Goal: Information Seeking & Learning: Learn about a topic

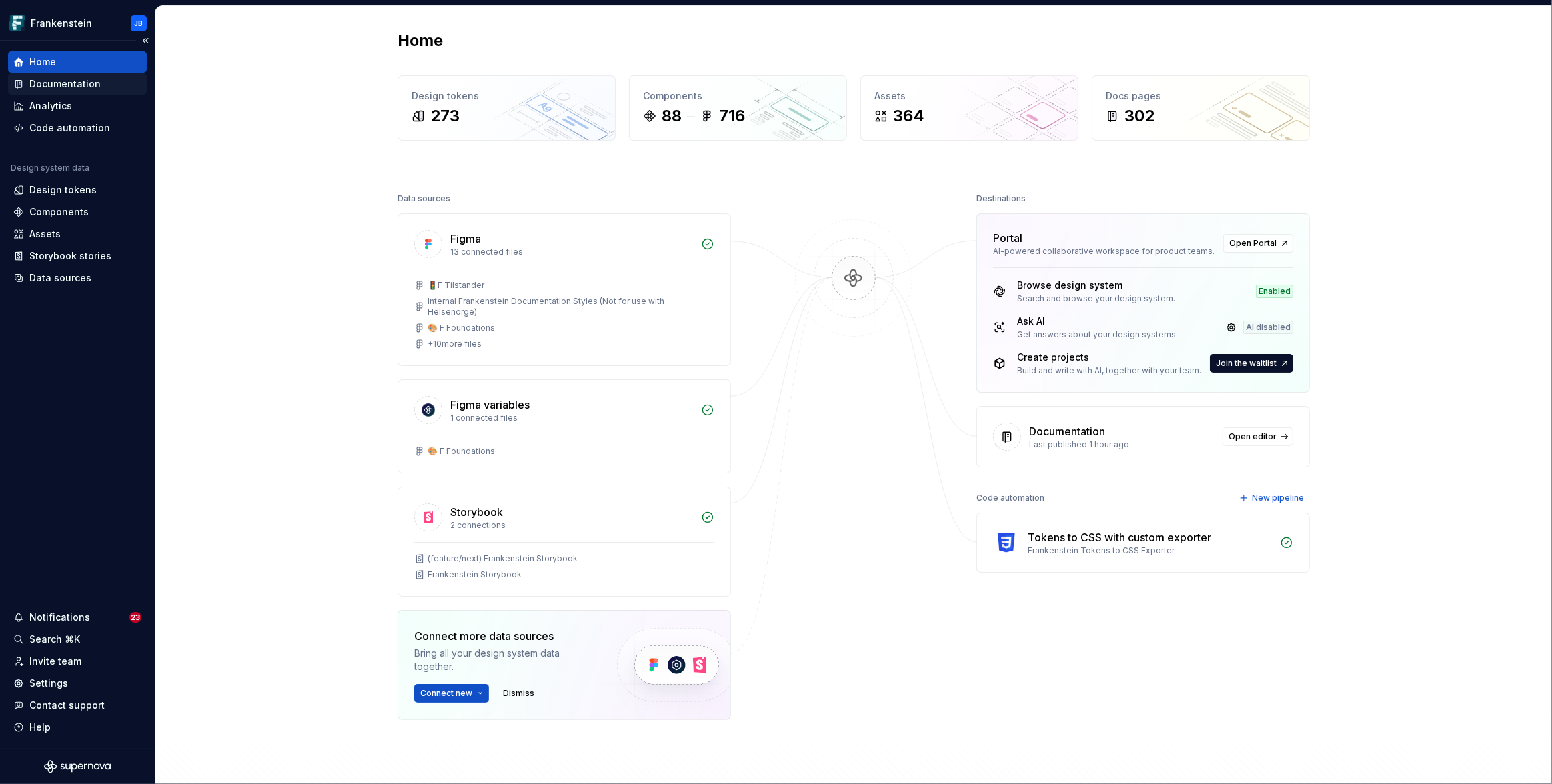
click at [59, 78] on div "Documentation" at bounding box center [65, 84] width 71 height 13
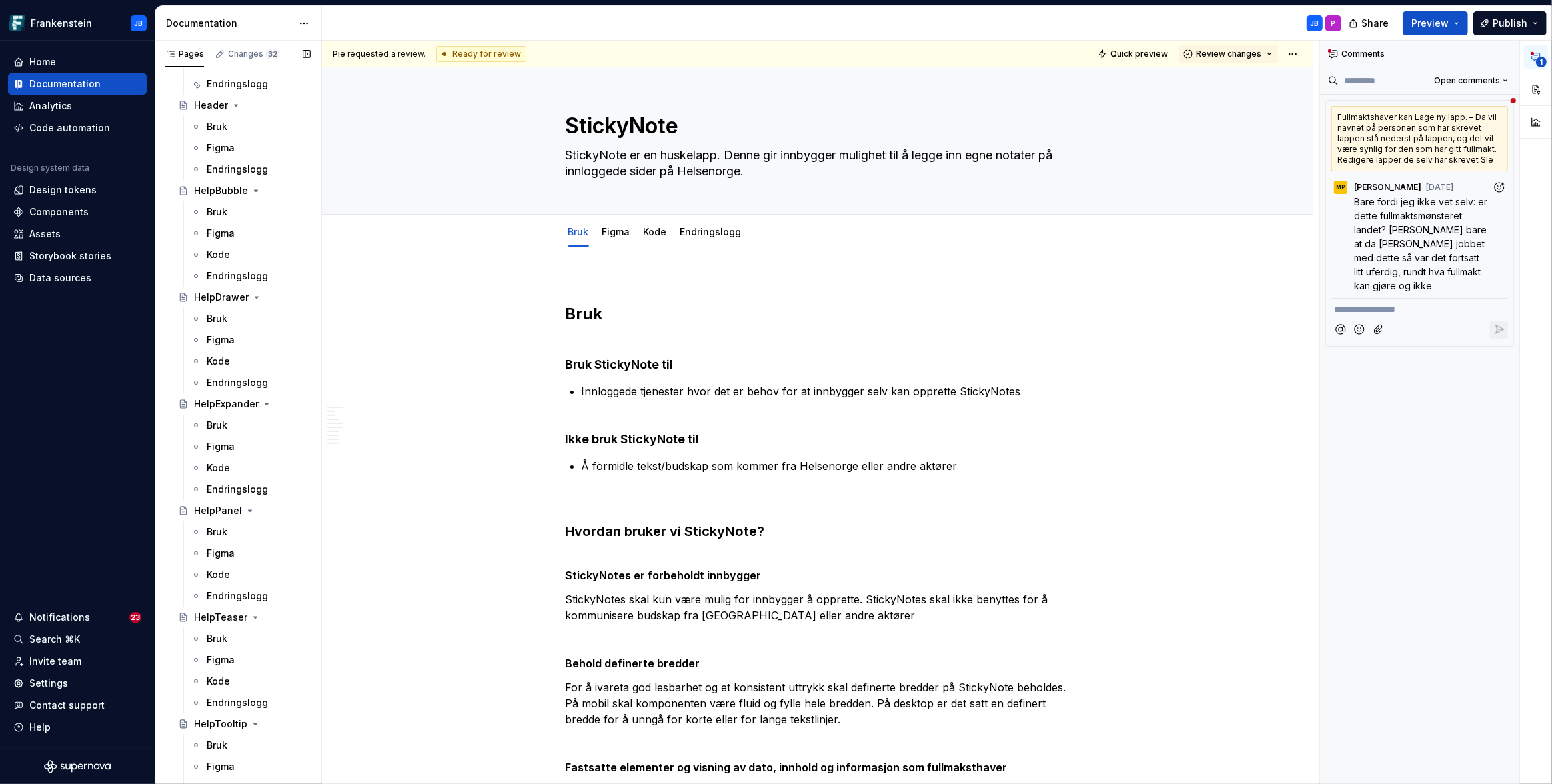
scroll to position [1244, 0]
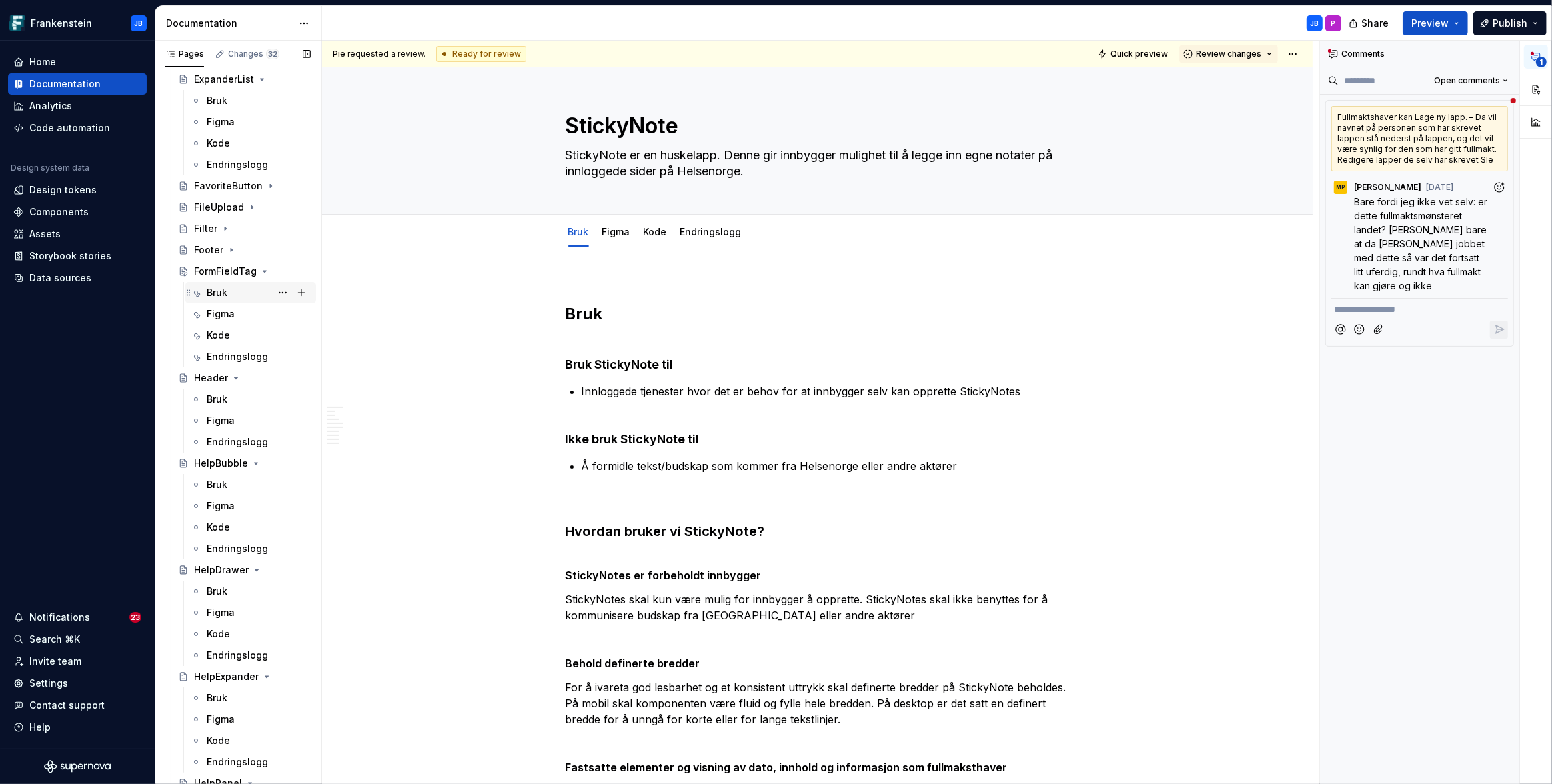
click at [214, 294] on div "Bruk" at bounding box center [217, 293] width 20 height 13
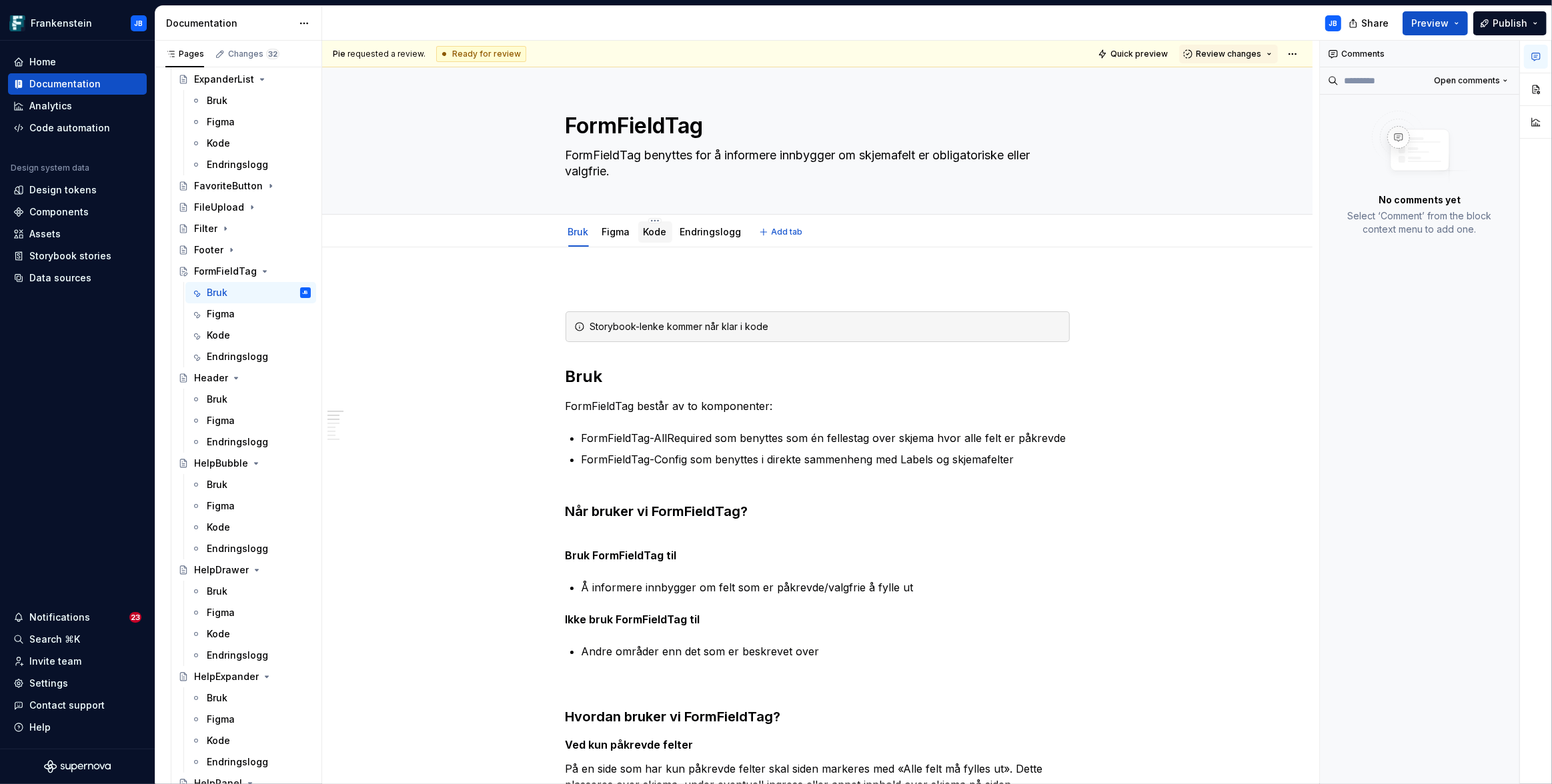
click at [651, 231] on link "Kode" at bounding box center [655, 232] width 23 height 11
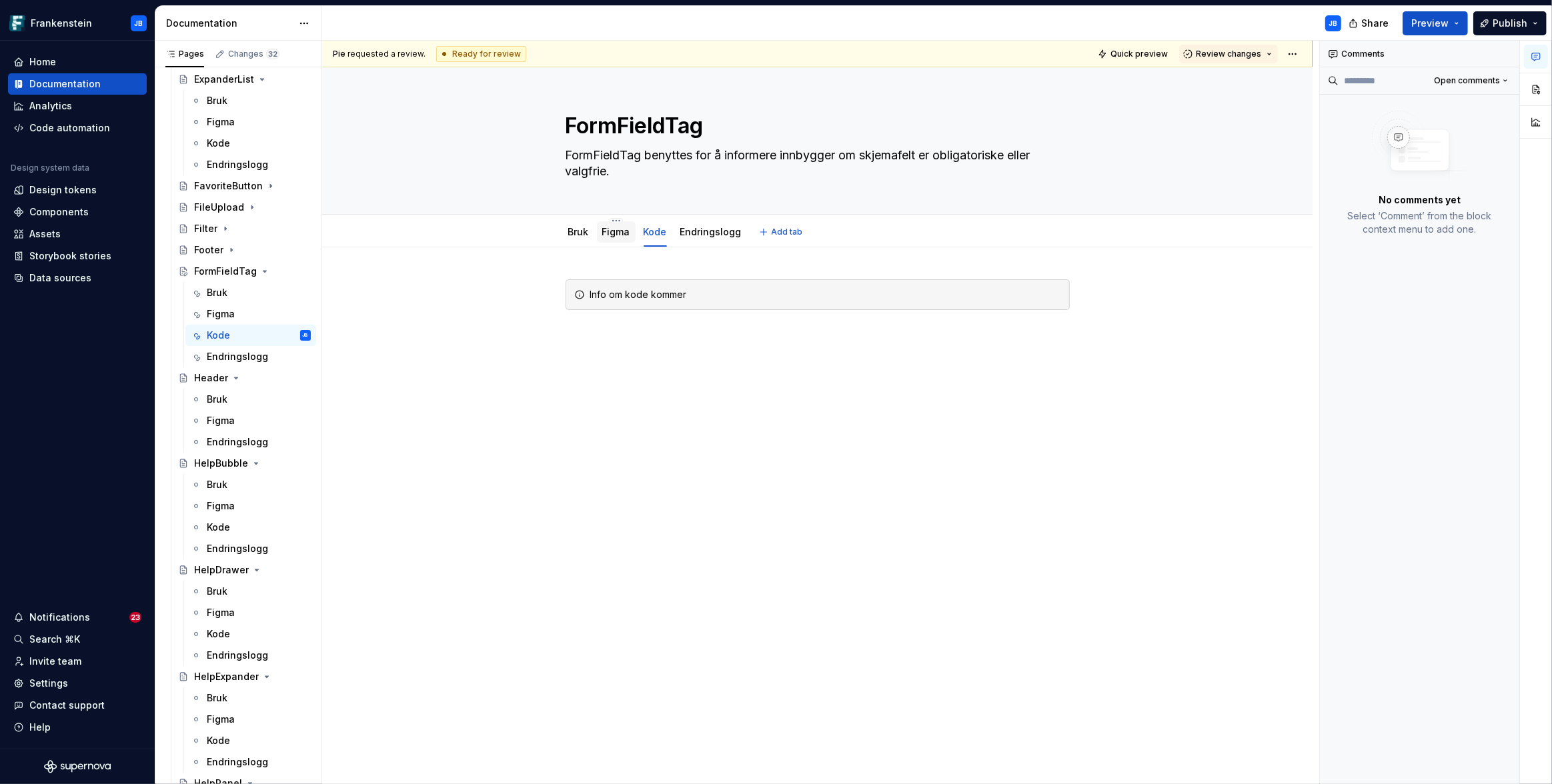
click at [618, 235] on link "Figma" at bounding box center [616, 232] width 28 height 11
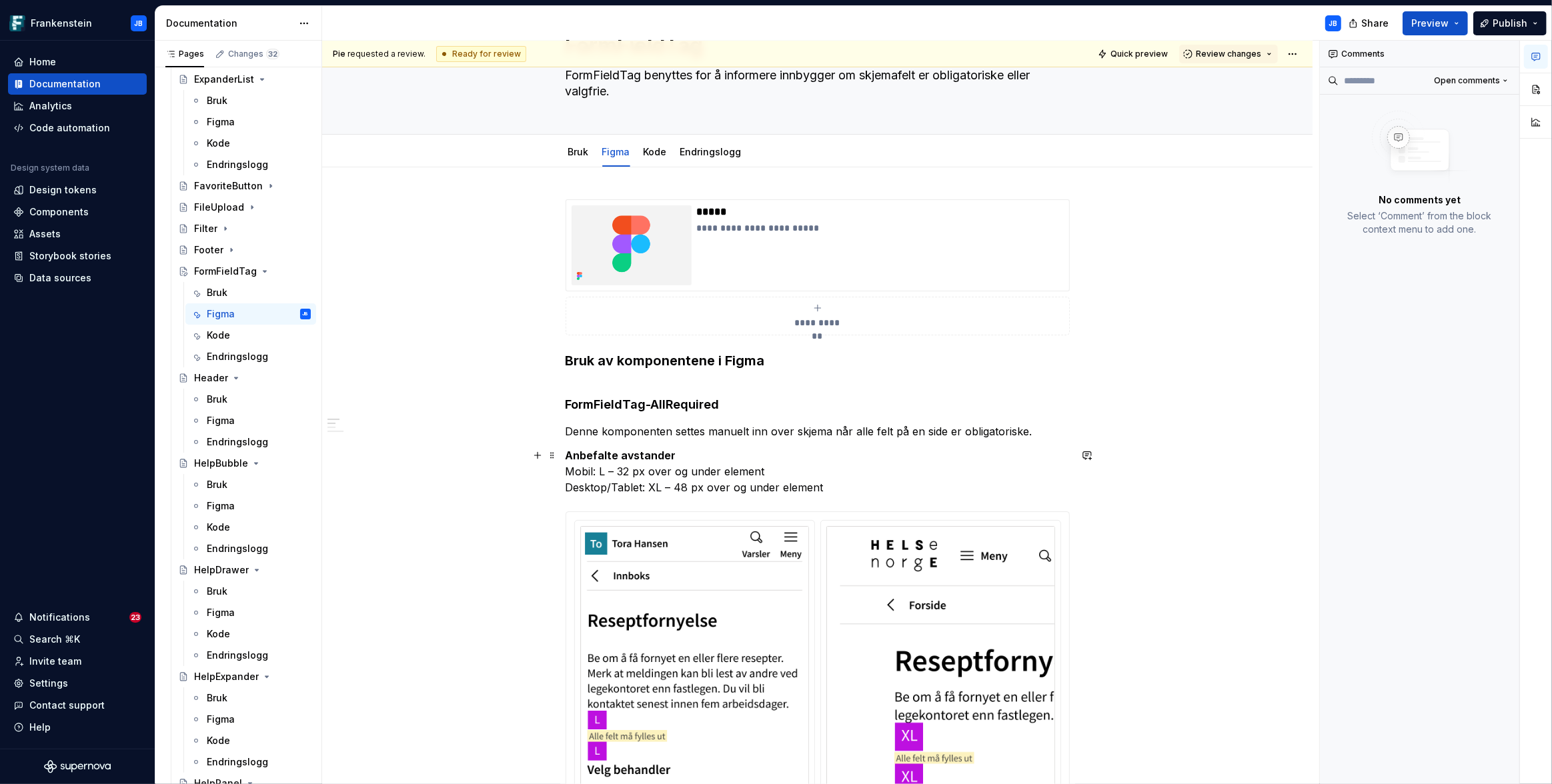
scroll to position [70, 0]
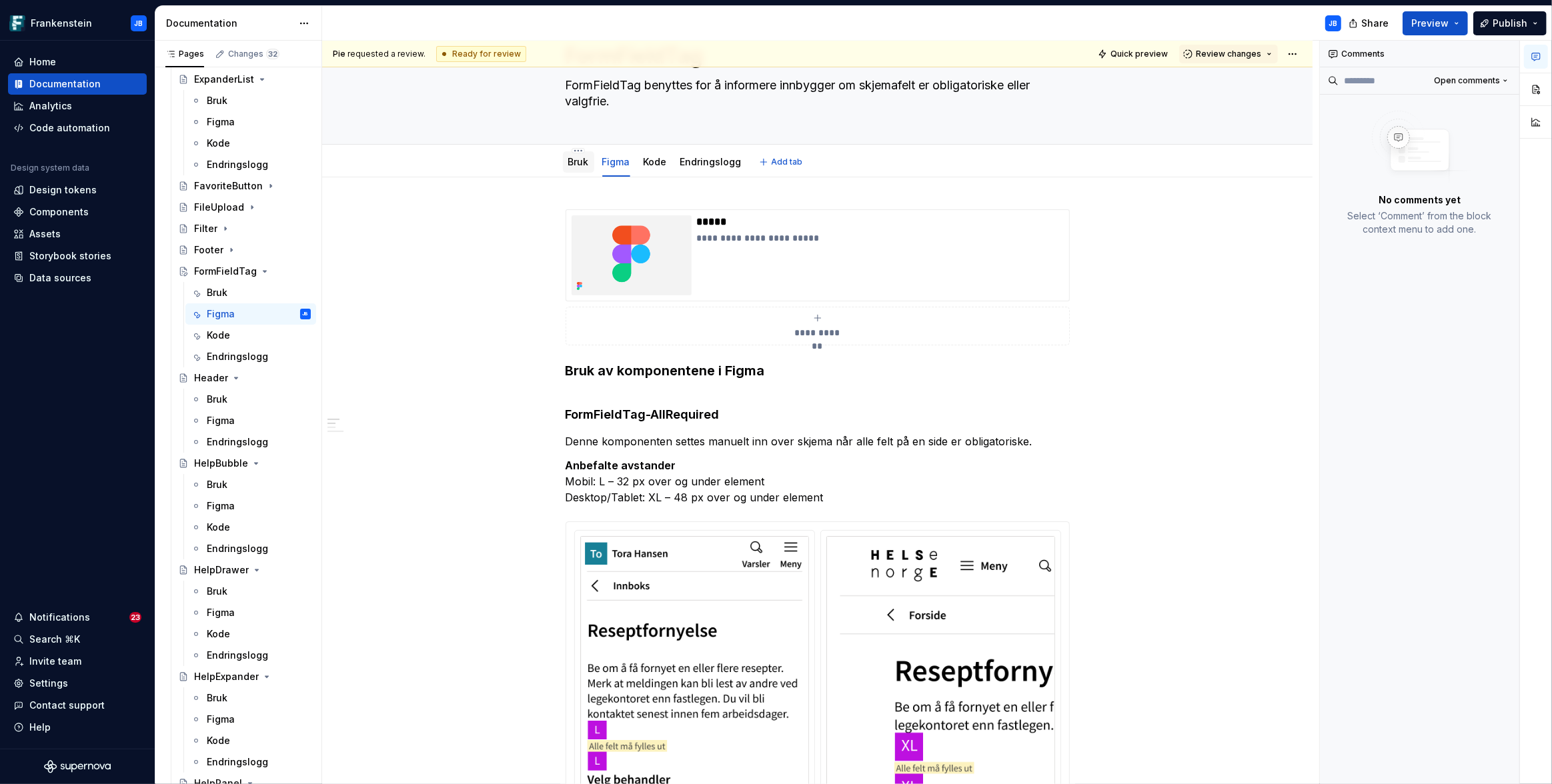
click at [577, 164] on link "Bruk" at bounding box center [578, 162] width 20 height 11
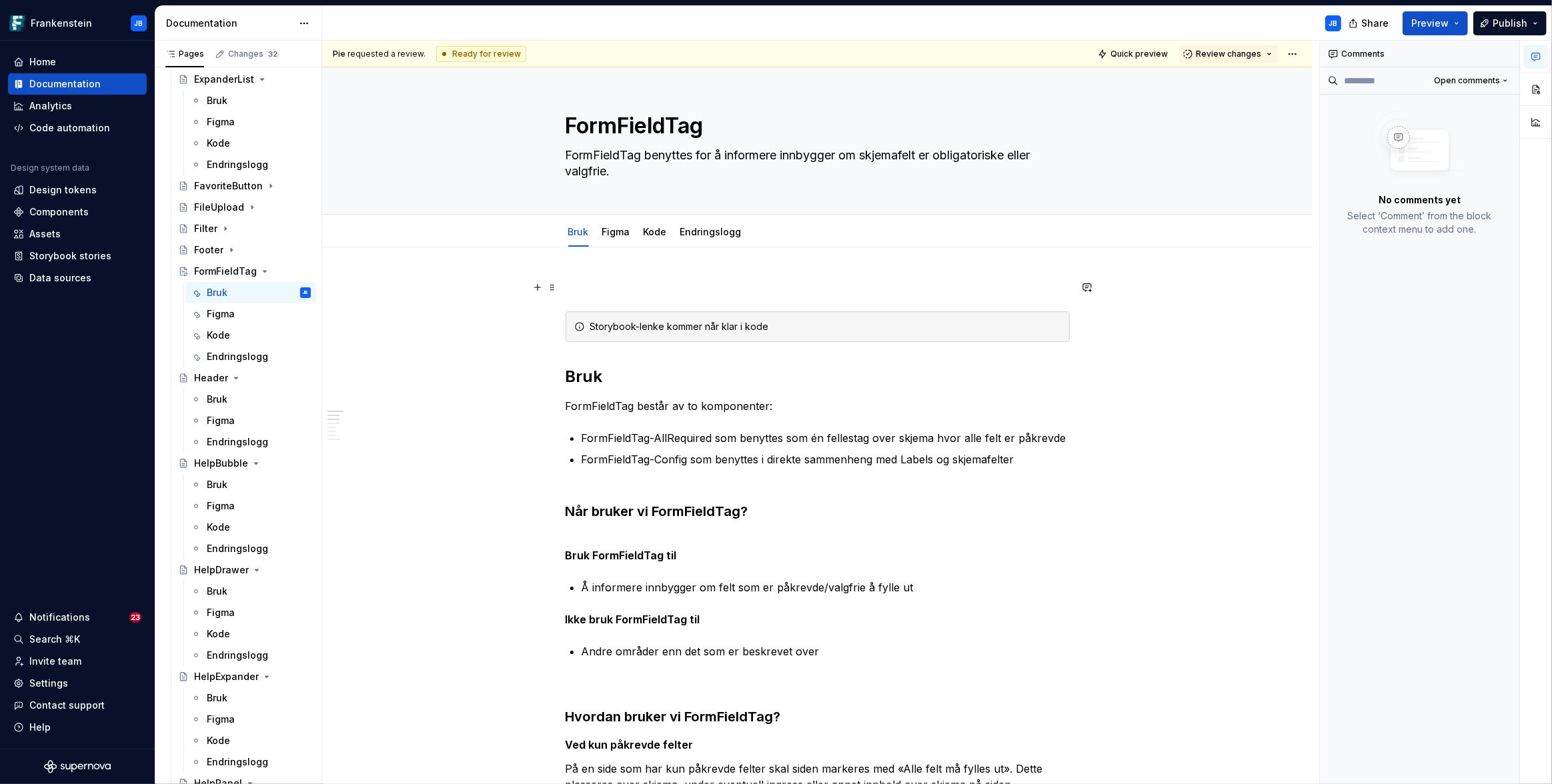
type textarea "*"
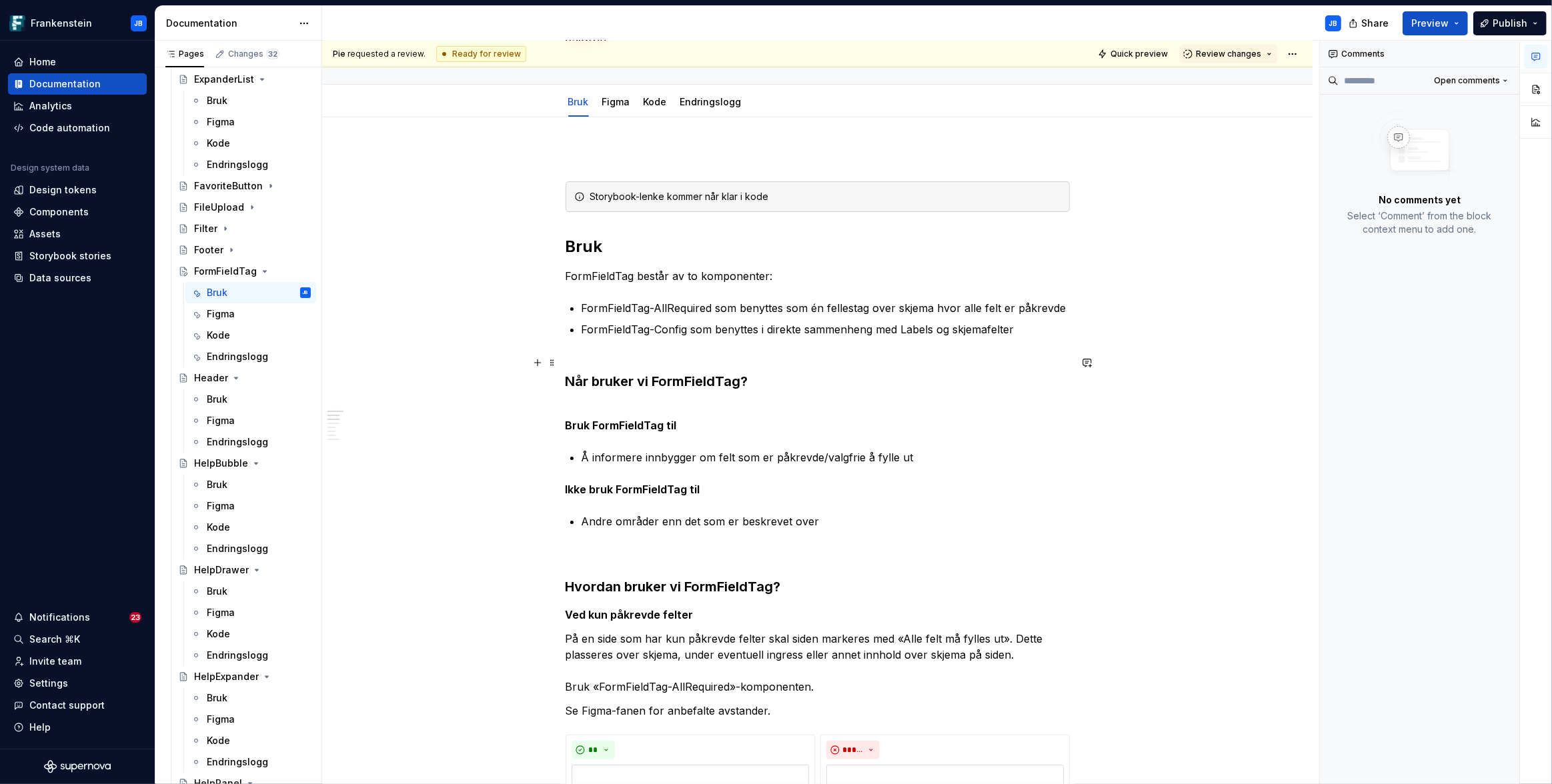
scroll to position [136, 0]
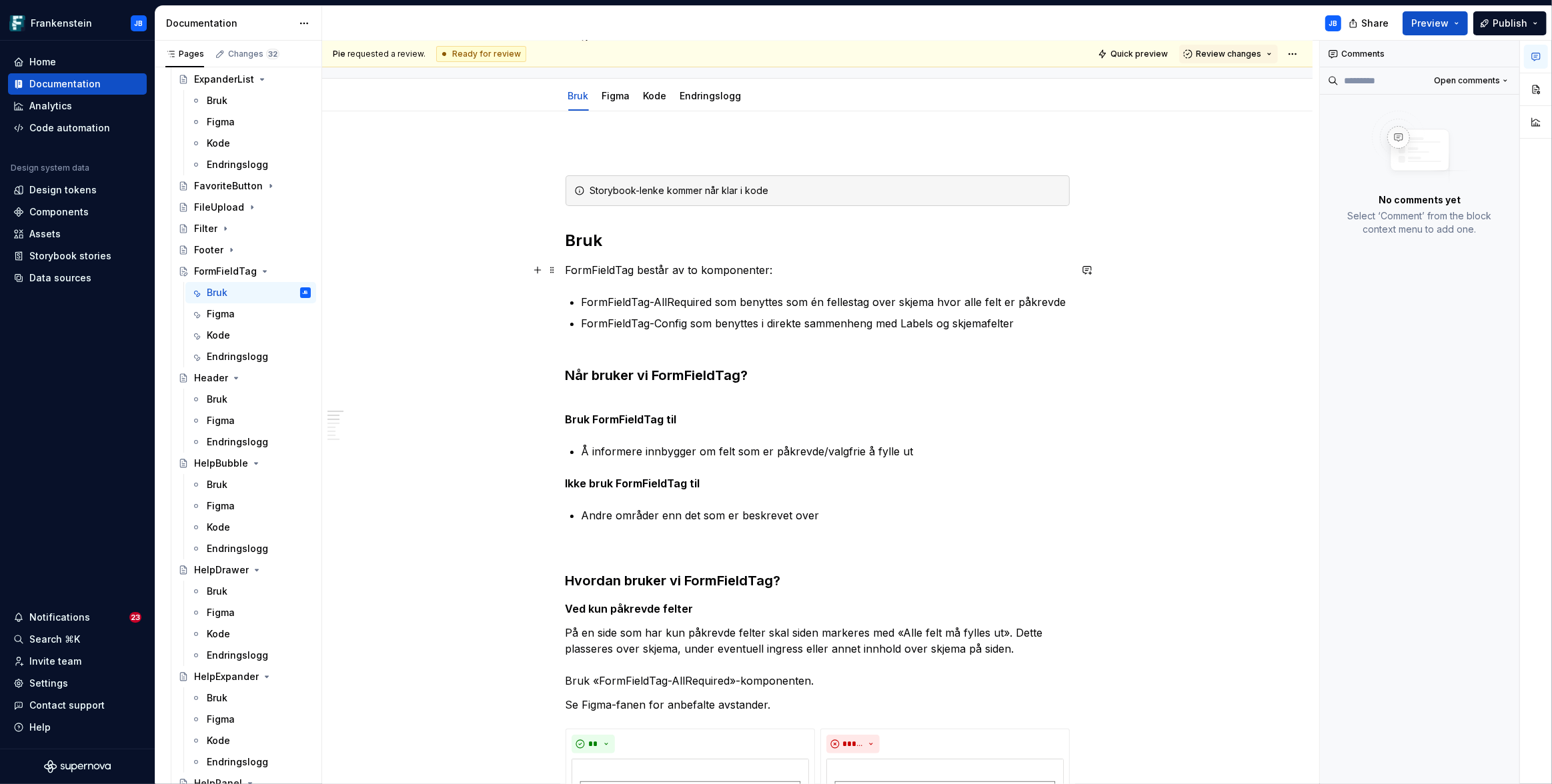
click at [567, 270] on p "FormFieldTag består av to komponenter:" at bounding box center [818, 270] width 504 height 16
drag, startPoint x: 572, startPoint y: 269, endPoint x: 600, endPoint y: 271, distance: 28.1
click at [600, 271] on p "I Figma består FormFieldTag består av to komponenter:" at bounding box center [818, 270] width 504 height 16
click at [806, 247] on button "button" at bounding box center [811, 245] width 18 height 18
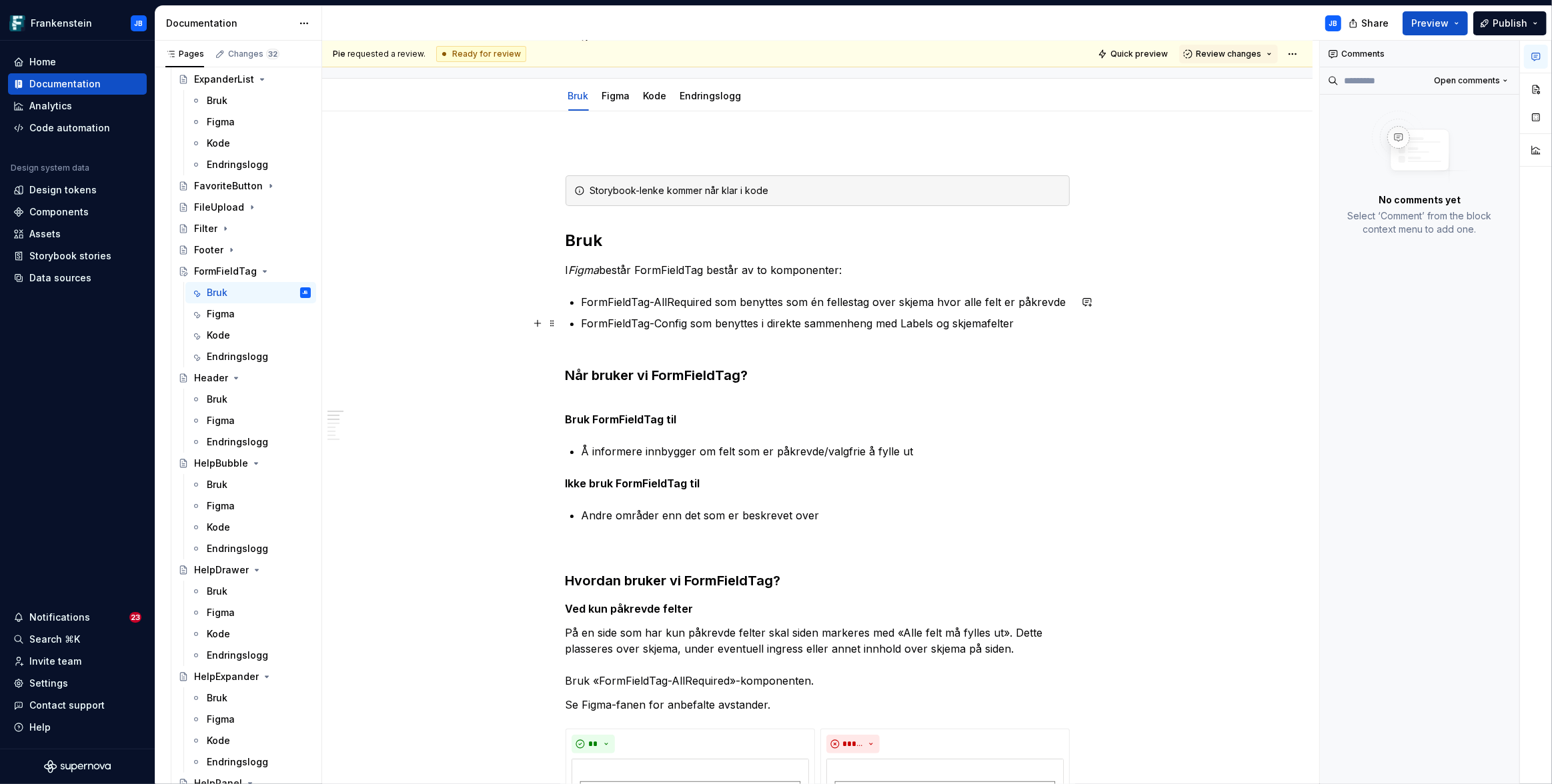
click at [1049, 321] on p "FormFieldTag-Config som benyttes i direkte sammenheng med Labels og skjemafelter" at bounding box center [825, 322] width 488 height 16
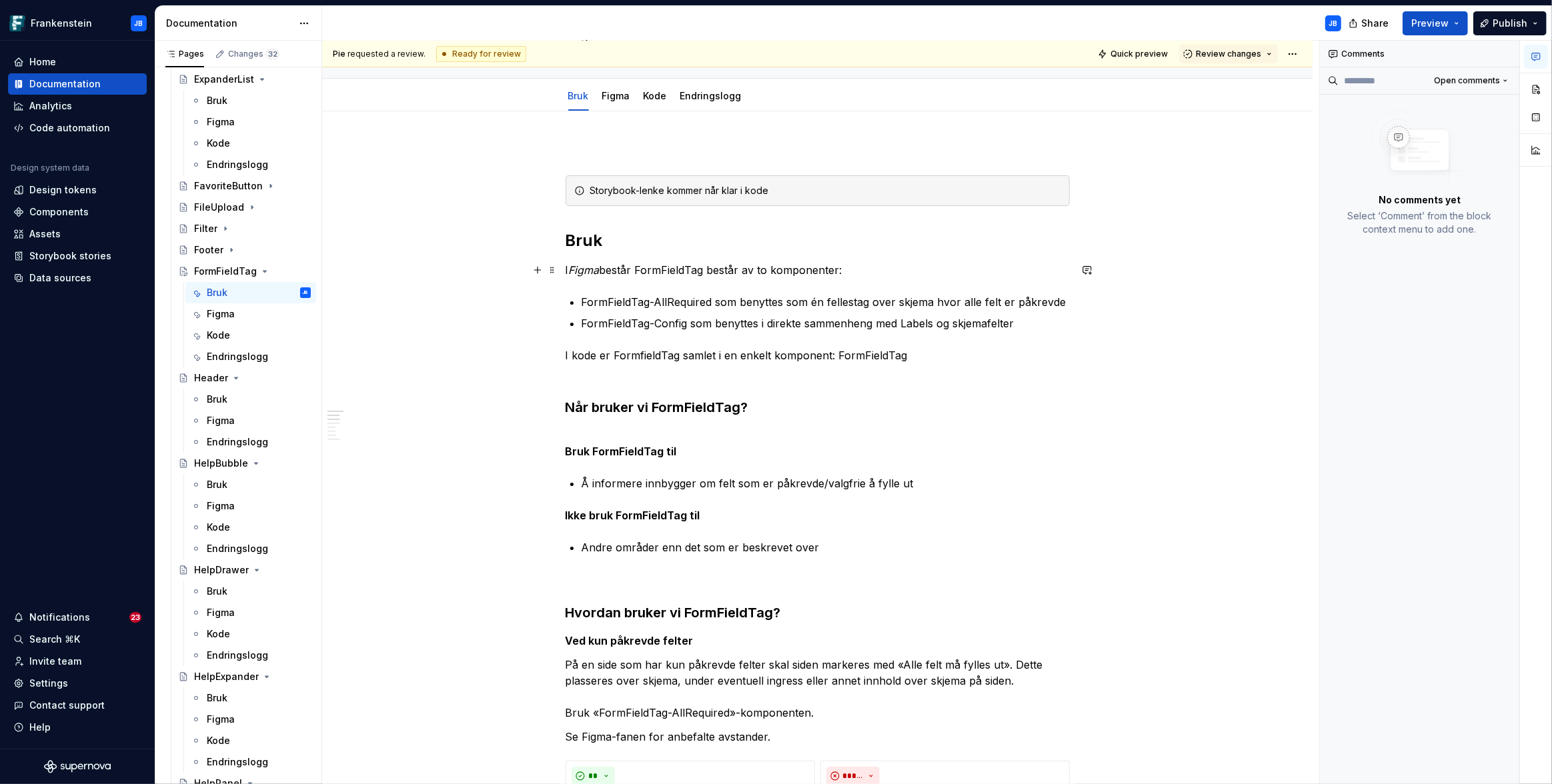
click at [581, 271] on em "Figma" at bounding box center [584, 270] width 30 height 13
click at [810, 248] on button "button" at bounding box center [811, 245] width 18 height 18
click at [786, 247] on button "button" at bounding box center [789, 245] width 18 height 18
click at [588, 356] on p "I kode er FormfieldTag samlet i en enkelt komponent: FormFieldTag" at bounding box center [818, 355] width 504 height 16
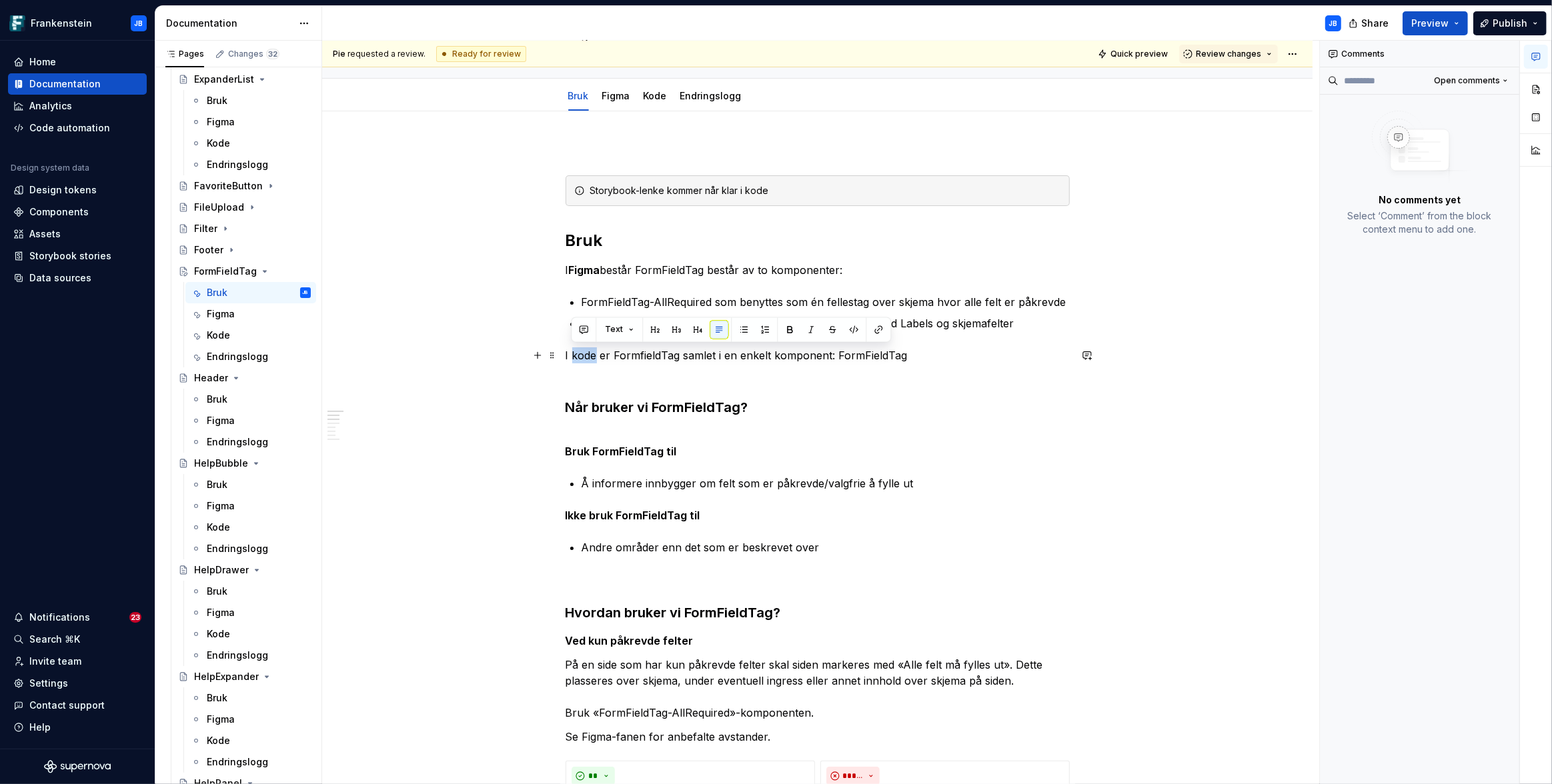
click at [588, 356] on p "I kode er FormfieldTag samlet i en enkelt komponent: FormFieldTag" at bounding box center [818, 355] width 504 height 16
click at [792, 334] on button "button" at bounding box center [789, 329] width 18 height 18
click at [543, 361] on button "button" at bounding box center [538, 356] width 18 height 18
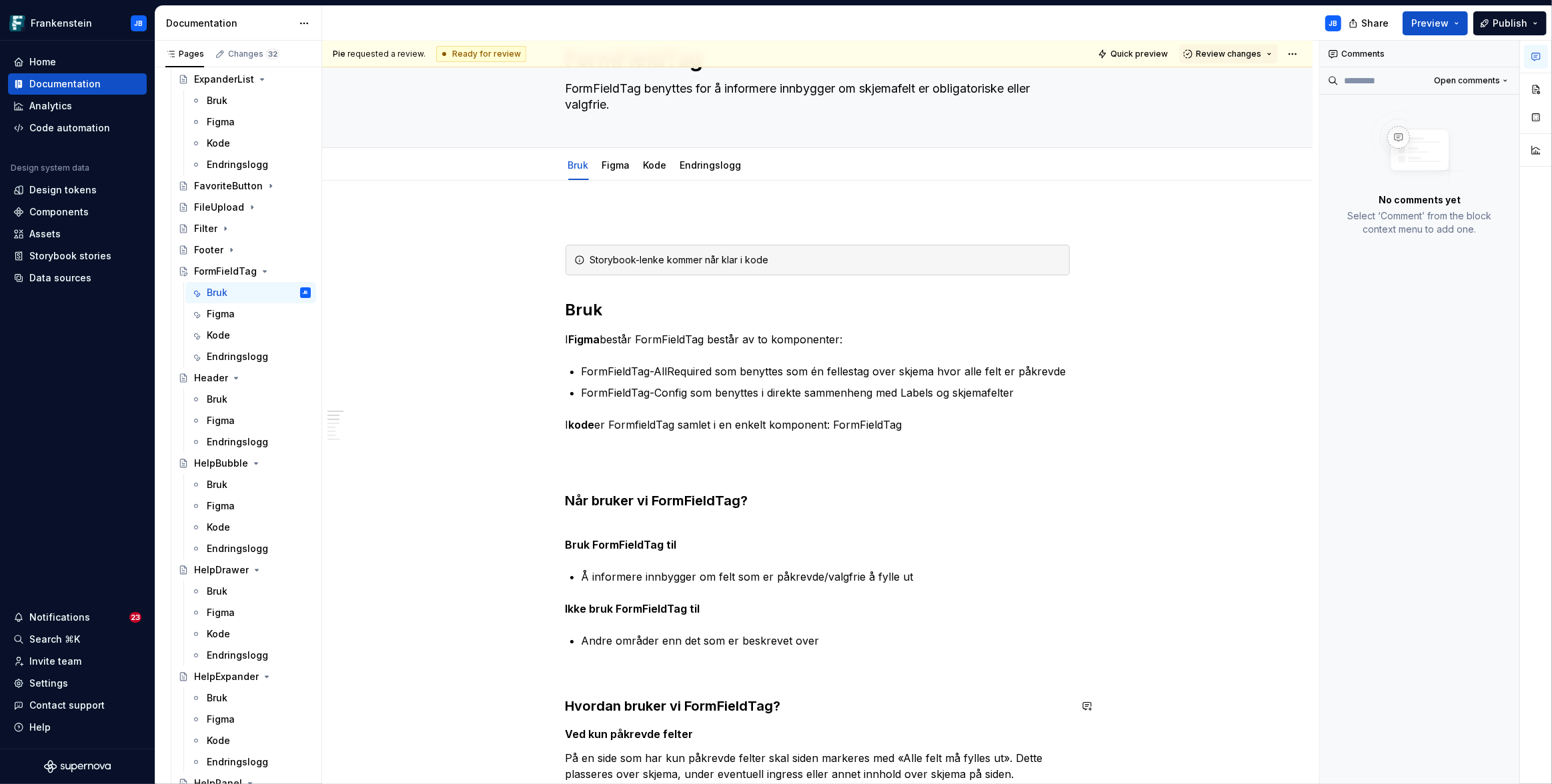
scroll to position [68, 0]
click at [837, 423] on p "I kode er FormfieldTag samlet i en enkelt komponent: FormFieldTag" at bounding box center [818, 422] width 504 height 16
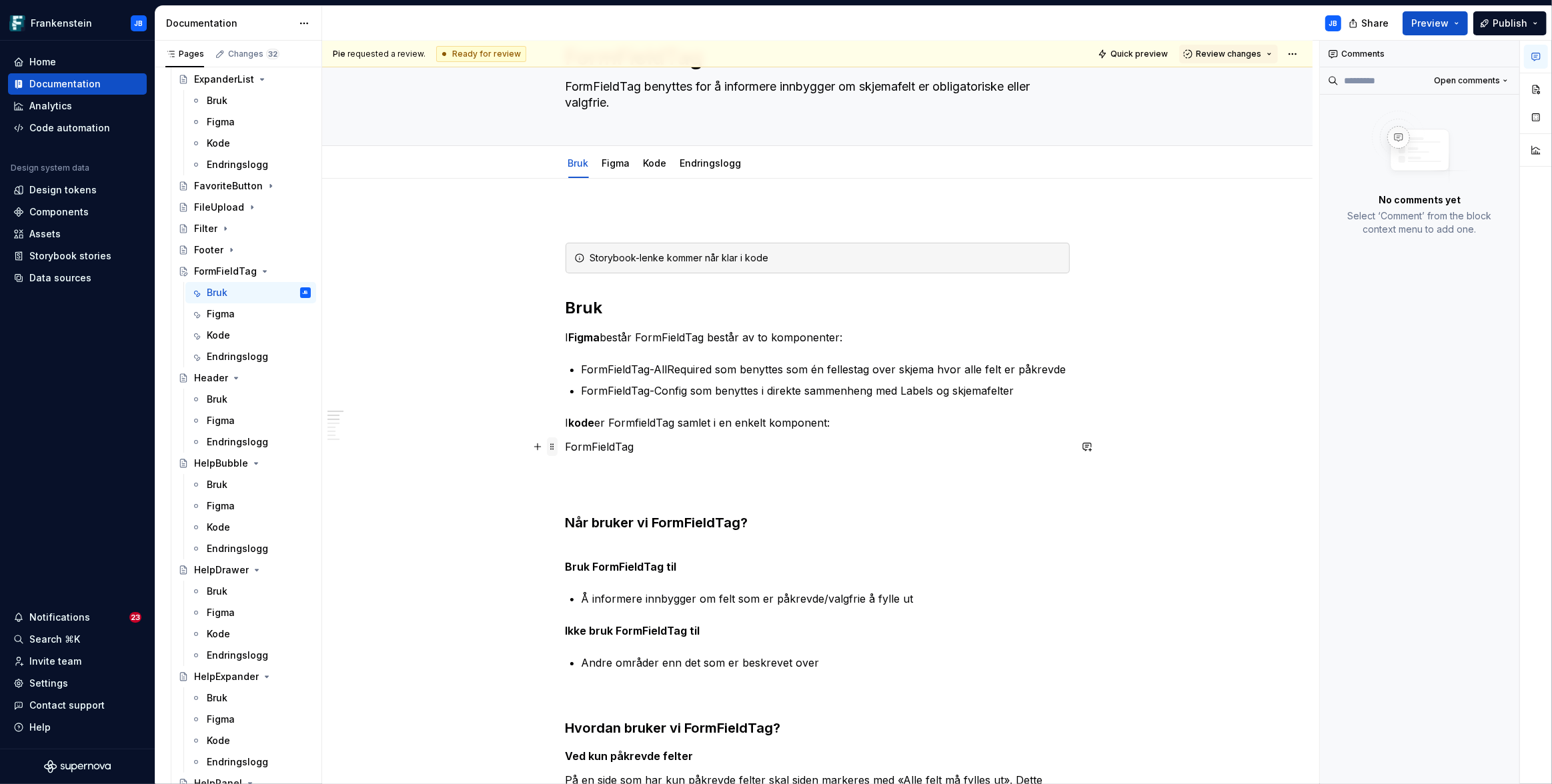
click at [552, 448] on span at bounding box center [552, 446] width 11 height 18
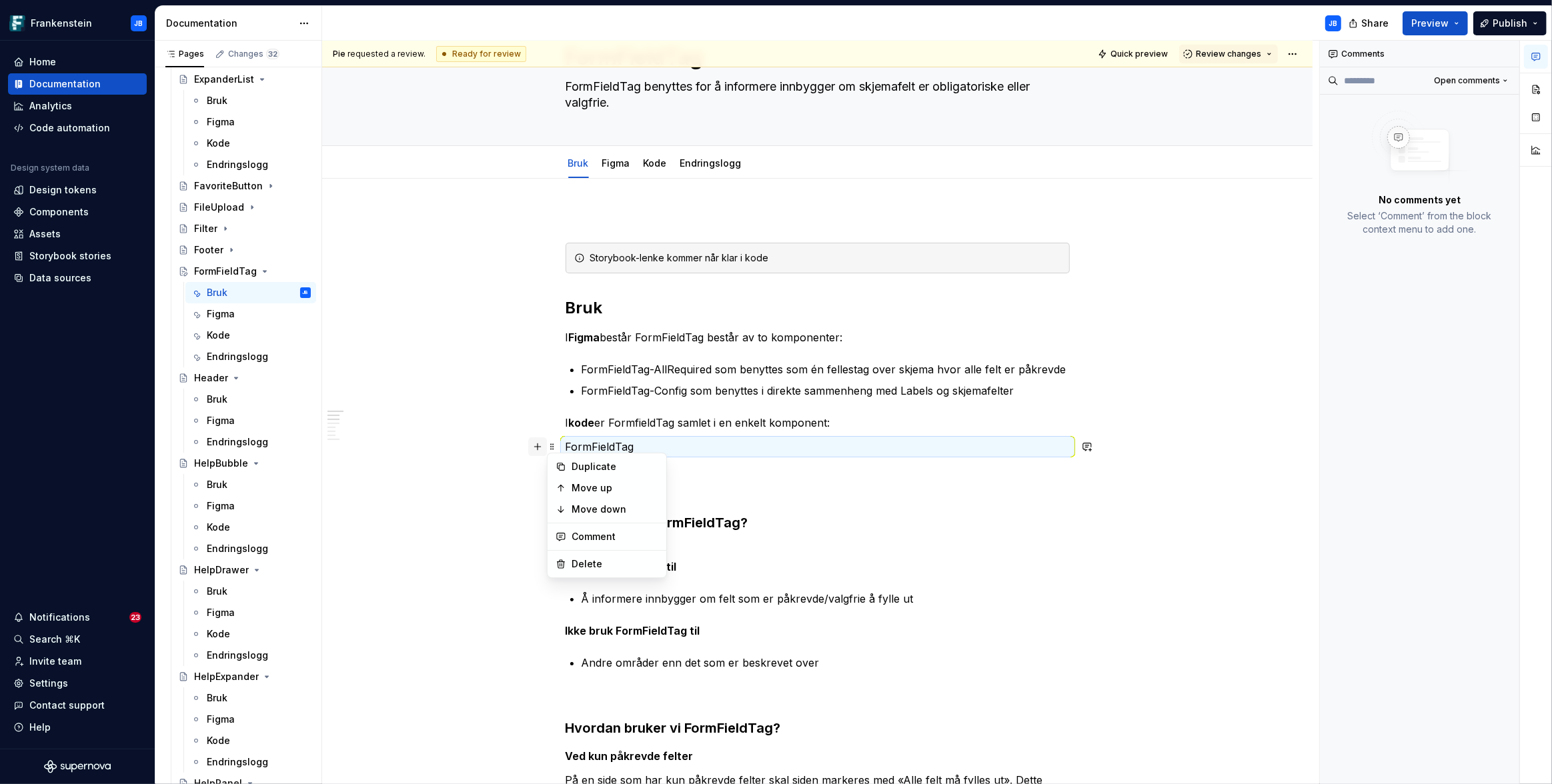
click at [540, 447] on button "button" at bounding box center [538, 446] width 18 height 18
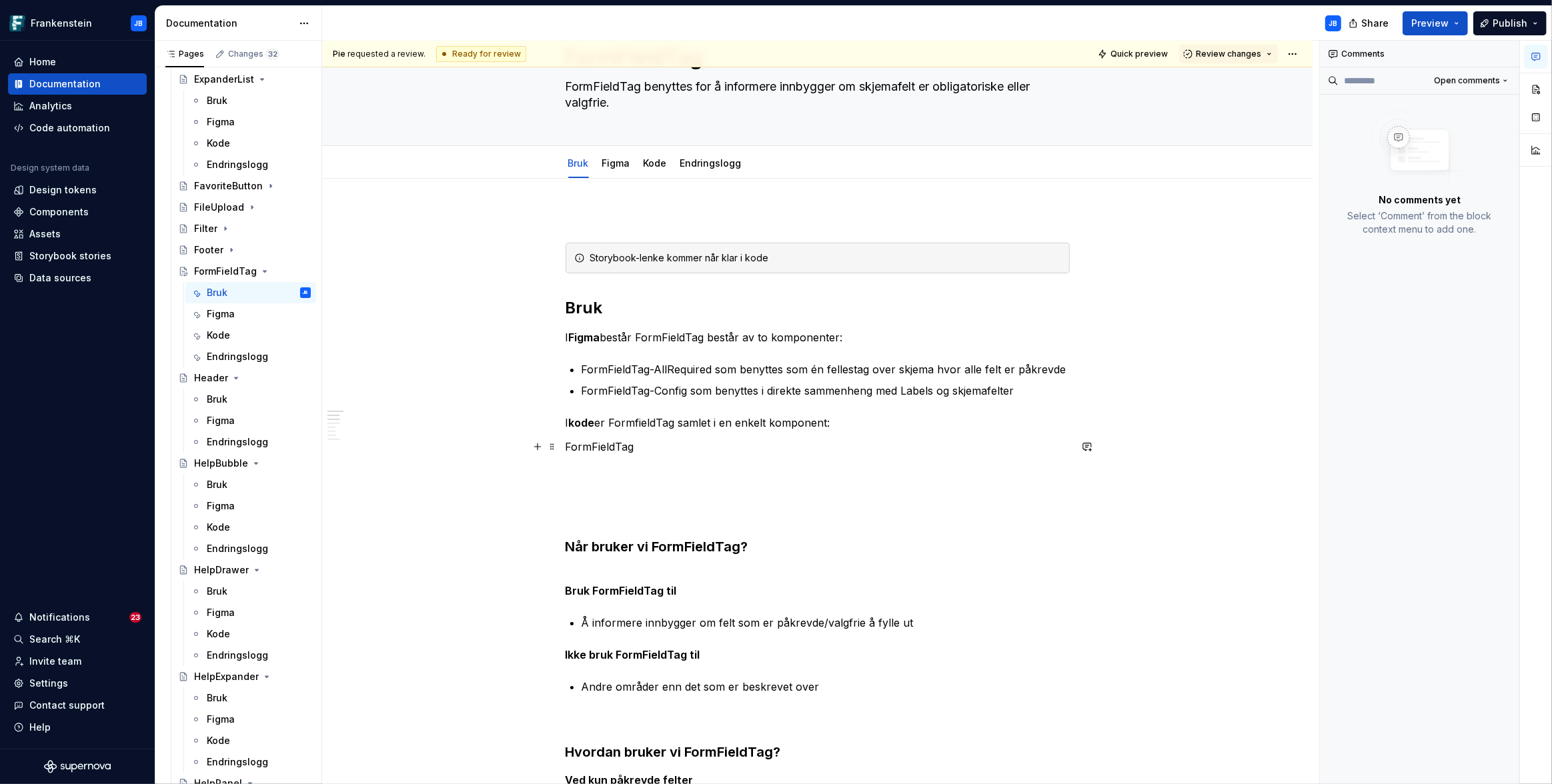
click at [589, 449] on p "FormFieldTag" at bounding box center [818, 446] width 504 height 16
click at [555, 446] on span at bounding box center [552, 446] width 11 height 18
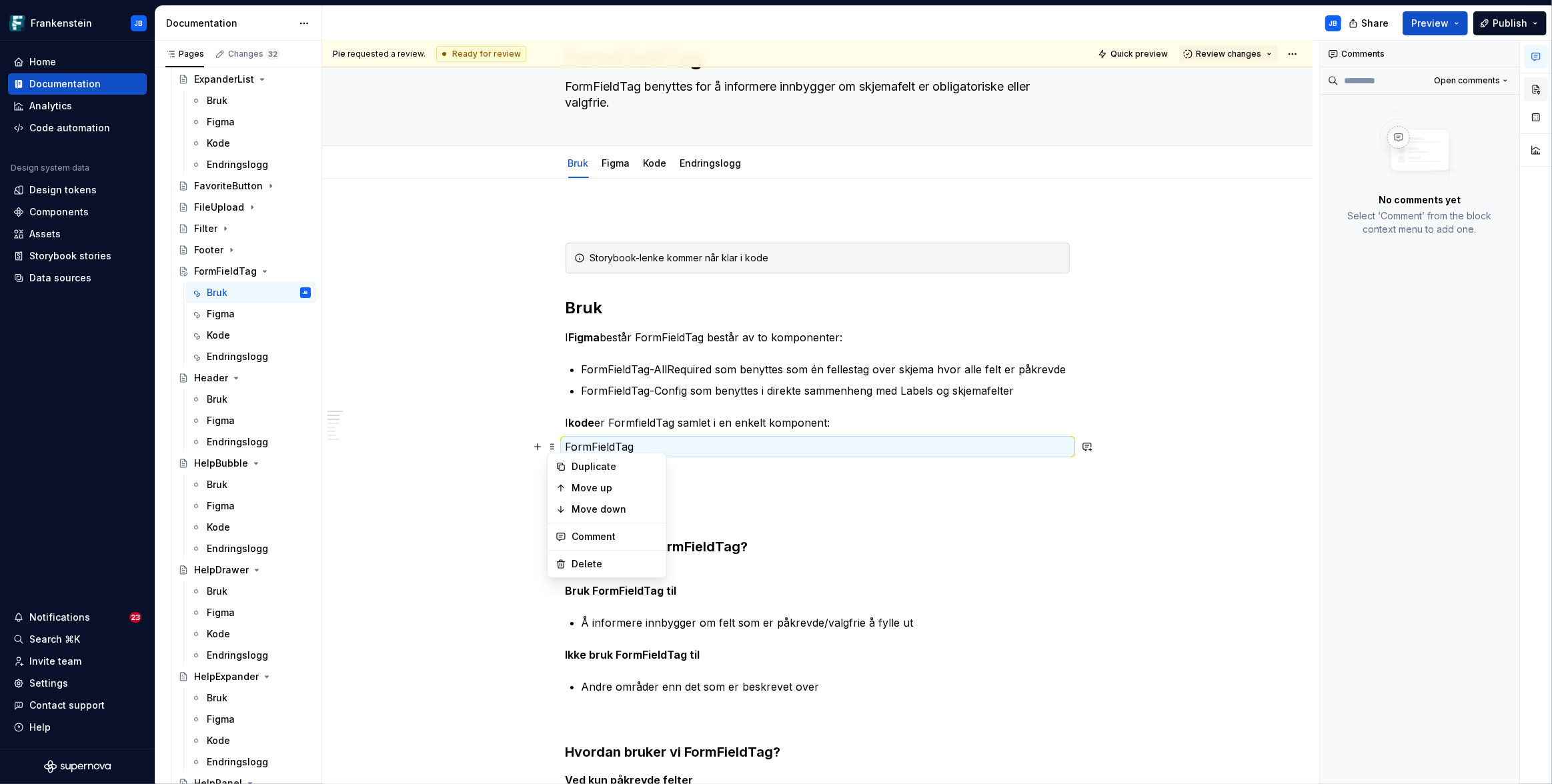
click at [1542, 89] on button "button" at bounding box center [1535, 90] width 24 height 24
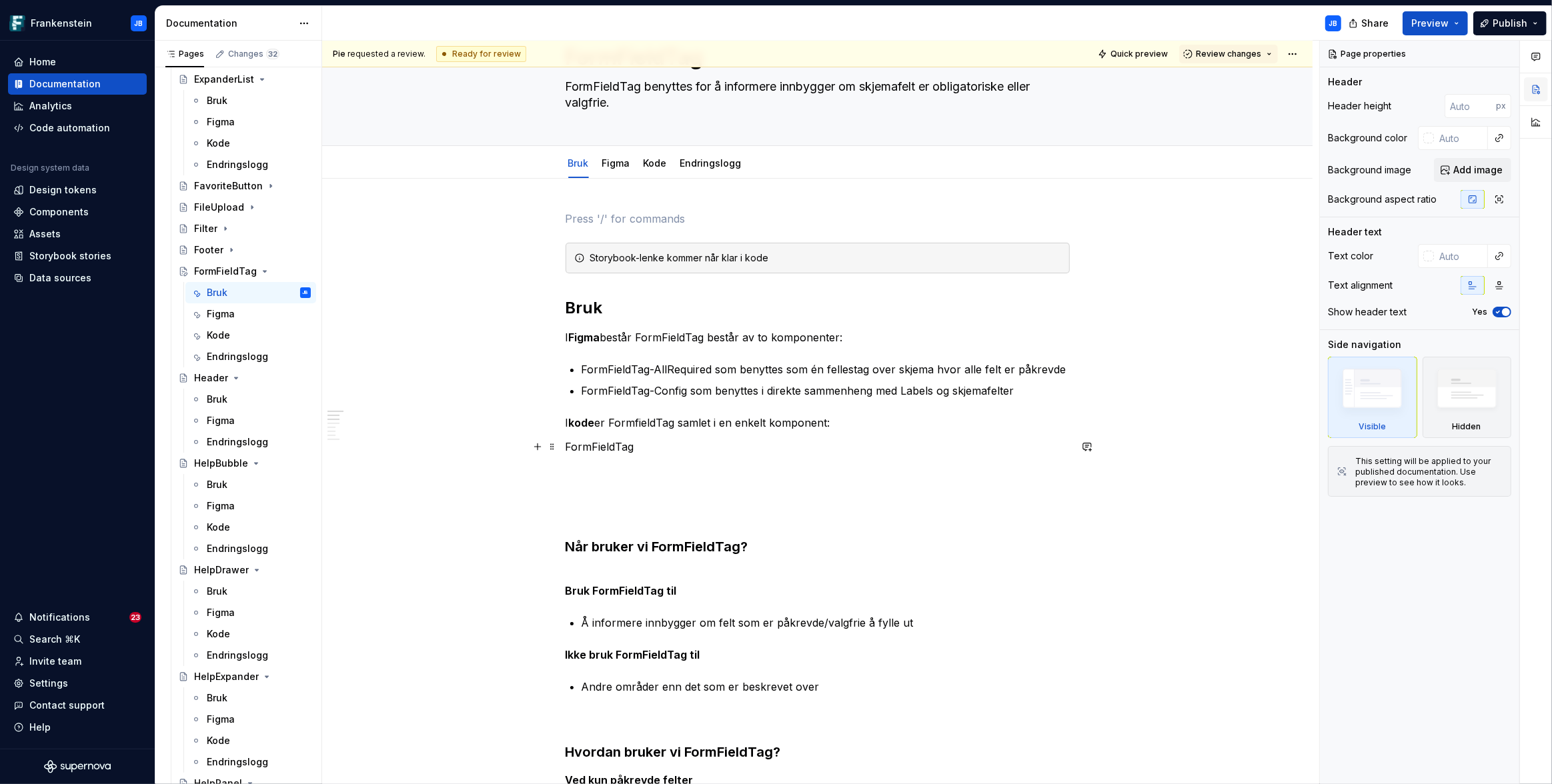
type textarea "*"
click at [556, 447] on span at bounding box center [552, 446] width 11 height 18
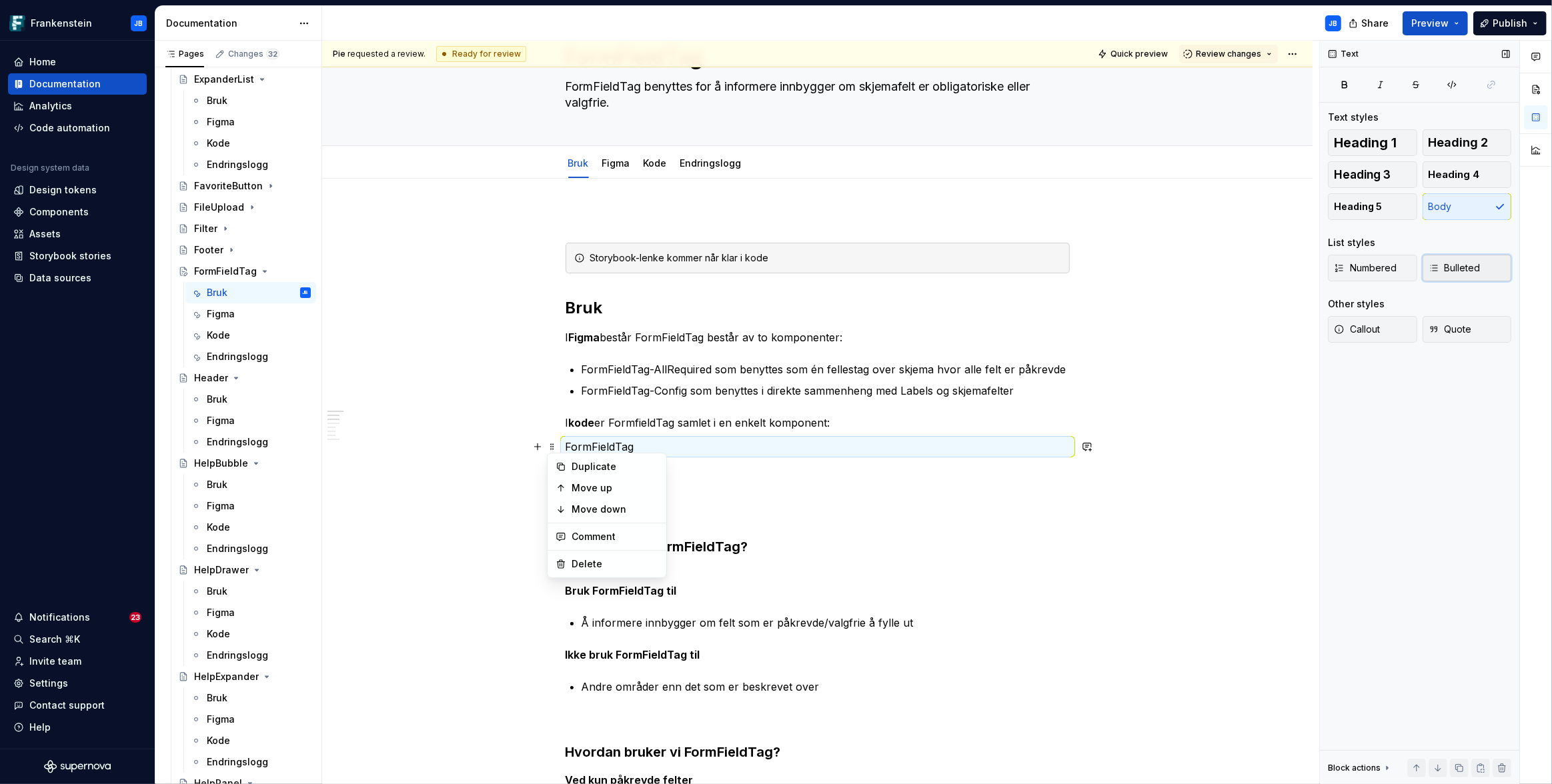
click at [1475, 268] on span "Bulleted" at bounding box center [1454, 268] width 52 height 13
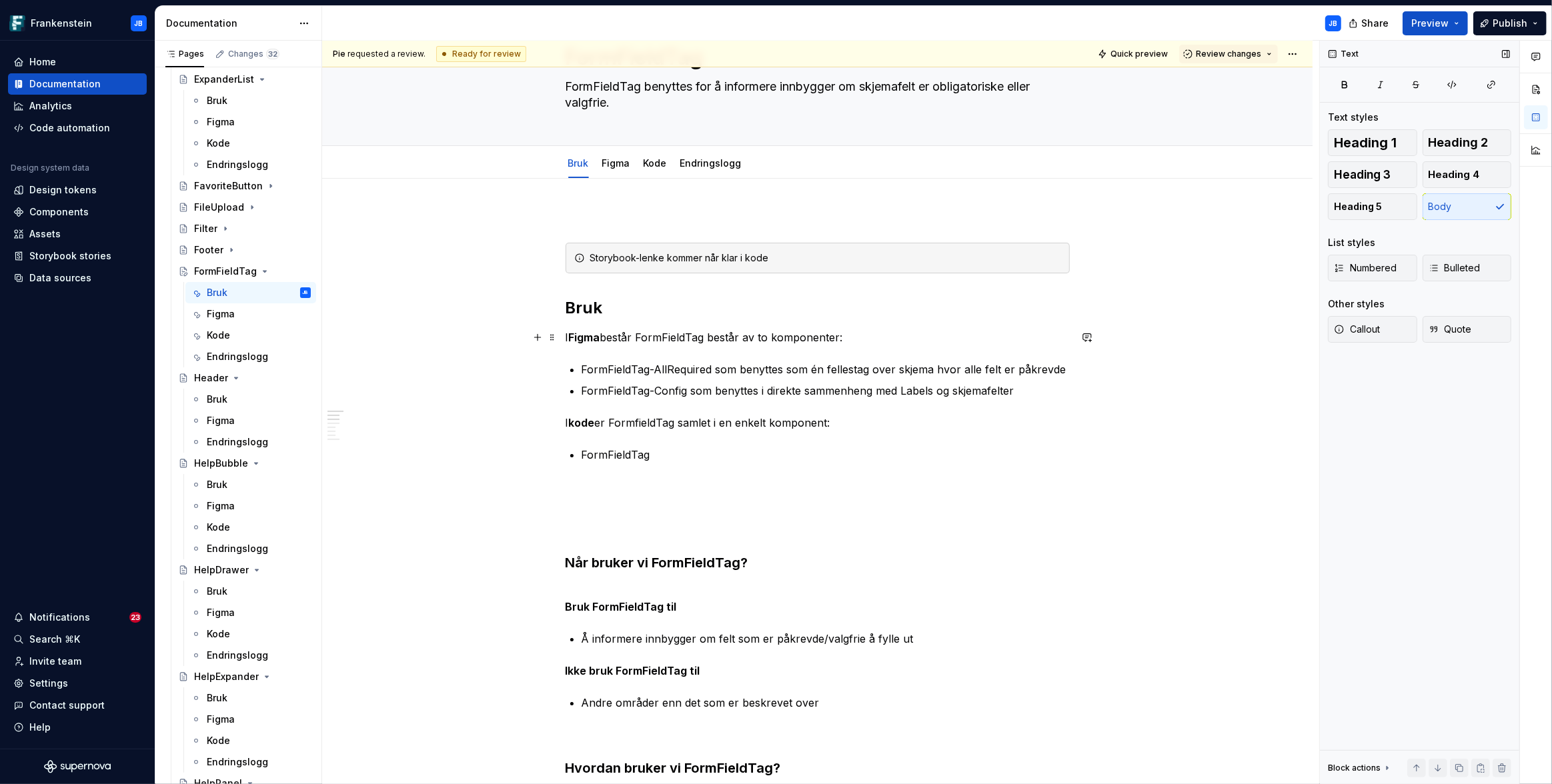
click at [588, 339] on strong "Figma" at bounding box center [585, 337] width 31 height 13
click at [872, 313] on button "button" at bounding box center [878, 312] width 18 height 18
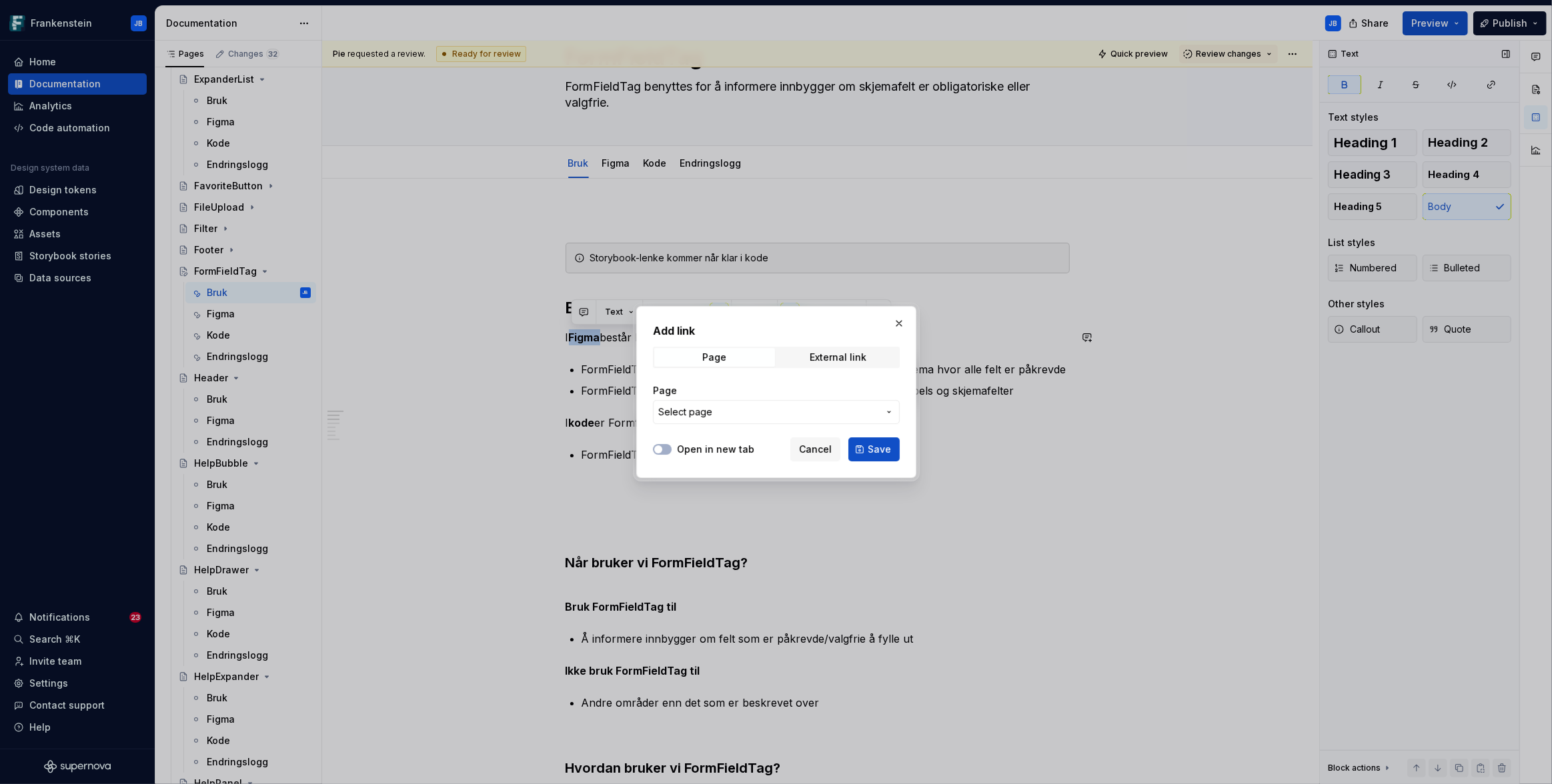
click at [882, 409] on button "Select page" at bounding box center [776, 412] width 247 height 24
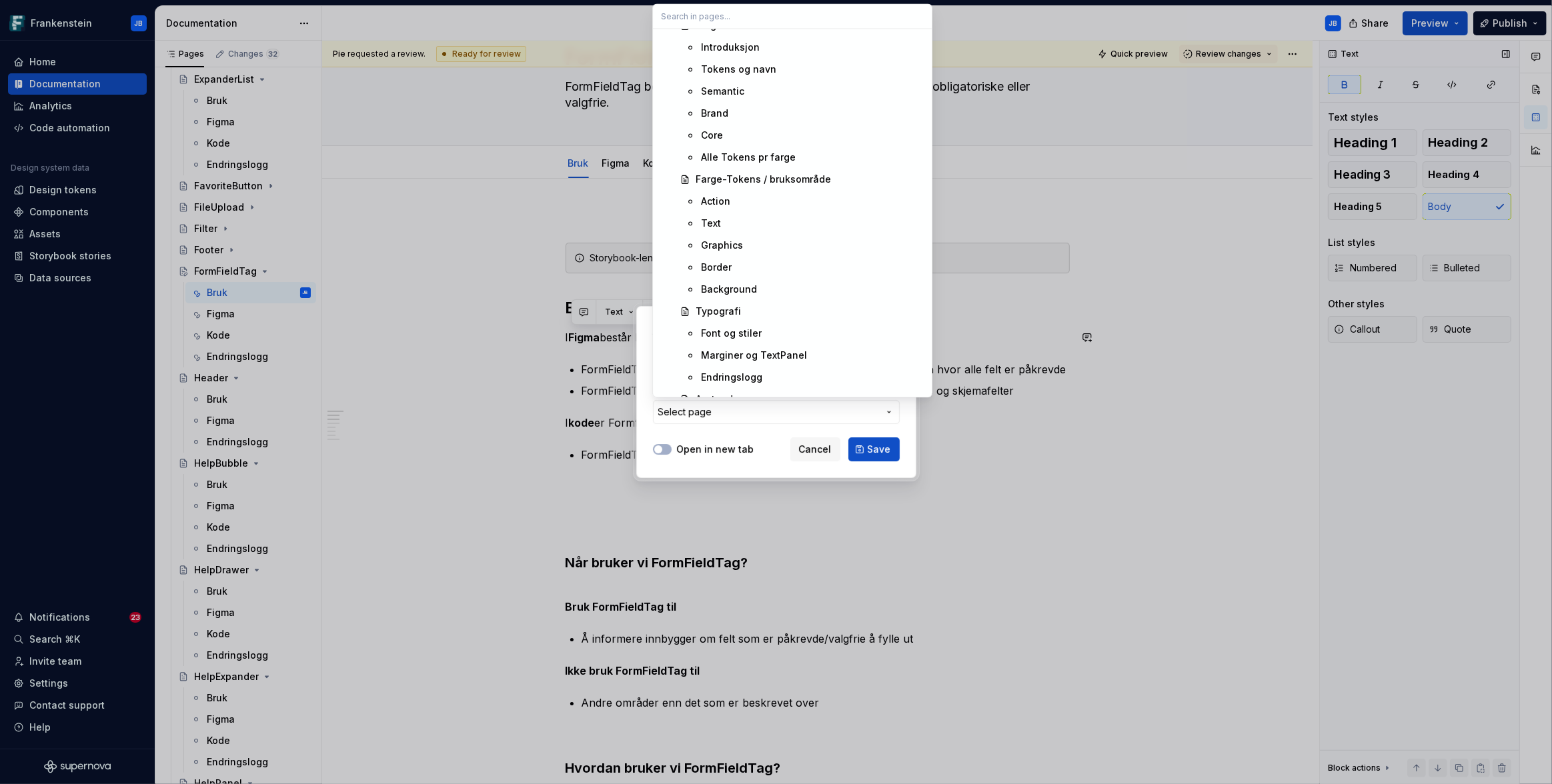
scroll to position [0, 0]
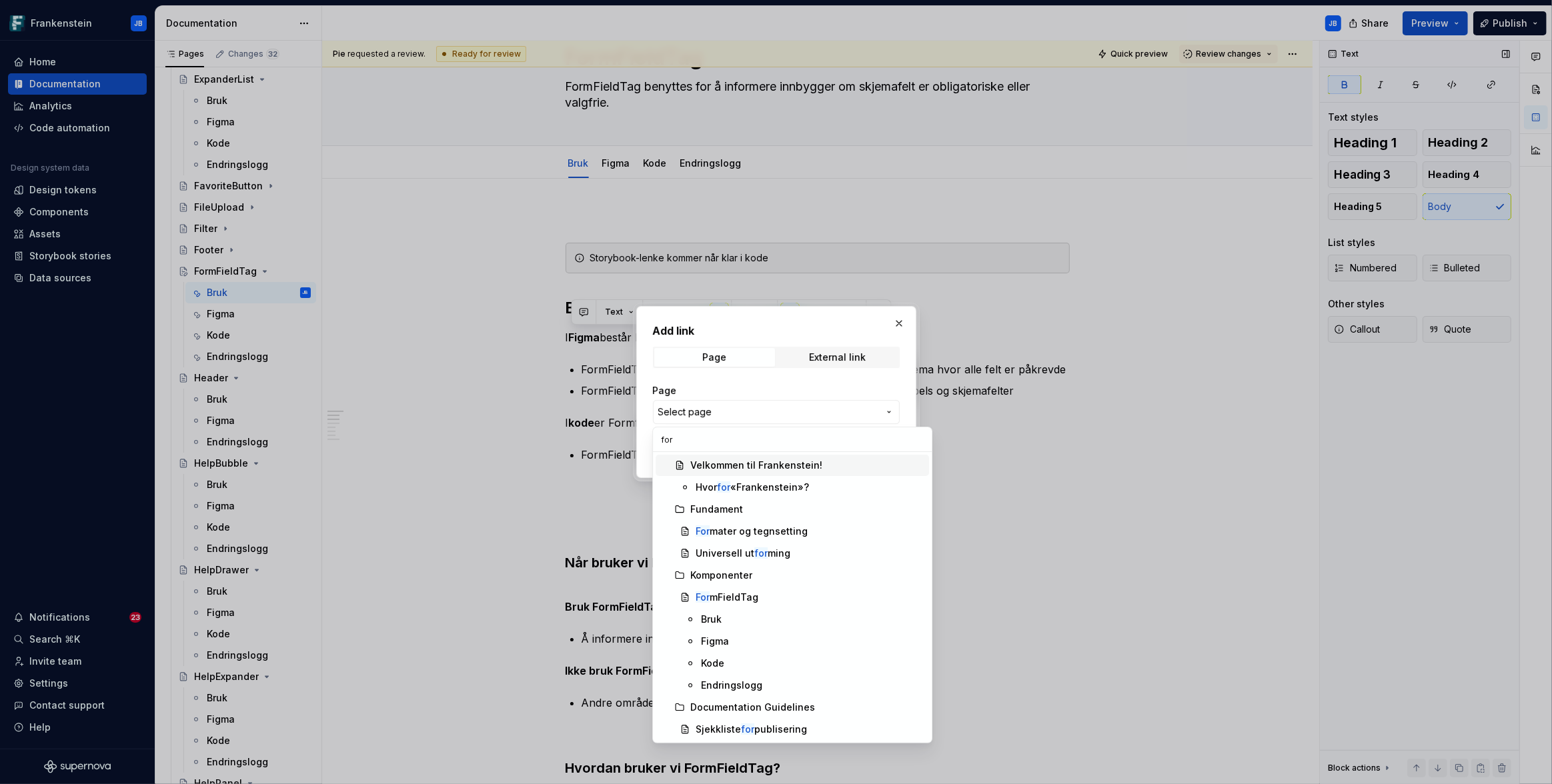
type input "form"
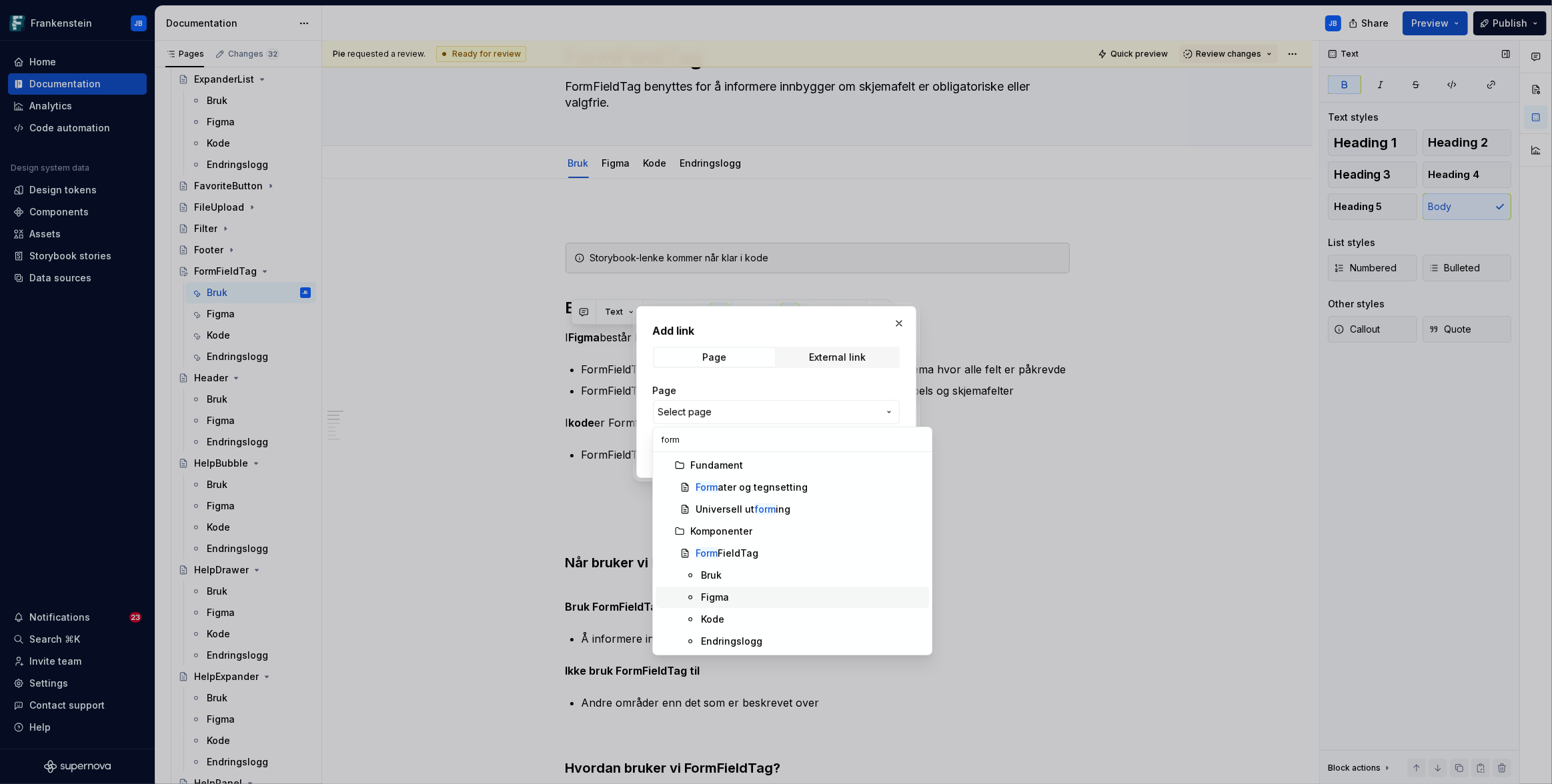
click at [709, 597] on div "Figma" at bounding box center [715, 597] width 28 height 13
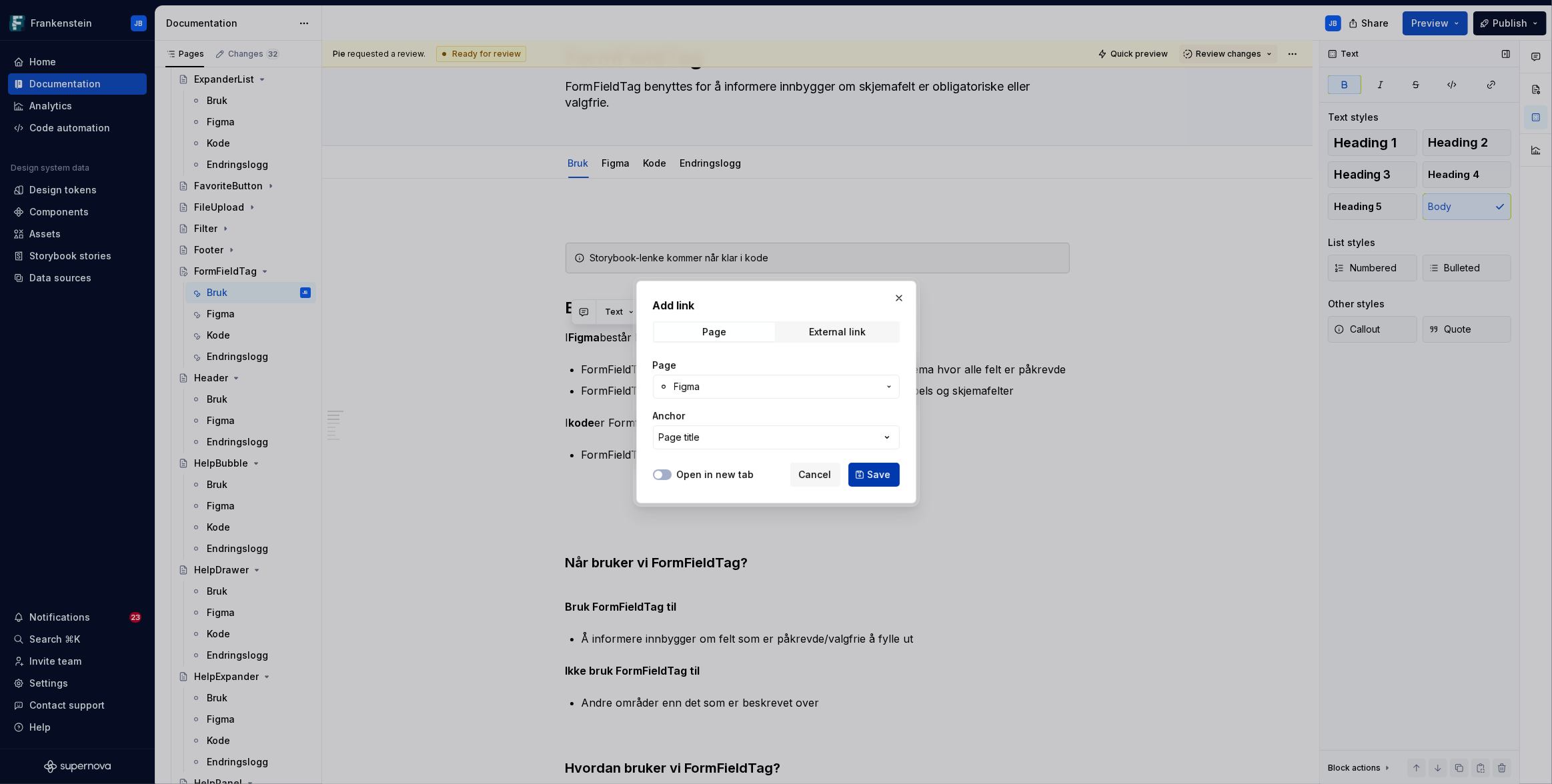
click at [886, 474] on span "Save" at bounding box center [879, 475] width 23 height 13
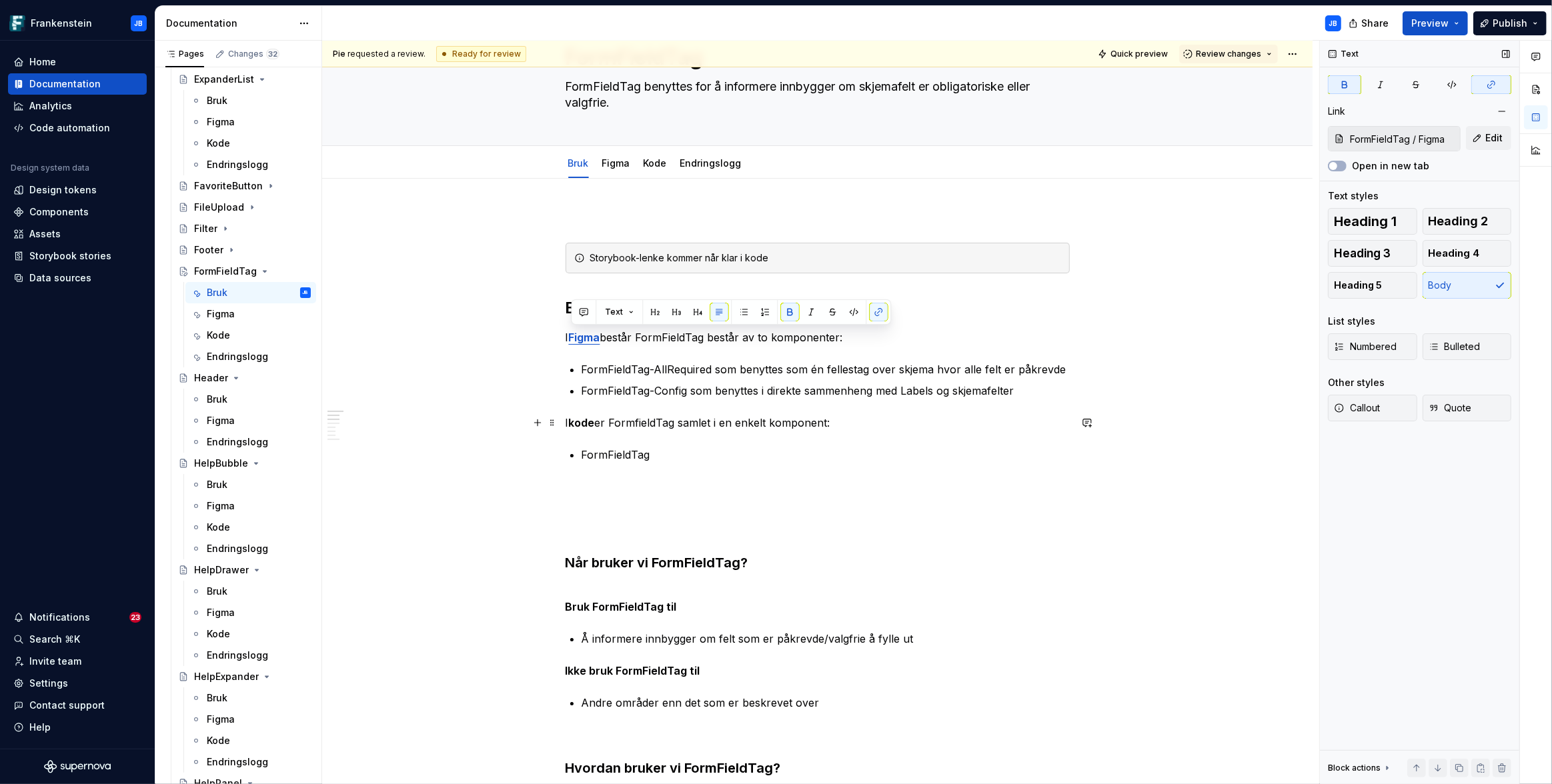
click at [589, 424] on strong "kode" at bounding box center [582, 422] width 26 height 13
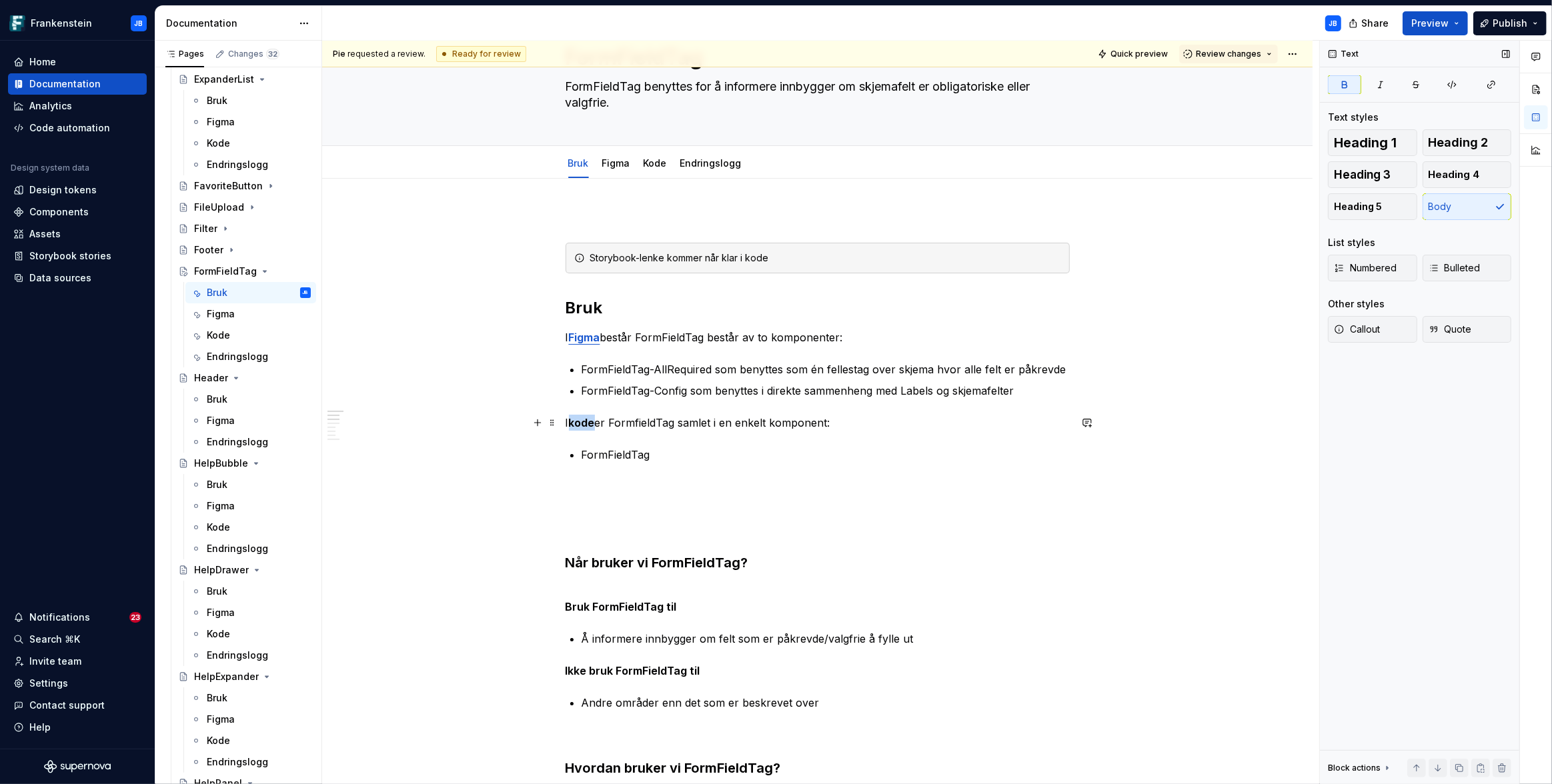
click at [589, 424] on strong "kode" at bounding box center [582, 422] width 26 height 13
click at [878, 396] on button "button" at bounding box center [878, 396] width 18 height 18
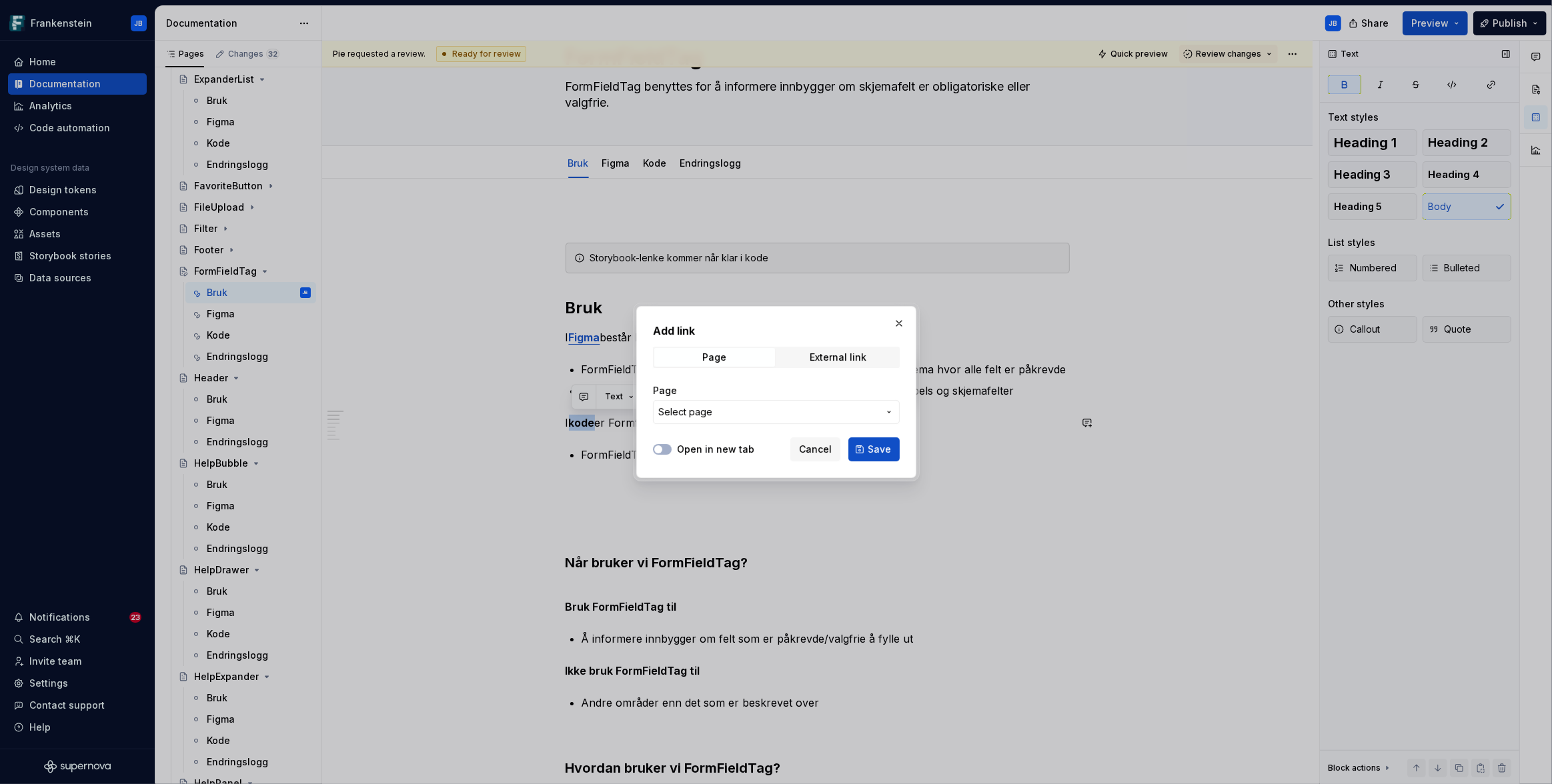
click at [761, 413] on span "Select page" at bounding box center [768, 412] width 220 height 13
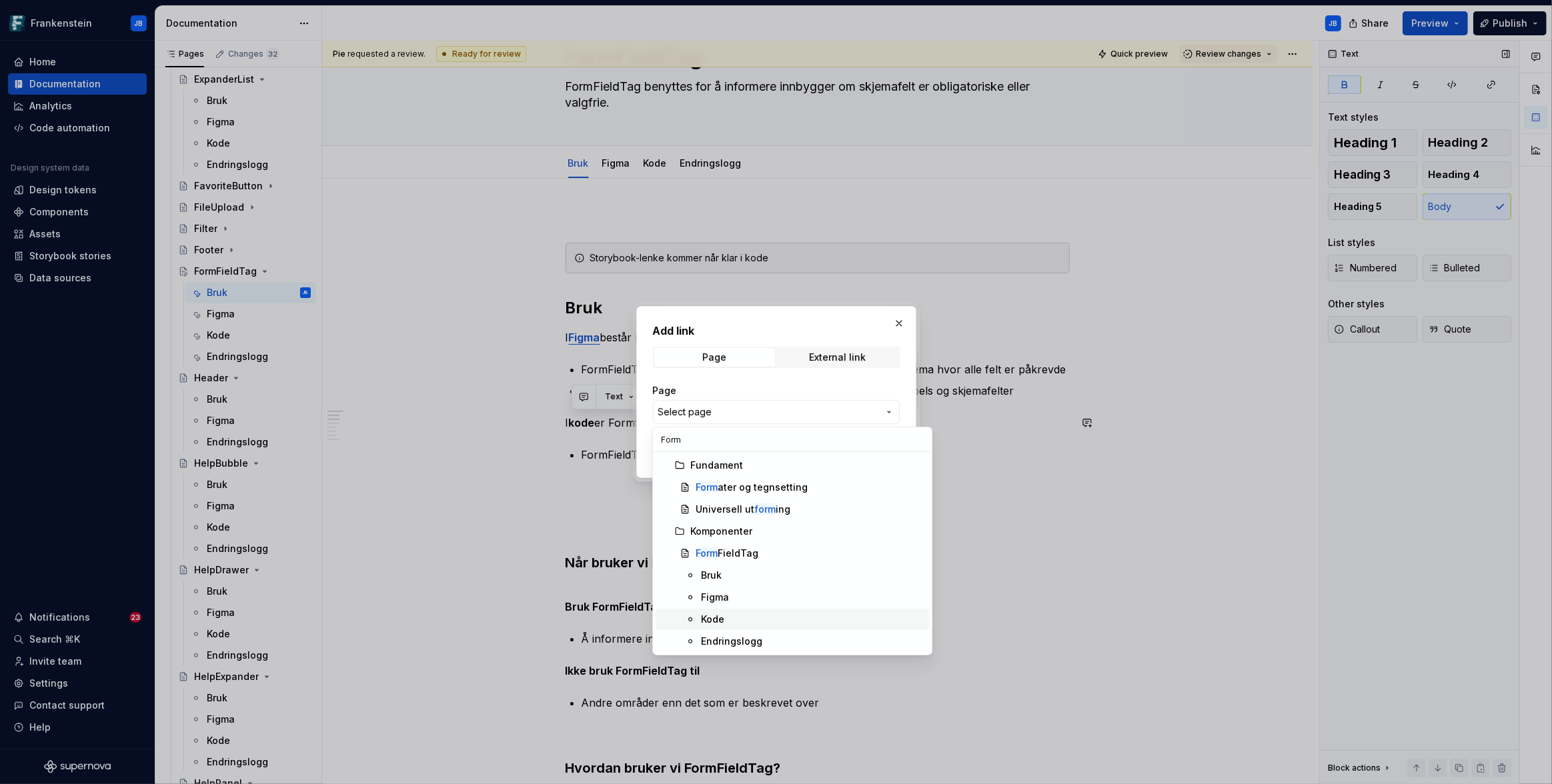
type input "Form"
click at [716, 619] on div "Kode" at bounding box center [712, 619] width 23 height 13
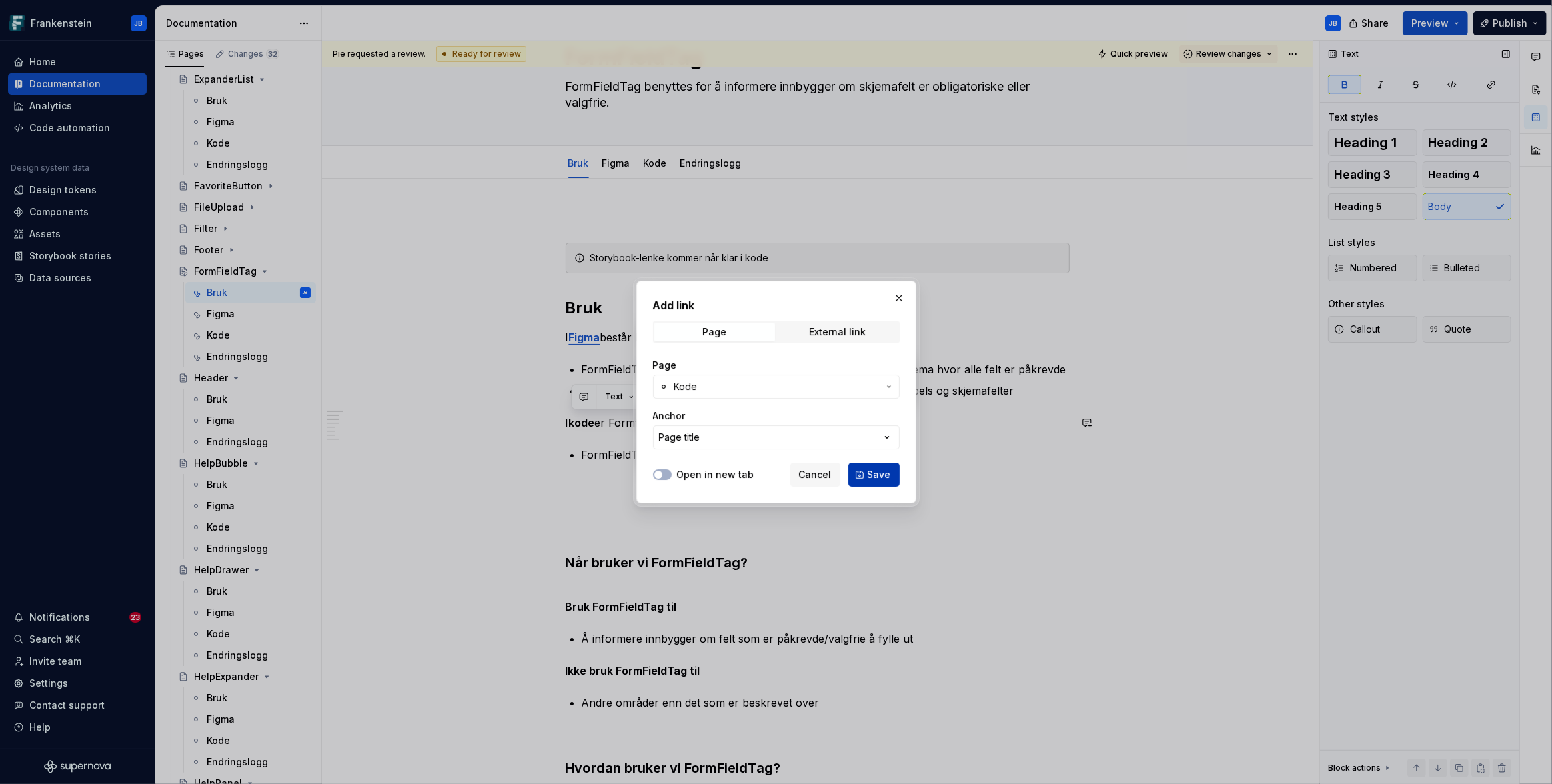
click at [877, 466] on button "Save" at bounding box center [874, 475] width 52 height 24
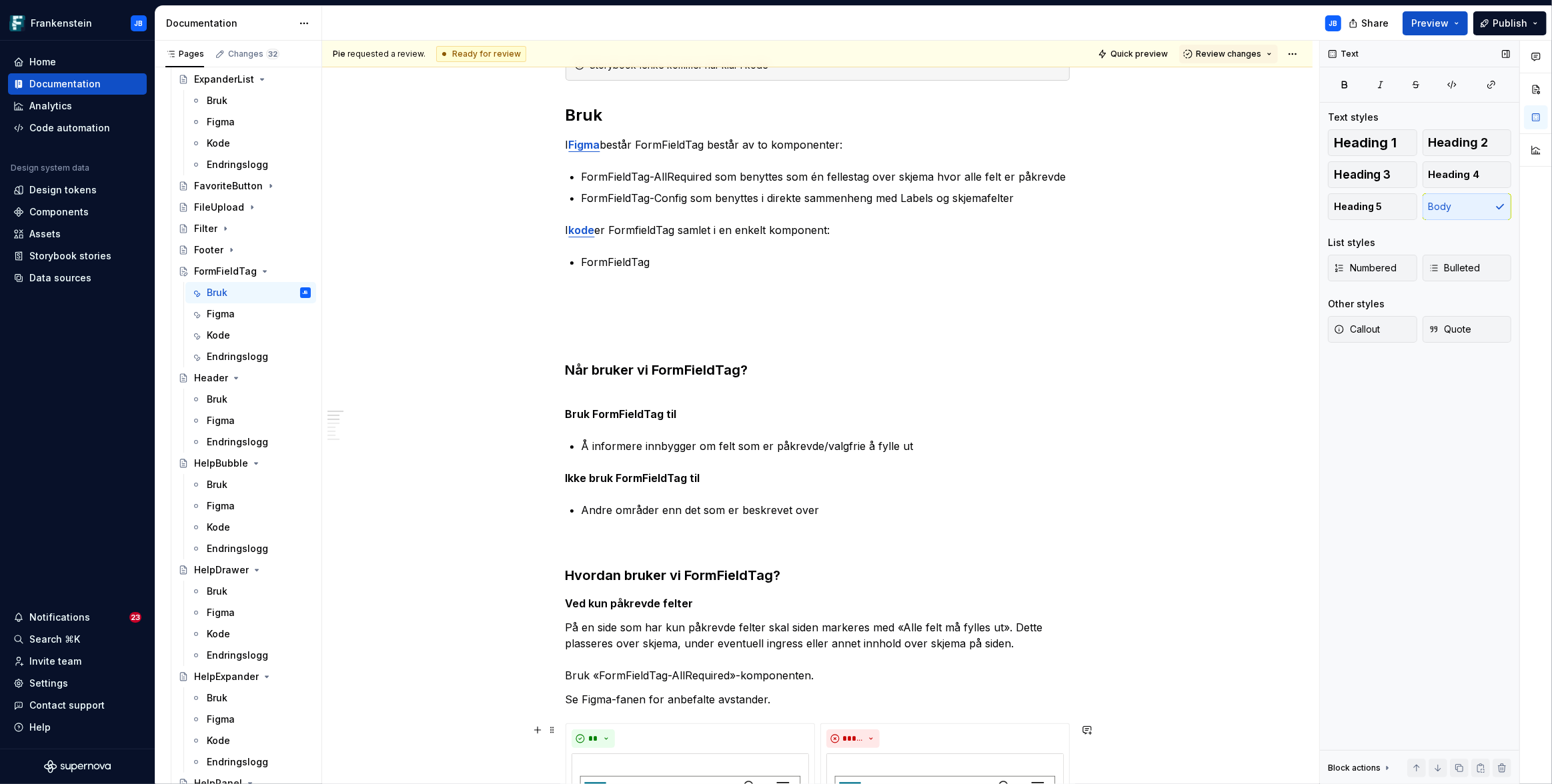
scroll to position [259, 0]
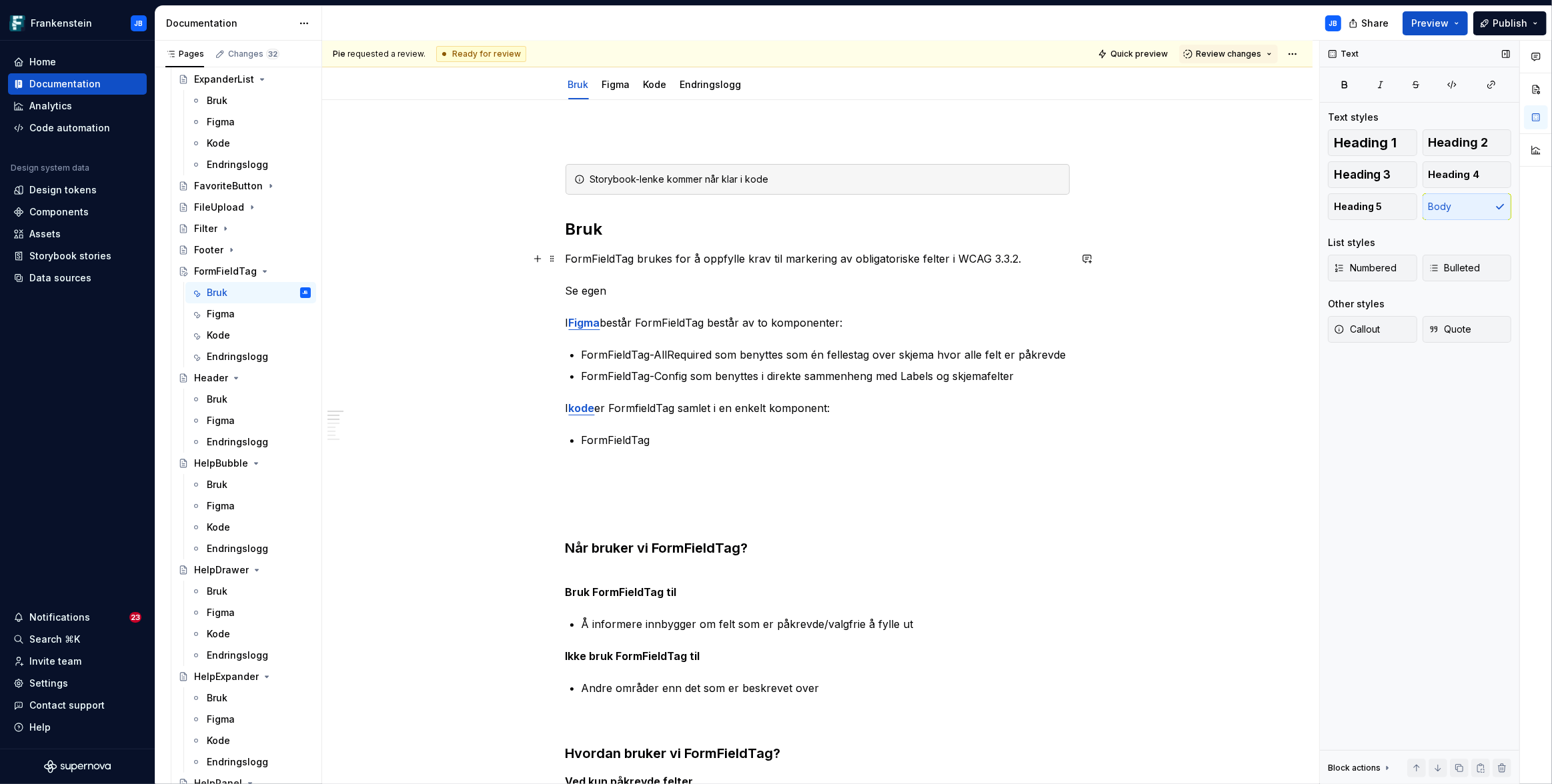
click at [701, 255] on p "FormFieldTag brukes for å oppfylle krav til markering av obligatoriske felter i…" at bounding box center [818, 290] width 504 height 80
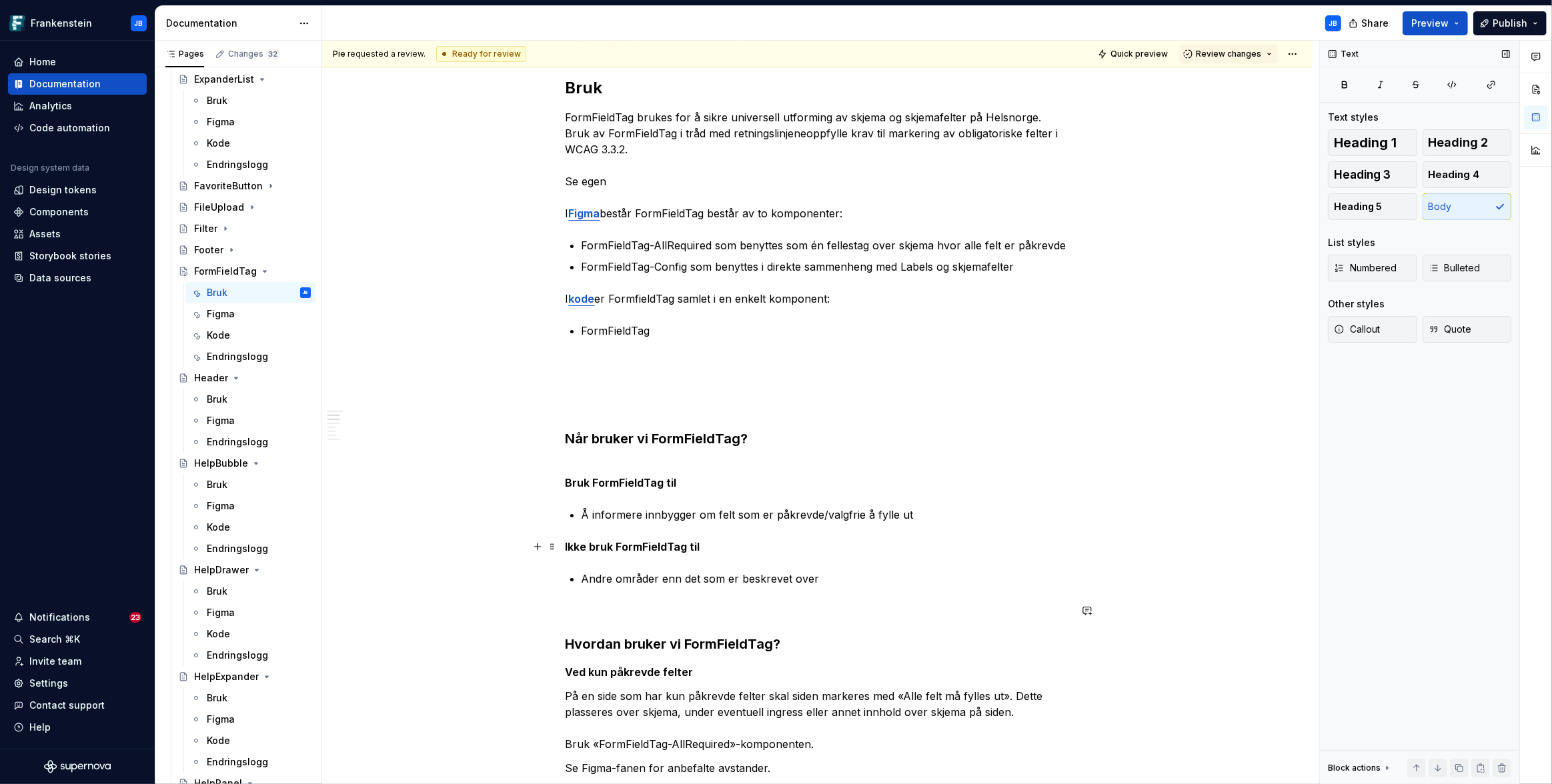
scroll to position [274, 0]
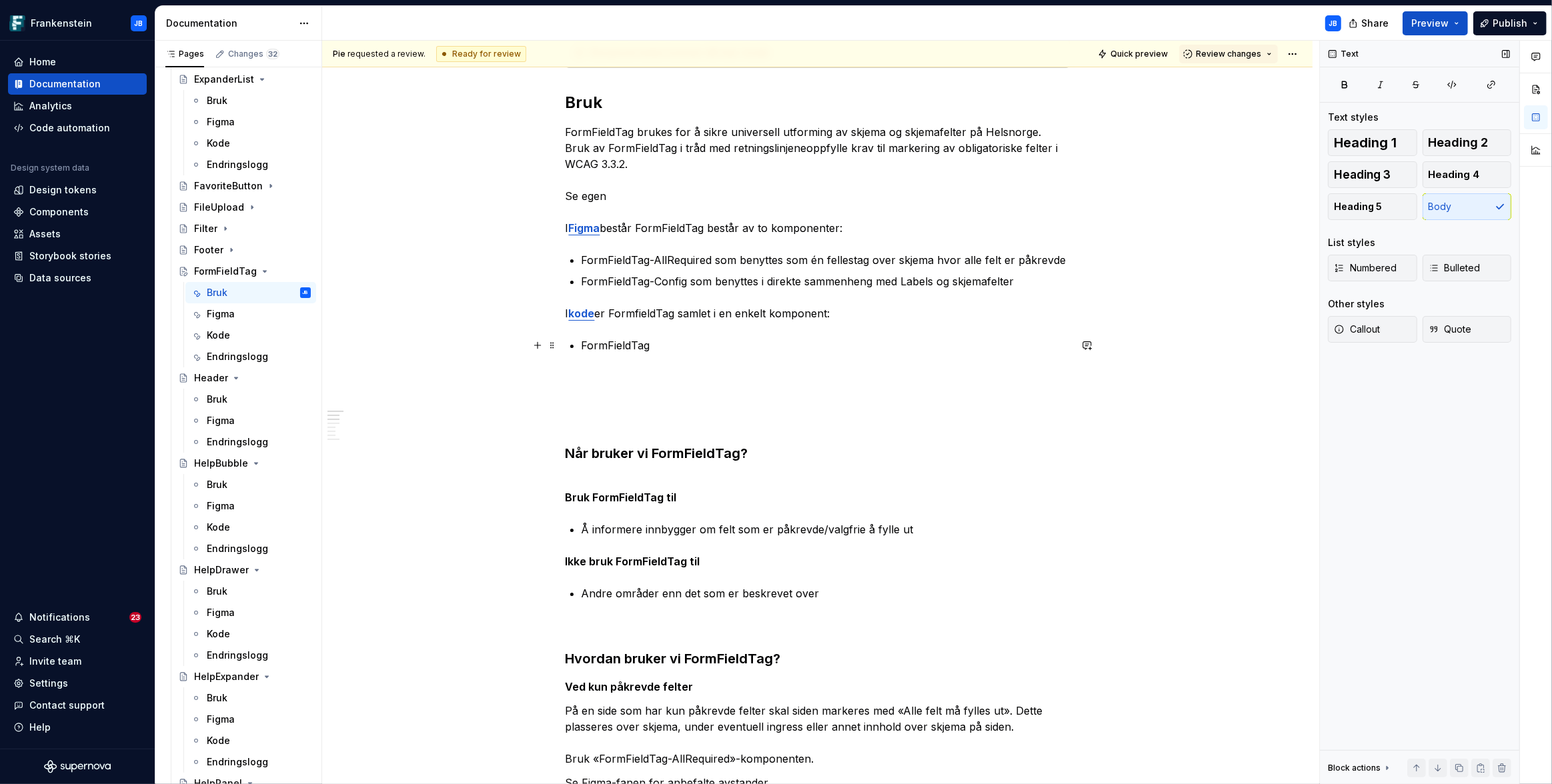
type textarea "*"
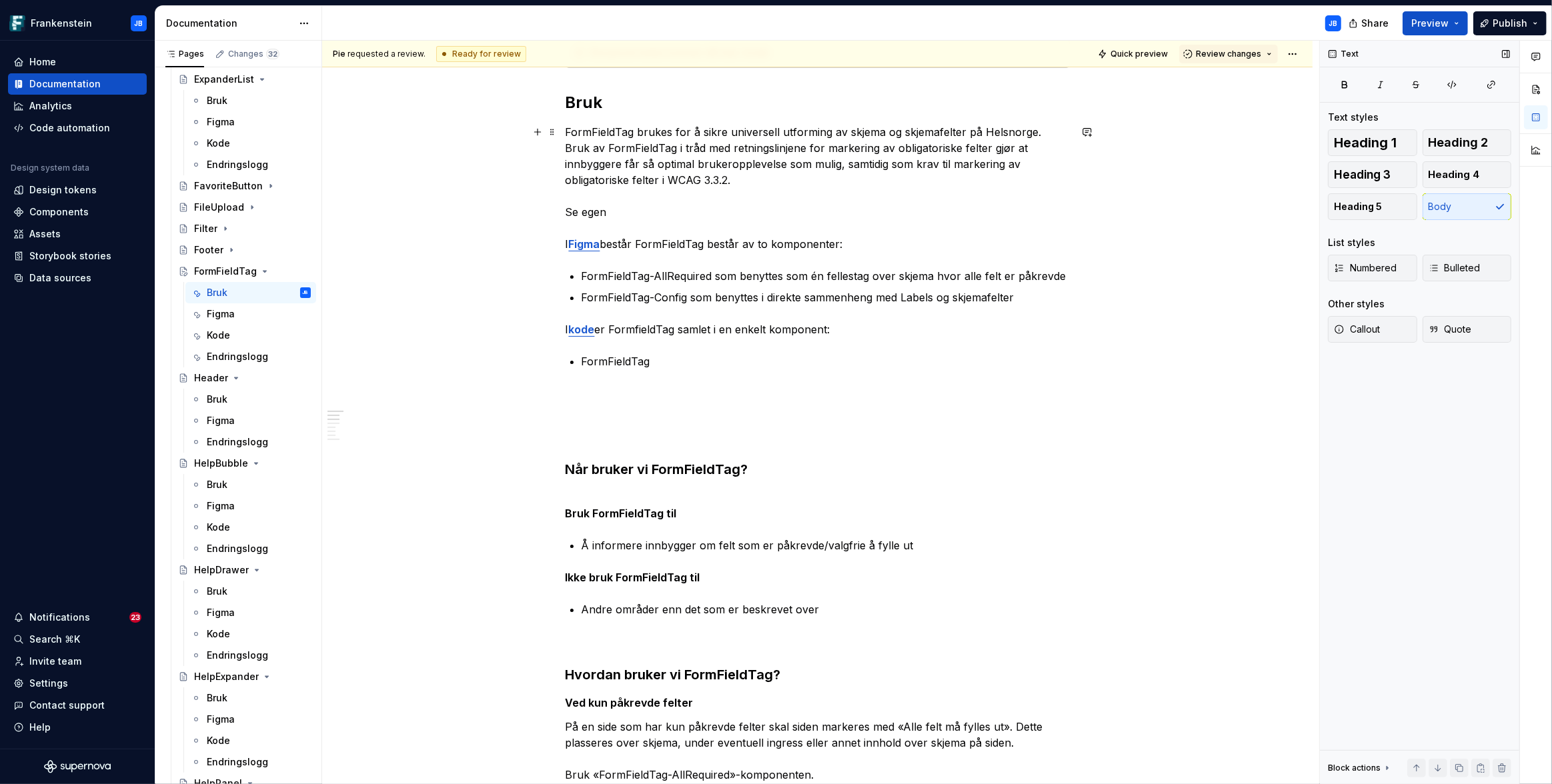
click at [637, 179] on p "FormFieldTag brukes for å sikre universell utforming av skjema og skjemafelter …" at bounding box center [818, 187] width 504 height 128
click at [1002, 135] on p "FormFieldTag brukes for å sikre universell utforming av skjema og skjemafelter …" at bounding box center [818, 187] width 504 height 128
click at [627, 212] on p "FormFieldTag brukes for å sikre universell utforming av skjema og skjemafelter …" at bounding box center [818, 187] width 504 height 128
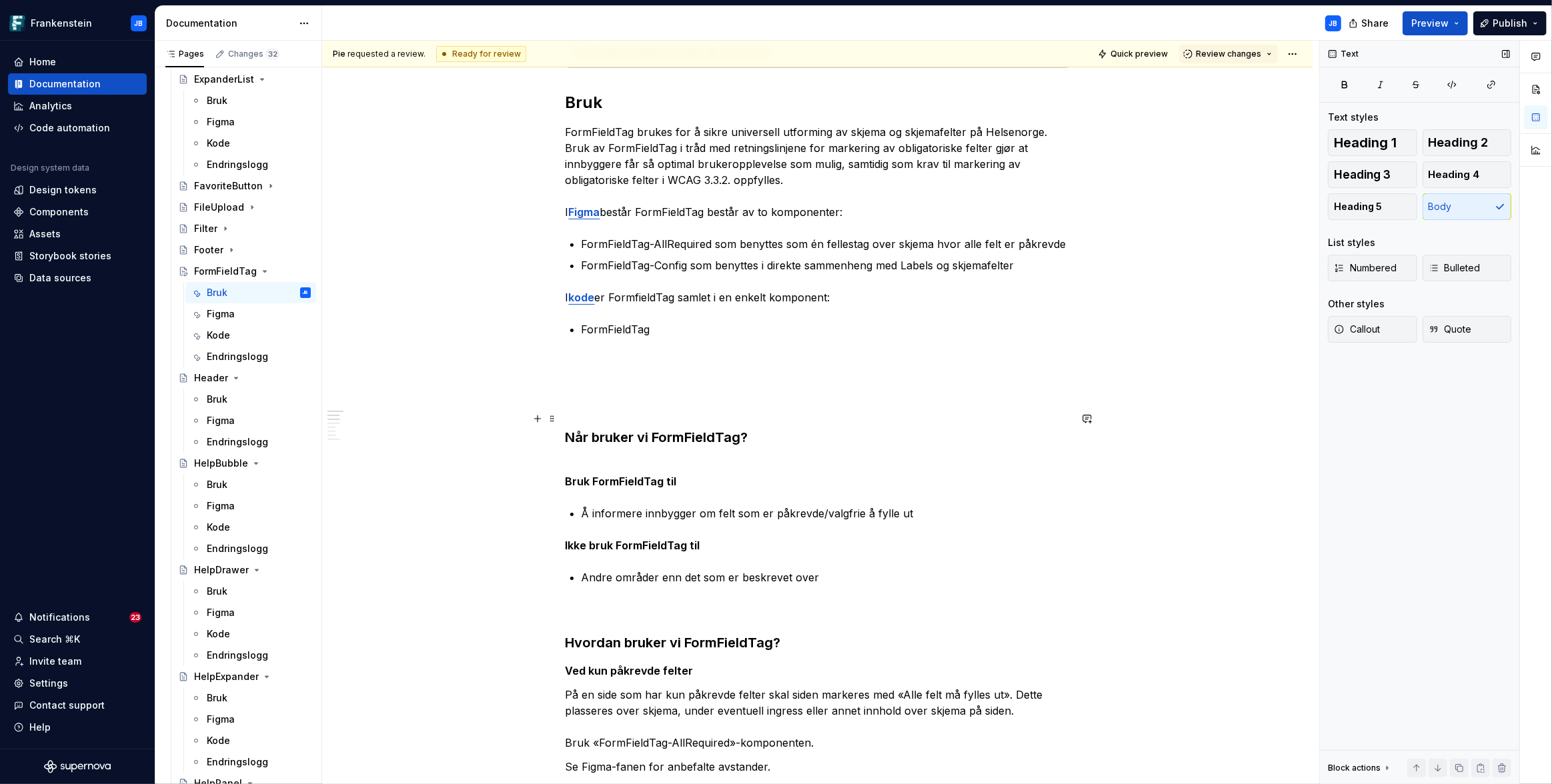
click at [591, 409] on h3 "Når bruker vi FormFieldTag?" at bounding box center [818, 428] width 504 height 37
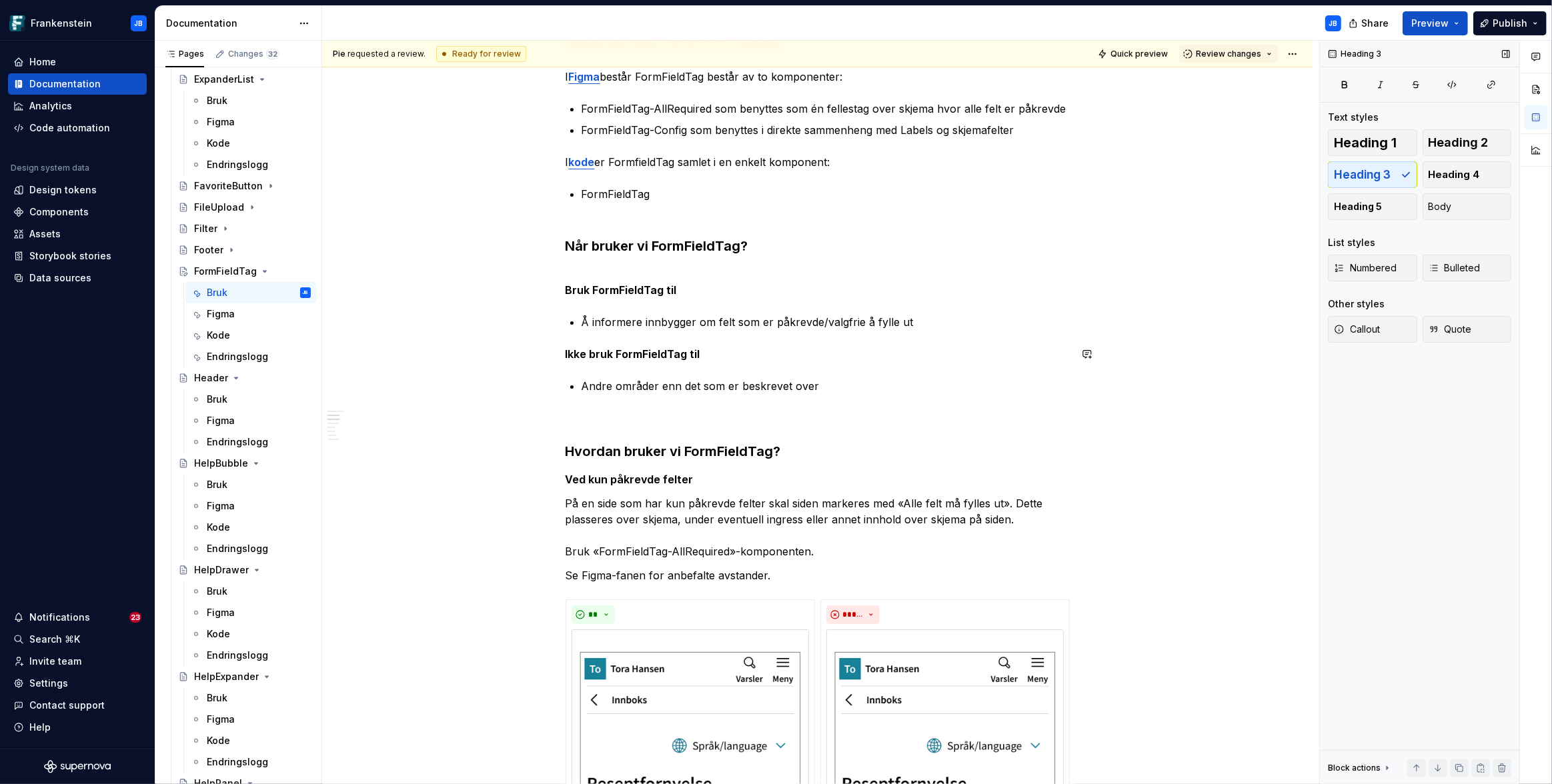
scroll to position [451, 0]
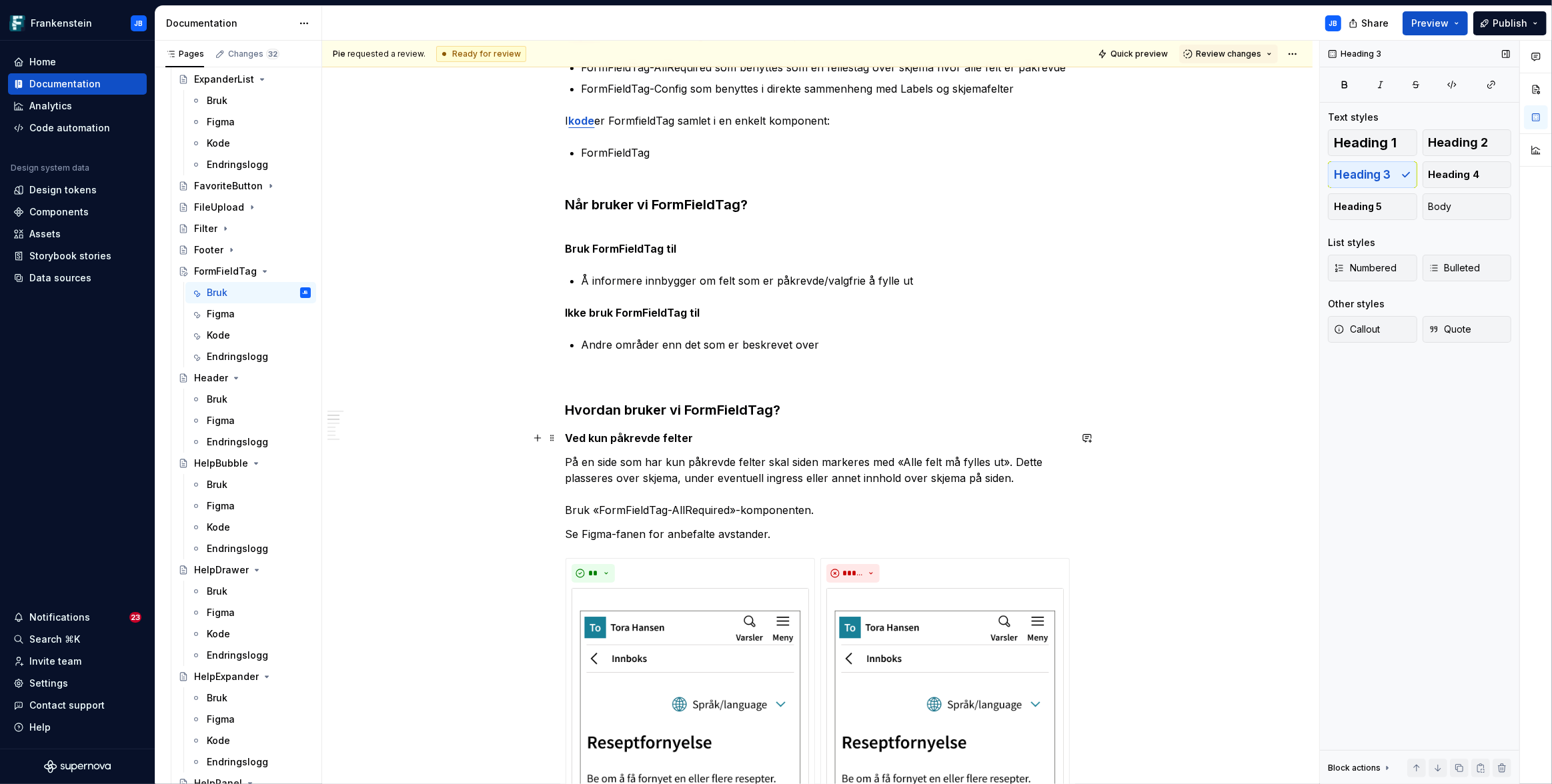
click at [565, 437] on strong "Ved kun påkrevde felter" at bounding box center [629, 438] width 128 height 13
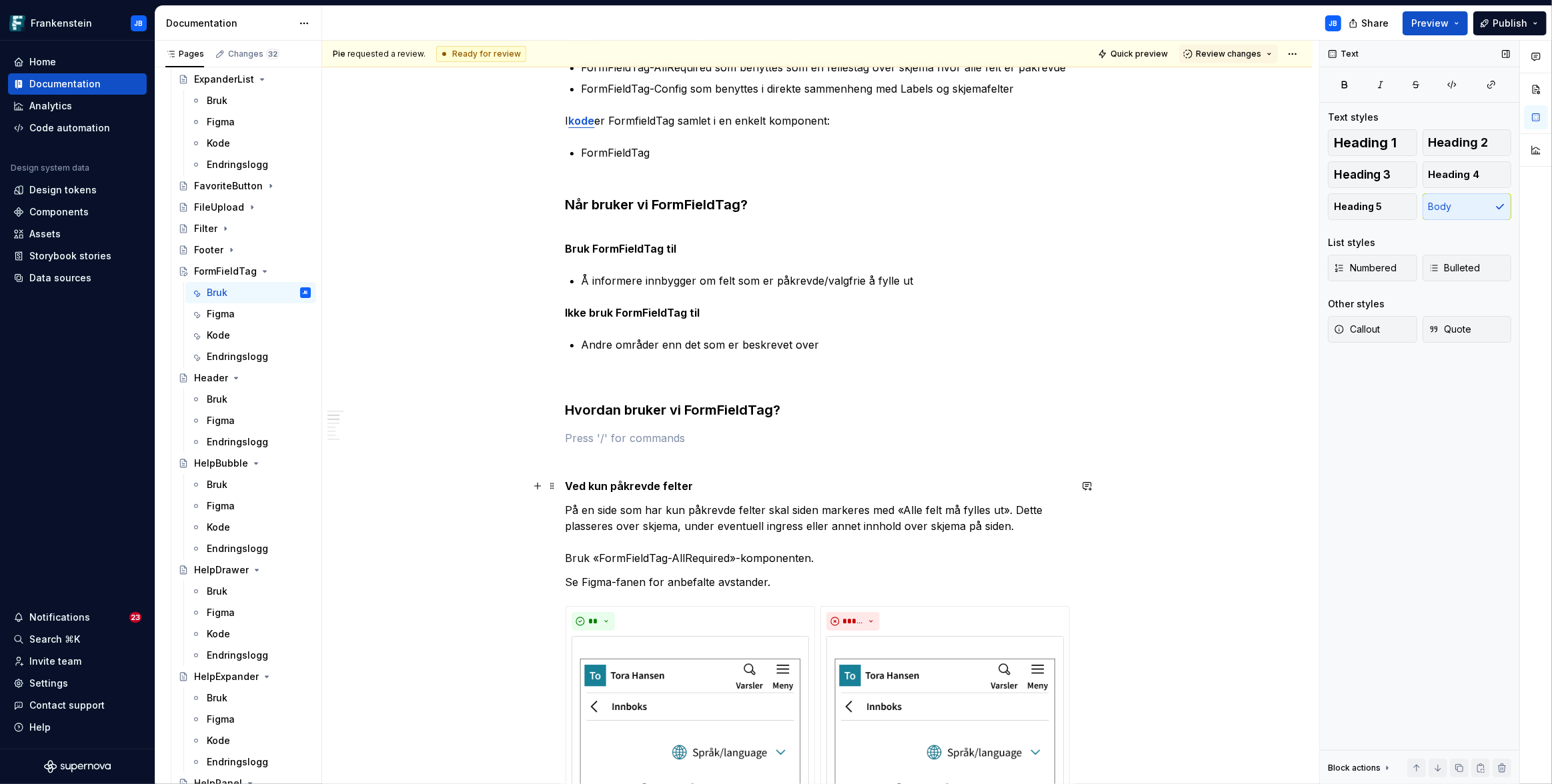
click at [649, 483] on strong "Ved kun påkrevde felter" at bounding box center [629, 486] width 128 height 13
click at [613, 253] on strong "Bruk FormFieldTag til" at bounding box center [621, 248] width 112 height 13
click at [610, 207] on h3 "Når bruker vi FormFieldTag?" at bounding box center [818, 195] width 504 height 37
click at [599, 247] on strong "Bruk FormFieldTag til" at bounding box center [621, 248] width 112 height 13
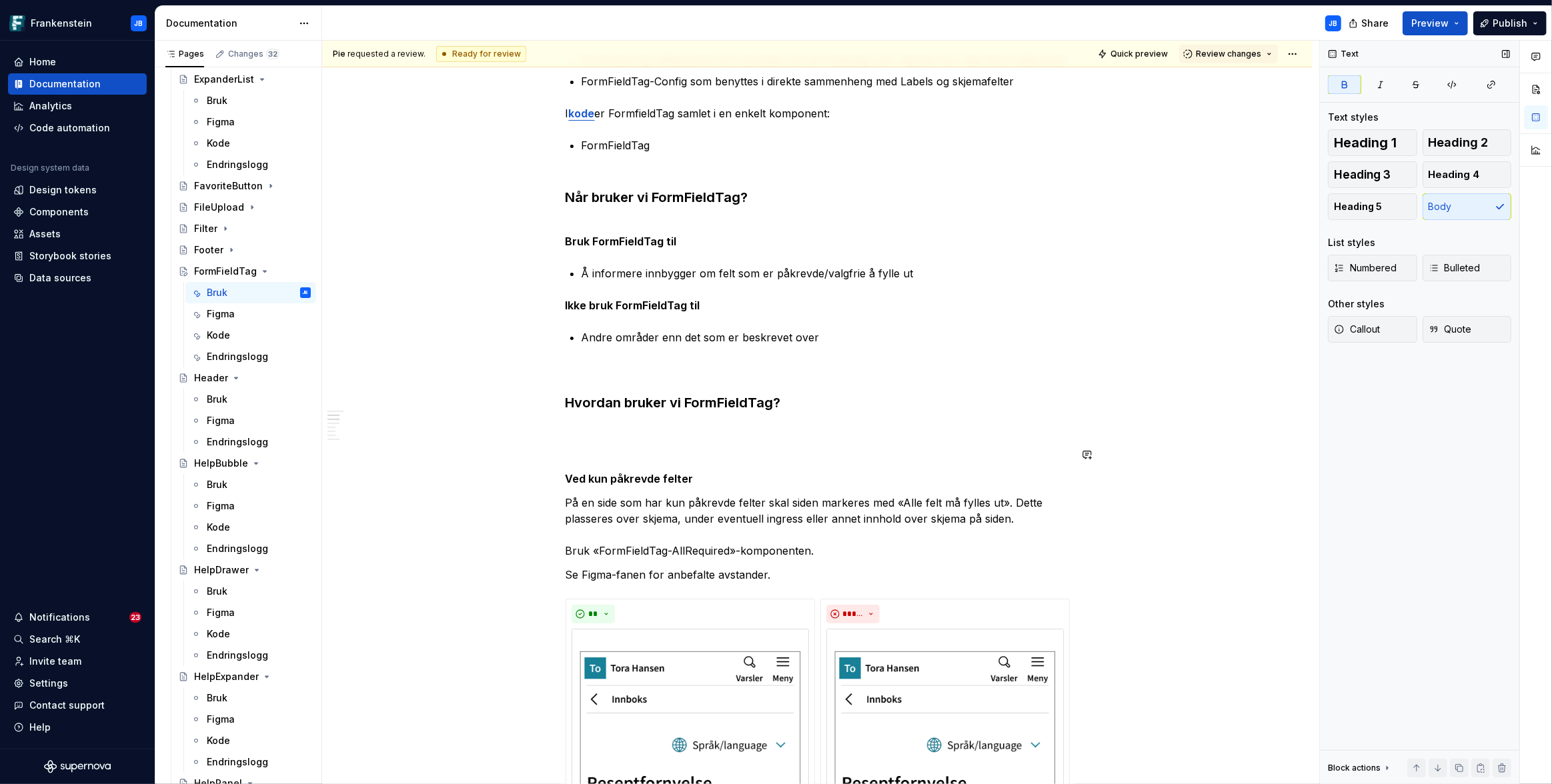
scroll to position [464, 0]
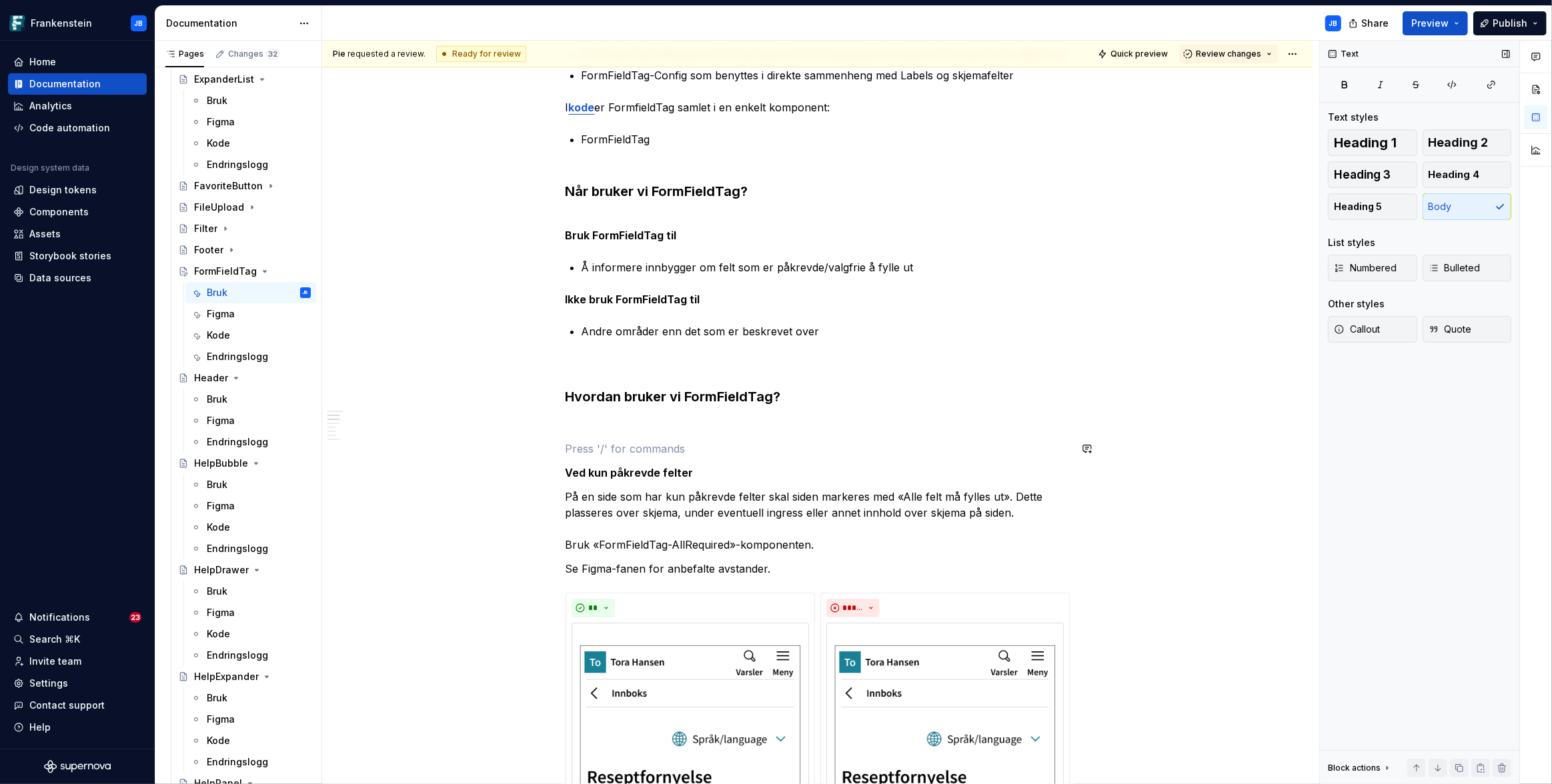
click at [588, 423] on p at bounding box center [818, 424] width 504 height 16
click at [1449, 181] on button "Heading 4" at bounding box center [1467, 175] width 90 height 27
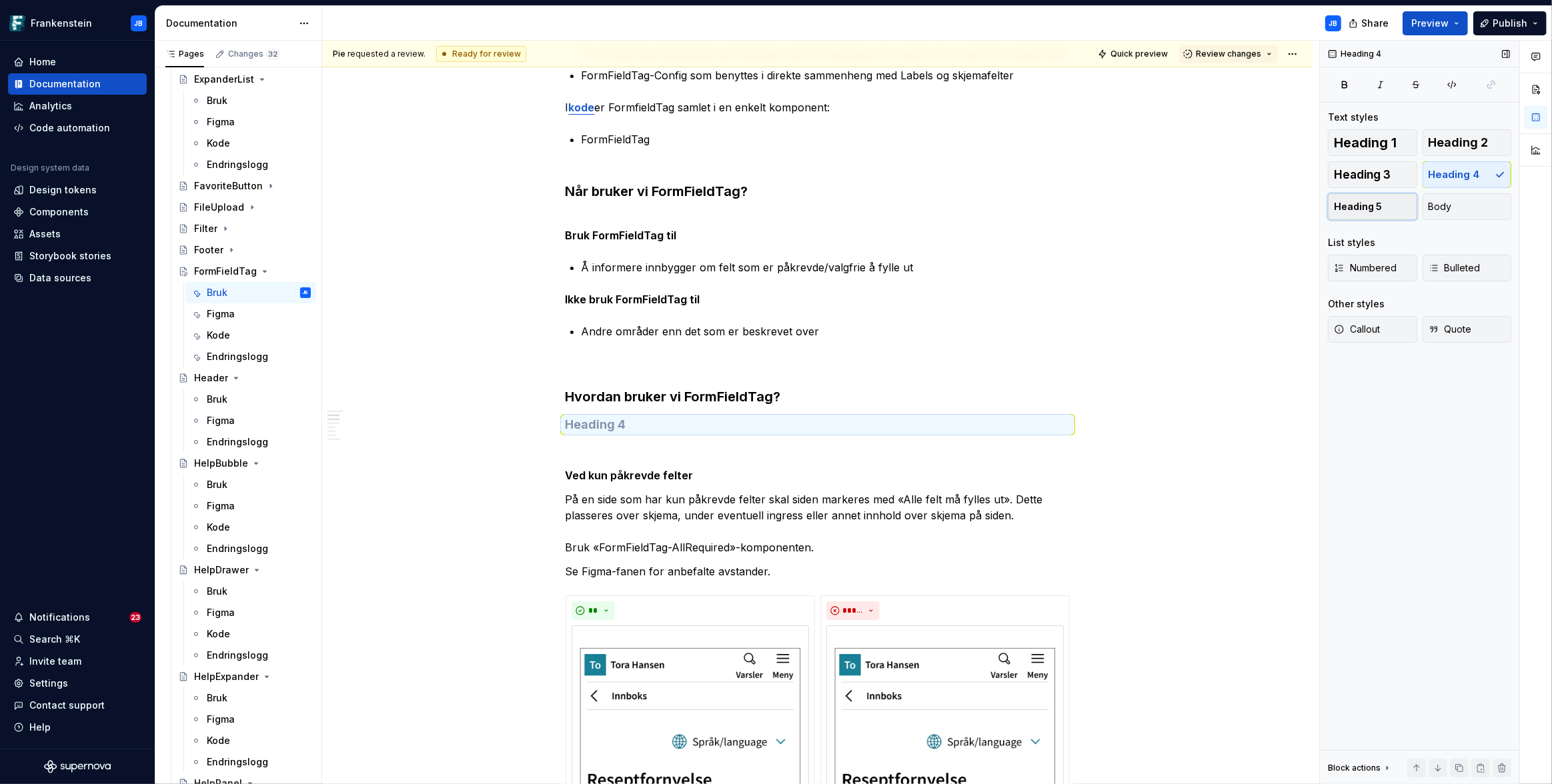
click at [1370, 204] on span "Heading 5" at bounding box center [1358, 207] width 48 height 13
click at [624, 422] on h5 at bounding box center [818, 423] width 504 height 13
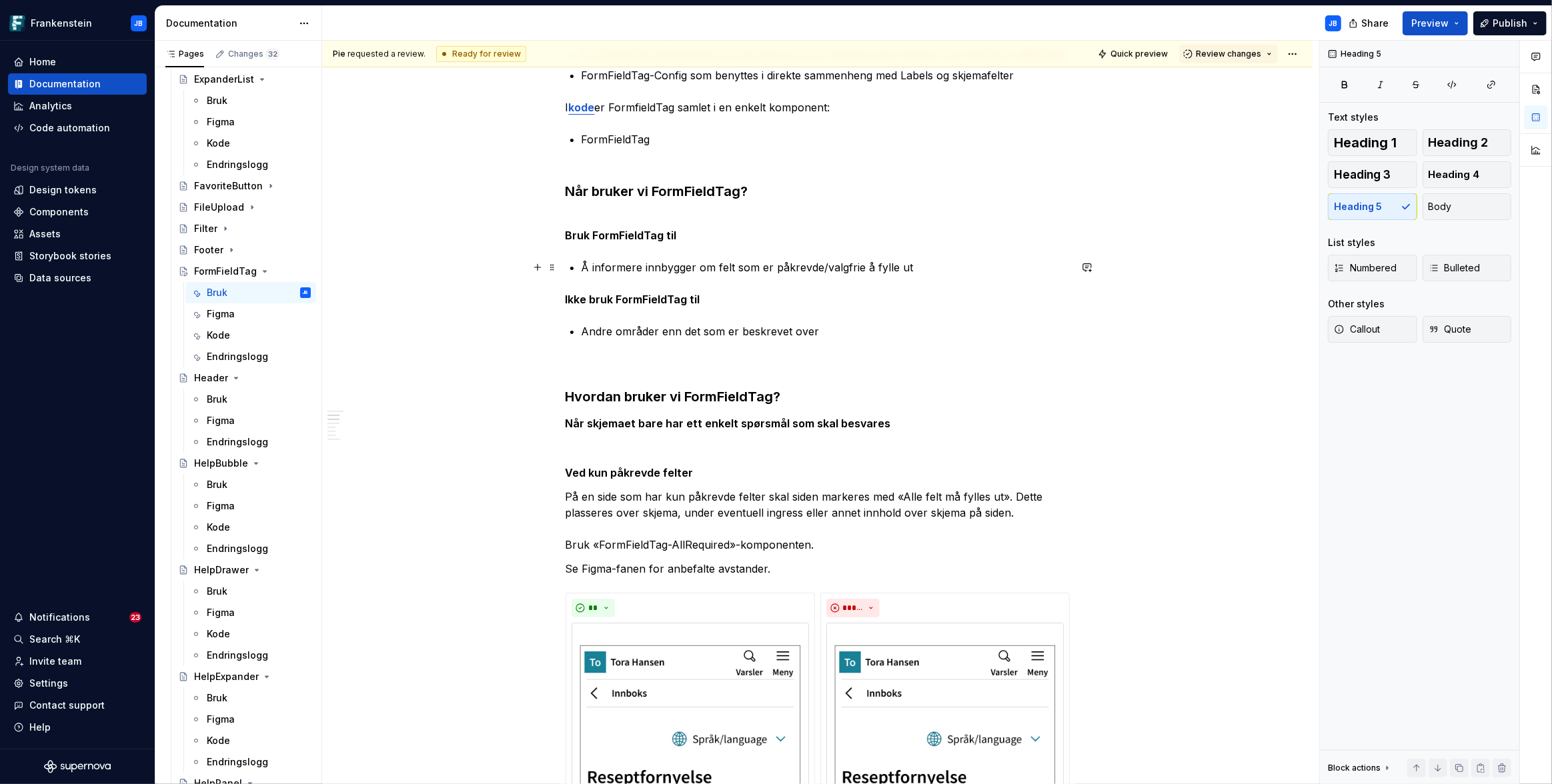
click at [912, 267] on p "Å informere innbygger om felt som er påkrevde/valgfrie å fylle ut" at bounding box center [825, 267] width 488 height 16
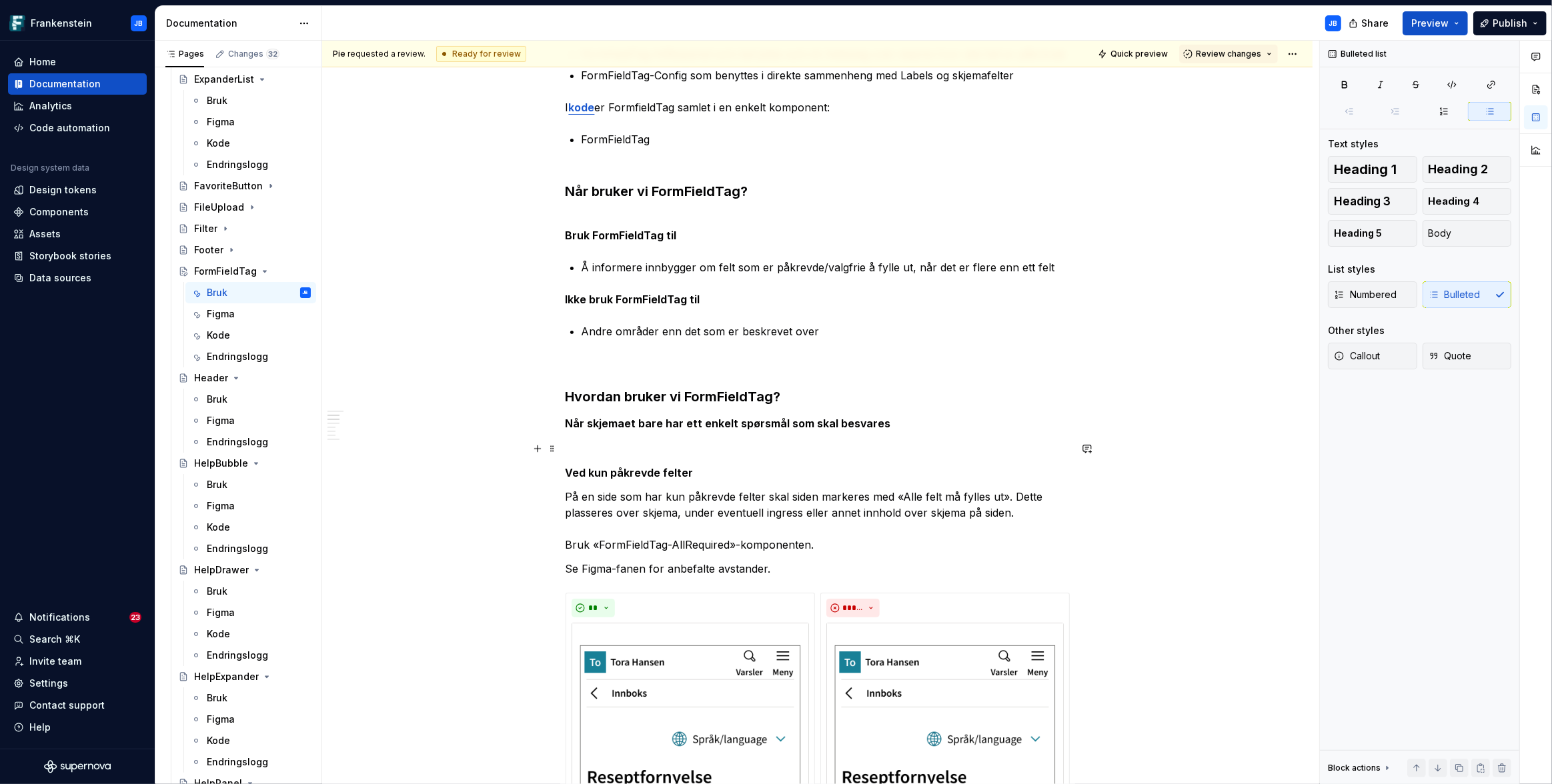
click at [633, 440] on p at bounding box center [818, 448] width 504 height 16
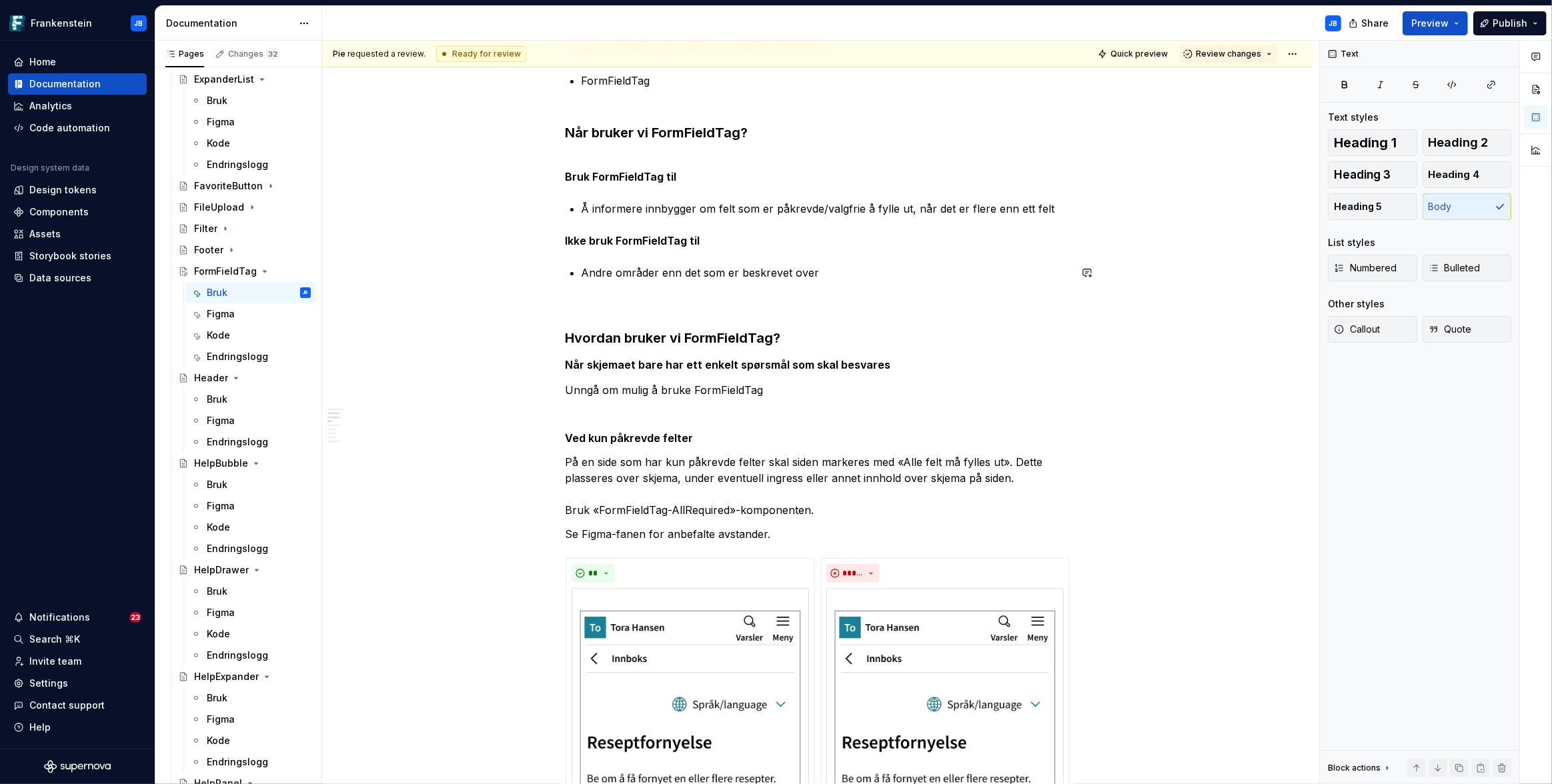
scroll to position [525, 0]
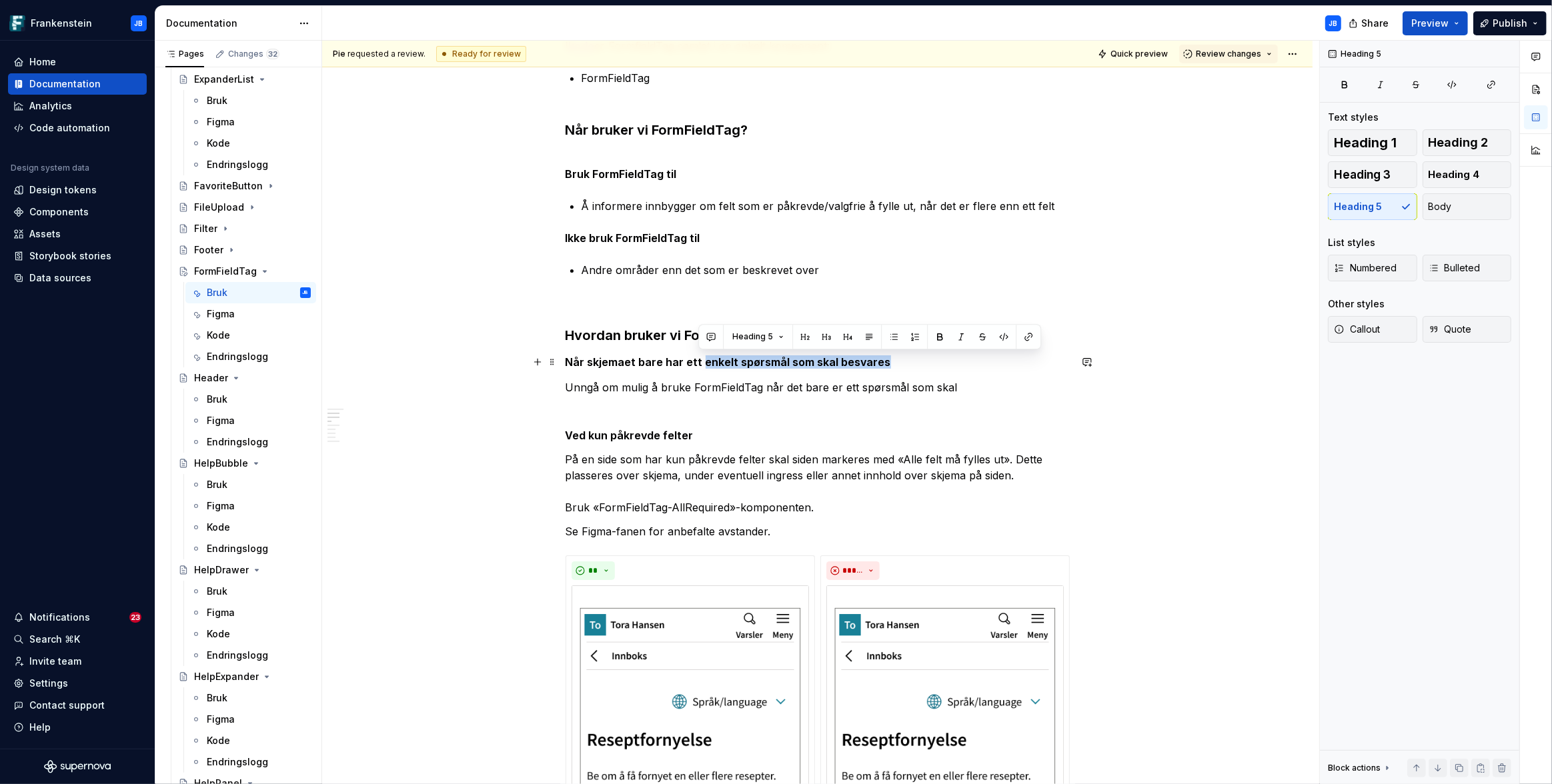
drag, startPoint x: 701, startPoint y: 362, endPoint x: 893, endPoint y: 363, distance: 192.0
click at [893, 363] on h5 "Når skjemaet bare har ett enkelt spørsmål som skal besvares" at bounding box center [818, 362] width 504 height 13
click at [971, 384] on p "Unngå om mulig å bruke FormFieldTag når det bare er ett spørsmål som skal" at bounding box center [818, 387] width 504 height 16
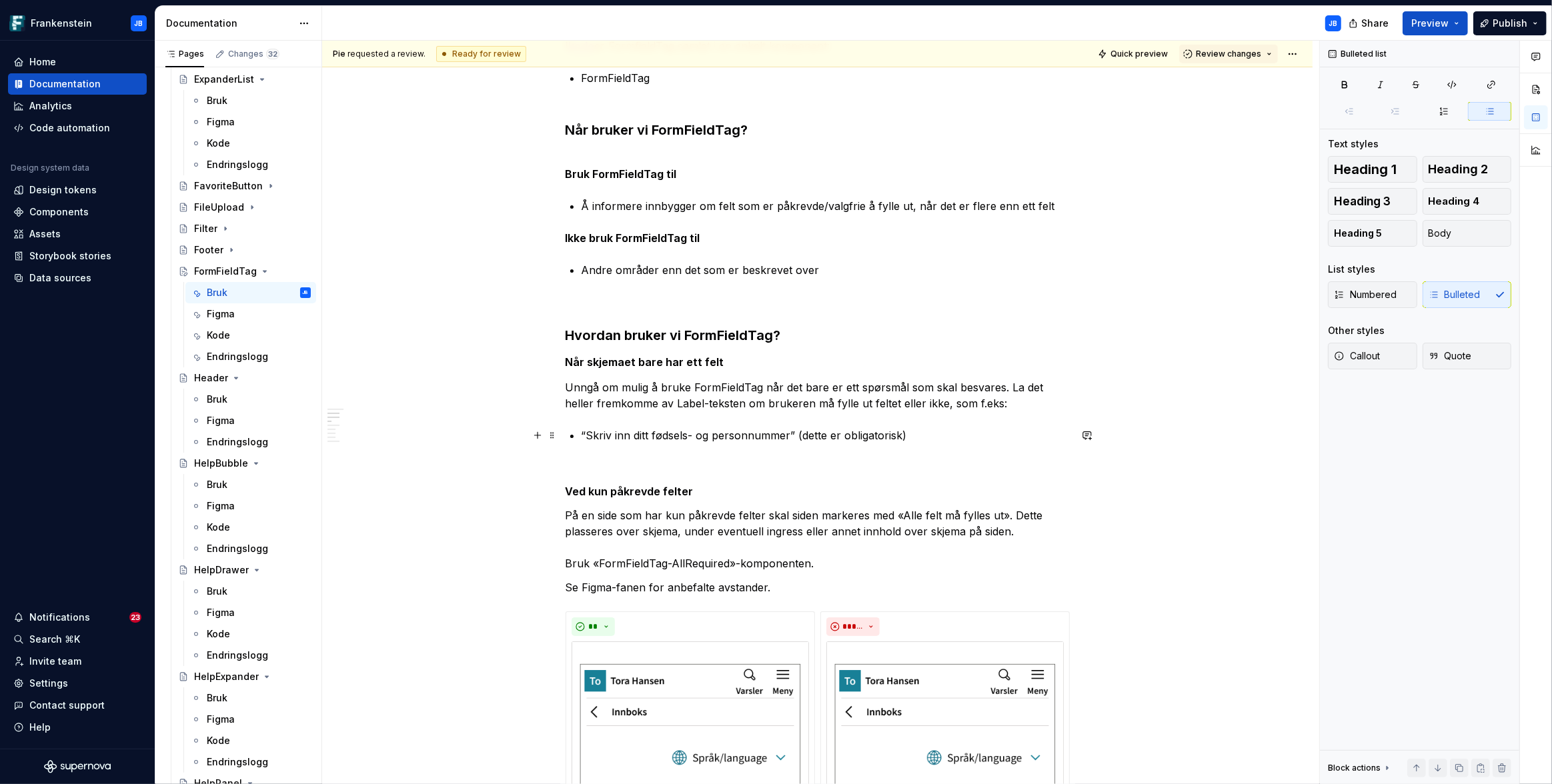
click at [806, 439] on p "“Skriv inn ditt fødsels- og personnummer” (dette er obligatorisk)" at bounding box center [825, 435] width 488 height 16
click at [959, 439] on p "“Skriv inn ditt fødsels- og personnummer” (eksempel på obligatorisk)" at bounding box center [825, 435] width 488 height 16
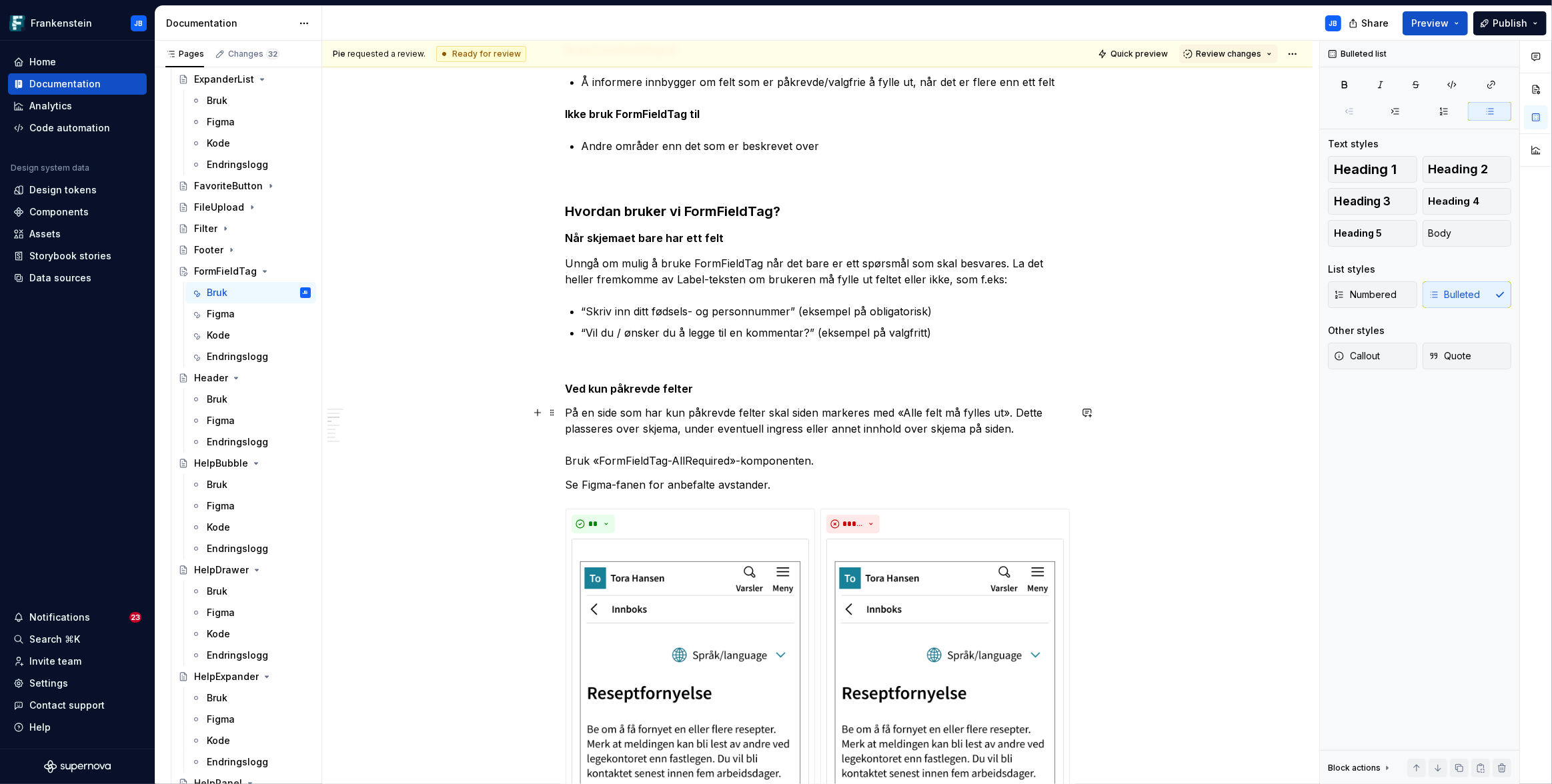
scroll to position [702, 0]
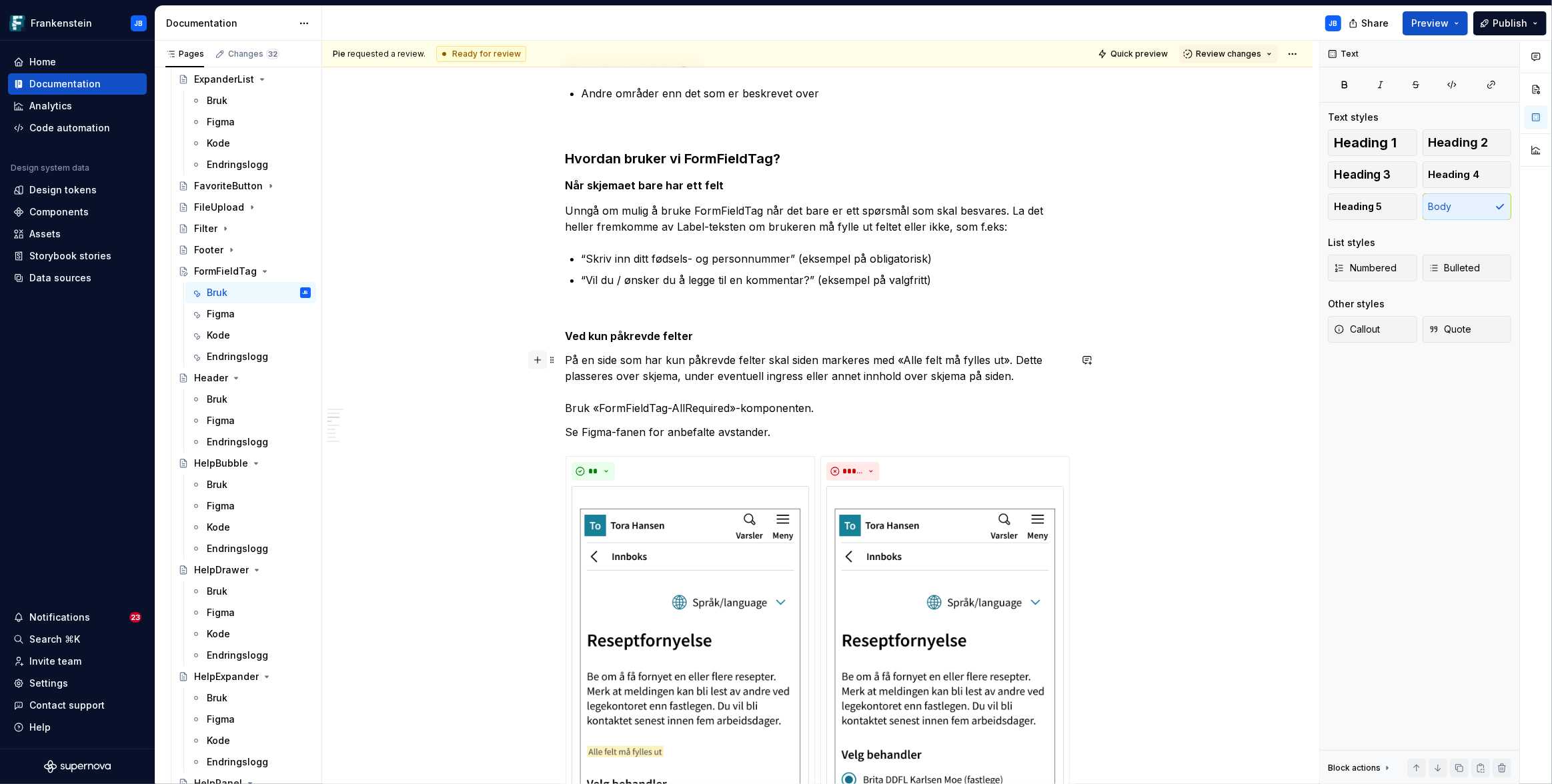
click at [535, 363] on button "button" at bounding box center [538, 360] width 18 height 18
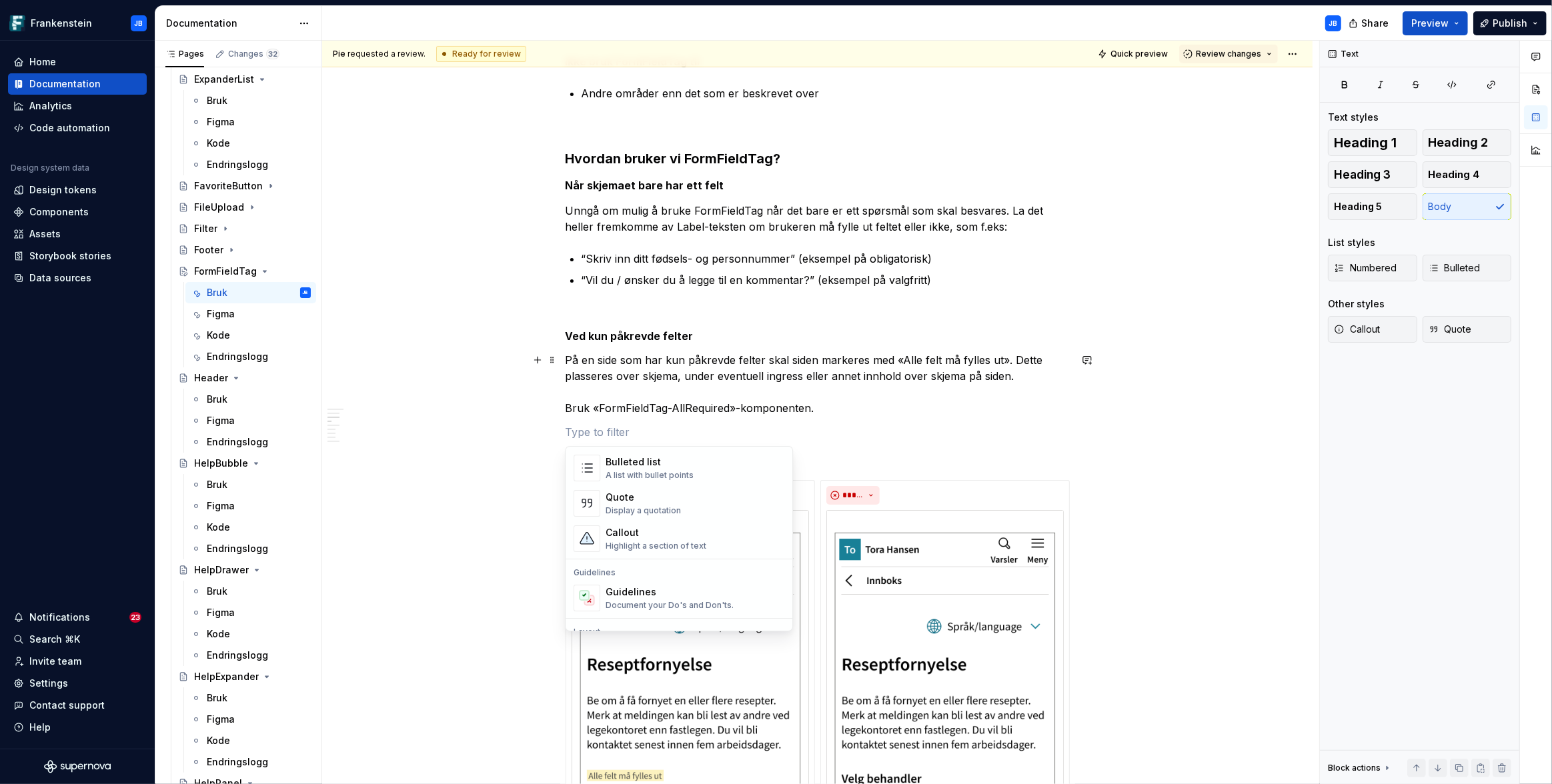
scroll to position [259, 0]
click at [634, 544] on div "Callout" at bounding box center [655, 538] width 101 height 13
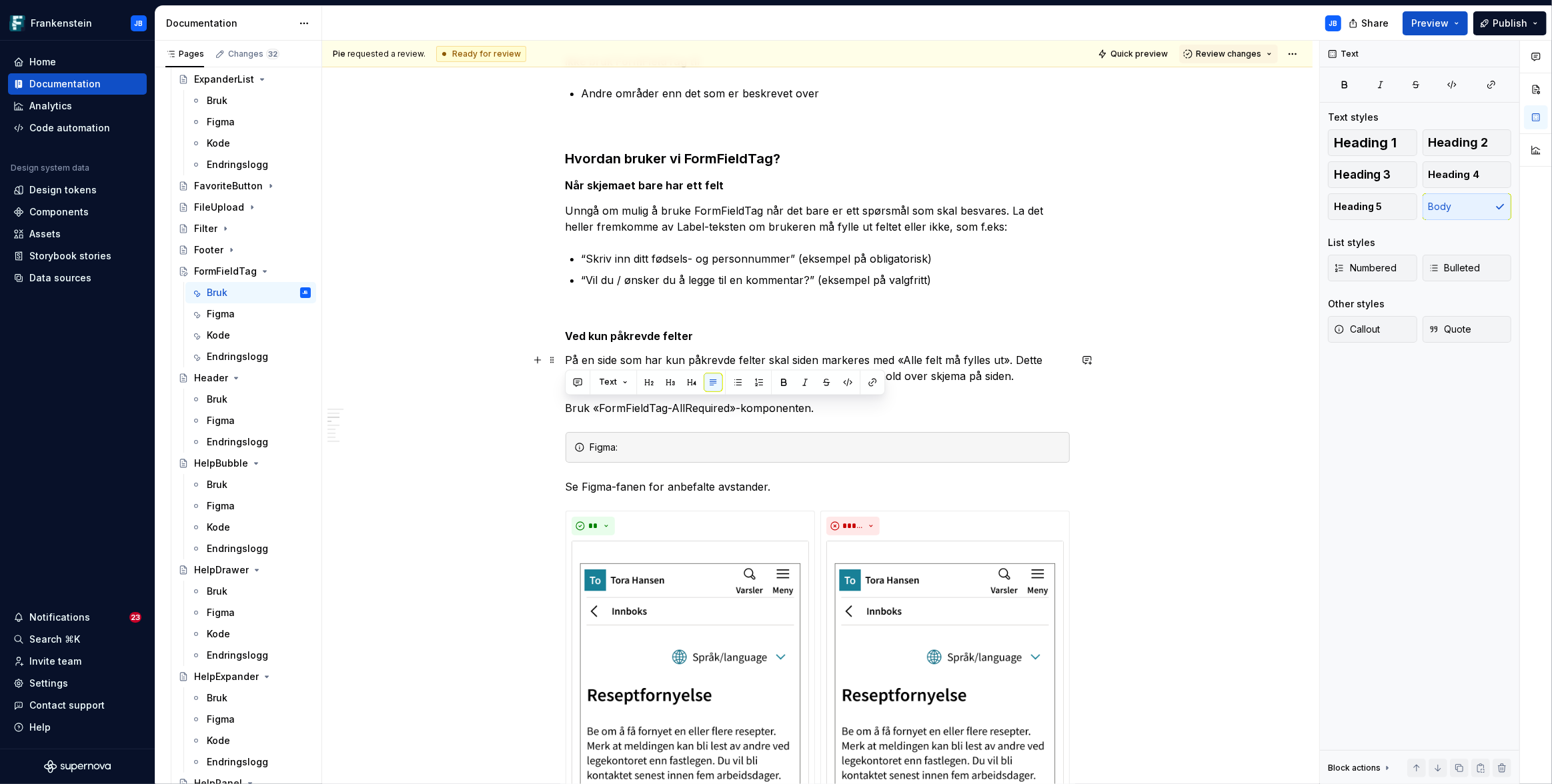
drag, startPoint x: 566, startPoint y: 408, endPoint x: 853, endPoint y: 412, distance: 287.0
click at [853, 412] on p "På en side som har kun påkrevde felter skal siden markeres med «Alle felt må fy…" at bounding box center [818, 383] width 504 height 64
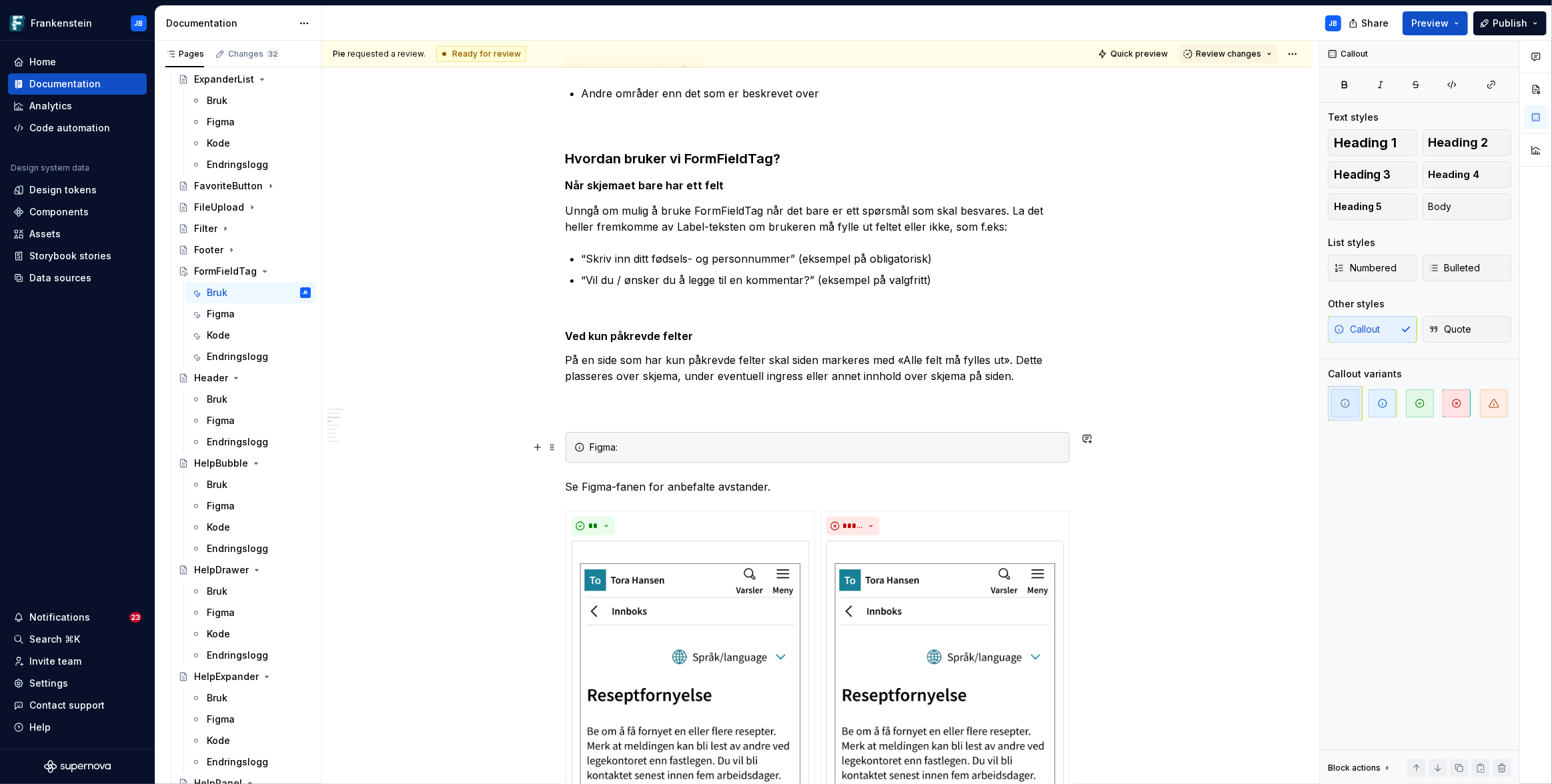
click at [660, 446] on div "Figma:" at bounding box center [826, 447] width 471 height 13
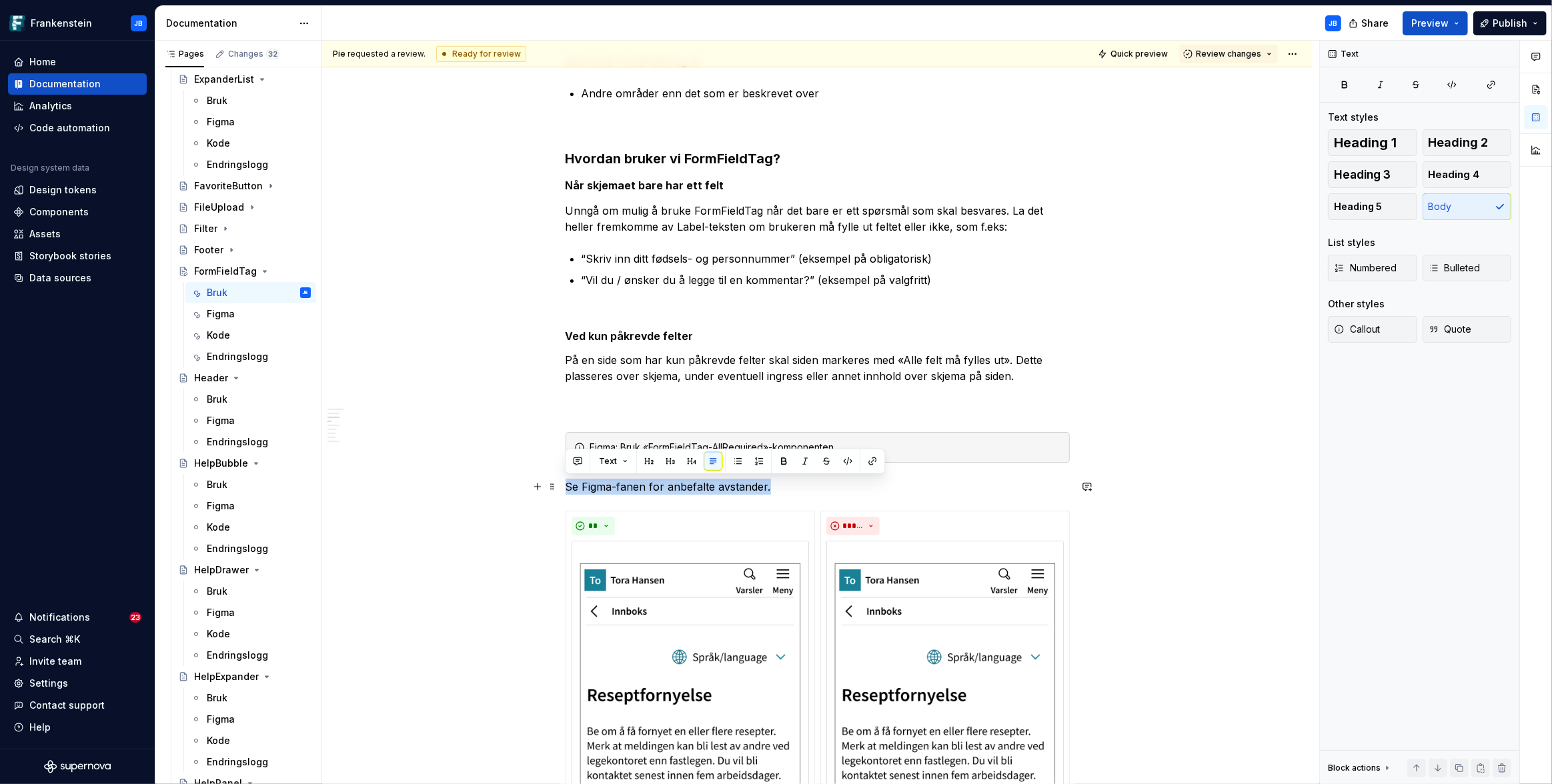
drag, startPoint x: 564, startPoint y: 489, endPoint x: 789, endPoint y: 483, distance: 225.1
click at [789, 483] on p "Se Figma-fanen for anbefalte avstander." at bounding box center [818, 486] width 504 height 16
copy p "Se Figma-fanen for anbefalte avstander."
click at [871, 449] on div "Figma: Bruk «FormFieldTag-AllRequired»-komponenten." at bounding box center [826, 447] width 471 height 13
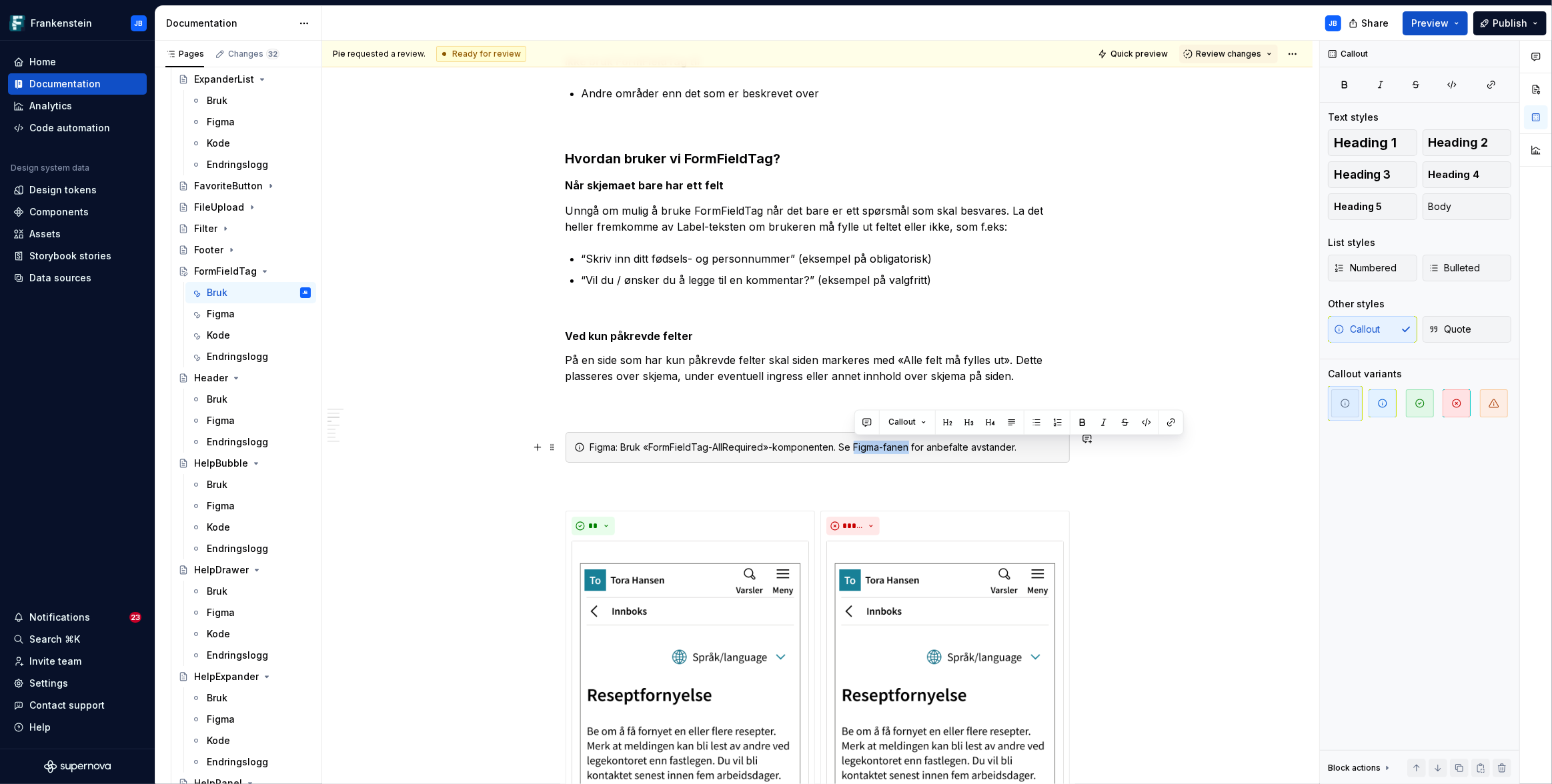
drag, startPoint x: 855, startPoint y: 446, endPoint x: 909, endPoint y: 449, distance: 54.1
click at [909, 449] on div "Figma: Bruk «FormFieldTag-AllRequired»-komponenten. Se Figma-fanen for anbefalt…" at bounding box center [826, 447] width 471 height 13
click at [1169, 420] on button "button" at bounding box center [1170, 423] width 18 height 18
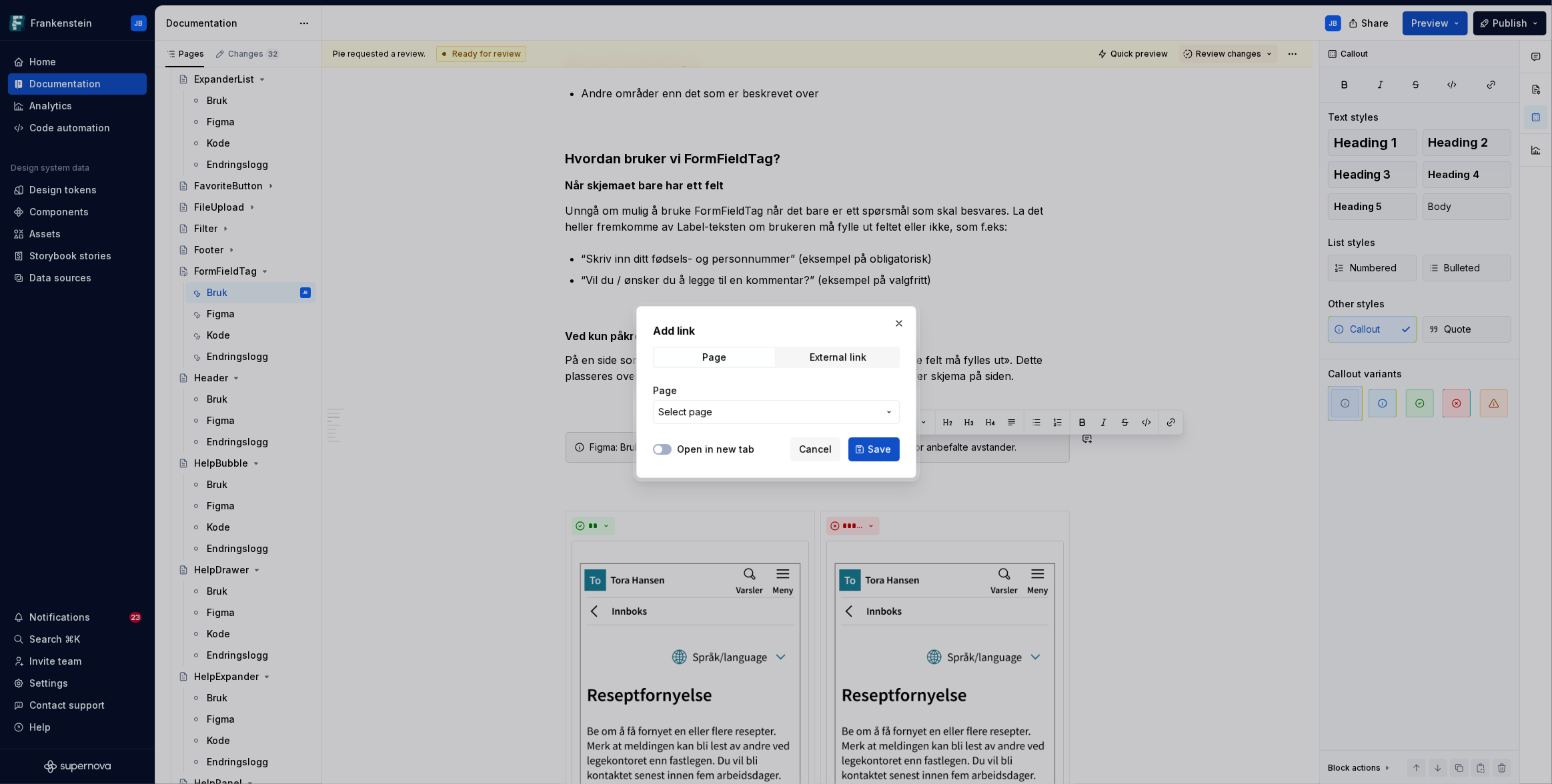
click at [790, 412] on span "Select page" at bounding box center [768, 412] width 220 height 13
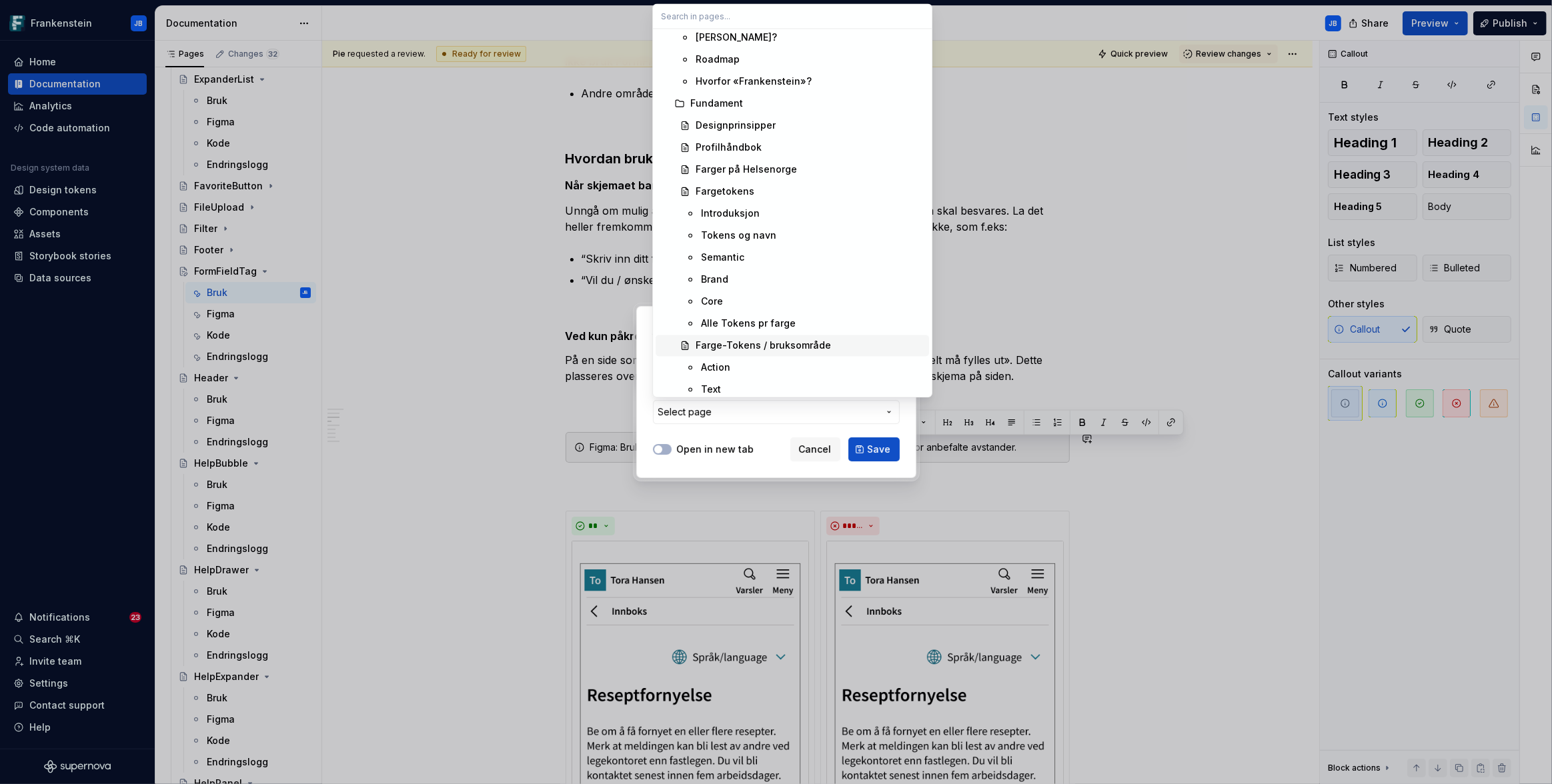
scroll to position [18, 0]
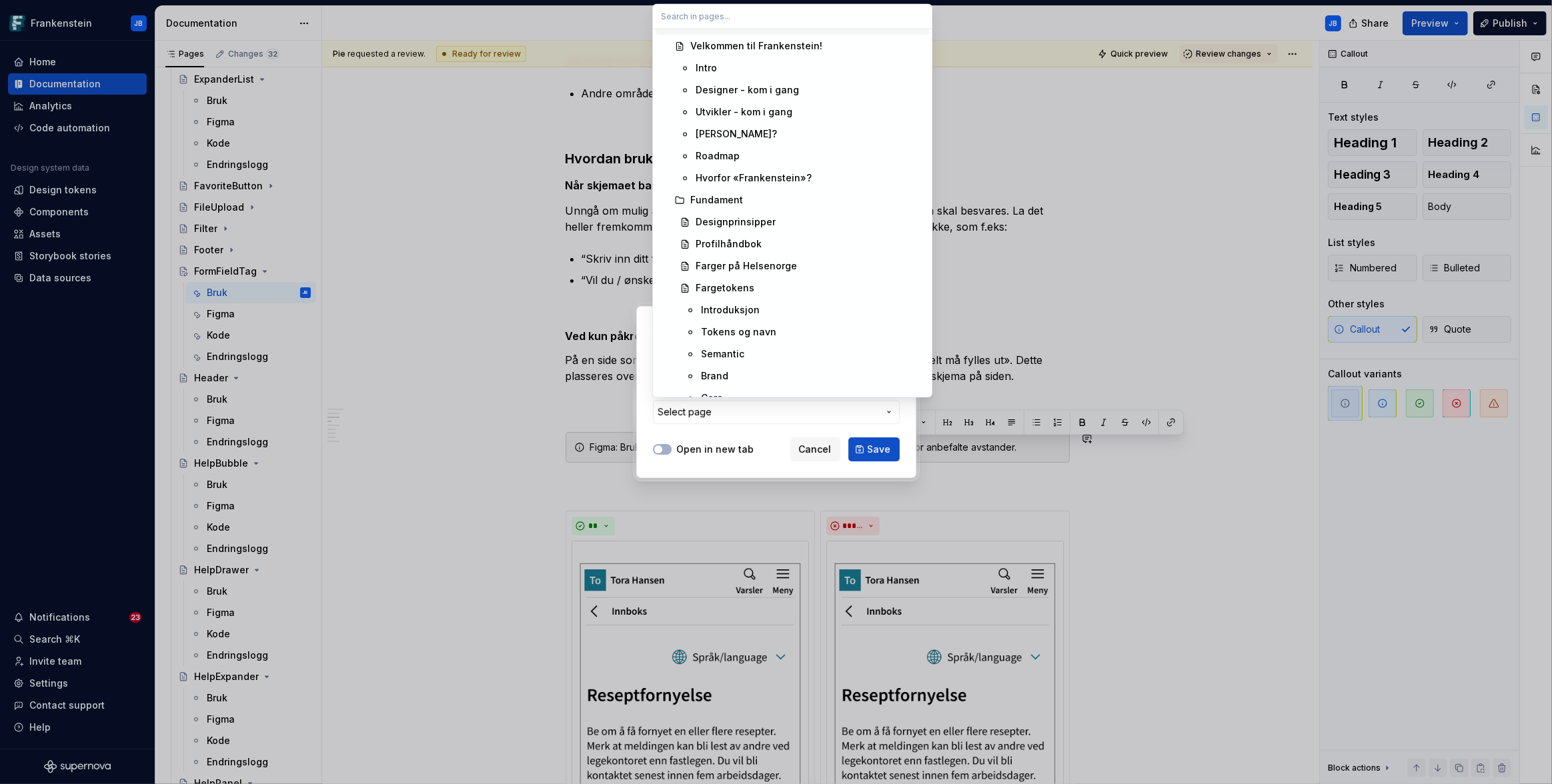
click at [770, 18] on input "text" at bounding box center [793, 16] width 279 height 24
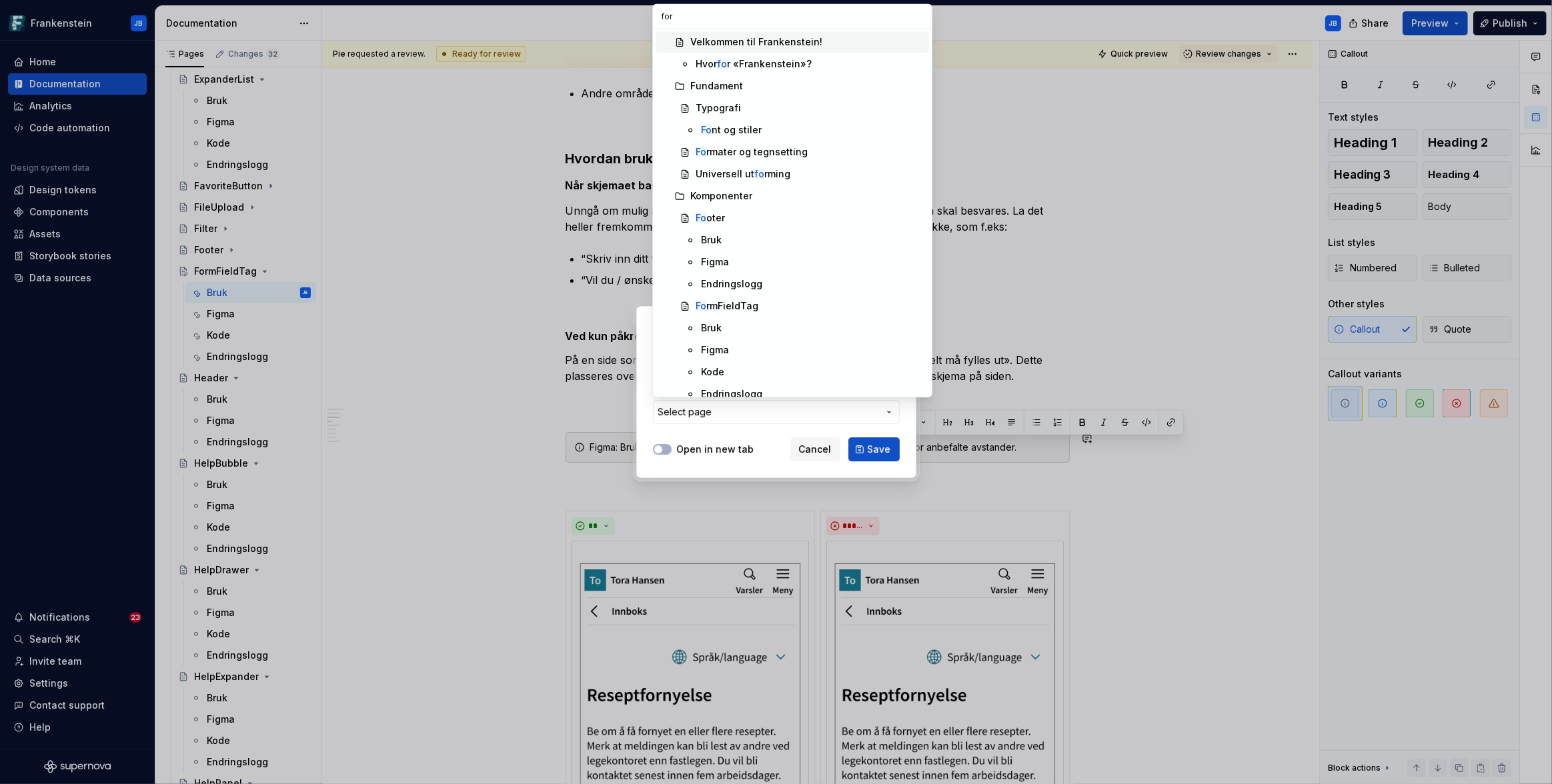
type input "form"
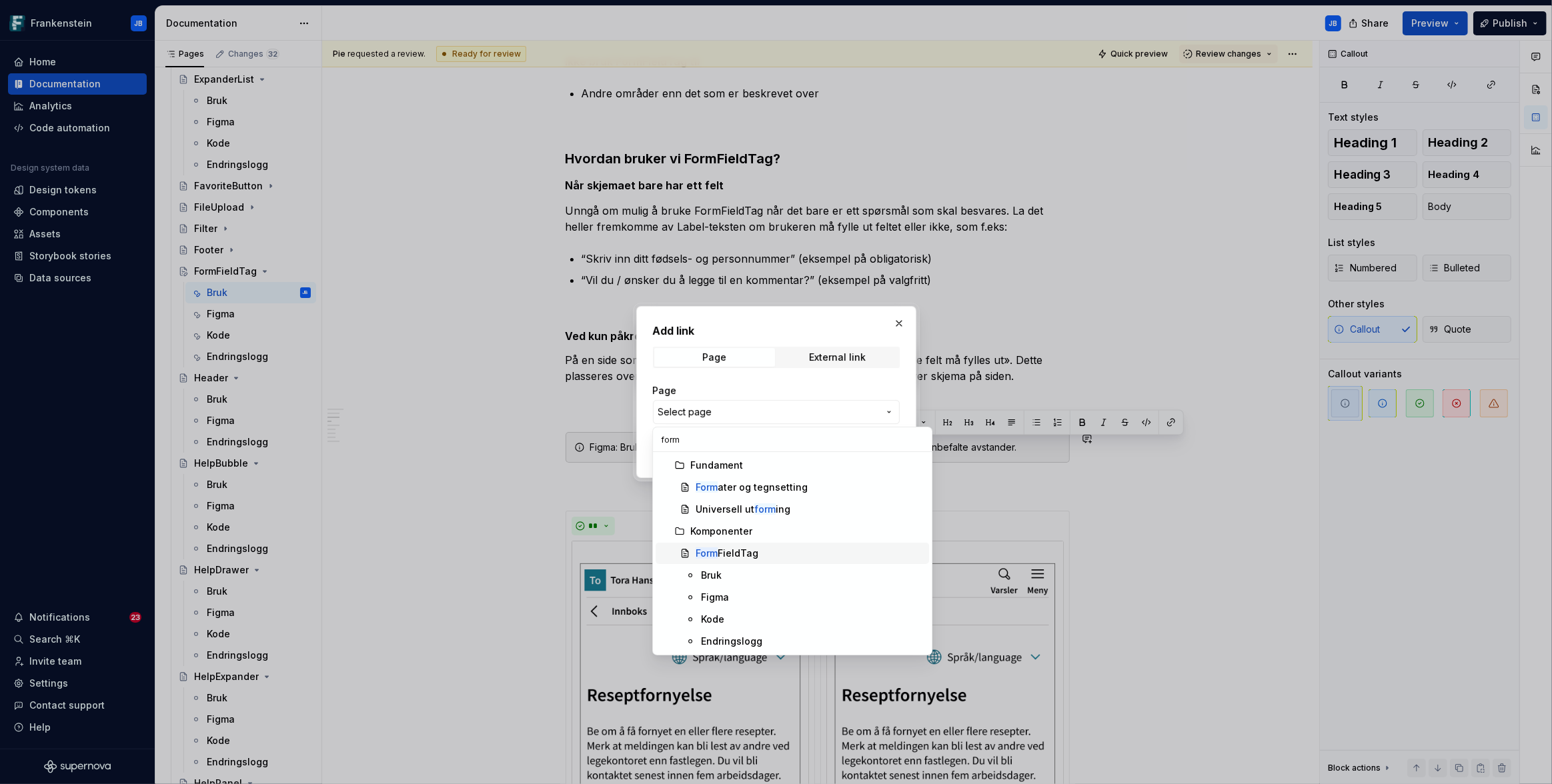
click at [726, 557] on div "Form FieldTag" at bounding box center [727, 553] width 63 height 13
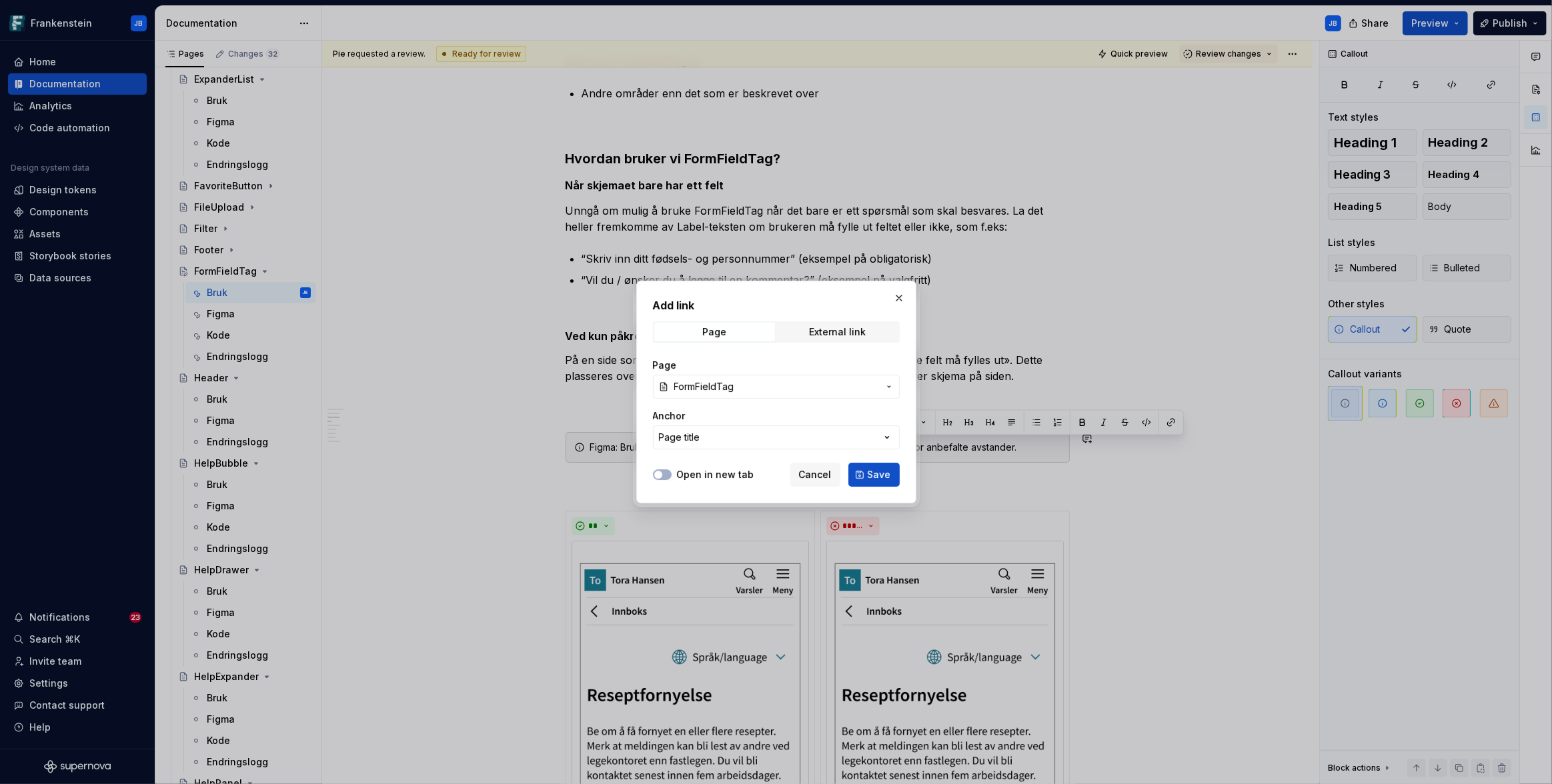
click at [890, 390] on icon "button" at bounding box center [889, 387] width 11 height 11
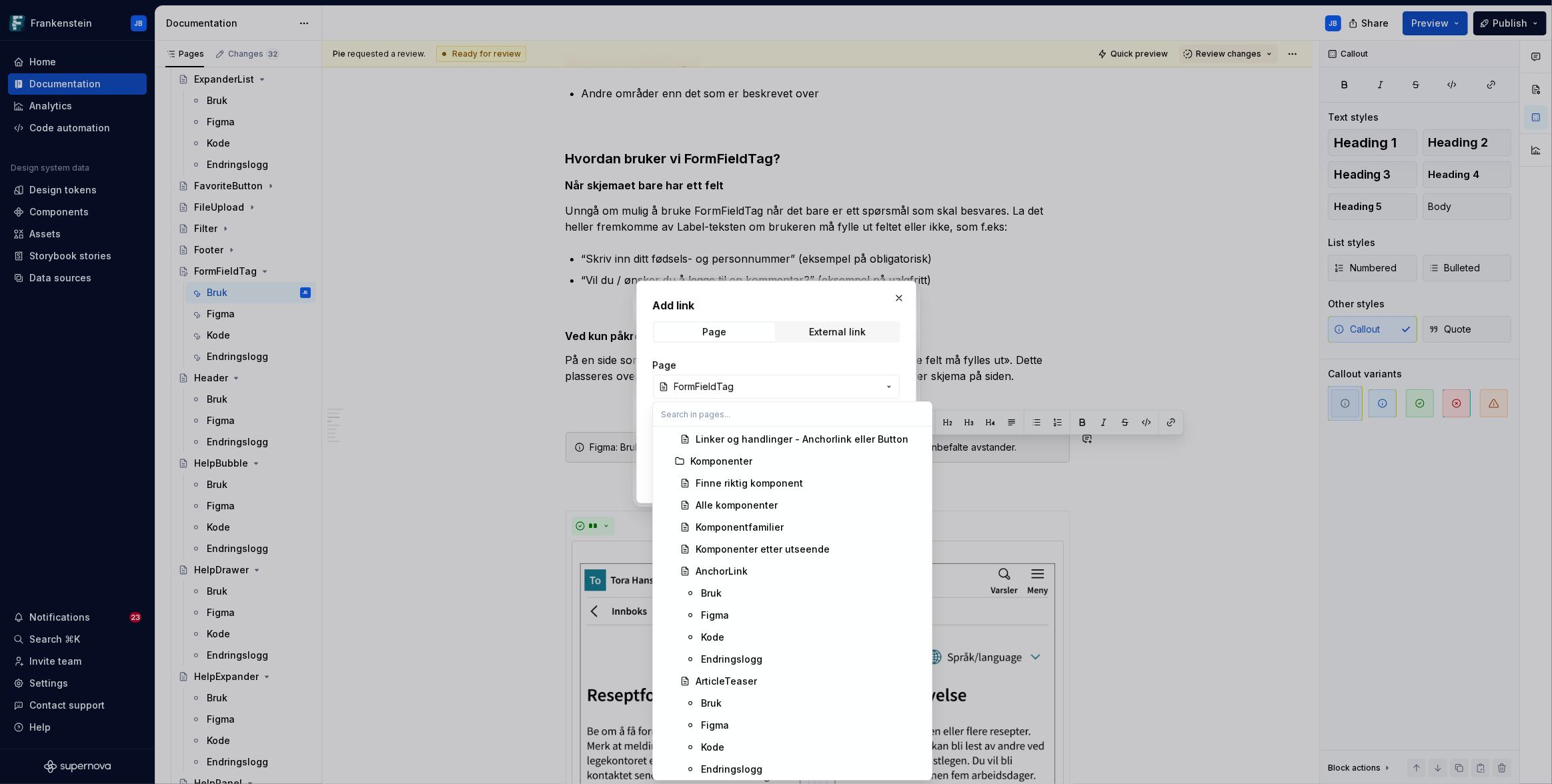
scroll to position [1005, 0]
click at [721, 420] on input "text" at bounding box center [793, 414] width 279 height 24
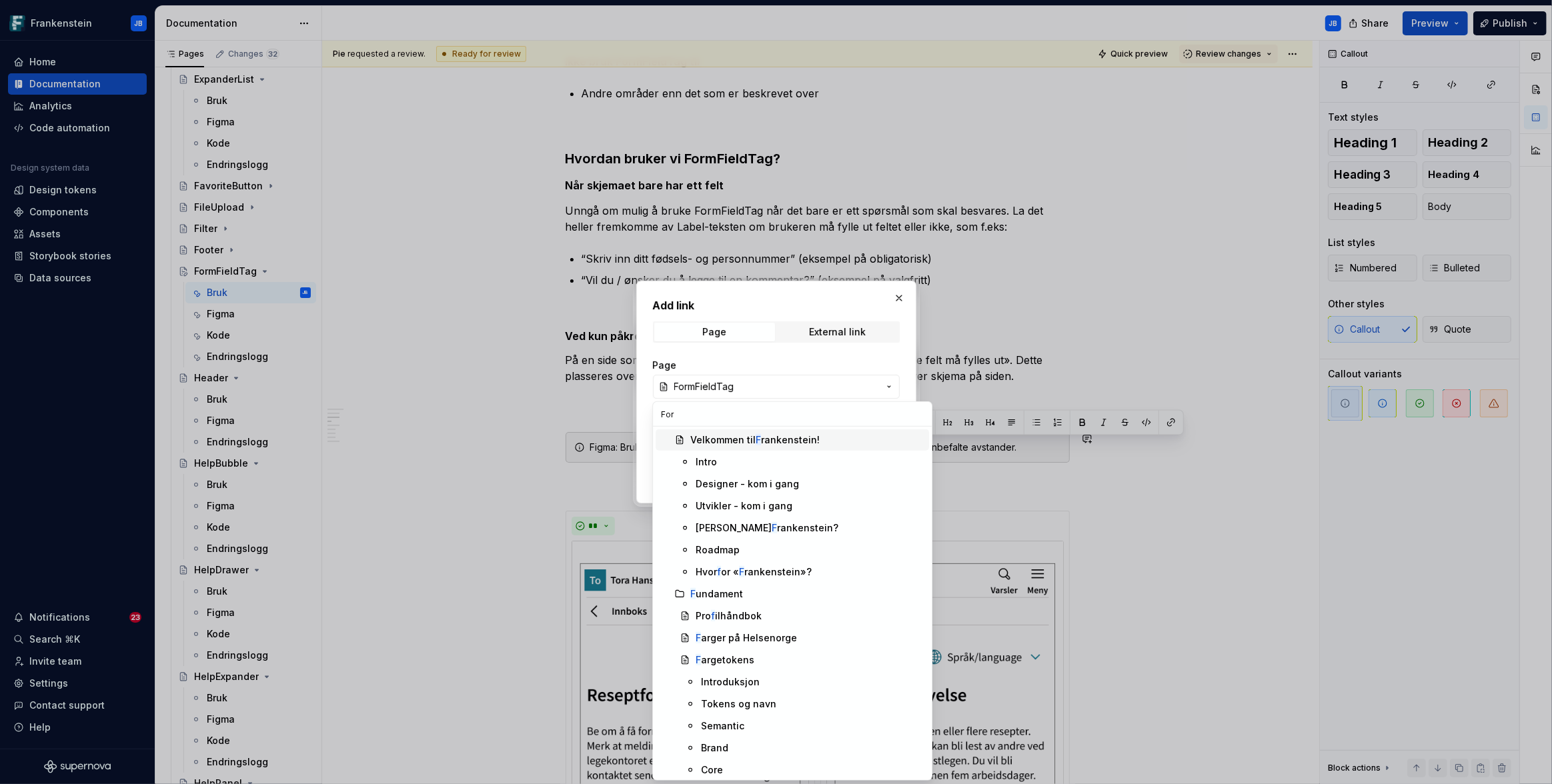
type input "Form"
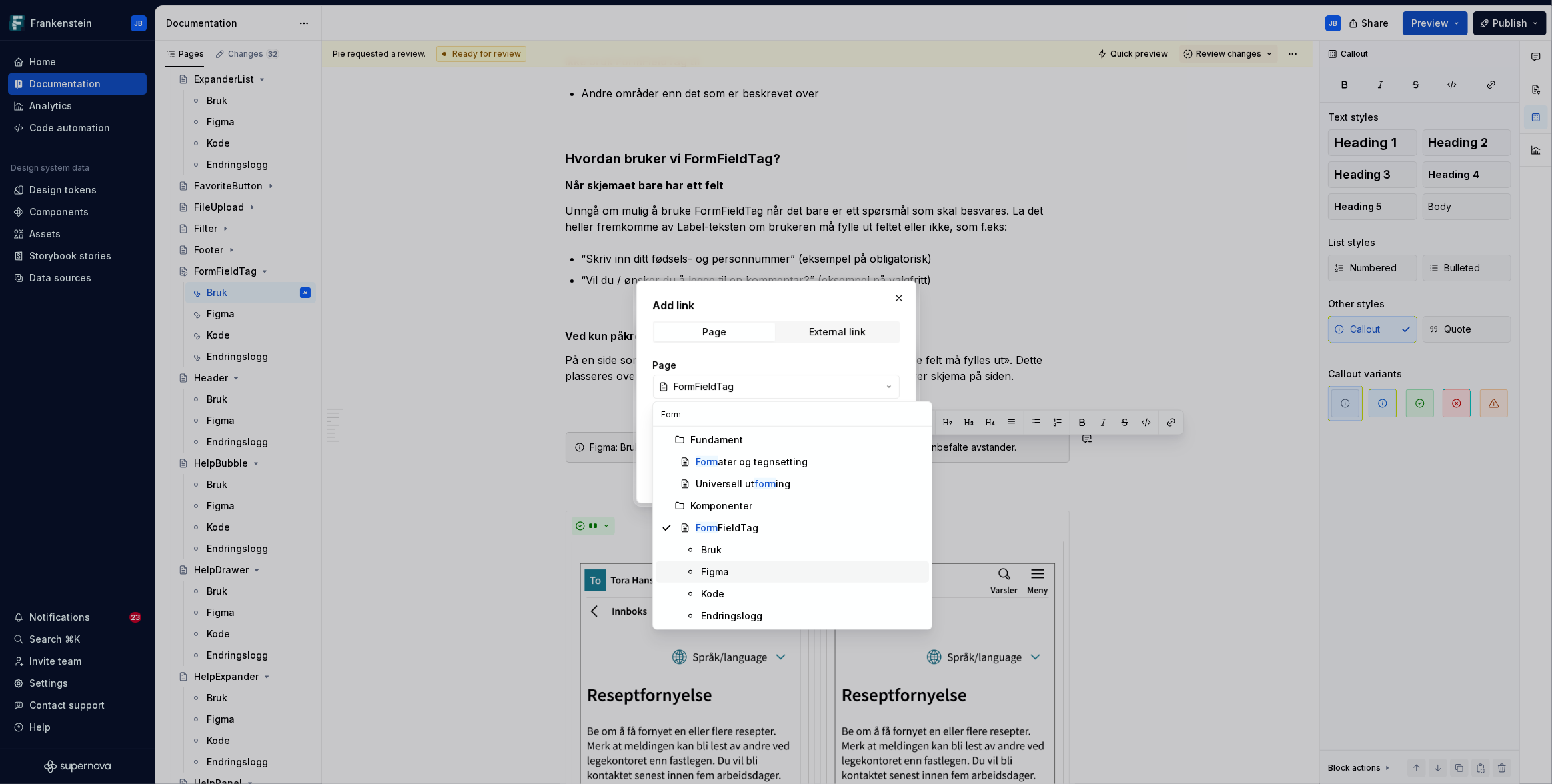
click at [721, 577] on div "Figma" at bounding box center [715, 572] width 28 height 13
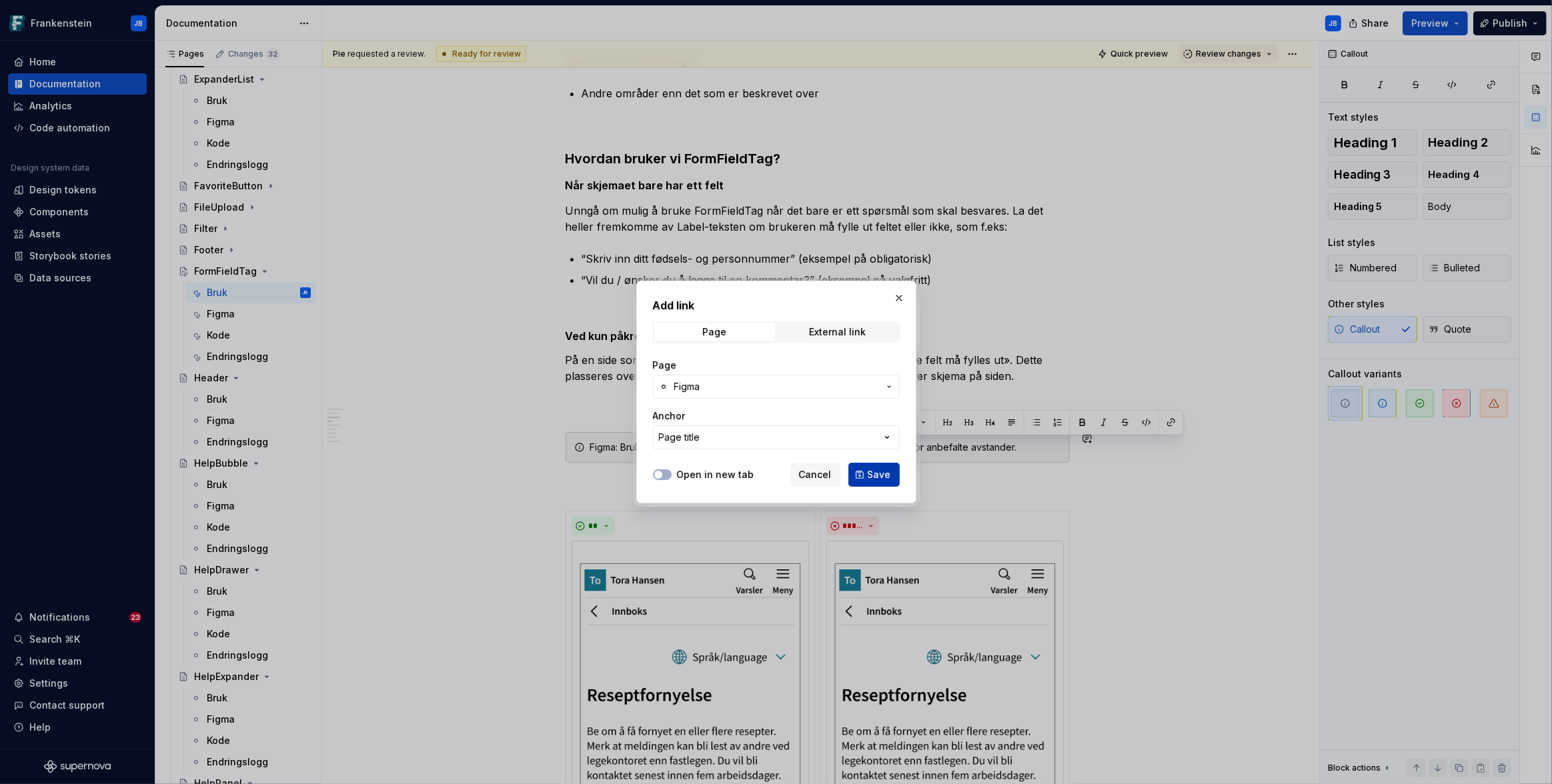
click at [878, 483] on button "Save" at bounding box center [874, 475] width 52 height 24
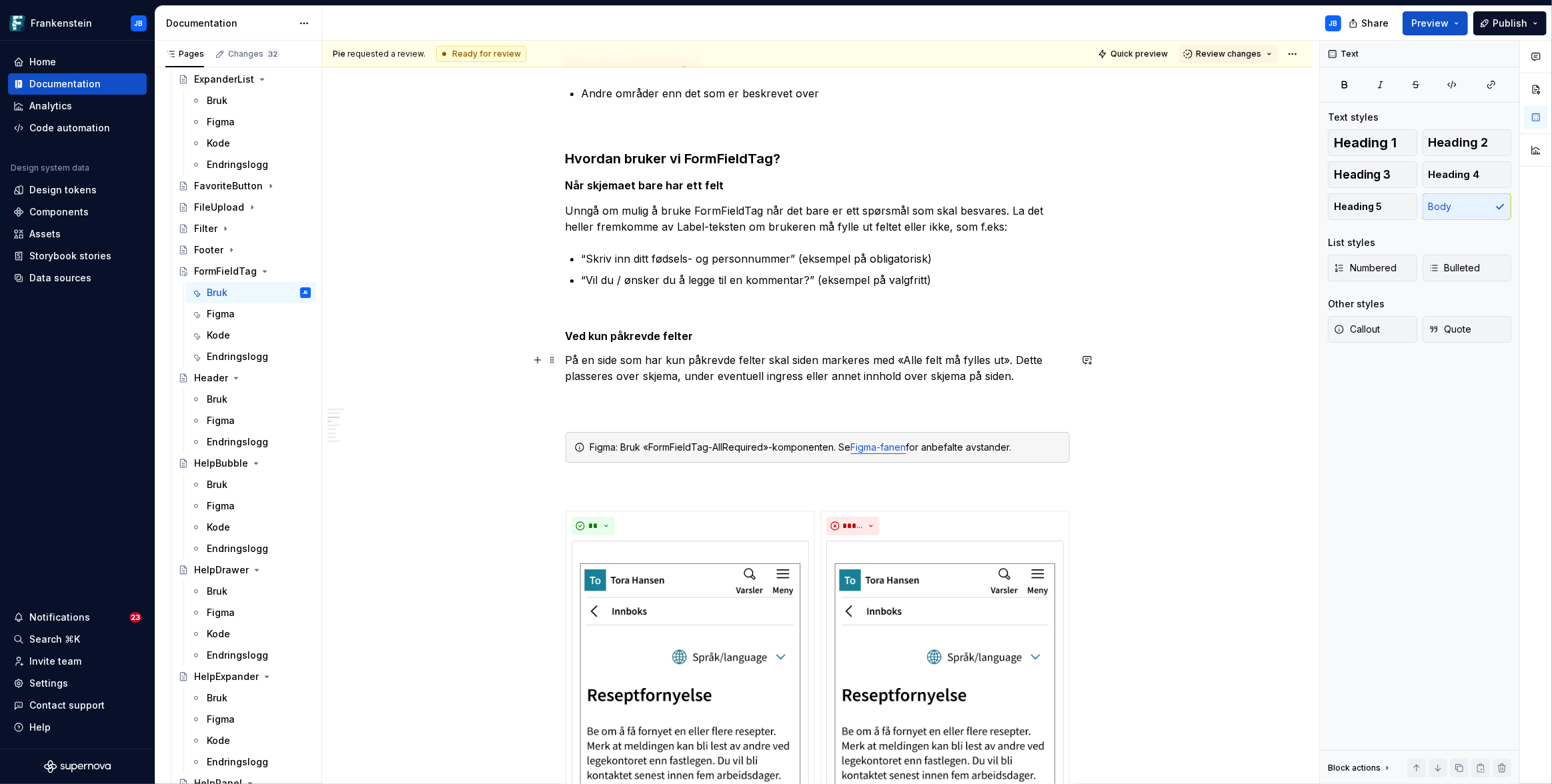
click at [584, 400] on p "På en side som har kun påkrevde felter skal siden markeres med «Alle felt må fy…" at bounding box center [818, 383] width 504 height 64
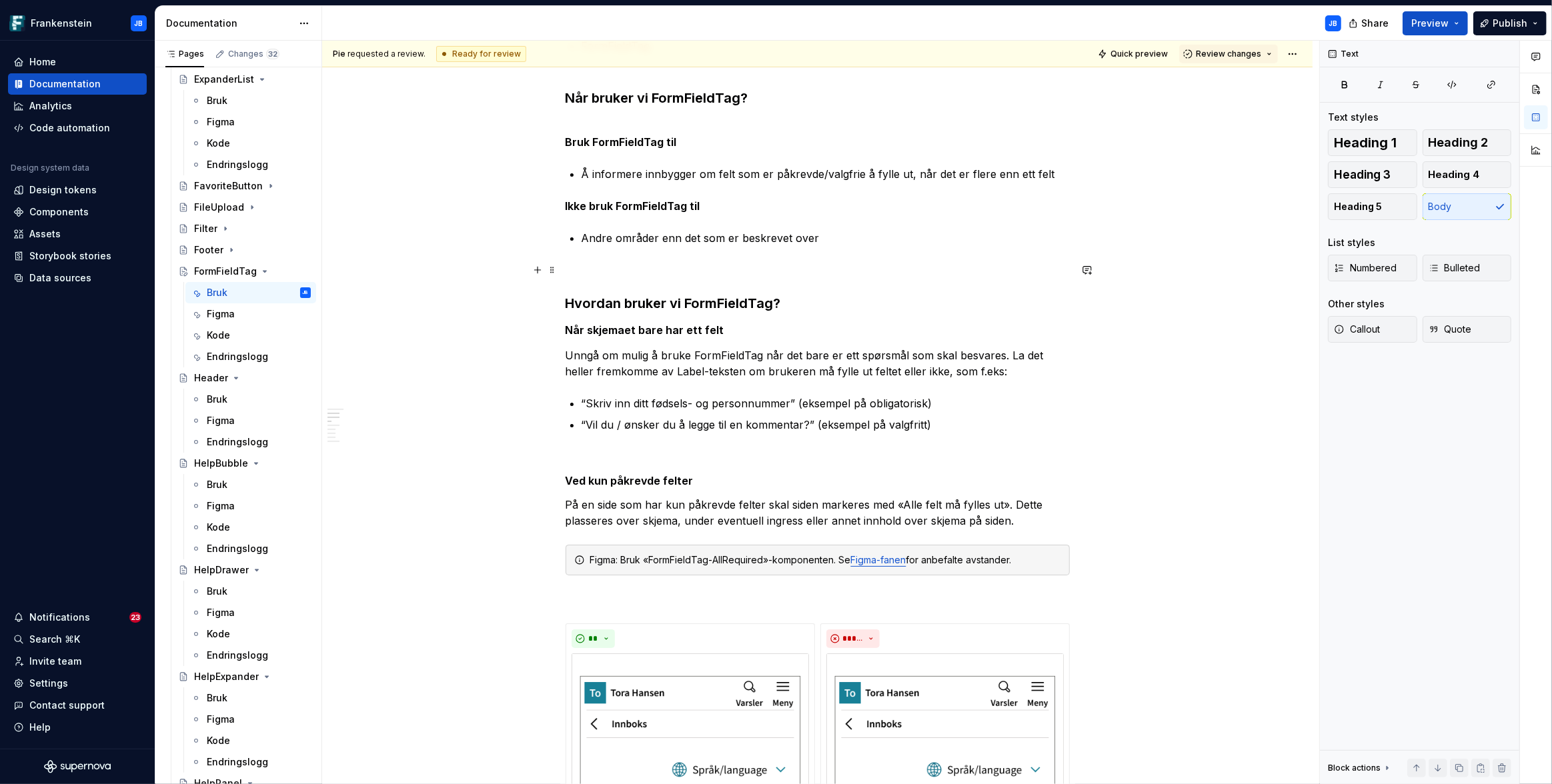
scroll to position [577, 0]
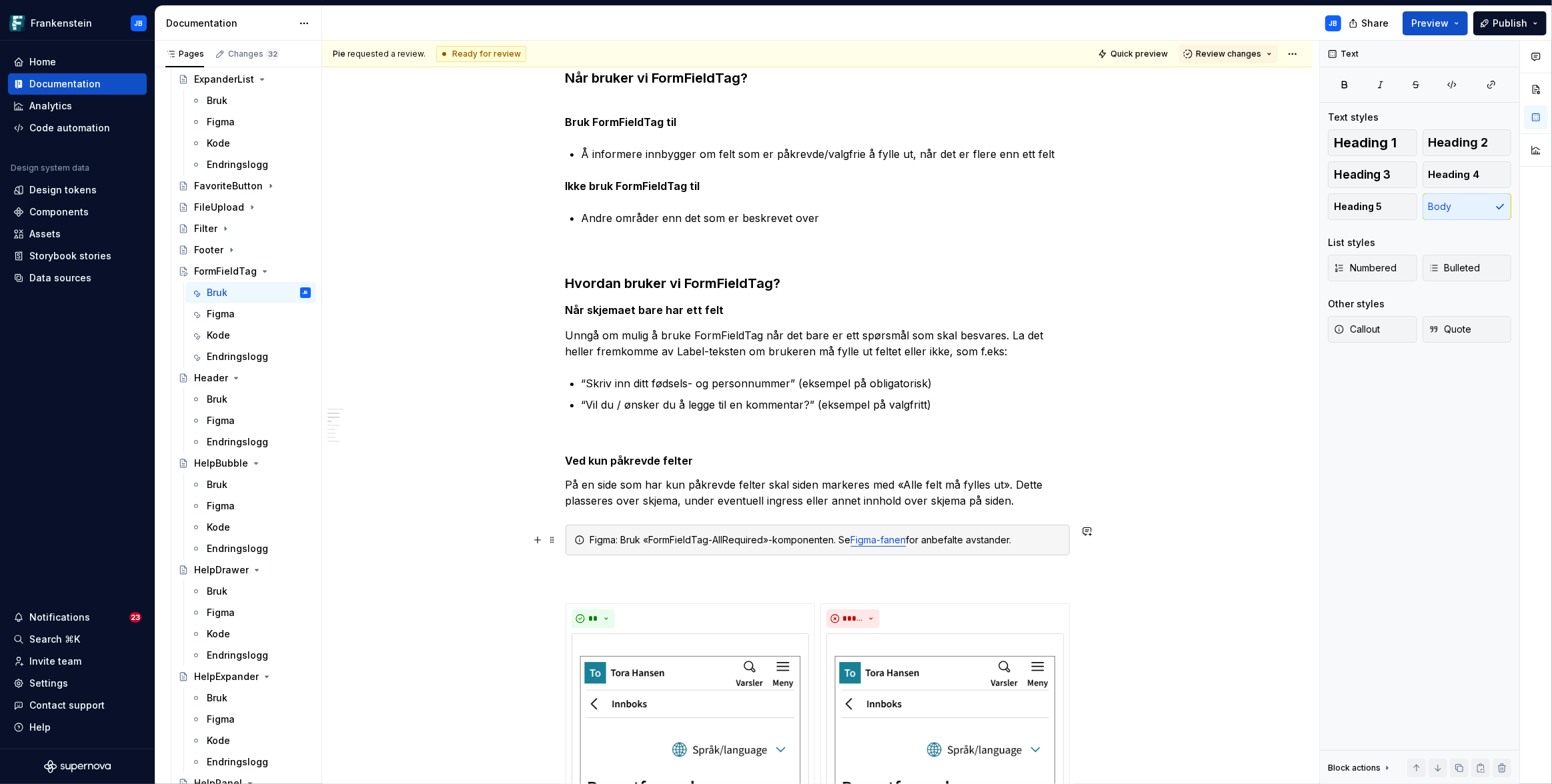
click at [580, 545] on div "Figma: Bruk «FormFieldTag-AllRequired»-komponenten. Se Figma-fanen for anbefalt…" at bounding box center [818, 539] width 504 height 30
click at [1376, 406] on icon "button" at bounding box center [1382, 404] width 11 height 11
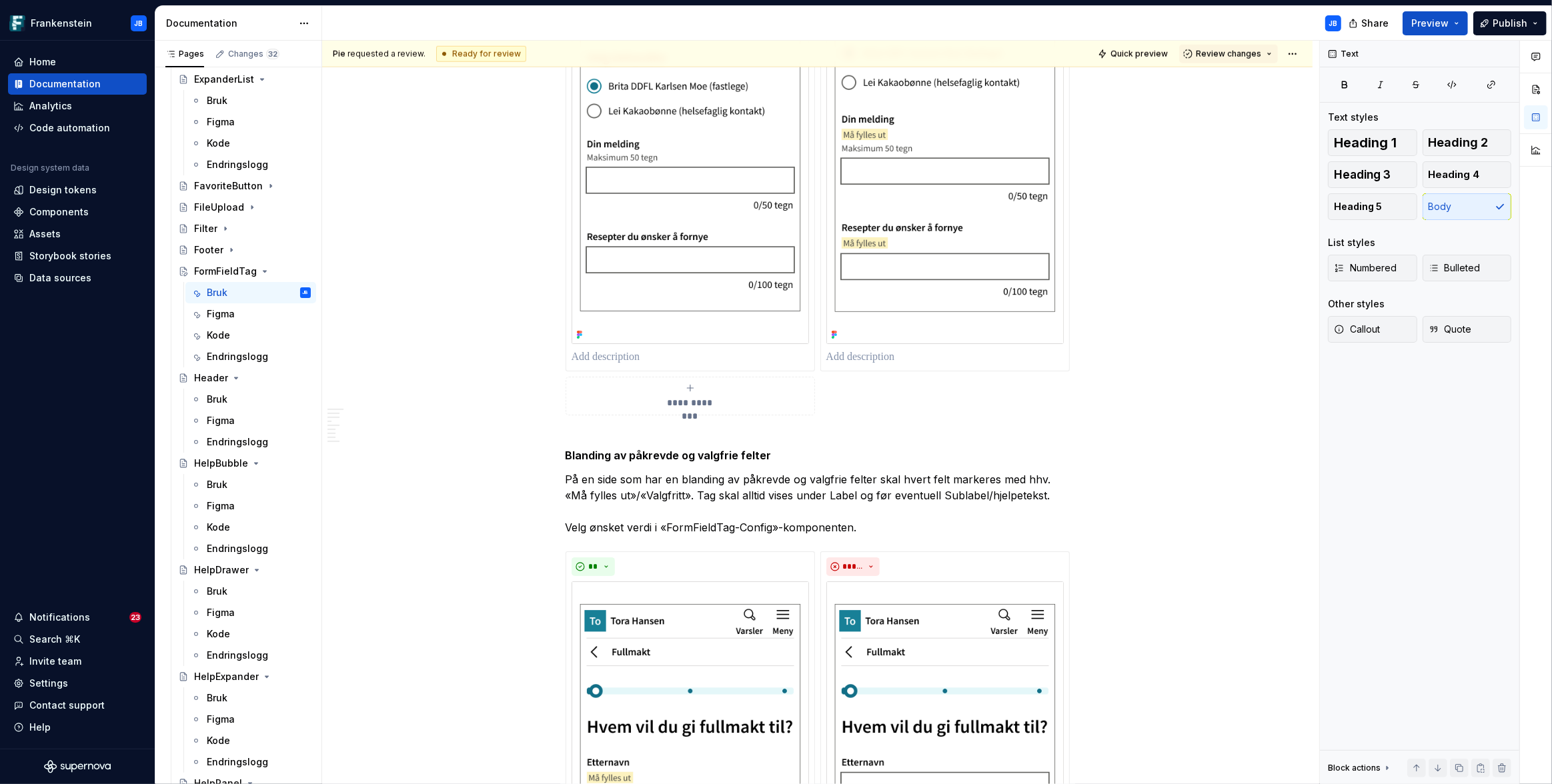
scroll to position [1458, 0]
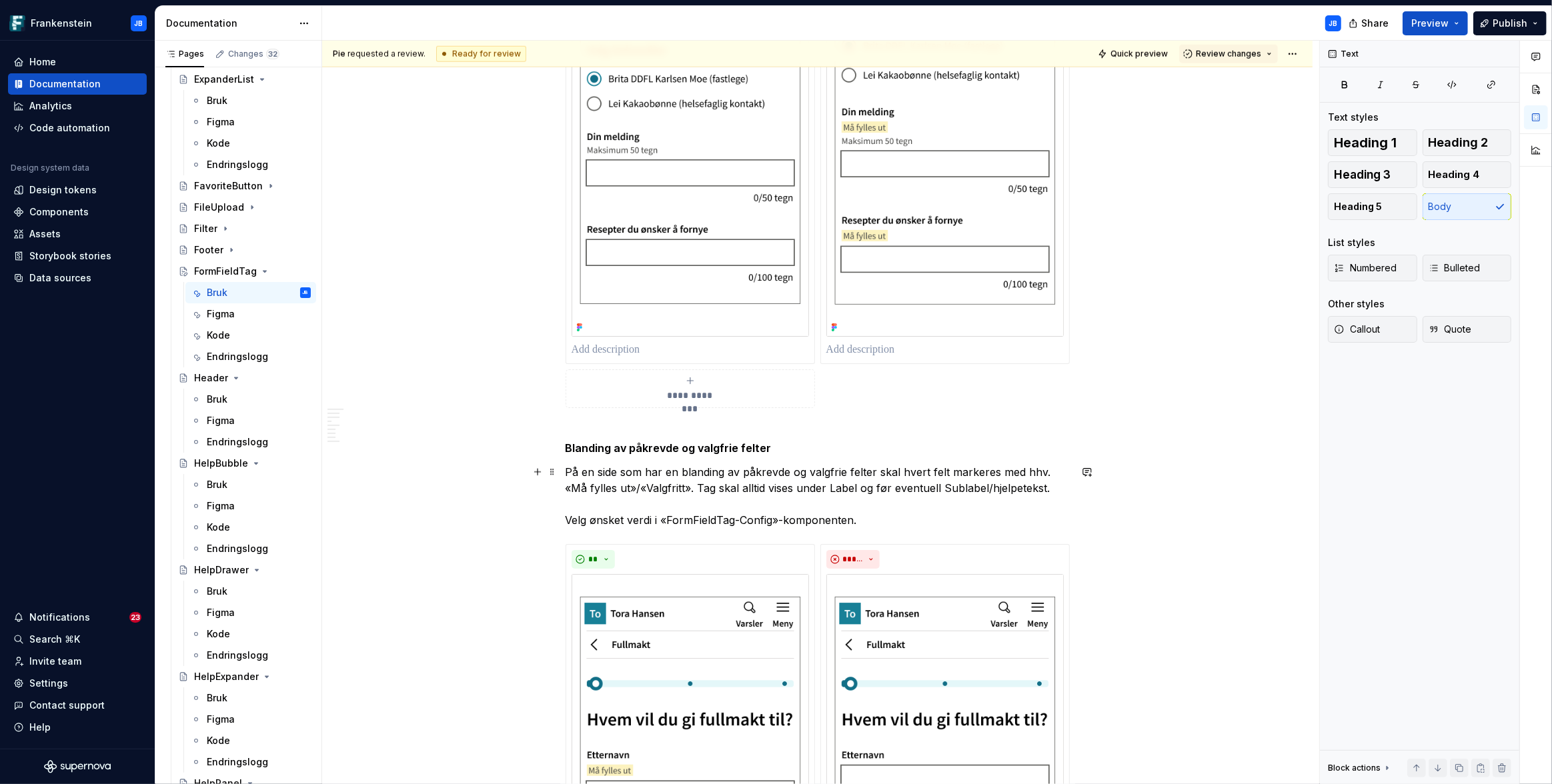
click at [565, 516] on p "På en side som har en blanding av påkrevde og valgfrie felter skal hvert felt m…" at bounding box center [818, 495] width 504 height 64
click at [574, 504] on p "På en side som har en blanding av påkrevde og valgfrie felter skal hvert felt m…" at bounding box center [818, 495] width 504 height 64
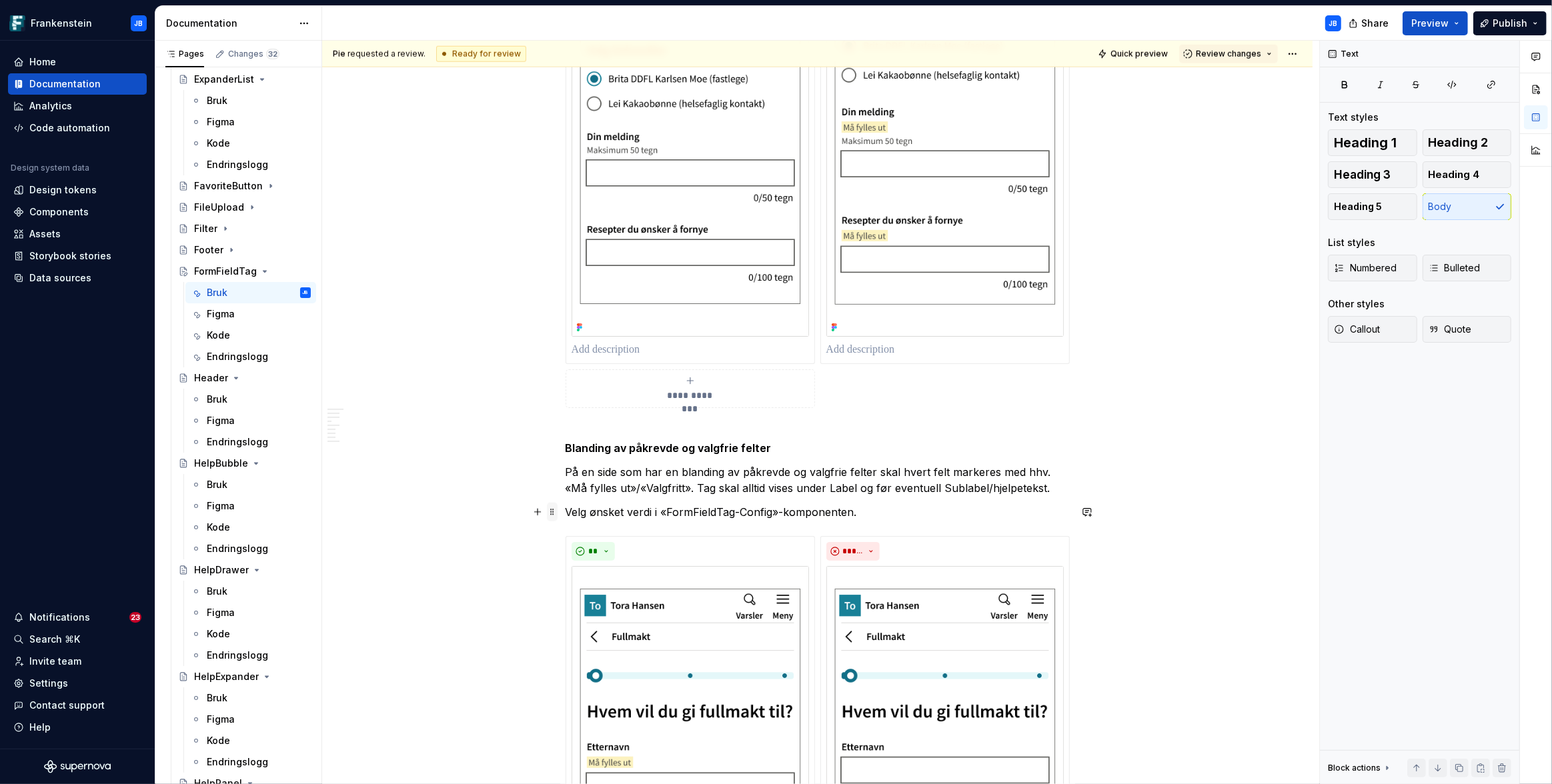
click at [555, 509] on span at bounding box center [552, 512] width 11 height 18
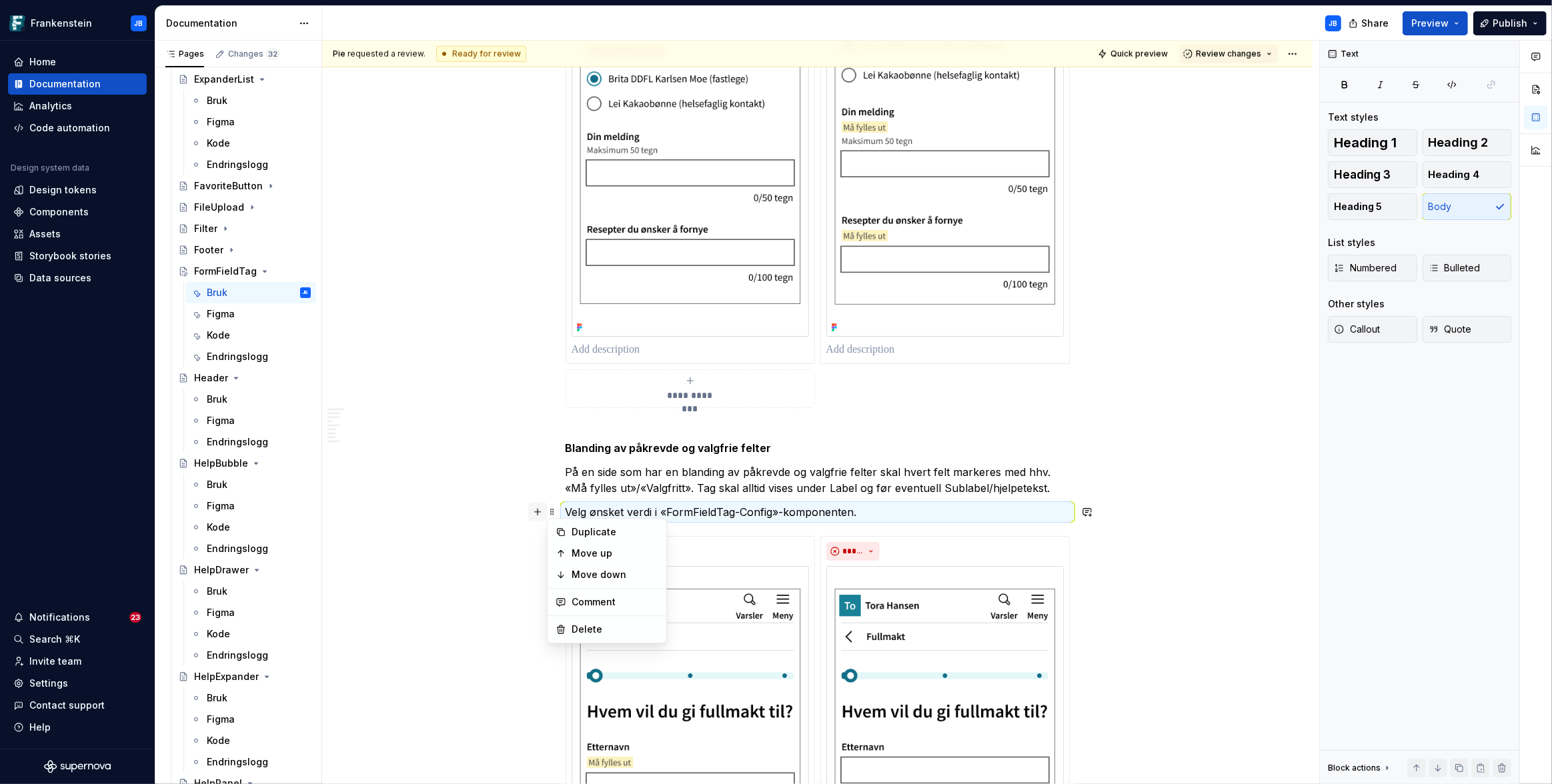
click at [532, 513] on button "button" at bounding box center [538, 512] width 18 height 18
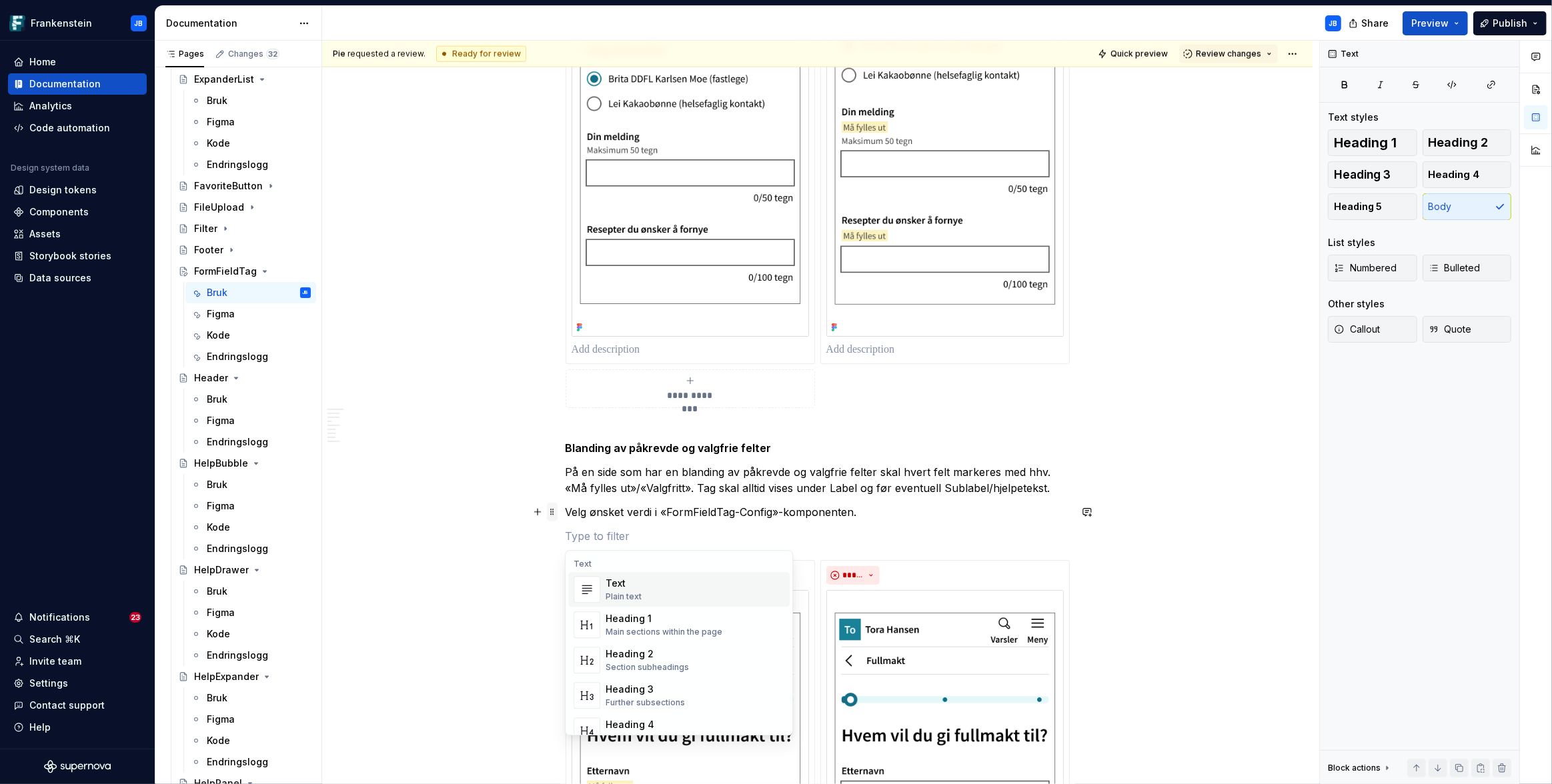
click at [552, 512] on span at bounding box center [552, 512] width 11 height 18
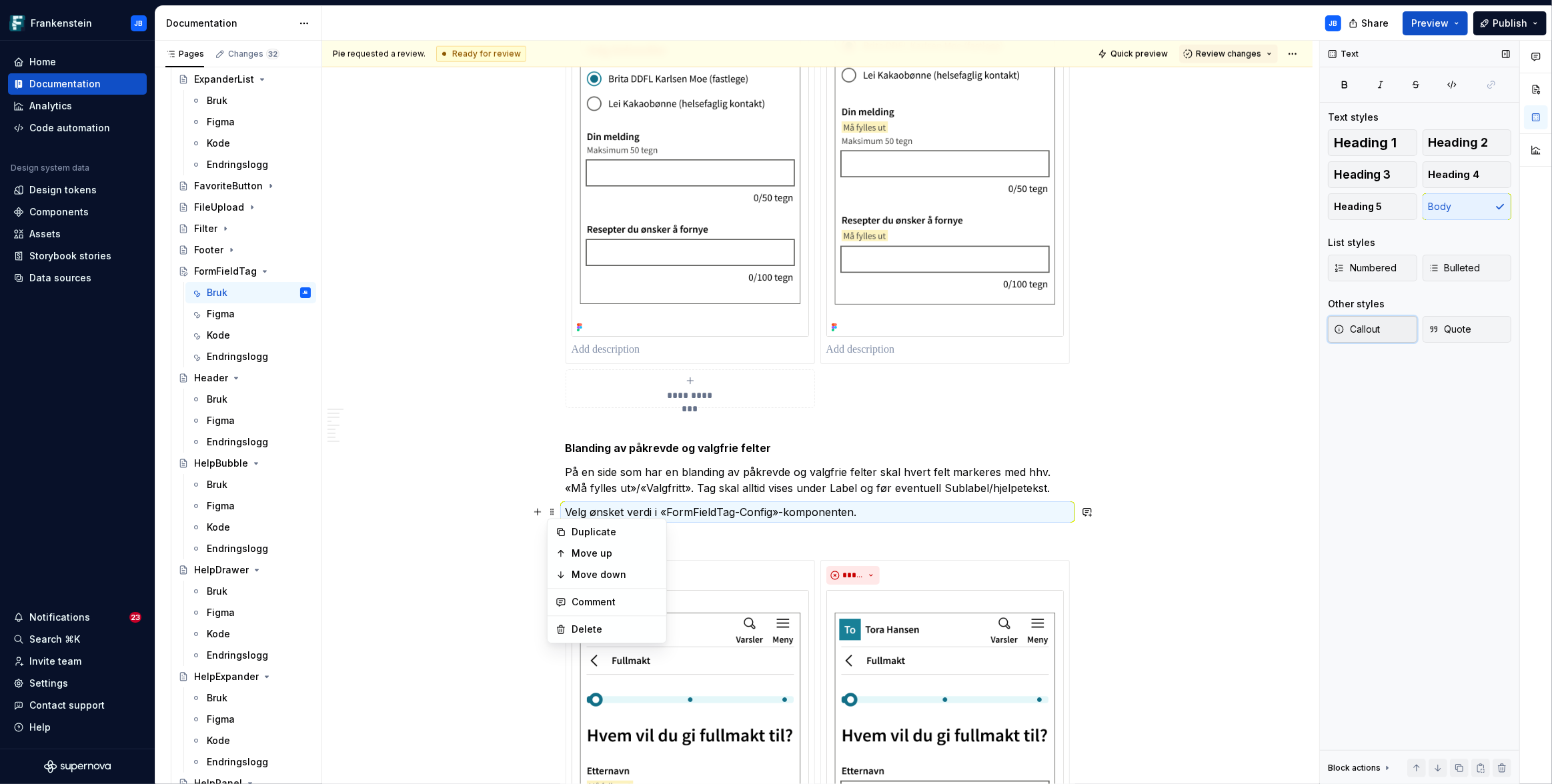
click at [1387, 327] on button "Callout" at bounding box center [1372, 329] width 90 height 27
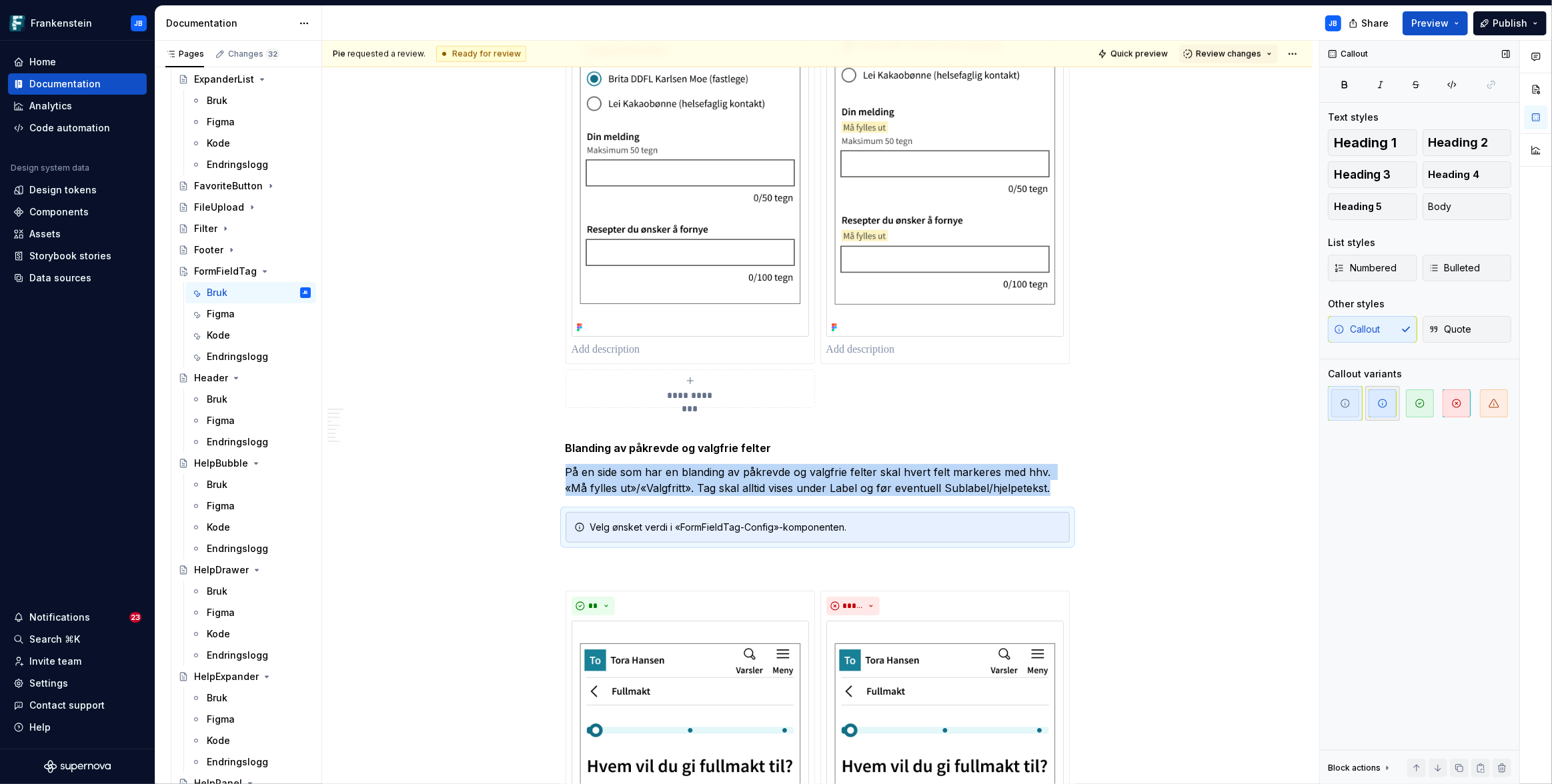
click at [1381, 399] on icon "button" at bounding box center [1382, 403] width 8 height 8
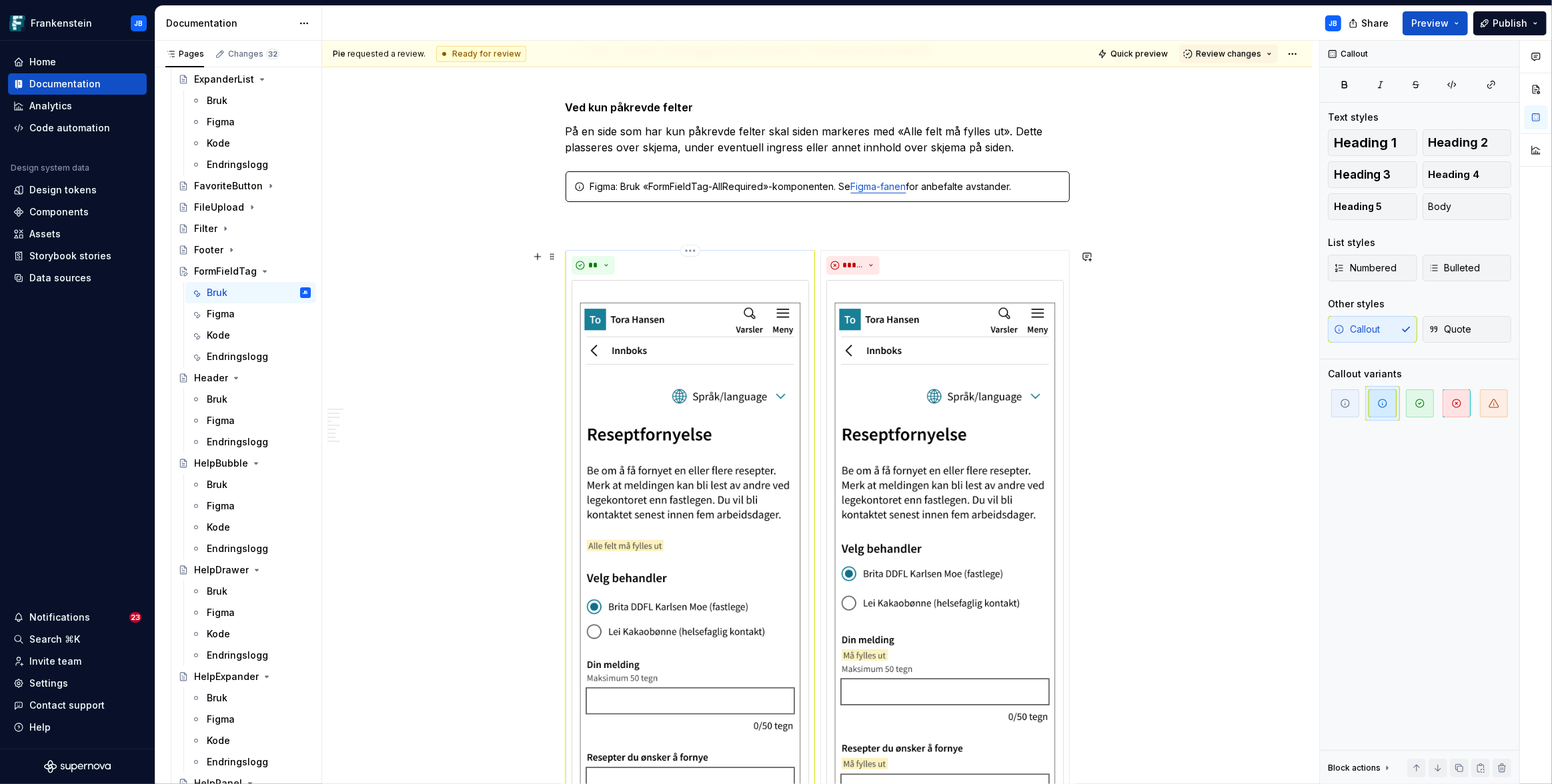
scroll to position [785, 0]
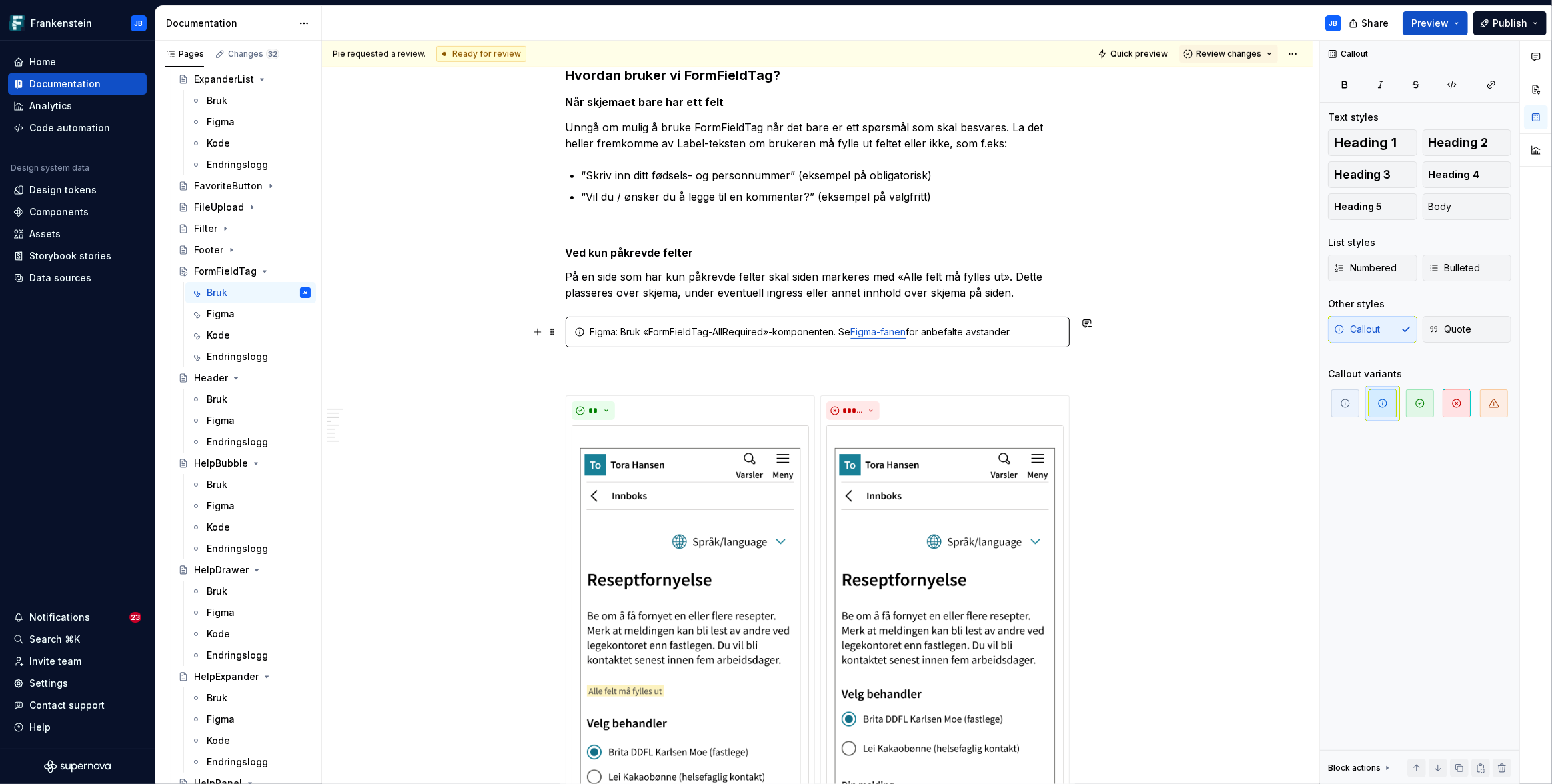
click at [603, 330] on div "Figma: Bruk «FormFieldTag-AllRequired»-komponenten. Se Figma-fanen for anbefalt…" at bounding box center [826, 332] width 471 height 13
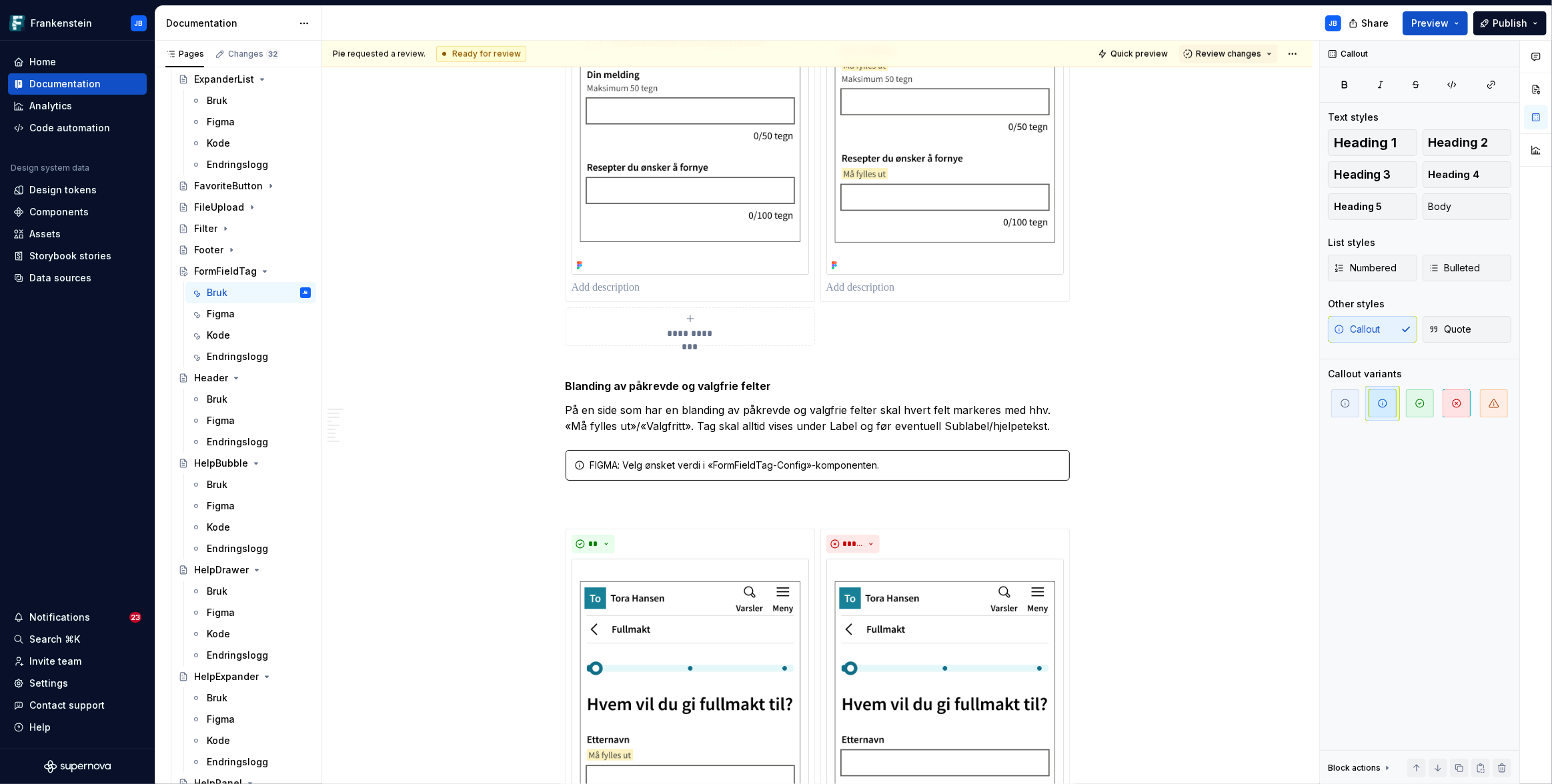
scroll to position [1625, 0]
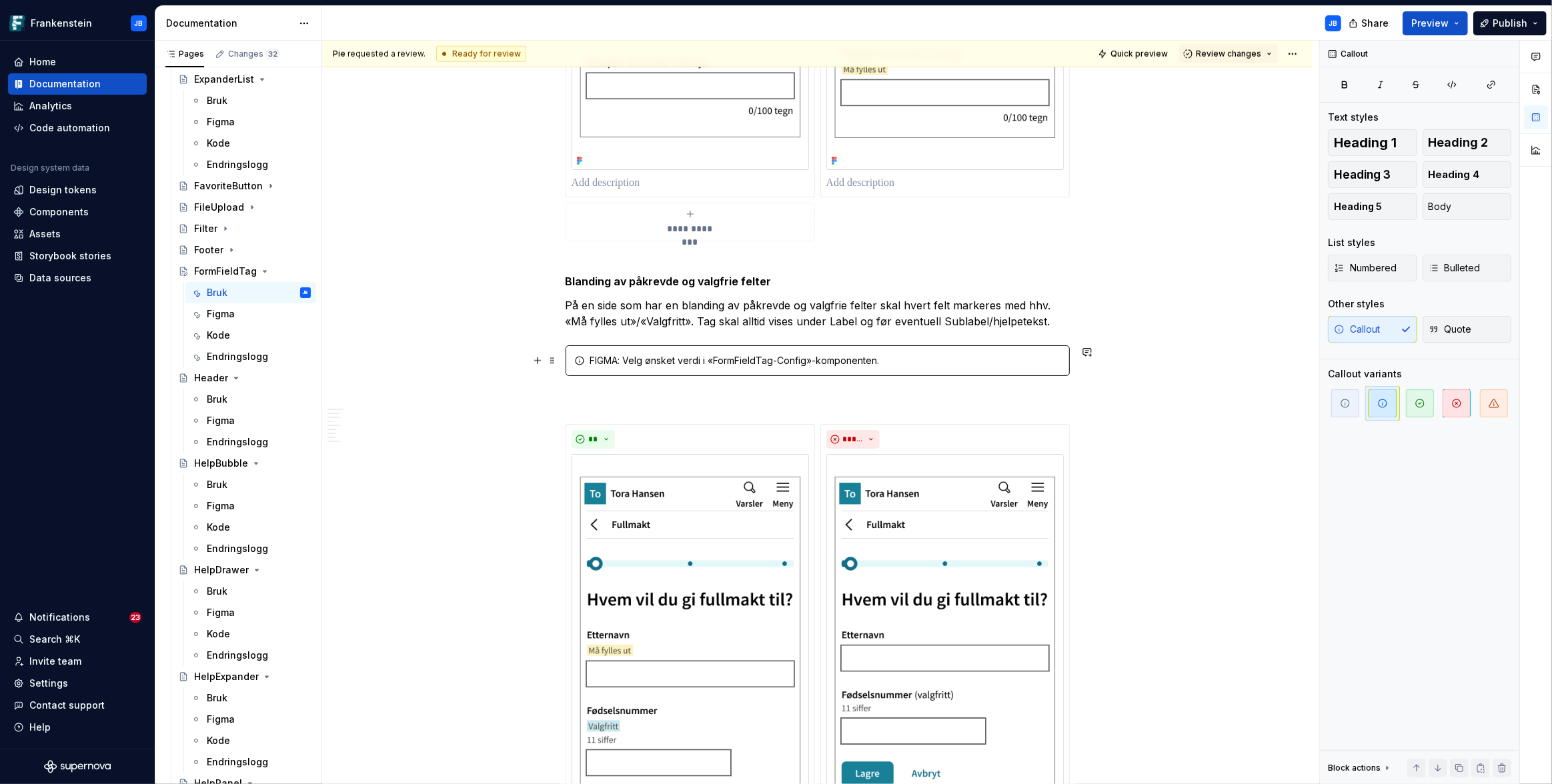
click at [703, 358] on div "FIGMA: Velg ønsket verdi i «FormFieldTag-Config»-komponenten." at bounding box center [826, 360] width 471 height 13
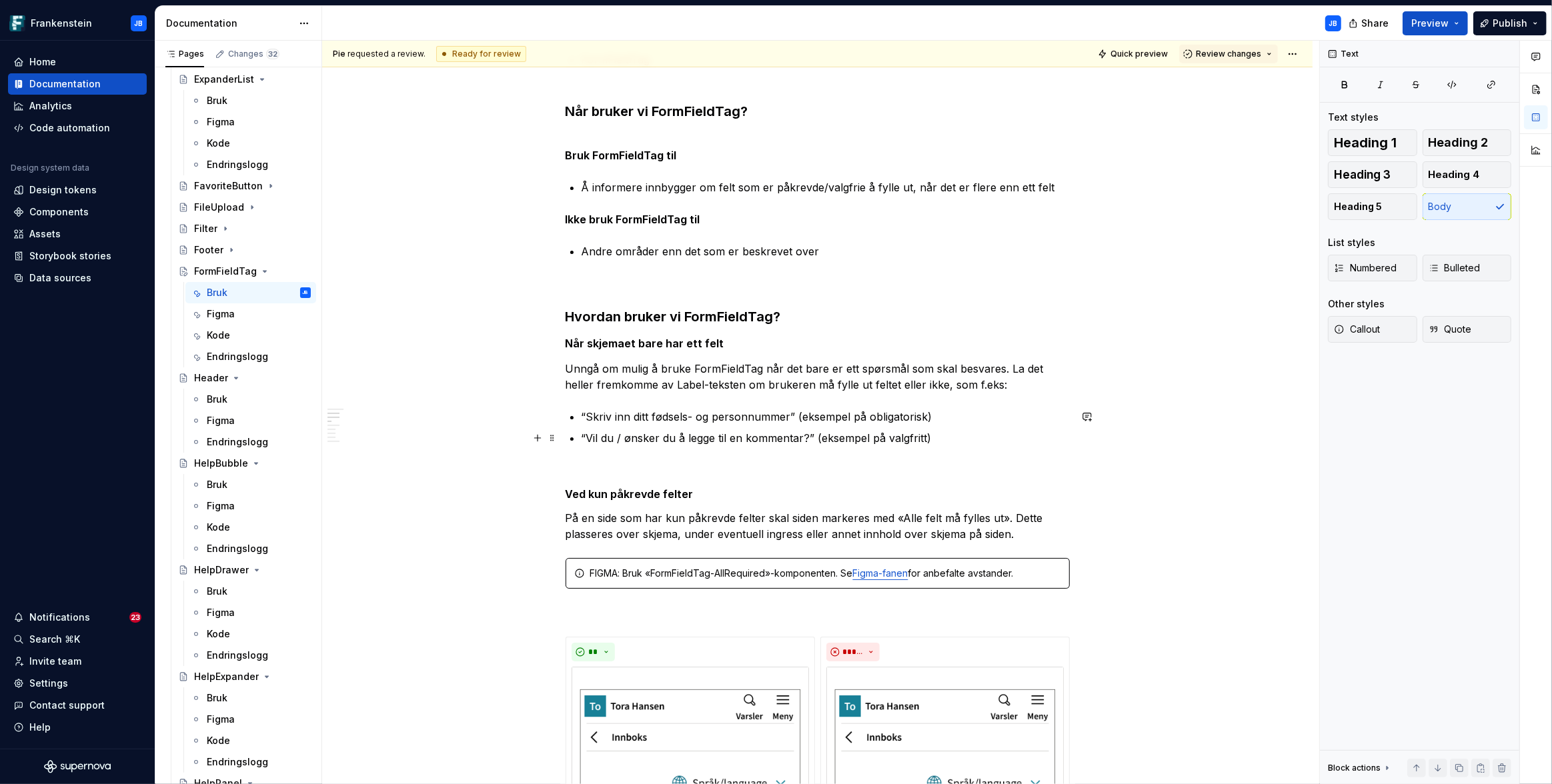
scroll to position [541, 0]
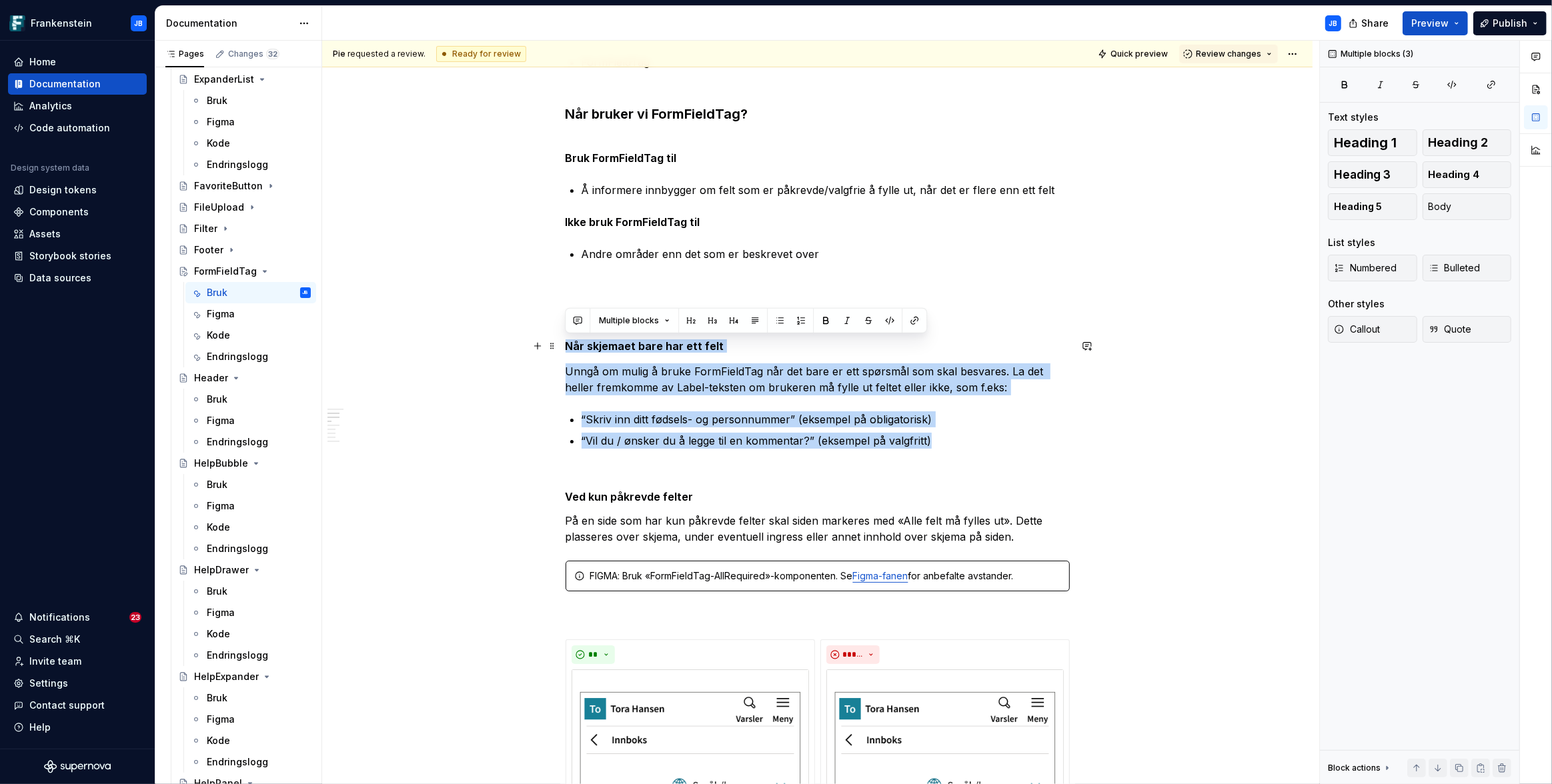
drag, startPoint x: 942, startPoint y: 440, endPoint x: 560, endPoint y: 345, distance: 393.6
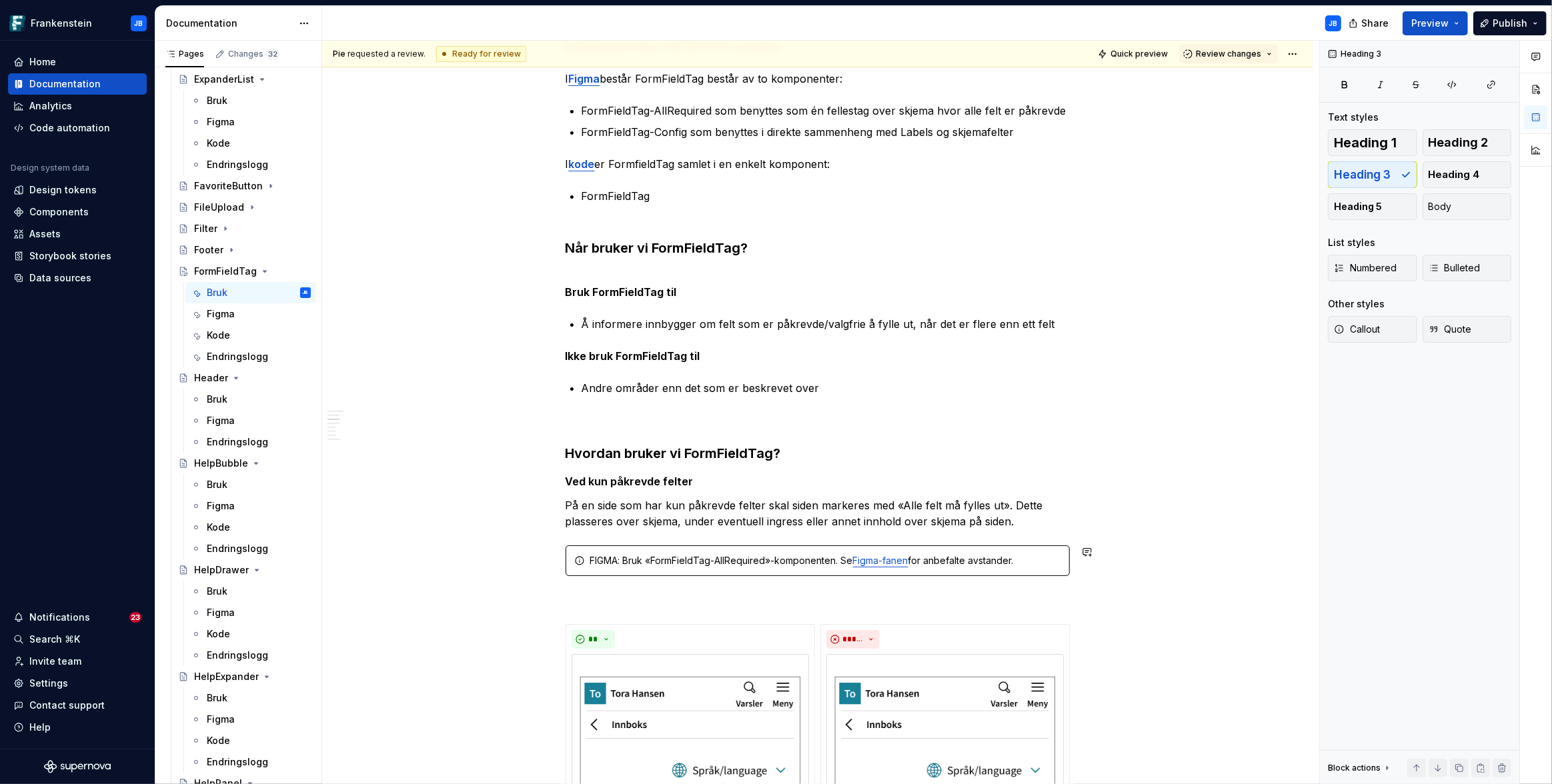
scroll to position [393, 0]
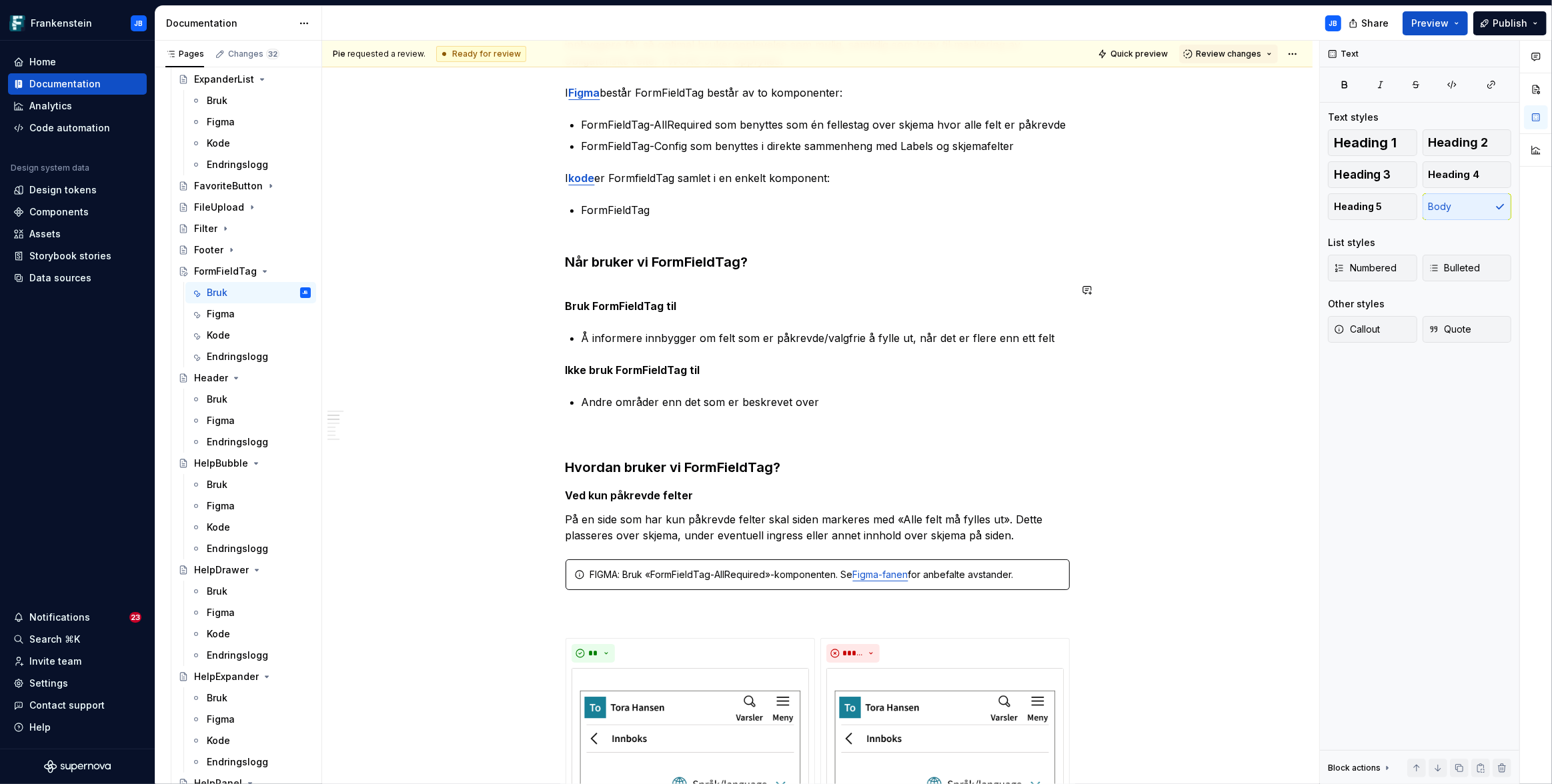
click at [566, 490] on strong "Ved kun påkrevde felter" at bounding box center [629, 495] width 128 height 13
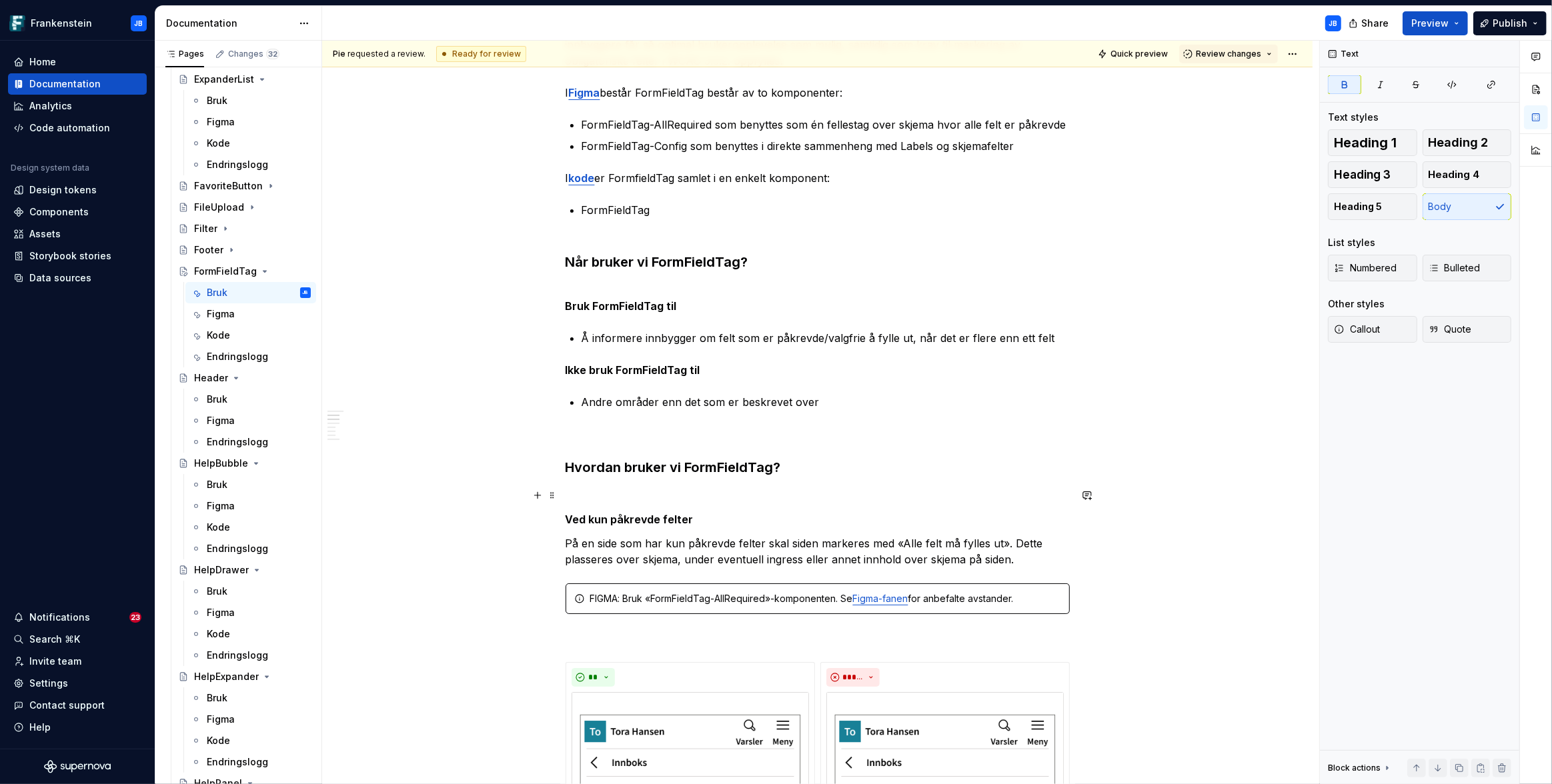
click at [691, 498] on p at bounding box center [818, 495] width 504 height 16
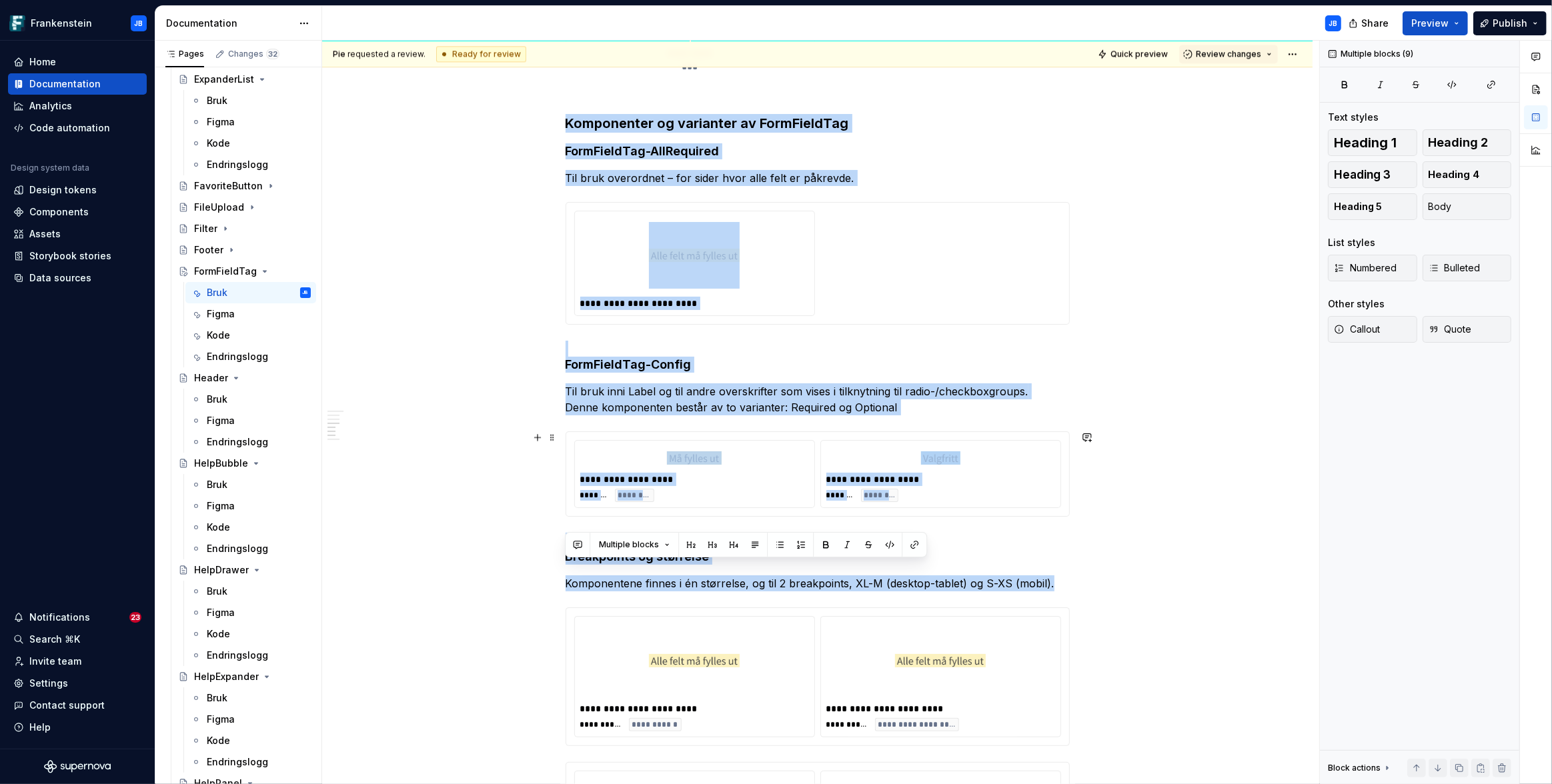
scroll to position [3753, 0]
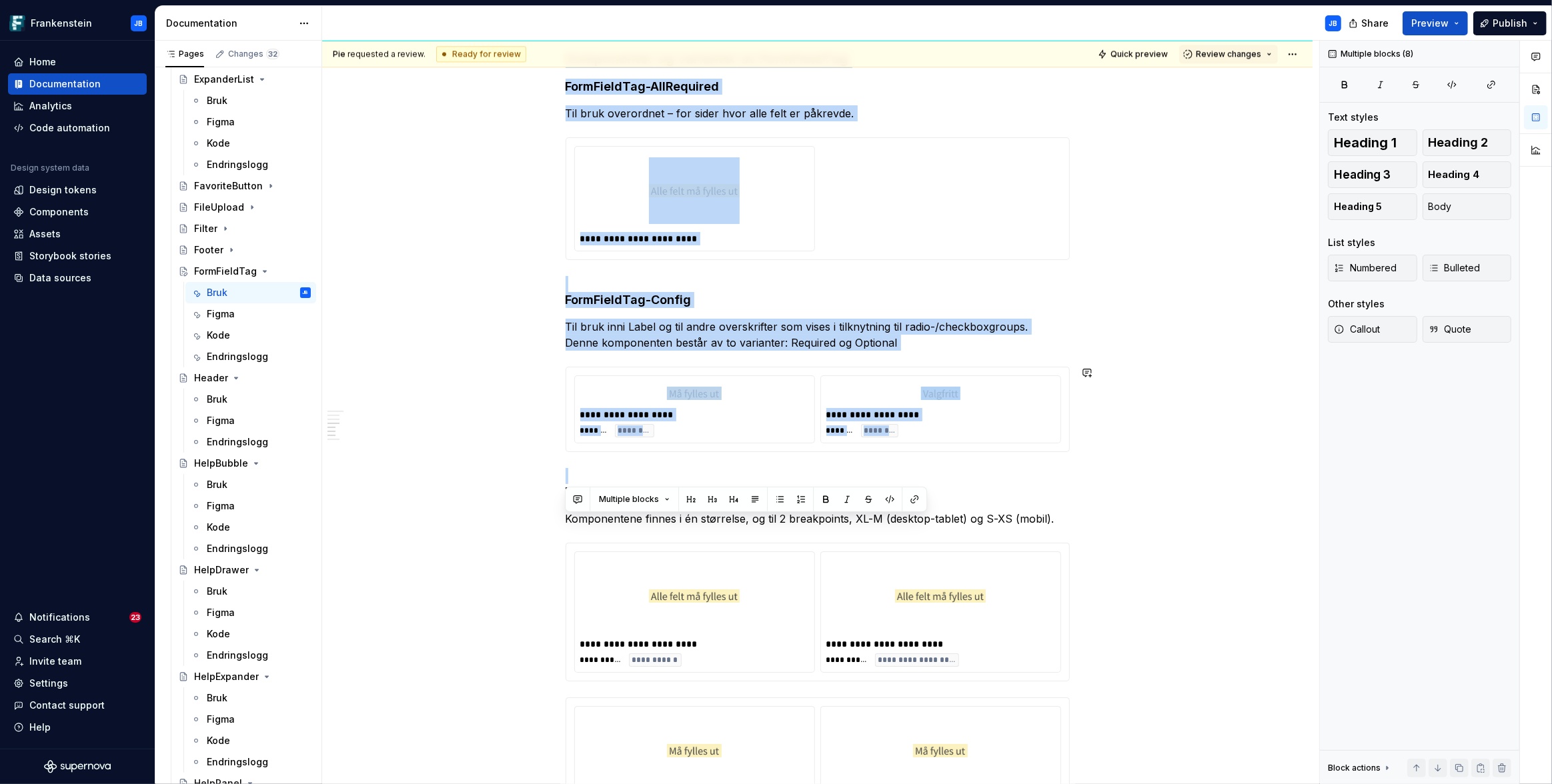
drag, startPoint x: 565, startPoint y: 308, endPoint x: 1023, endPoint y: 456, distance: 481.3
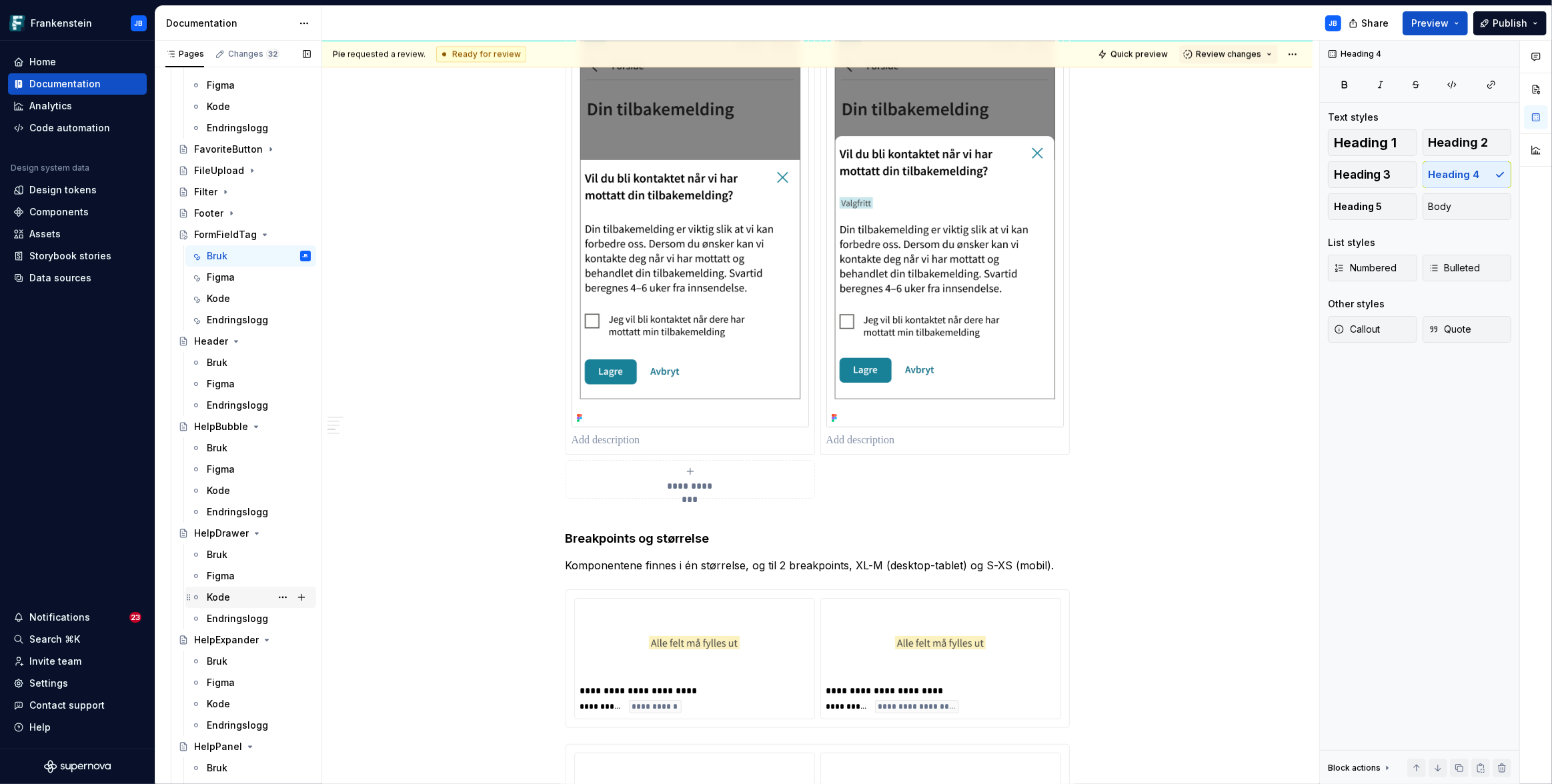
scroll to position [1394, 0]
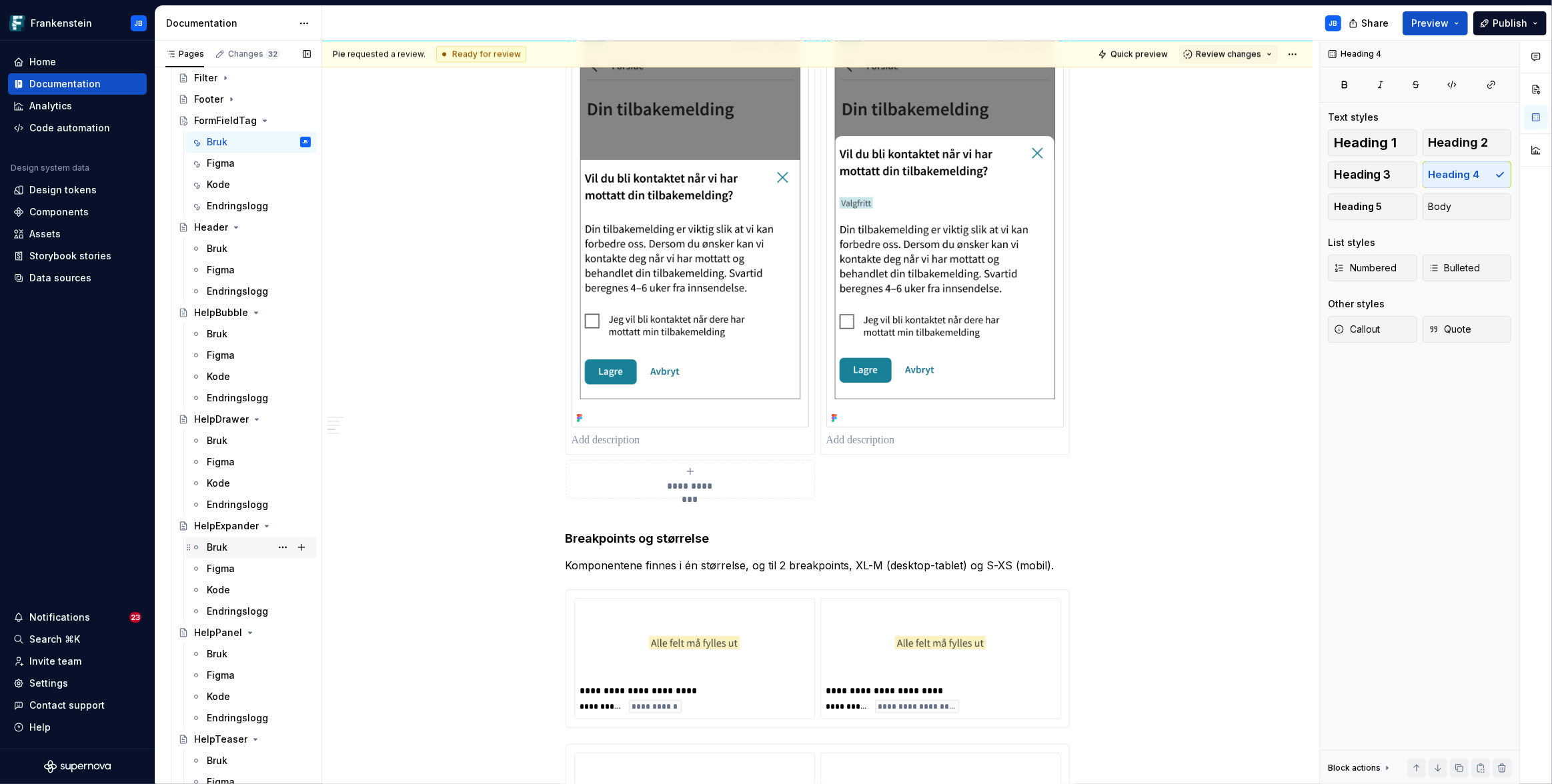
click at [219, 549] on div "Bruk" at bounding box center [217, 547] width 20 height 13
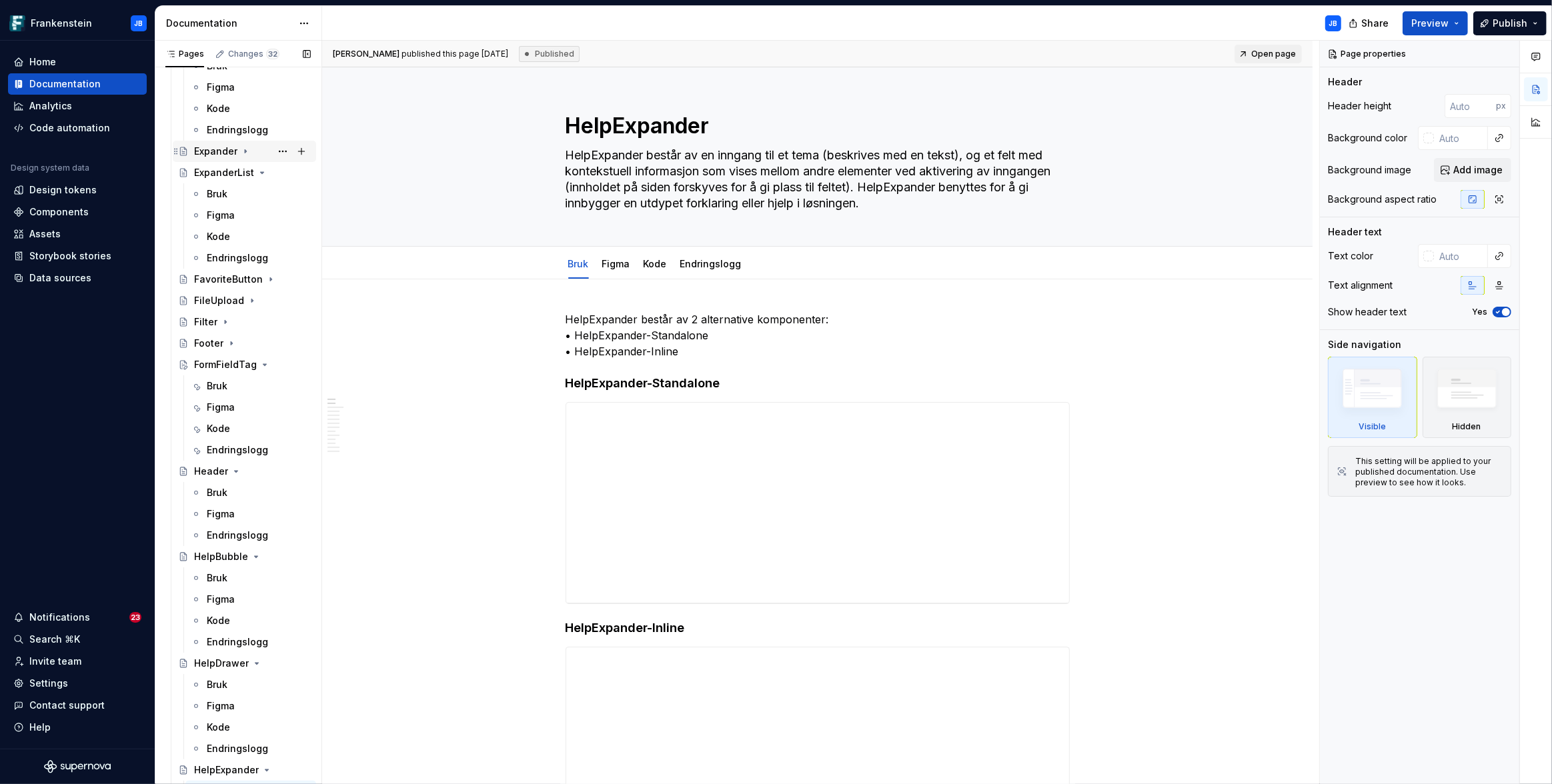
scroll to position [1160, 0]
click at [218, 370] on div "Bruk" at bounding box center [217, 377] width 20 height 13
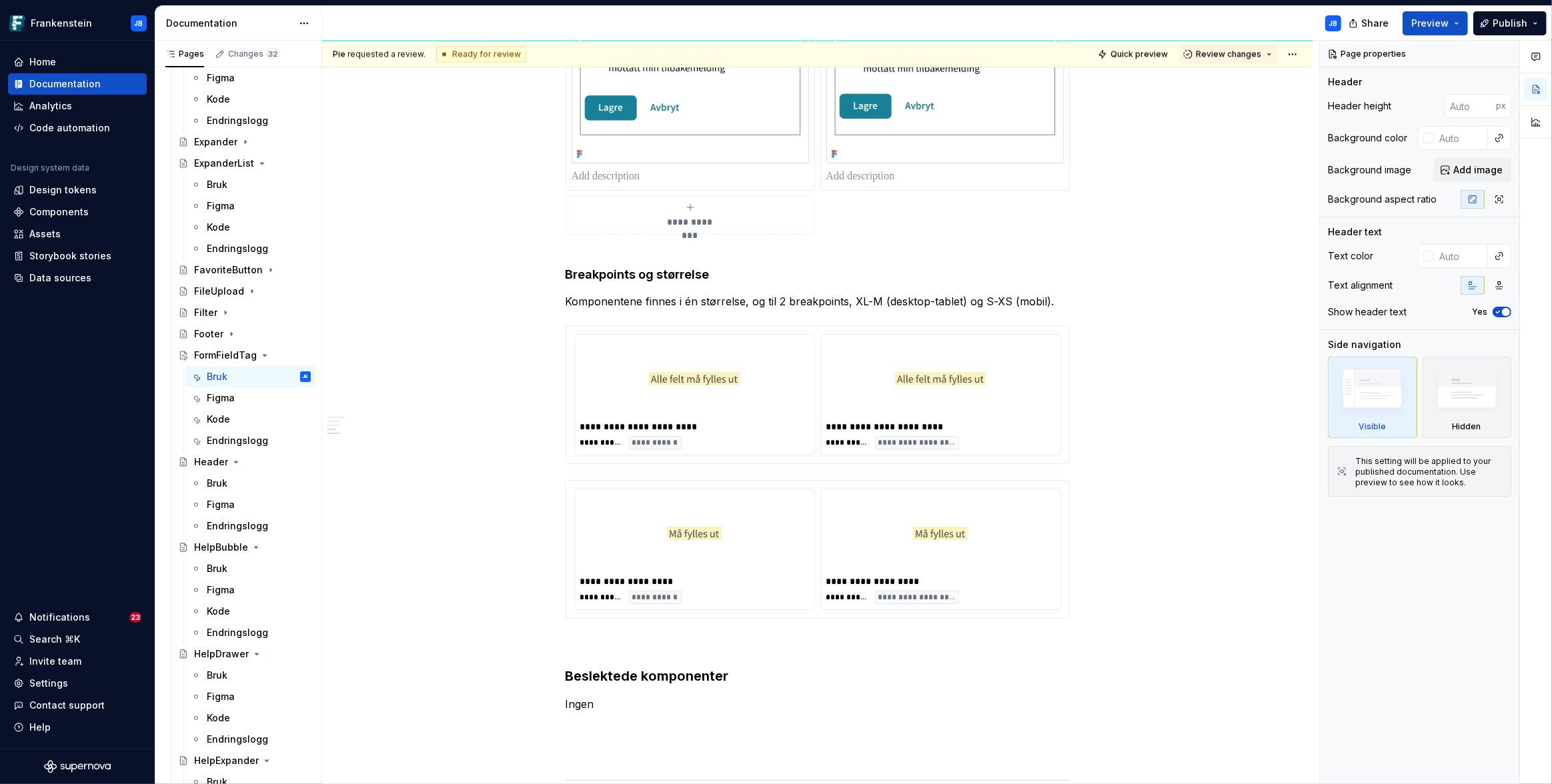
scroll to position [3566, 0]
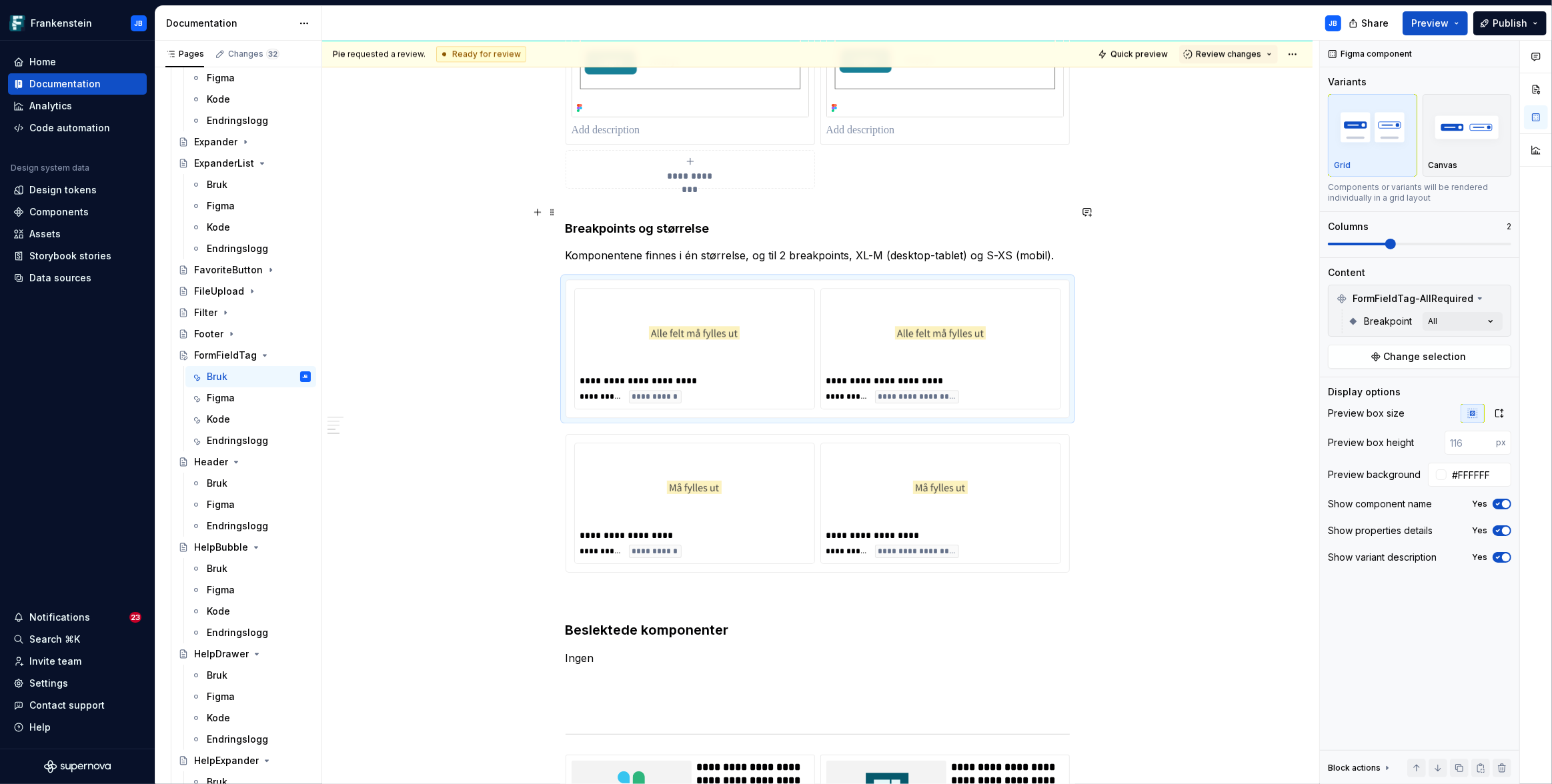
click at [598, 206] on h4 "Breakpoints og størrelse" at bounding box center [818, 221] width 504 height 32
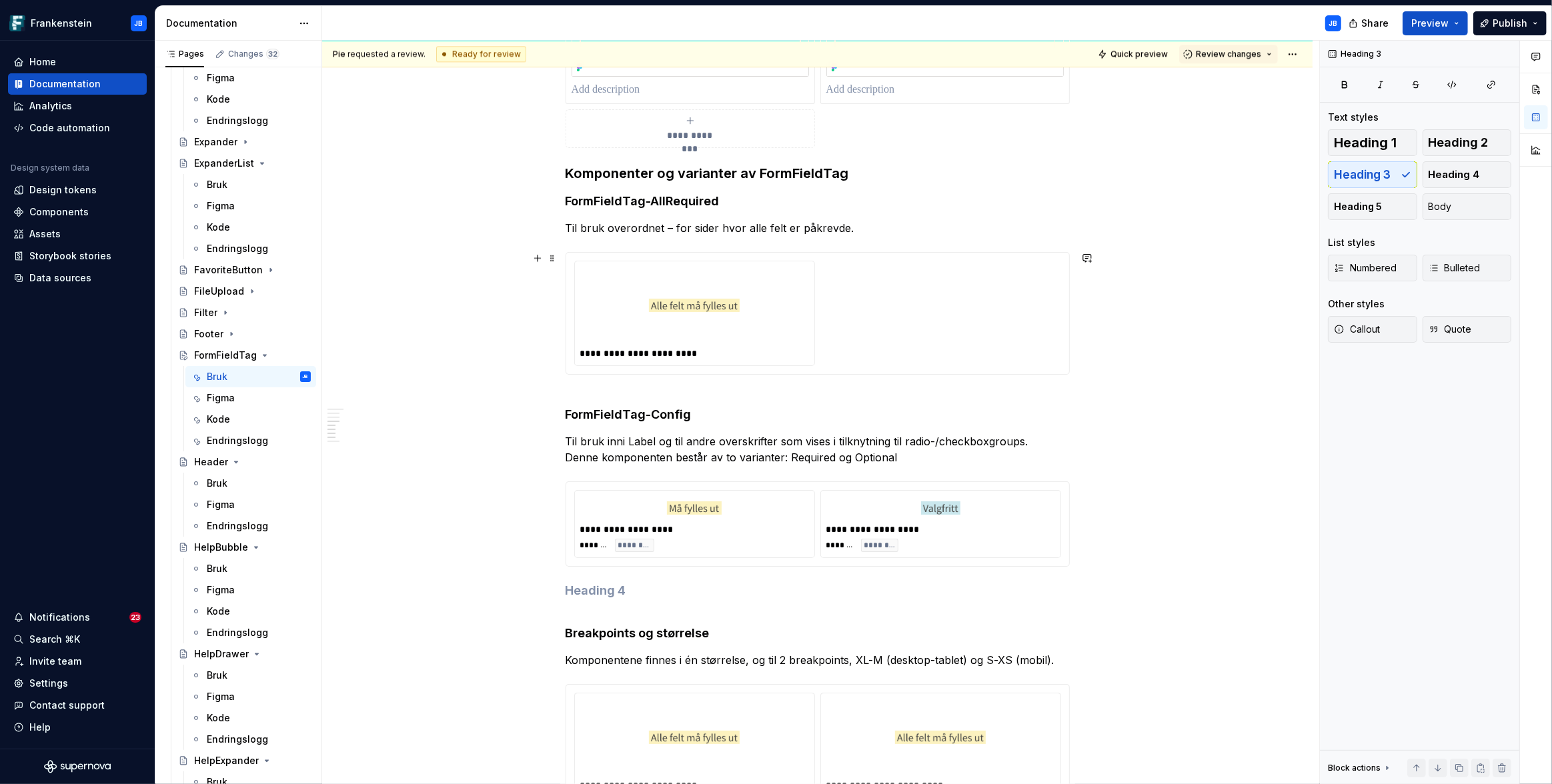
scroll to position [3609, 0]
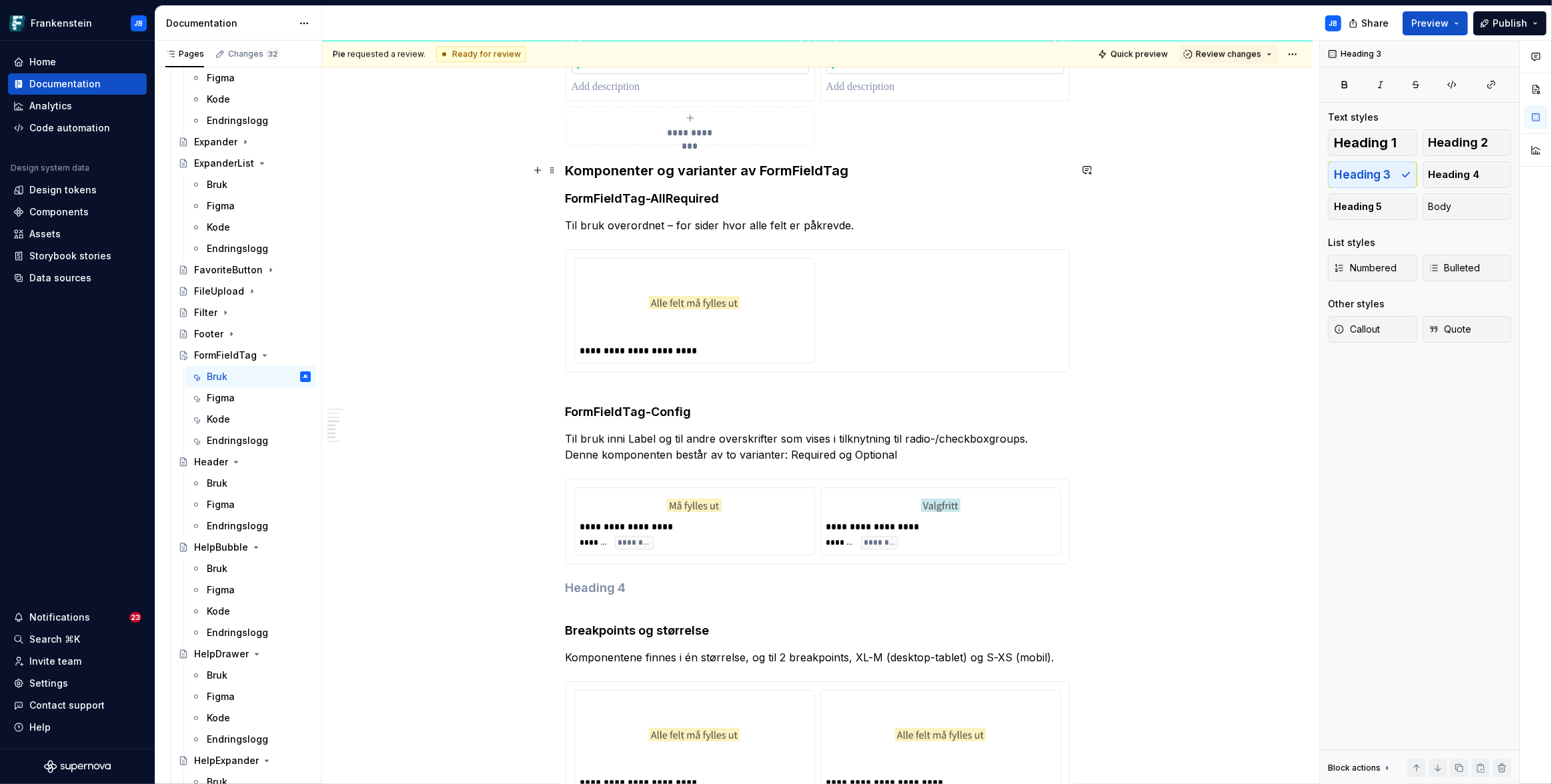
click at [628, 169] on h3 "Komponenter og varianter av FormFieldTag" at bounding box center [818, 171] width 504 height 18
click at [626, 195] on h4 "FormFieldTag-AllRequired" at bounding box center [818, 198] width 504 height 16
click at [628, 412] on h4 "FormFieldTag-Config" at bounding box center [818, 404] width 504 height 32
click at [630, 632] on h4 "Breakpoints og størrelse" at bounding box center [818, 622] width 504 height 32
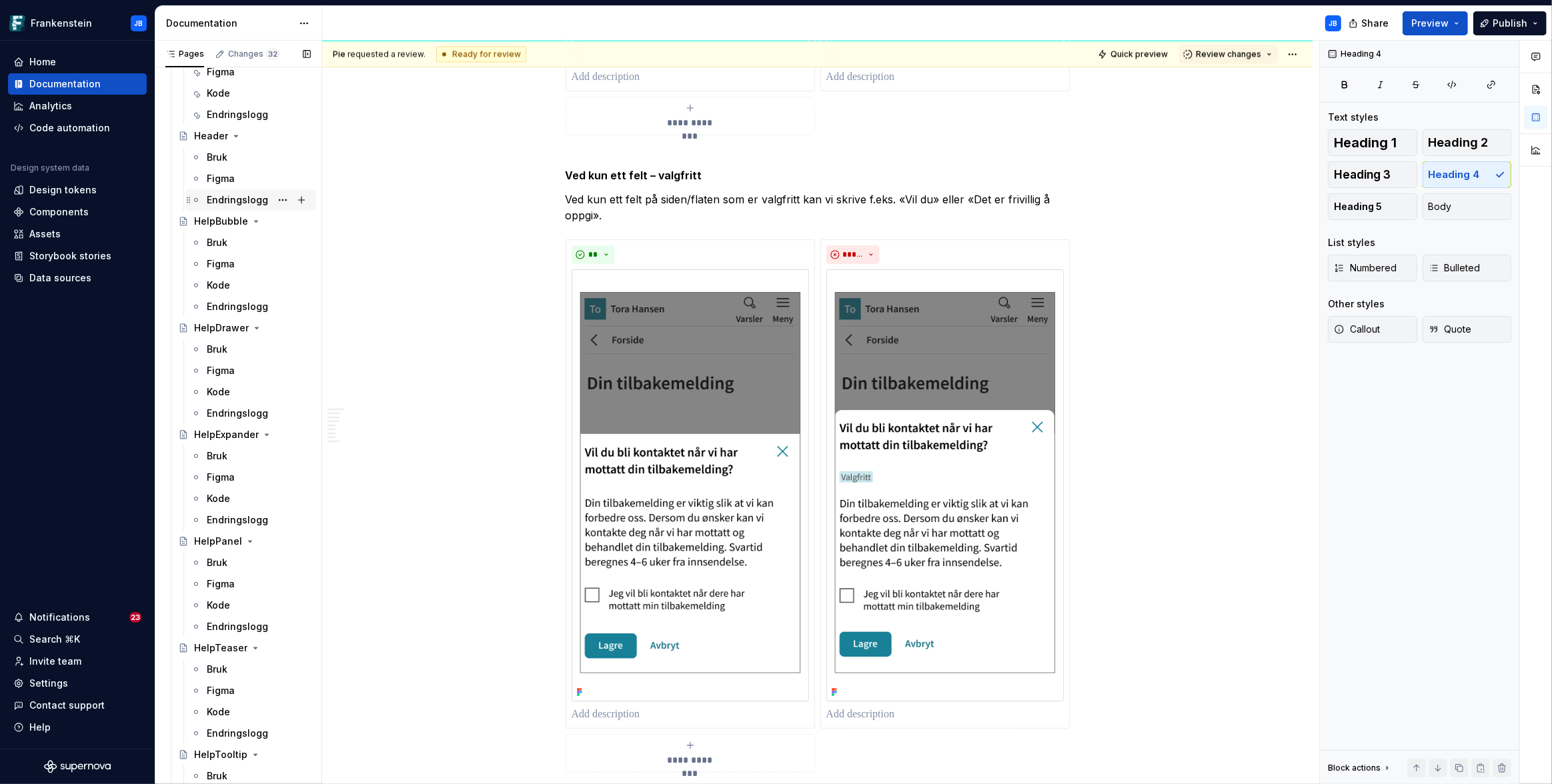
scroll to position [1499, 0]
click at [216, 334] on div "Bruk" at bounding box center [217, 336] width 20 height 13
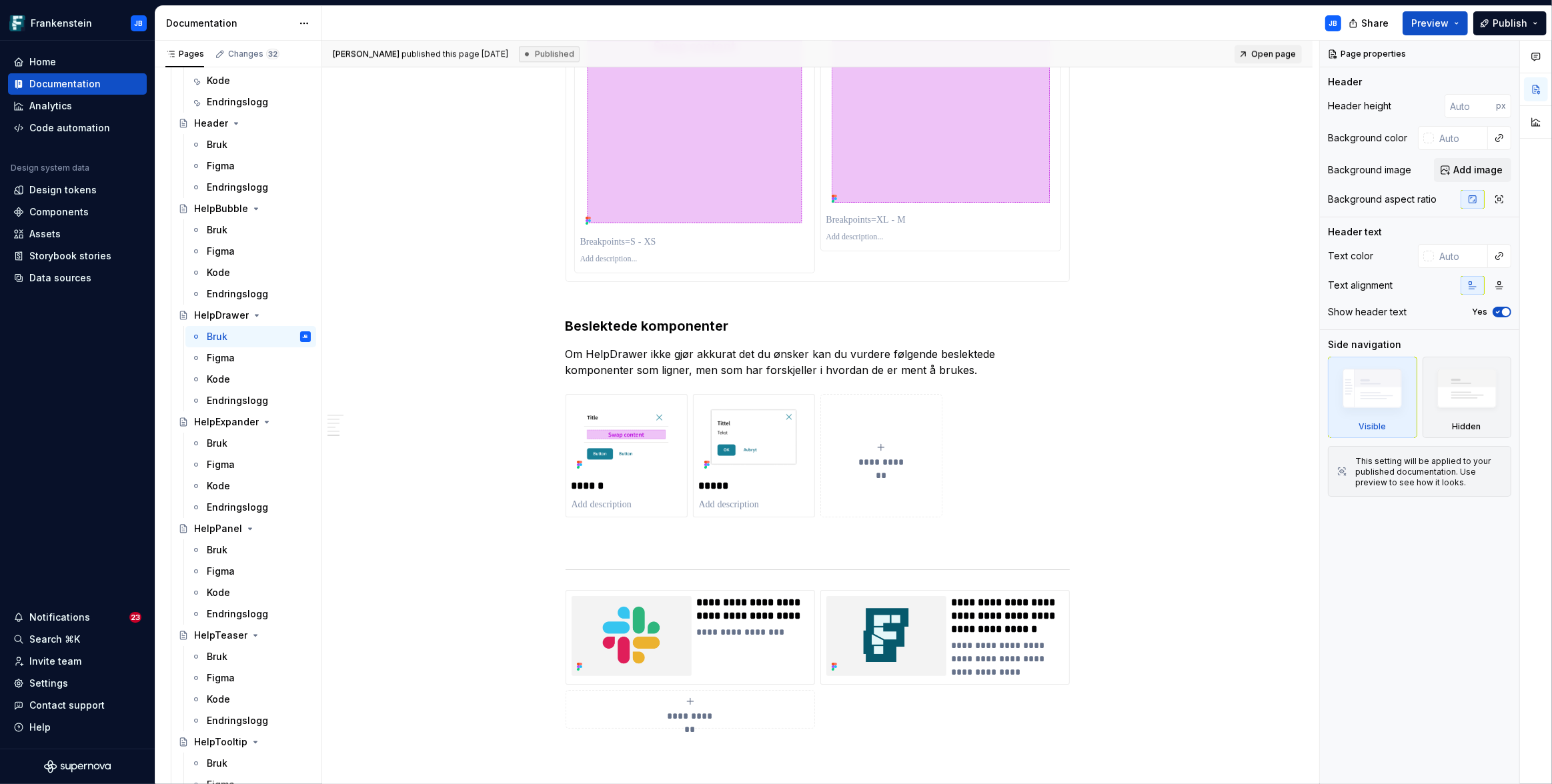
scroll to position [4182, 0]
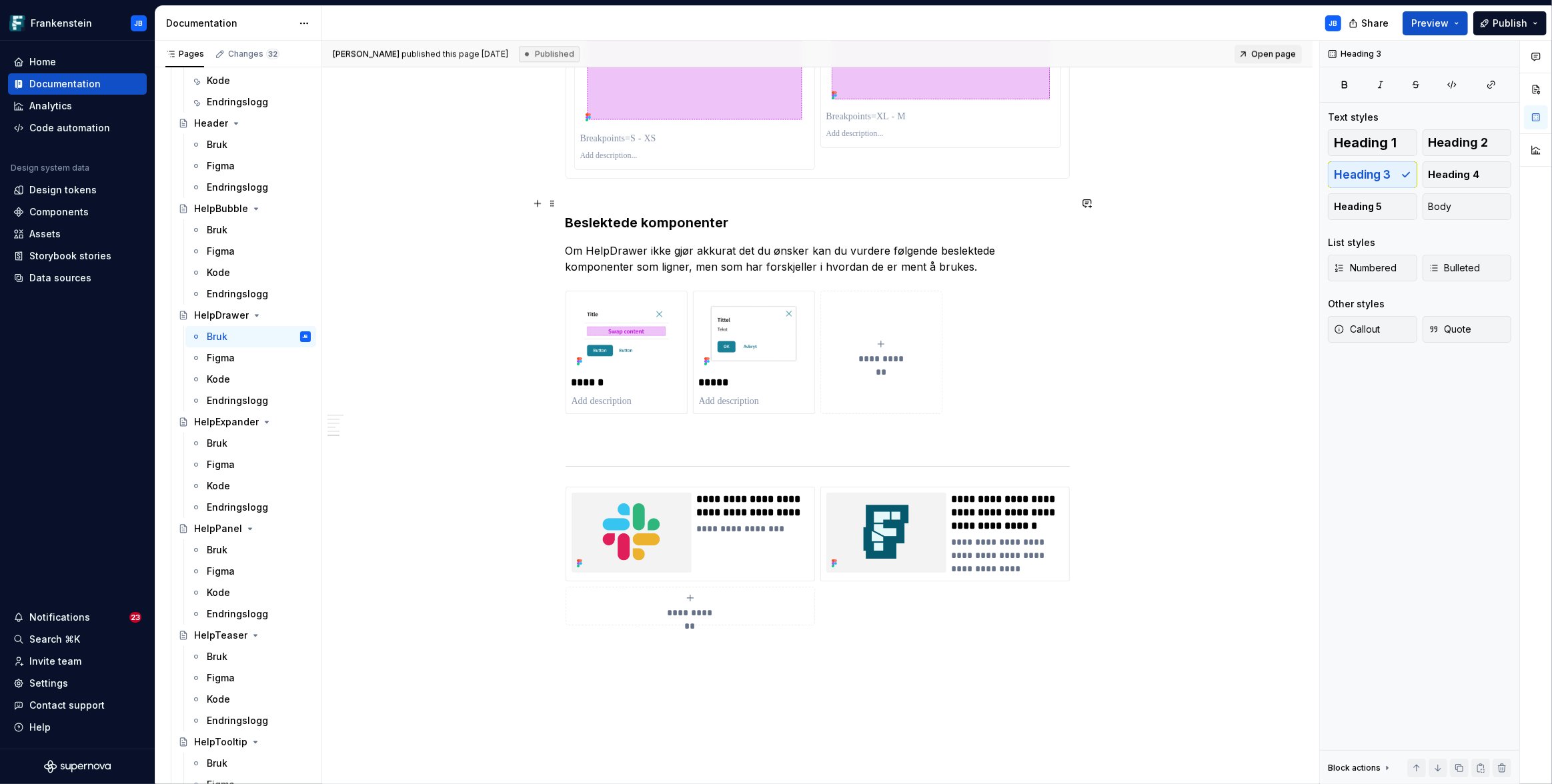
click at [612, 219] on h3 "Beslektede komponenter" at bounding box center [818, 213] width 504 height 37
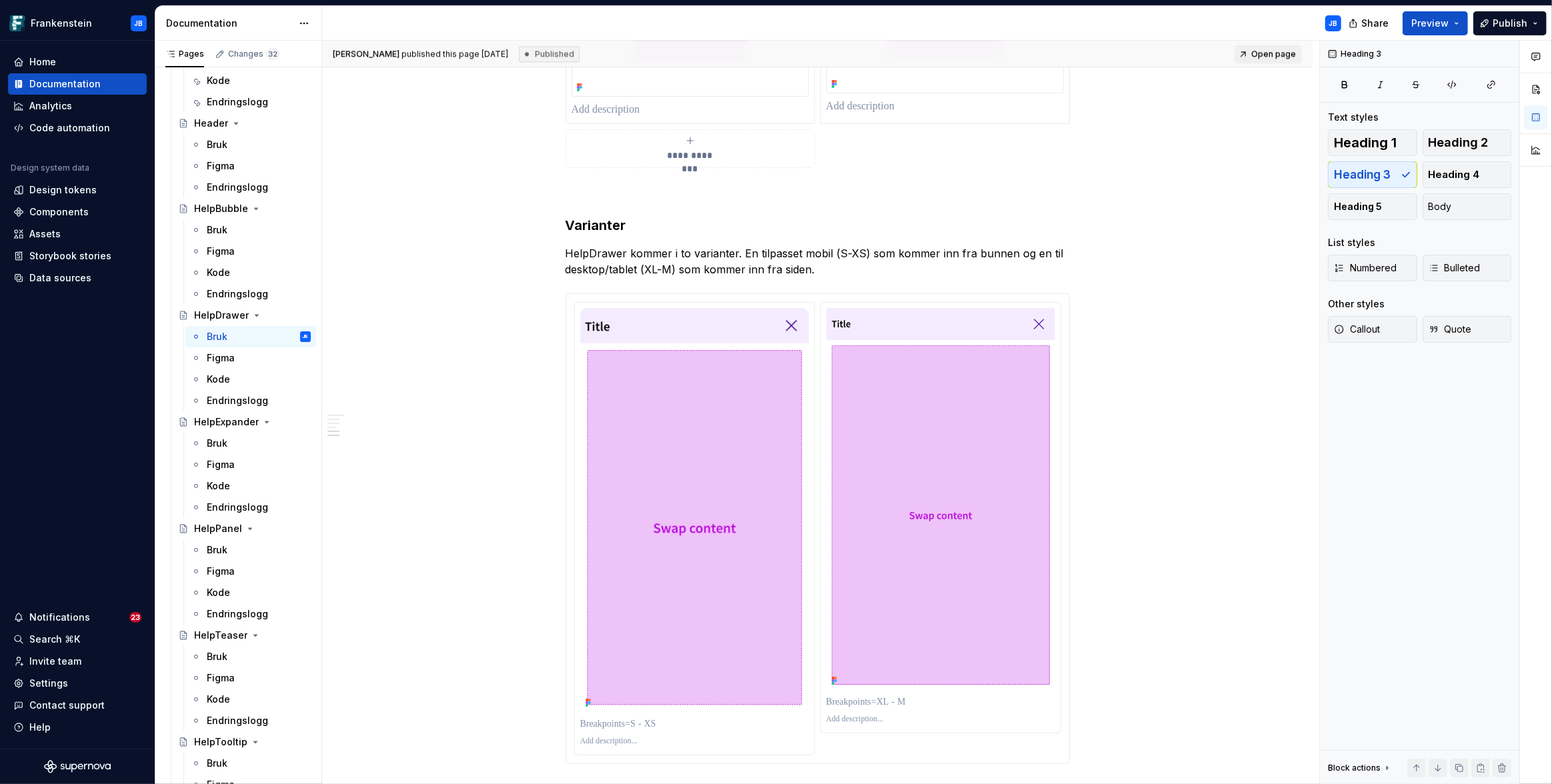
scroll to position [3592, 0]
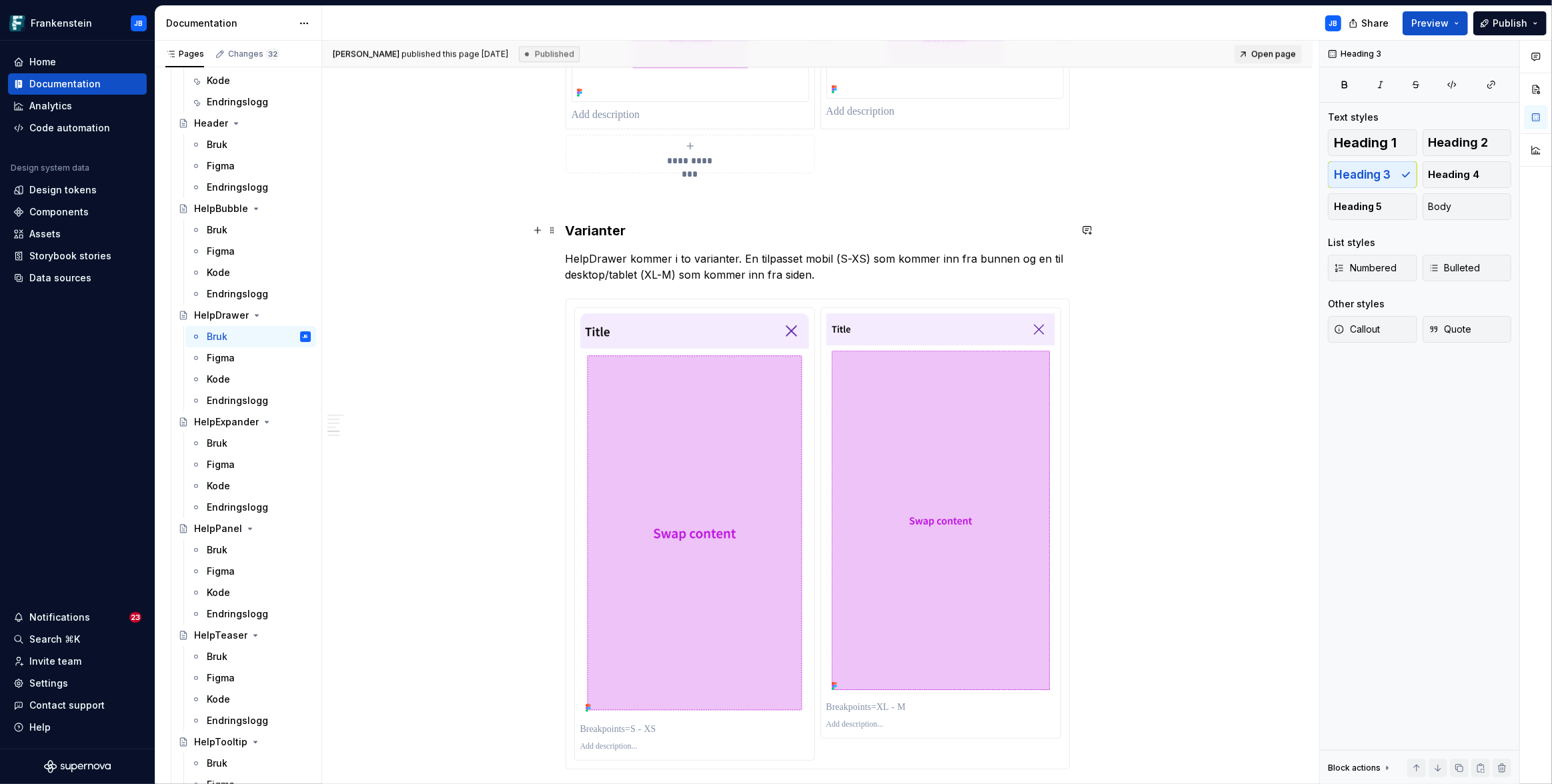
click at [598, 232] on h3 "Varianter" at bounding box center [818, 231] width 504 height 18
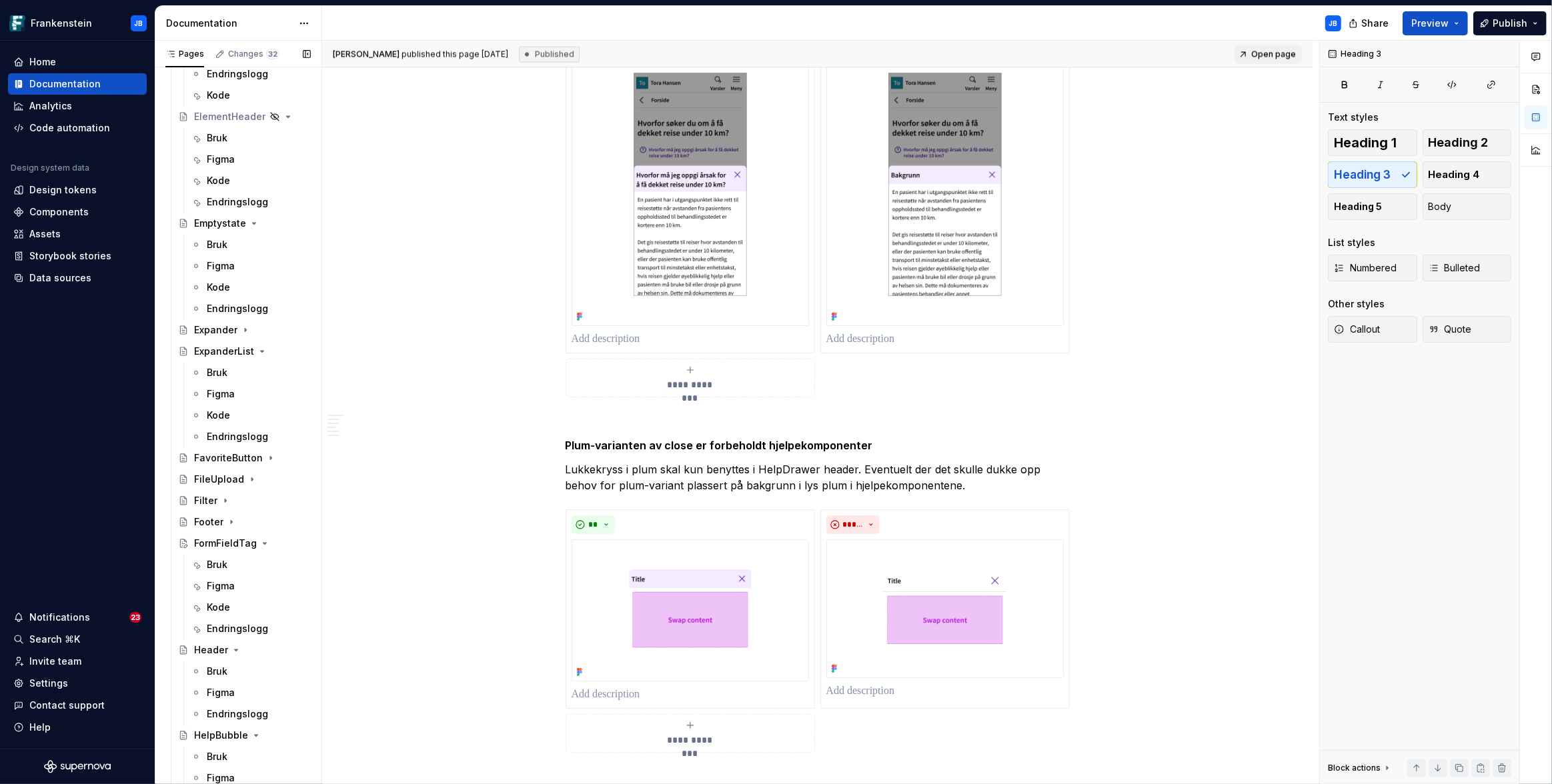
scroll to position [1065, 0]
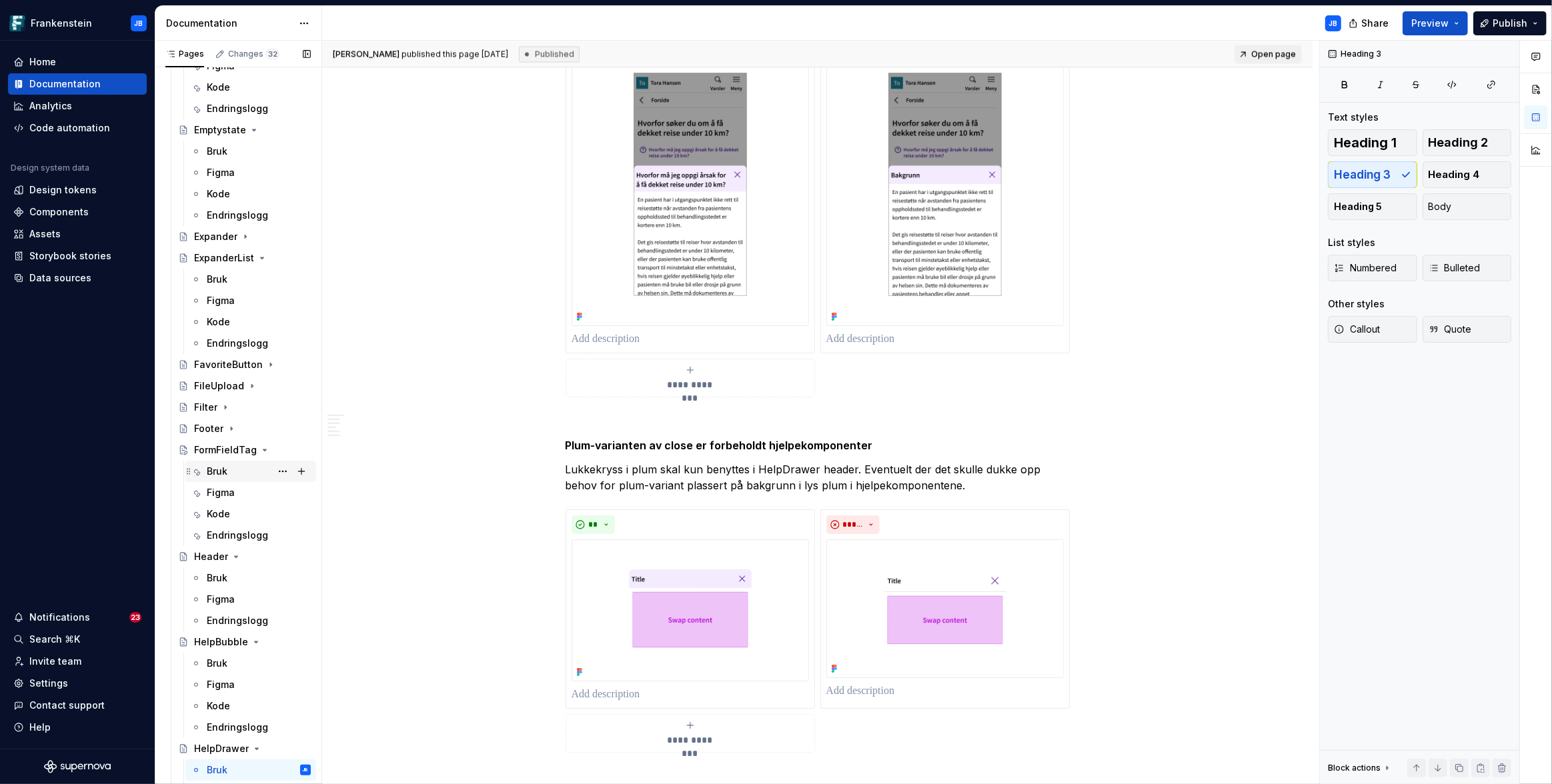
click at [215, 473] on div "Bruk" at bounding box center [217, 471] width 20 height 13
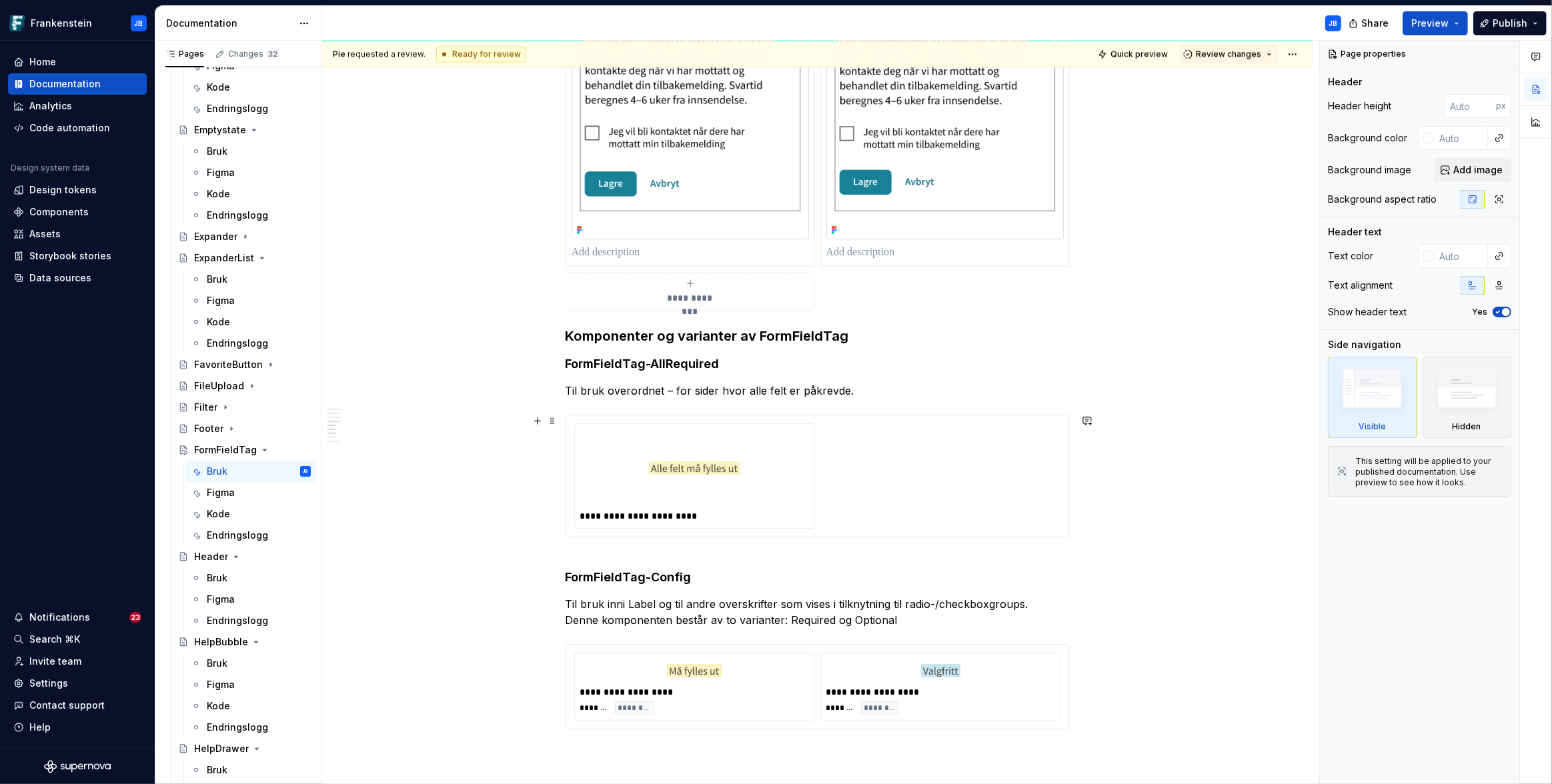
scroll to position [3464, 0]
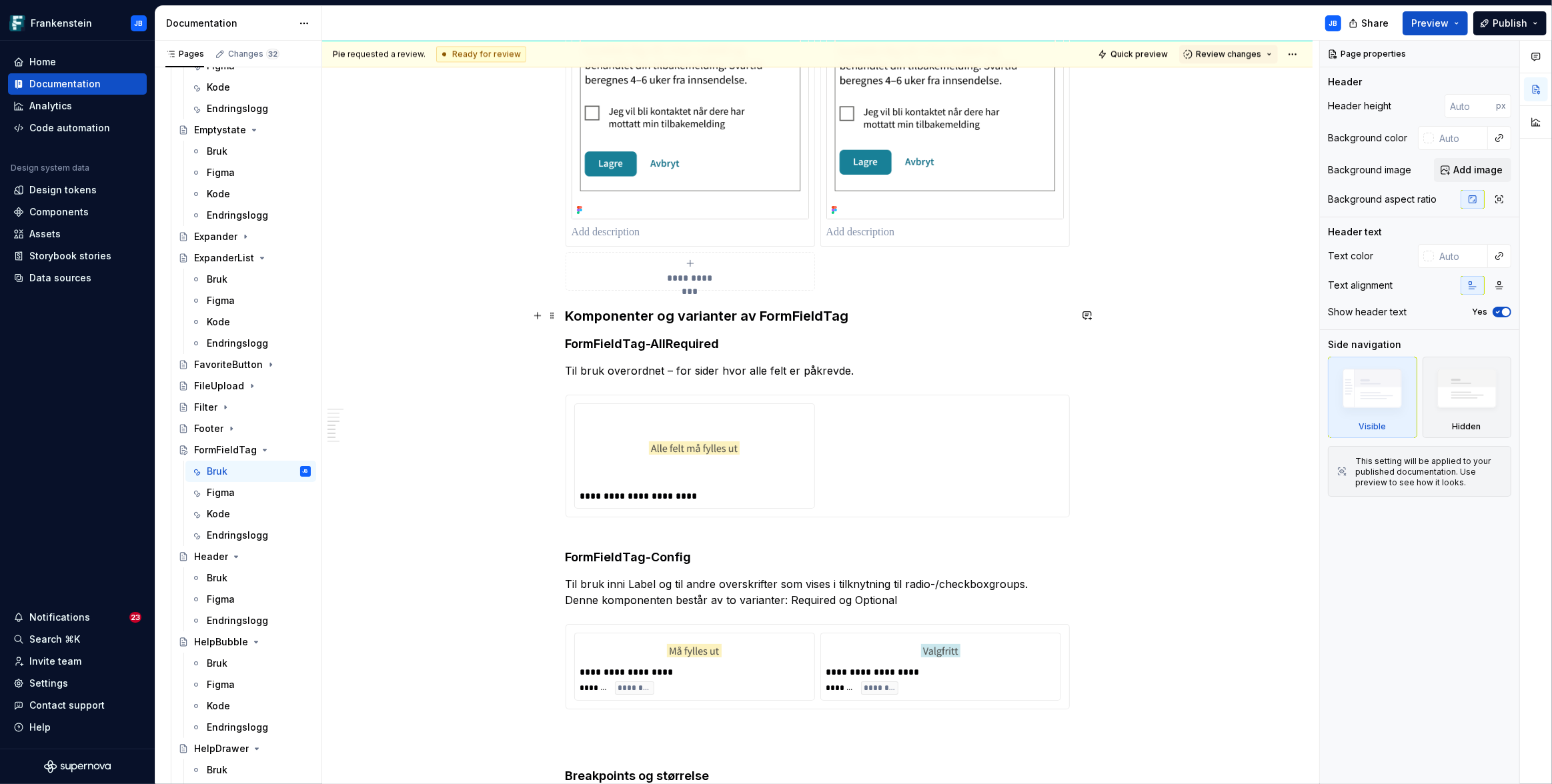
click at [593, 315] on h3 "Komponenter og varianter av FormFieldTag" at bounding box center [818, 316] width 504 height 18
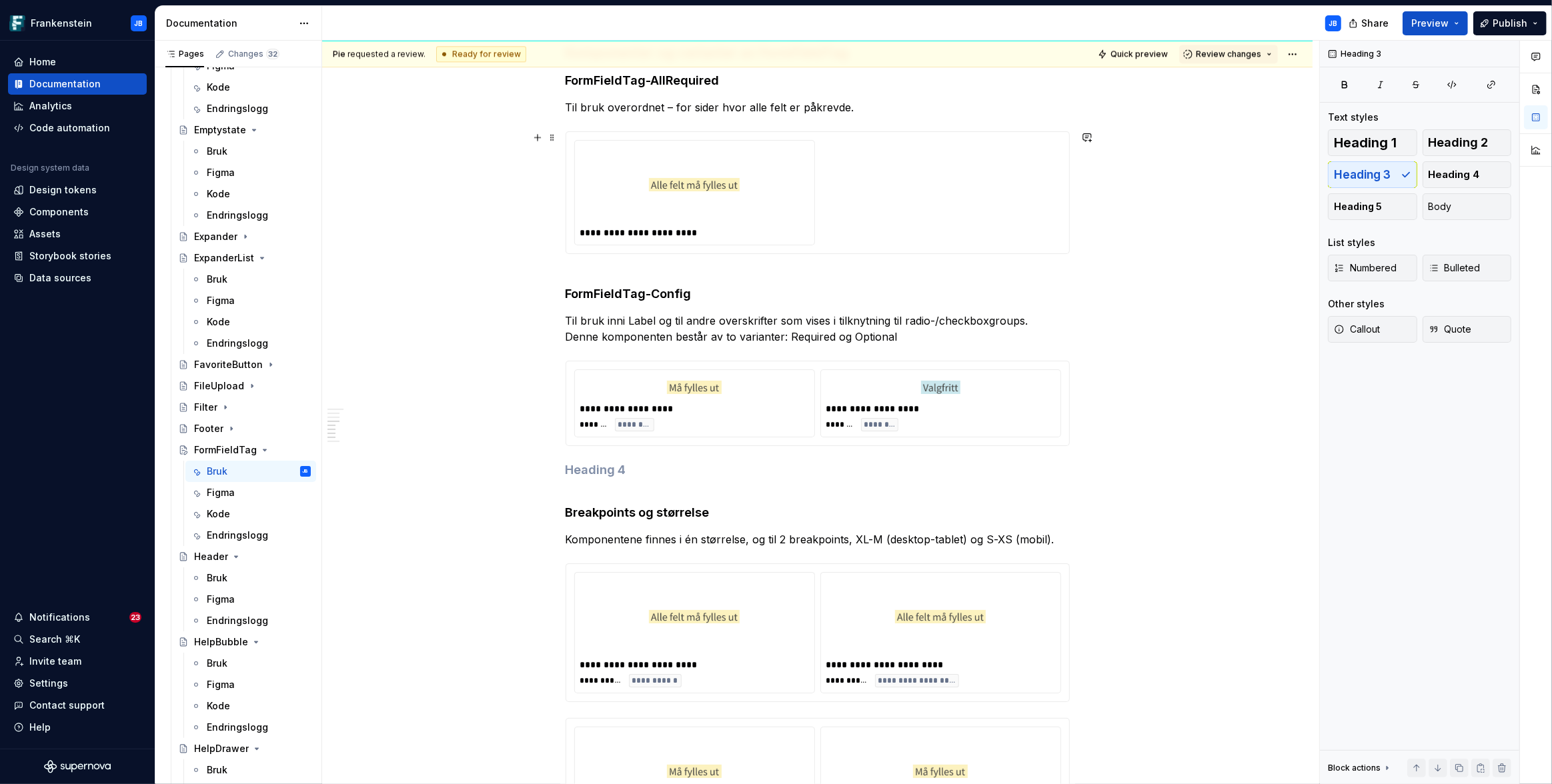
scroll to position [3757, 0]
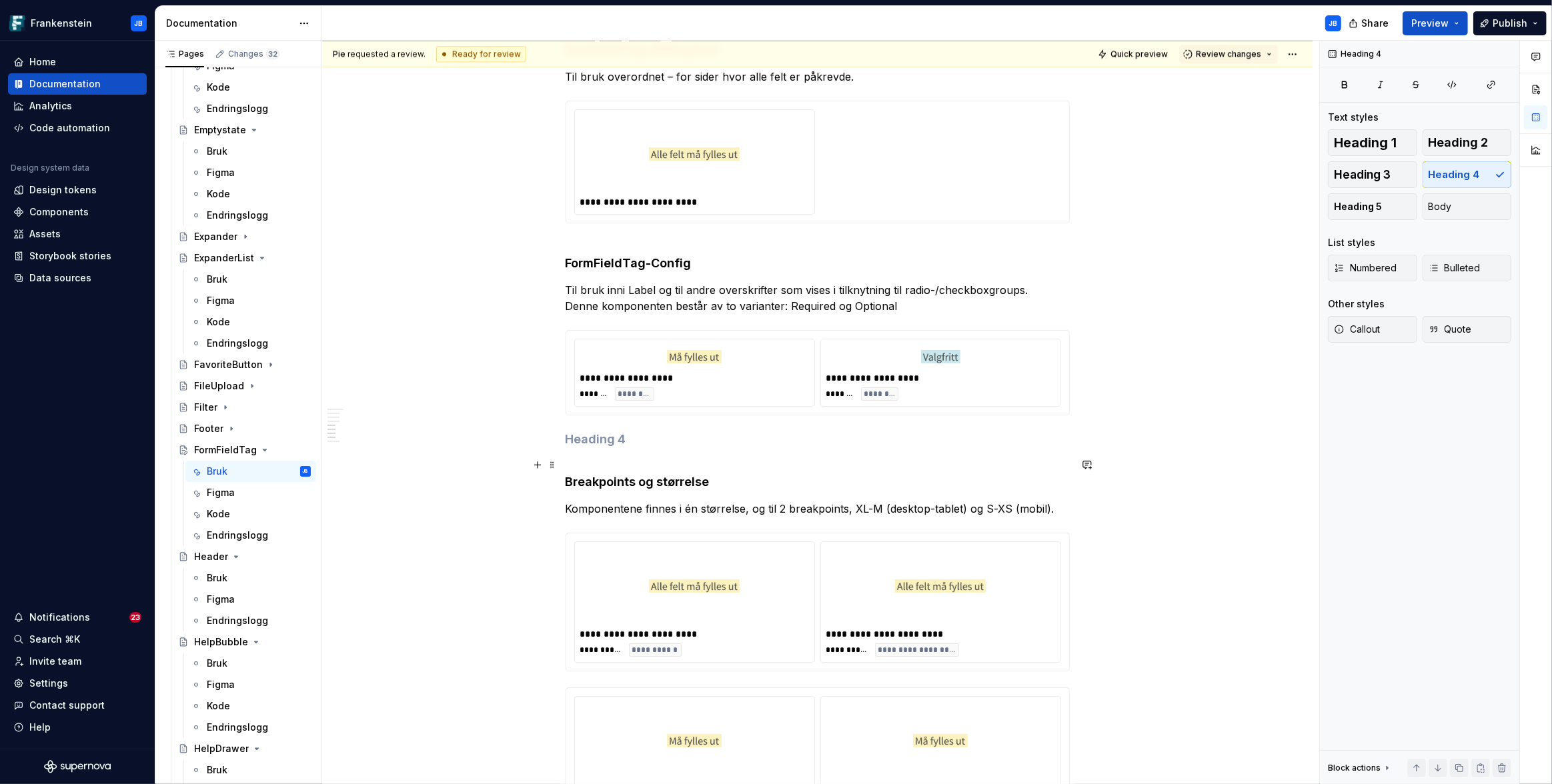
click at [593, 481] on h4 "Breakpoints og størrelse" at bounding box center [818, 474] width 504 height 32
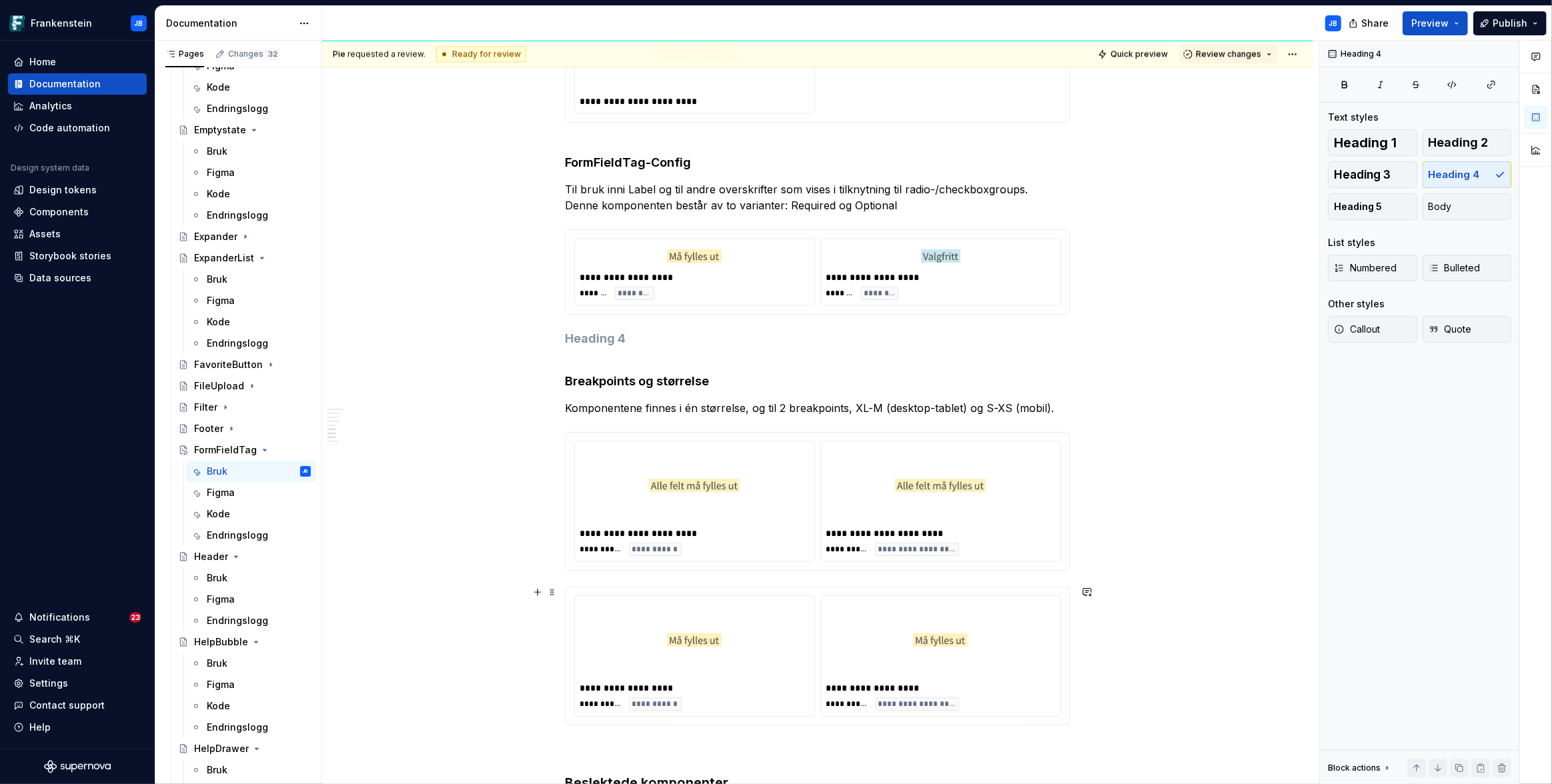
scroll to position [3844, 0]
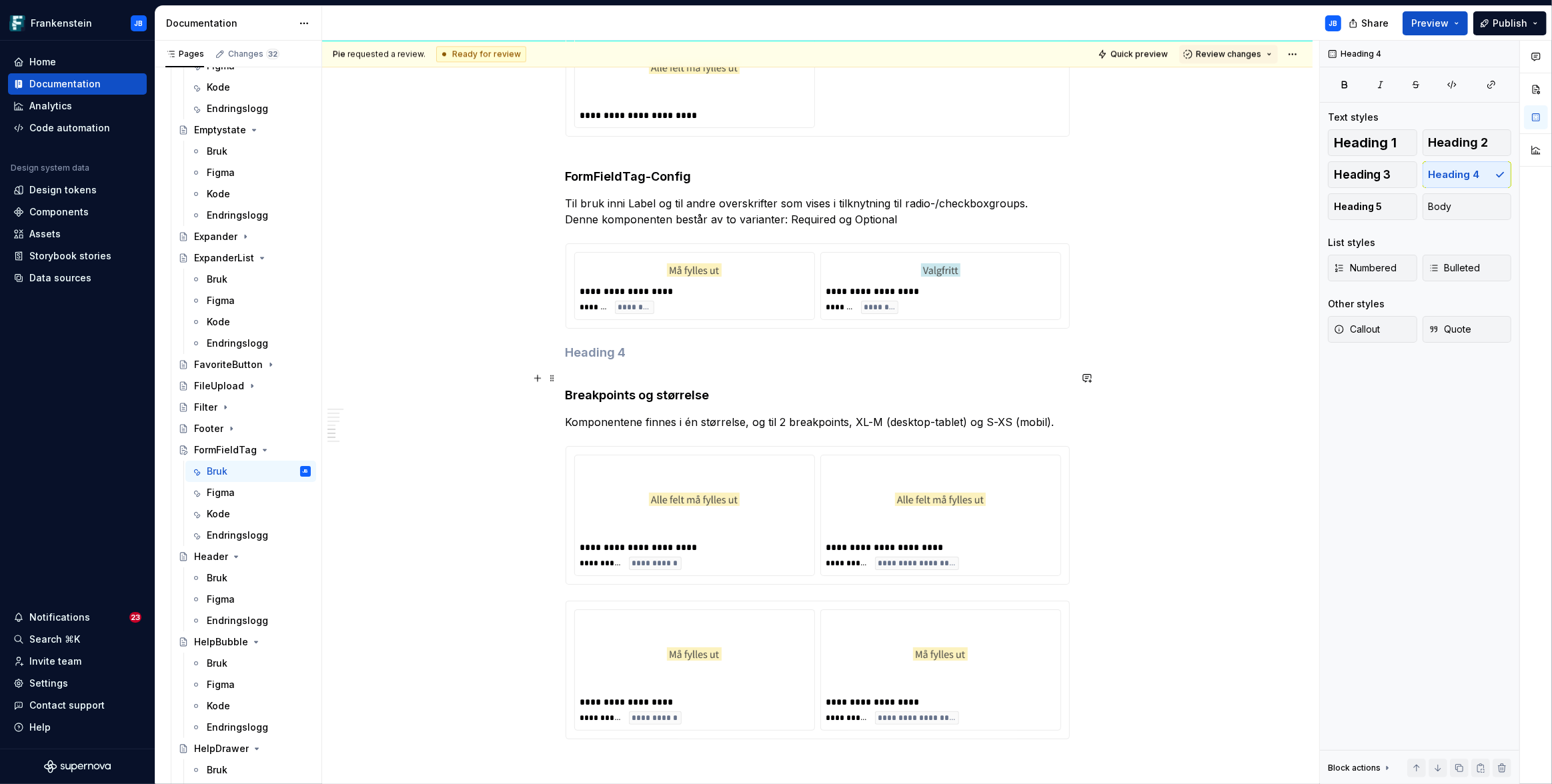
click at [567, 397] on h4 "Breakpoints og størrelse" at bounding box center [818, 387] width 504 height 32
click at [1397, 169] on button "Heading 3" at bounding box center [1372, 175] width 90 height 27
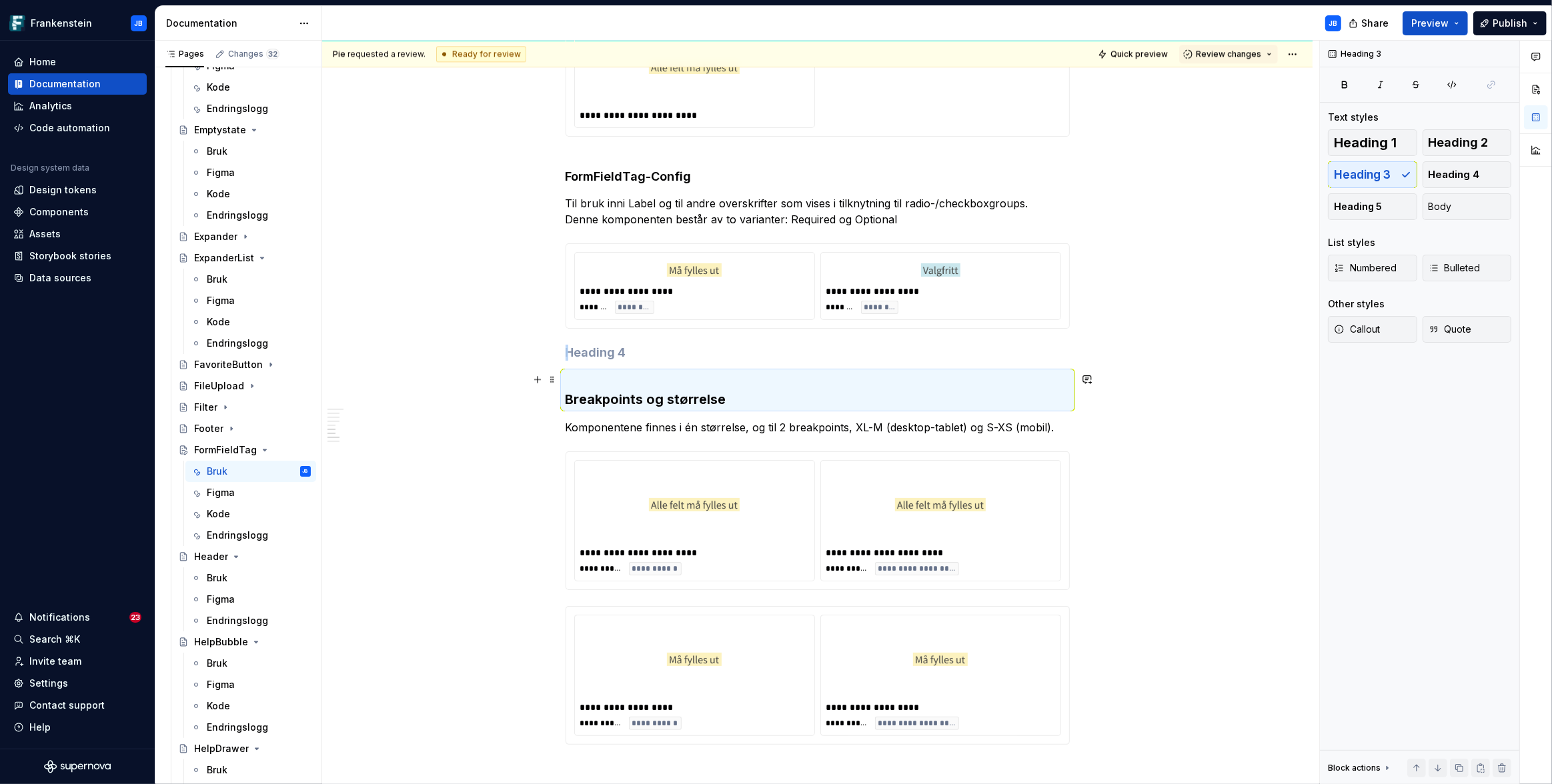
type textarea "*"
click at [479, 310] on div "Pie requested a review. Ready for review Quick preview Review changes FormField…" at bounding box center [820, 413] width 997 height 744
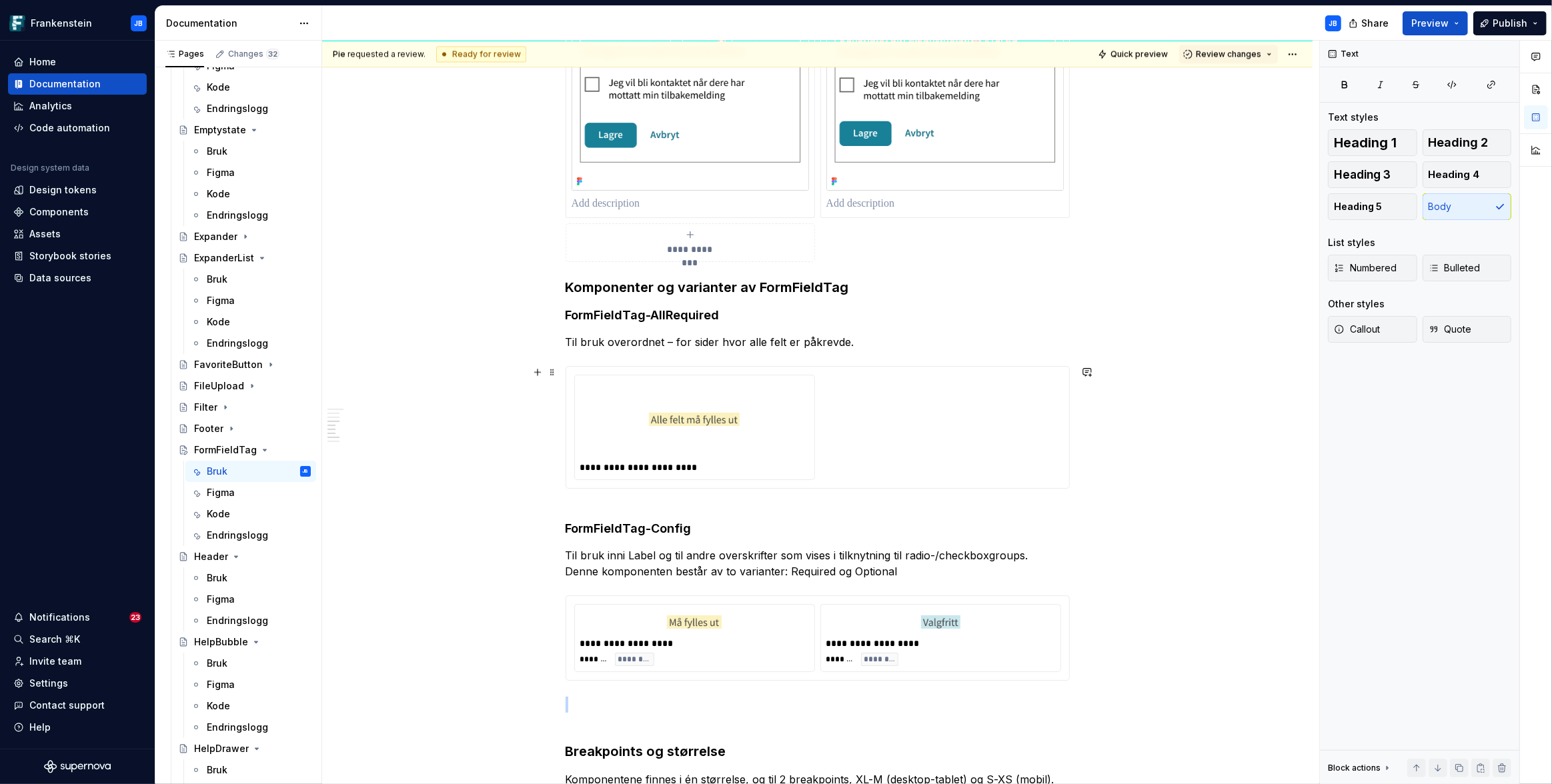
scroll to position [3494, 0]
click at [735, 313] on h4 "FormFieldTag-AllRequired" at bounding box center [818, 313] width 504 height 16
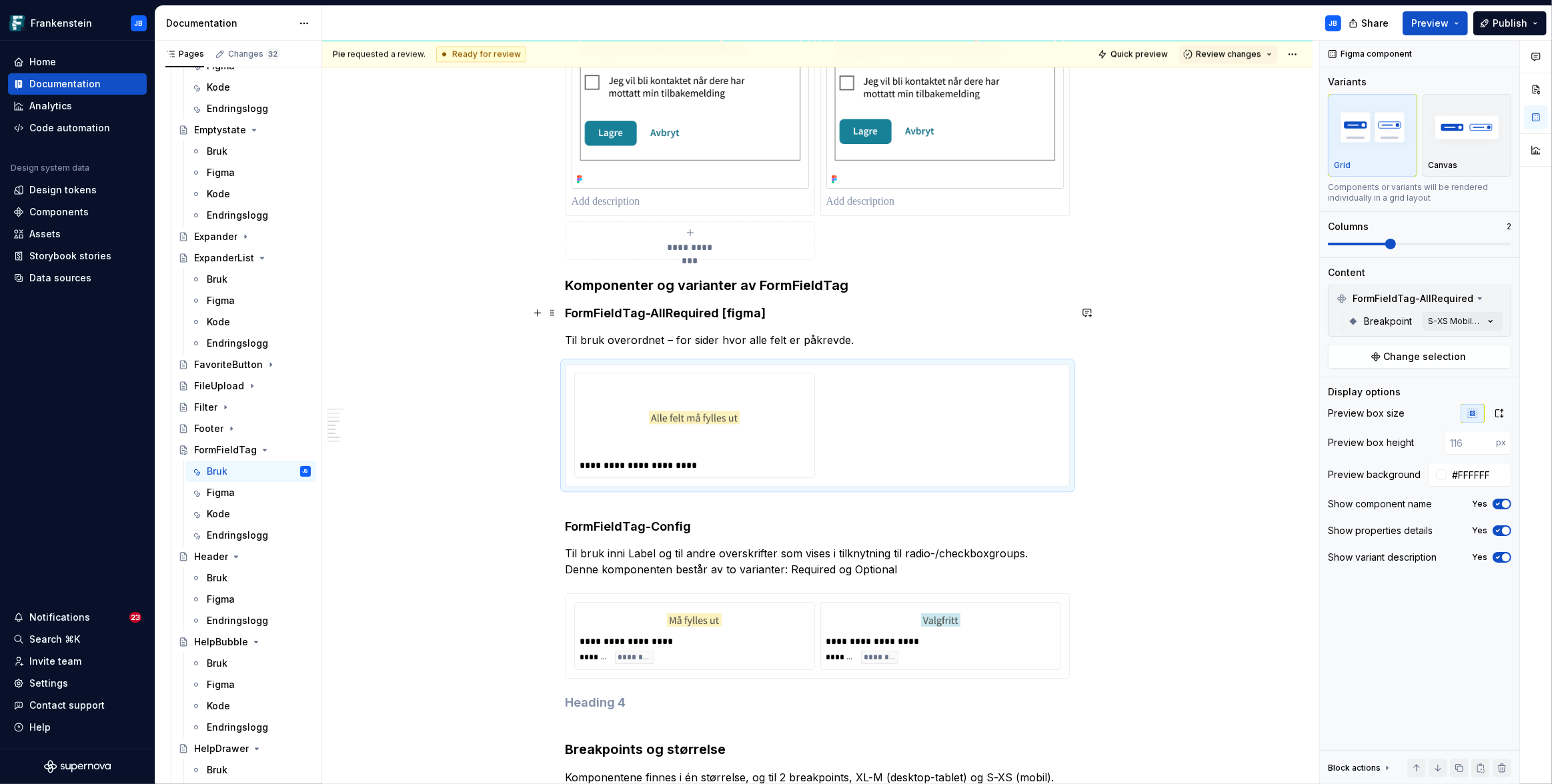
click at [727, 310] on h4 "FormFieldTag-AllRequired [figma]" at bounding box center [818, 313] width 504 height 16
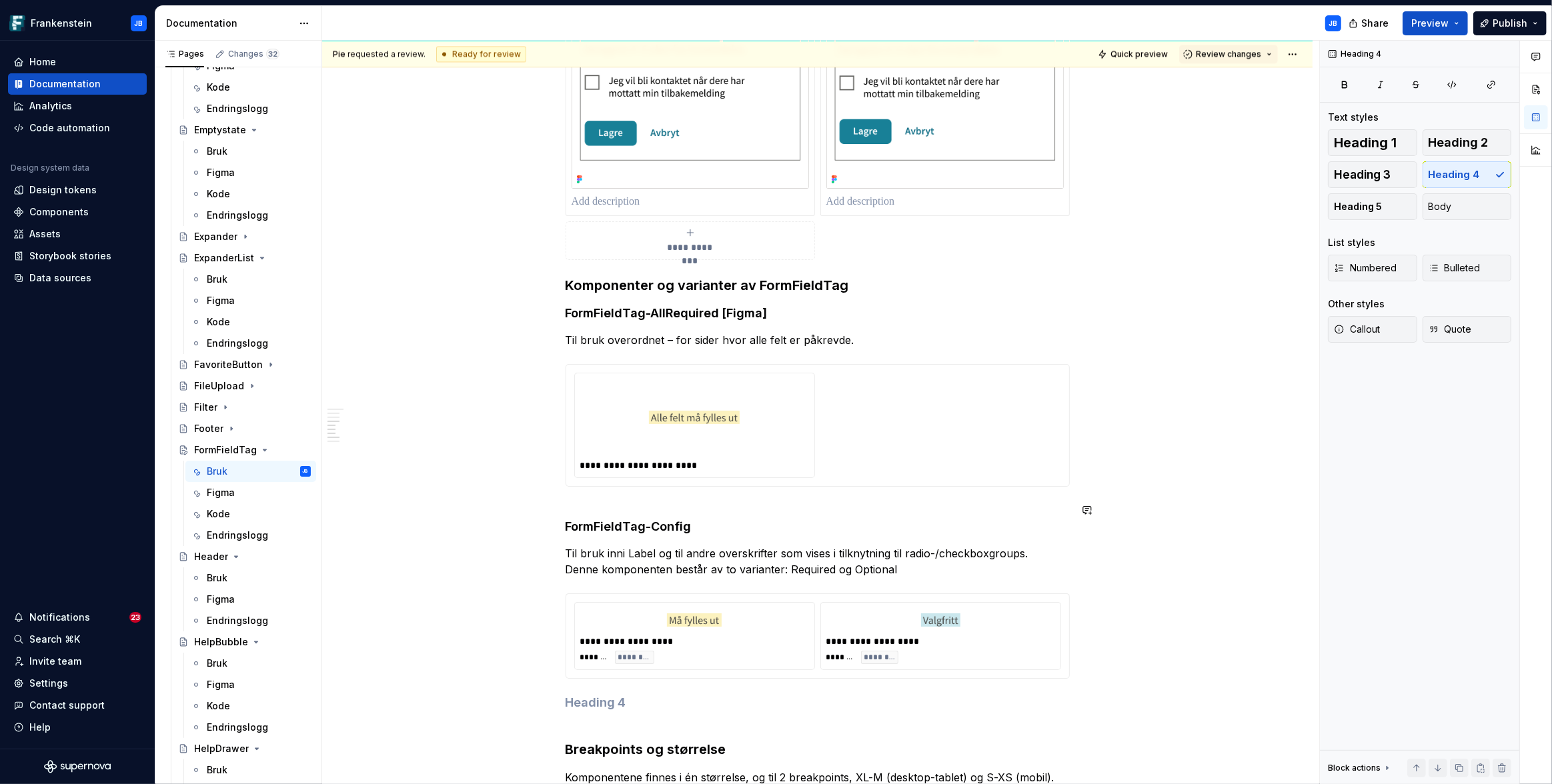
click at [711, 522] on h4 "FormFieldTag-Config" at bounding box center [818, 518] width 504 height 32
click at [444, 400] on div "Pie requested a review. Ready for review Quick preview Review changes FormField…" at bounding box center [820, 413] width 997 height 744
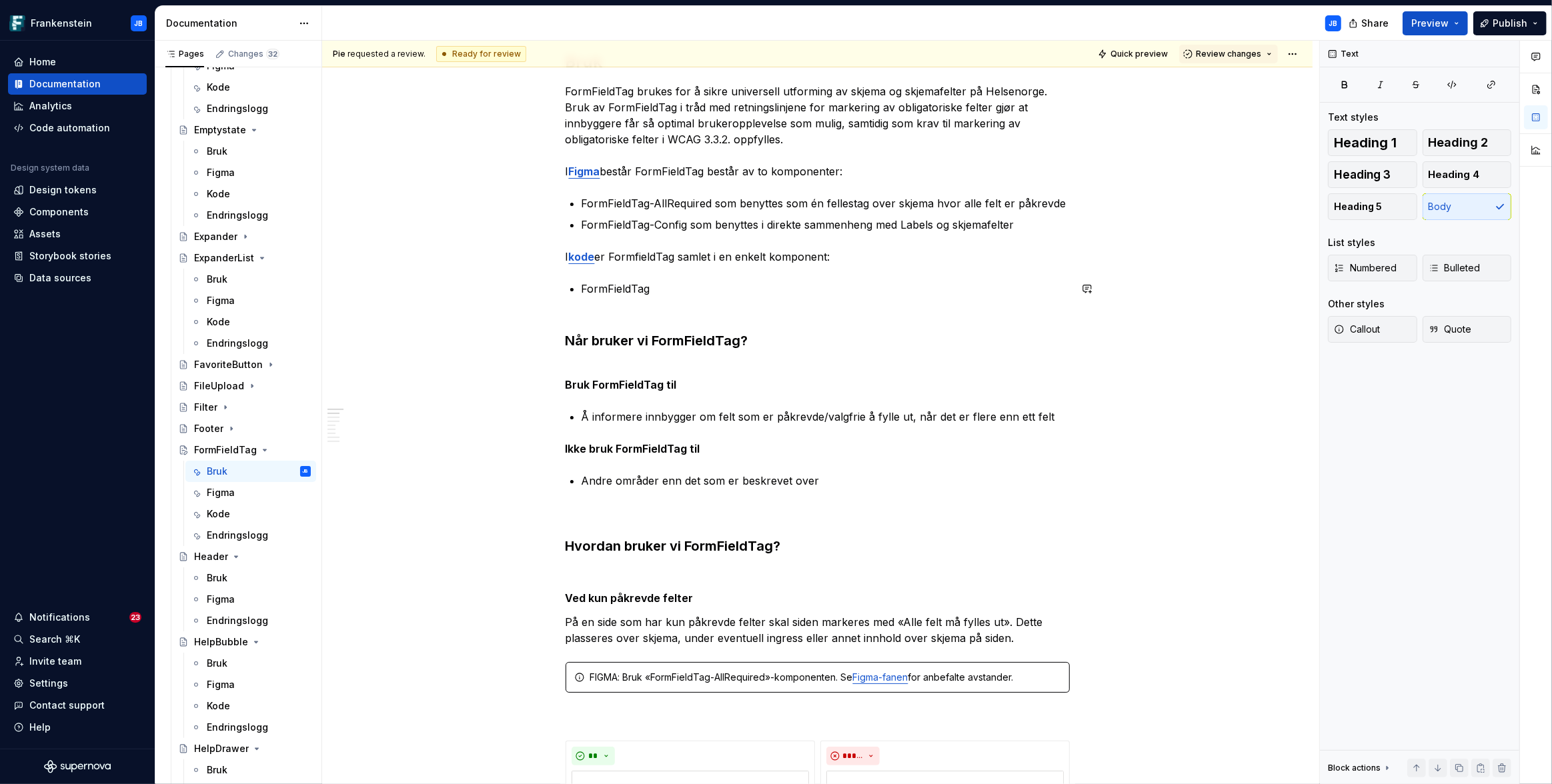
scroll to position [0, 0]
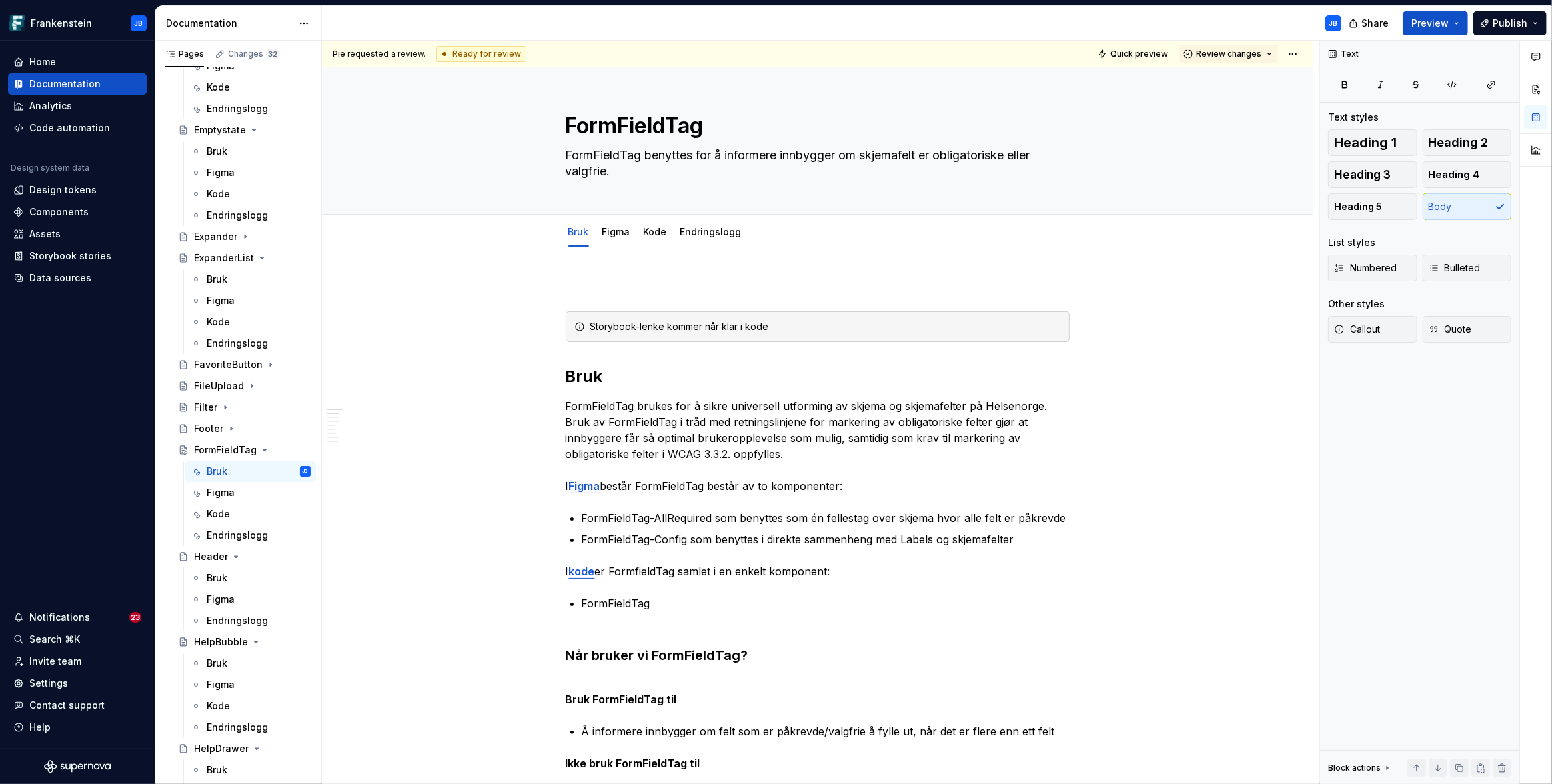
type textarea "*"
click at [1087, 319] on button "button" at bounding box center [1086, 318] width 18 height 18
click at [907, 325] on span "Pie" at bounding box center [907, 324] width 15 height 13
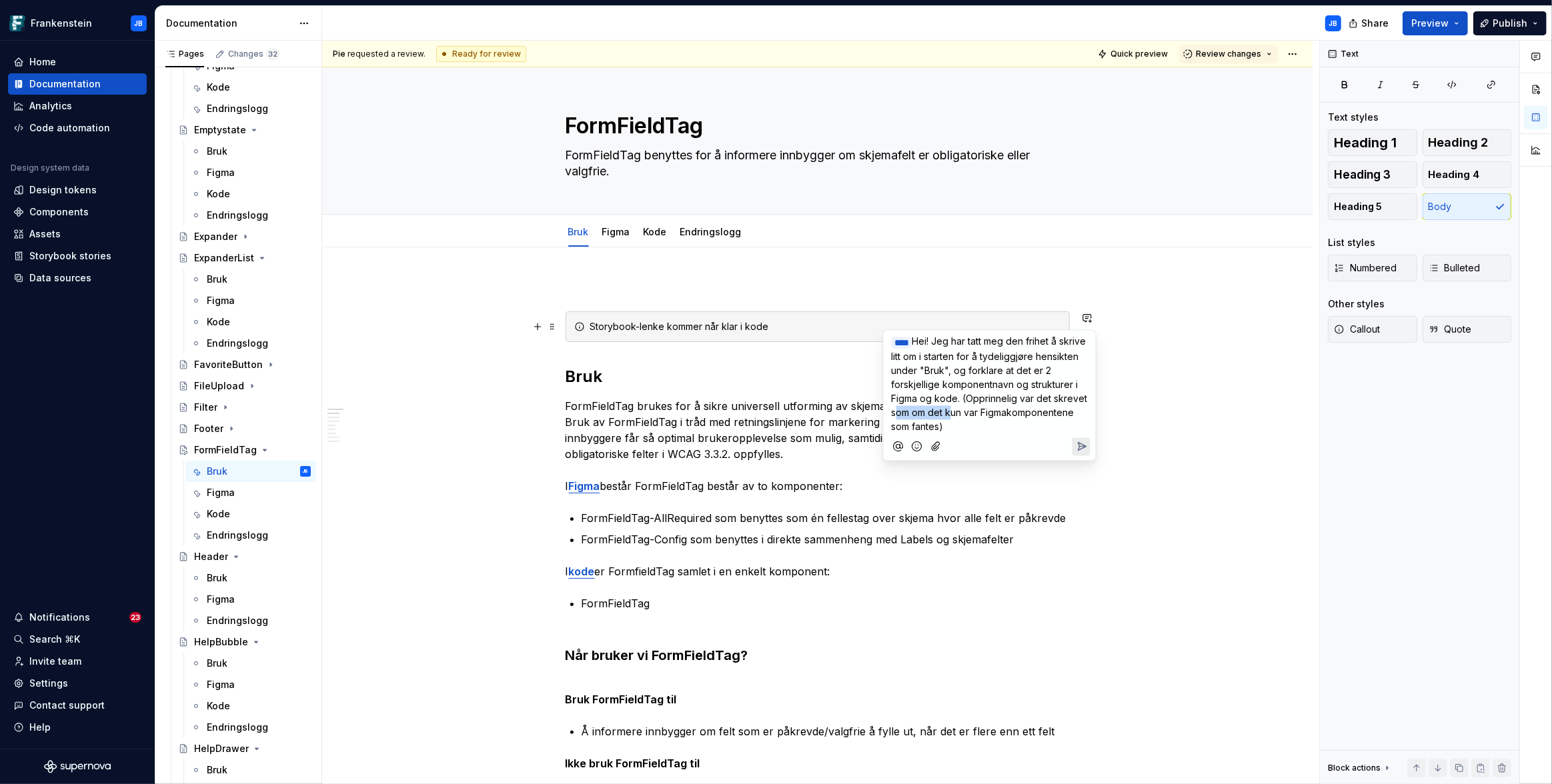
drag, startPoint x: 888, startPoint y: 411, endPoint x: 945, endPoint y: 411, distance: 57.0
click at [945, 411] on div "﻿ * *** ﻿ Hei! Jeg har tatt meg den frihet å skrive litt om i starten for å tyd…" at bounding box center [989, 382] width 201 height 103
click at [1035, 426] on span "Hei! Jeg har tatt meg den frihet å skrive litt om i starten for å tydeliggjøre …" at bounding box center [990, 384] width 199 height 97
click at [910, 457] on icon "Add emoji" at bounding box center [916, 461] width 13 height 13
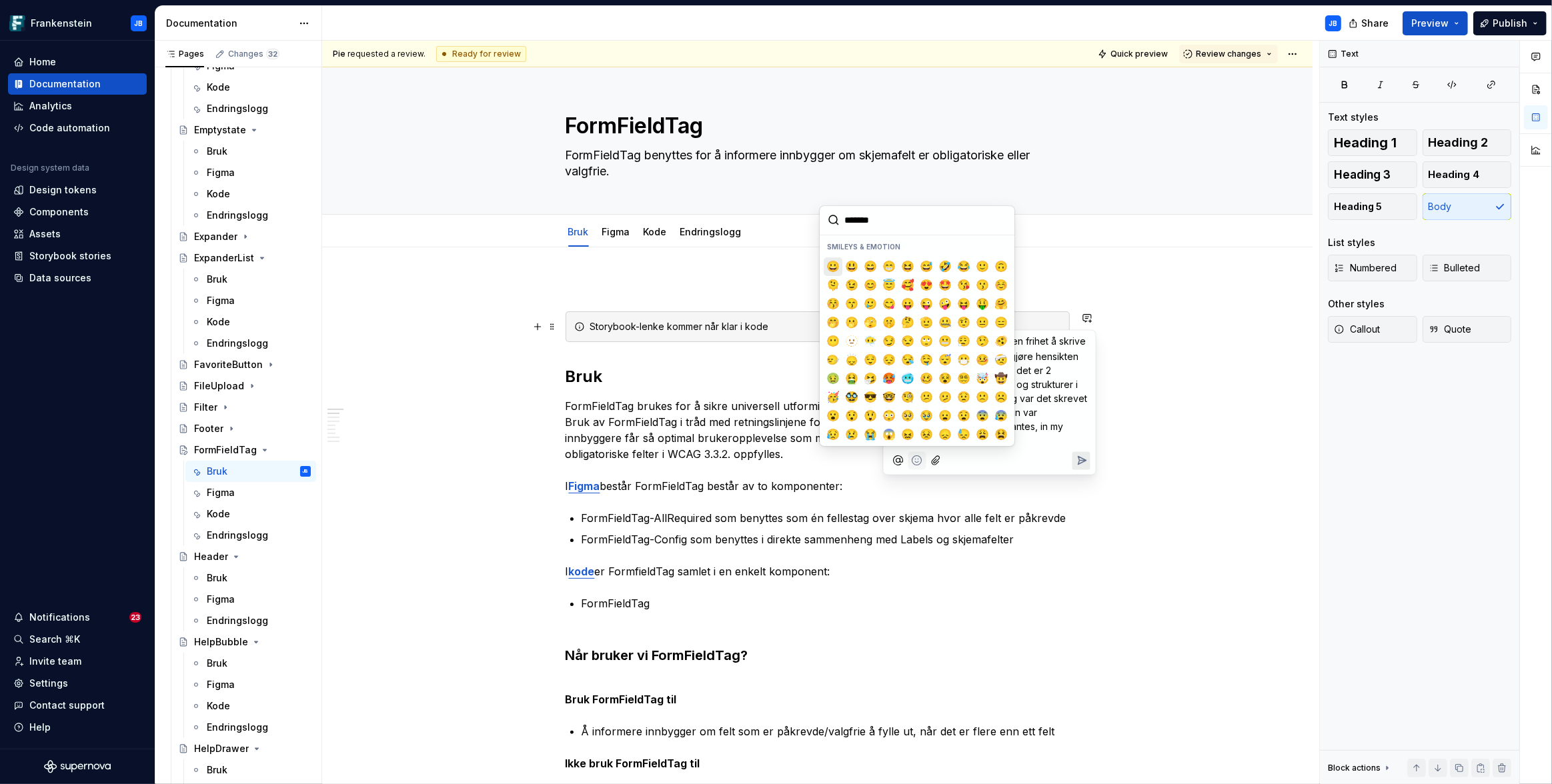
click at [831, 265] on span "😀" at bounding box center [833, 266] width 11 height 13
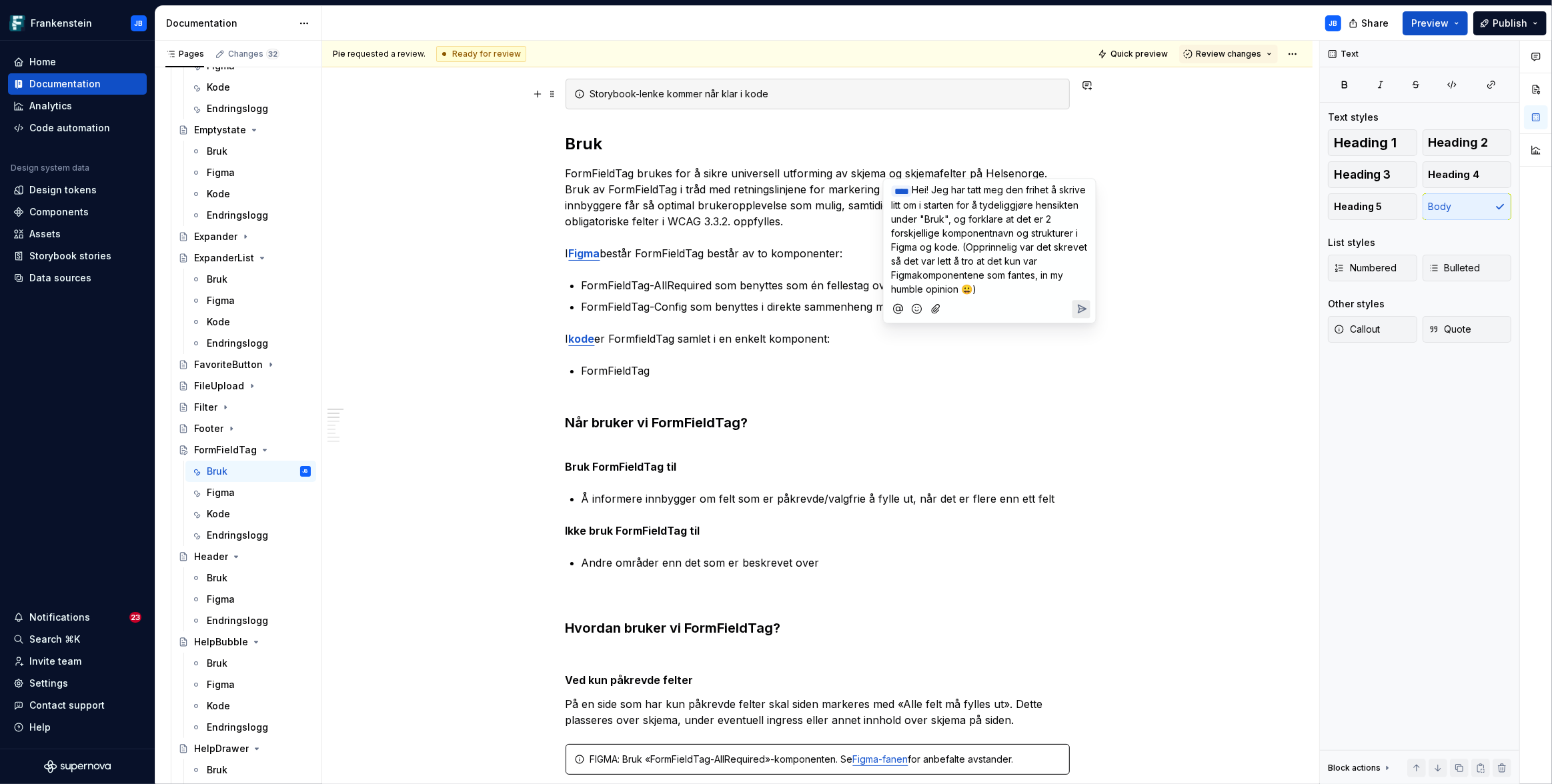
scroll to position [72, 0]
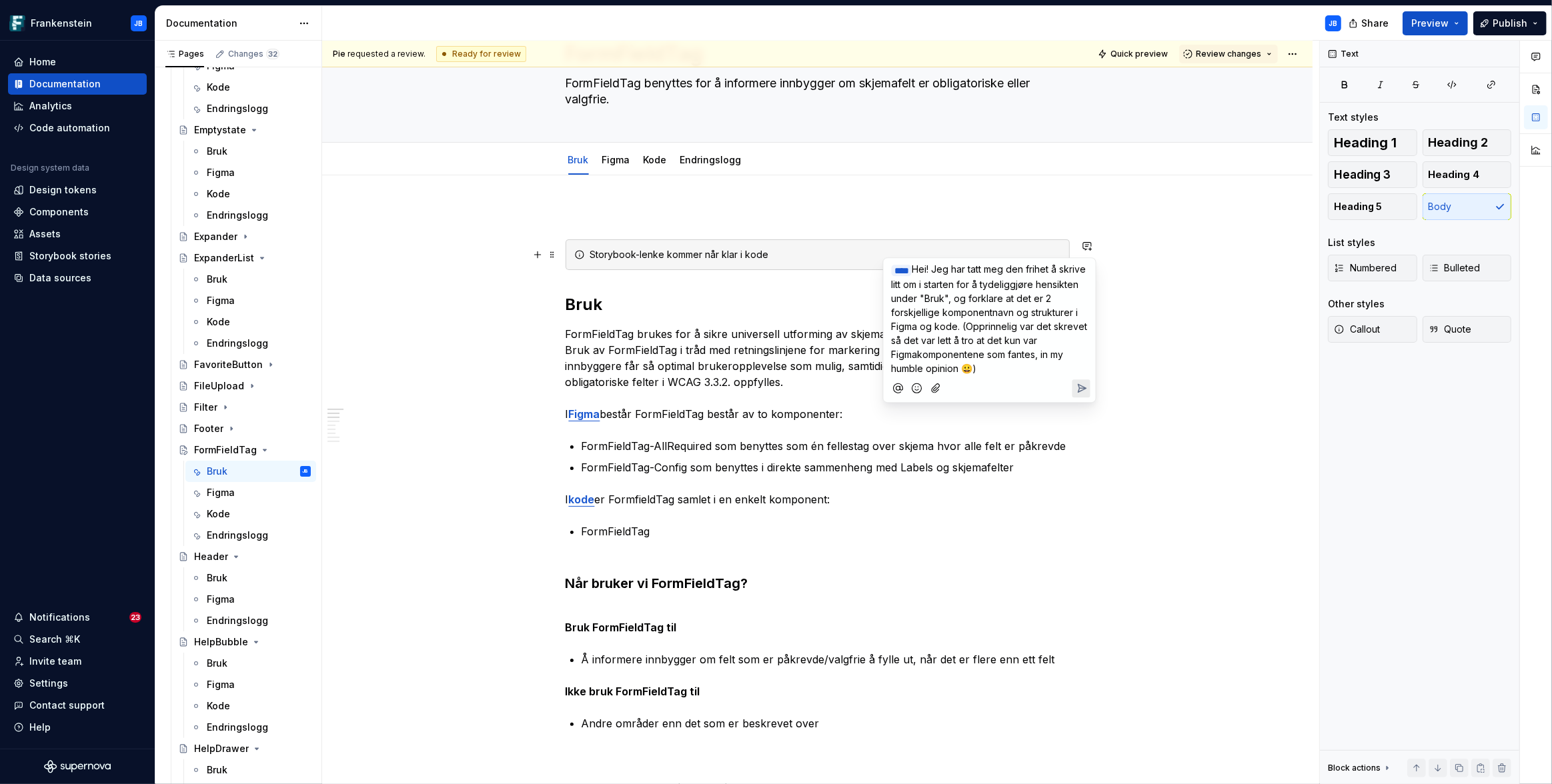
click at [1011, 364] on p "﻿ * *** ﻿ Hei! Jeg har tatt meg den frihet å skrive litt om i starten for å tyd…" at bounding box center [989, 319] width 196 height 114
click at [1085, 388] on icon "Send" at bounding box center [1081, 388] width 8 height 8
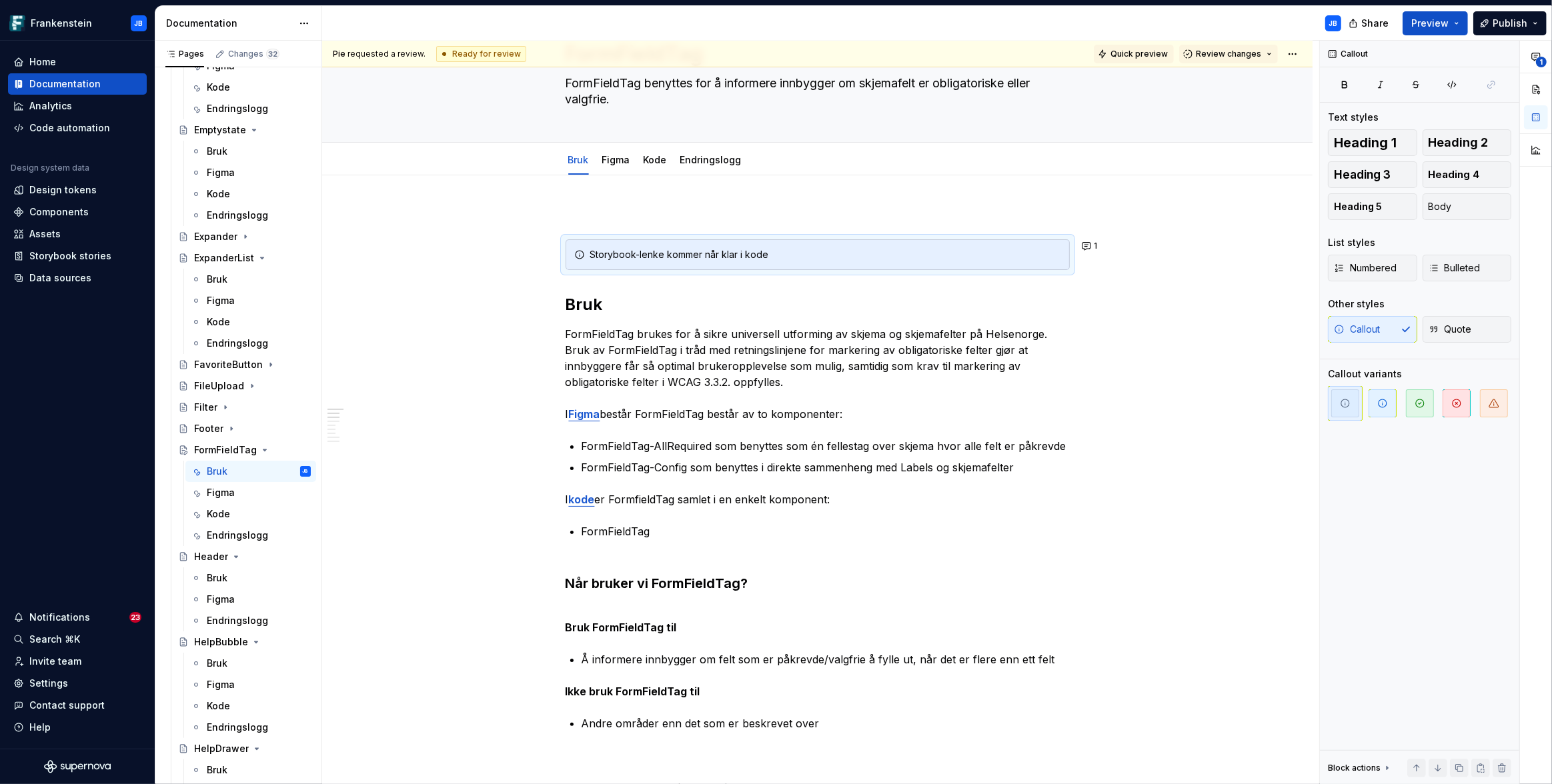
click at [1147, 54] on span "Quick preview" at bounding box center [1139, 54] width 57 height 11
click at [1468, 22] on button "Preview" at bounding box center [1435, 23] width 66 height 24
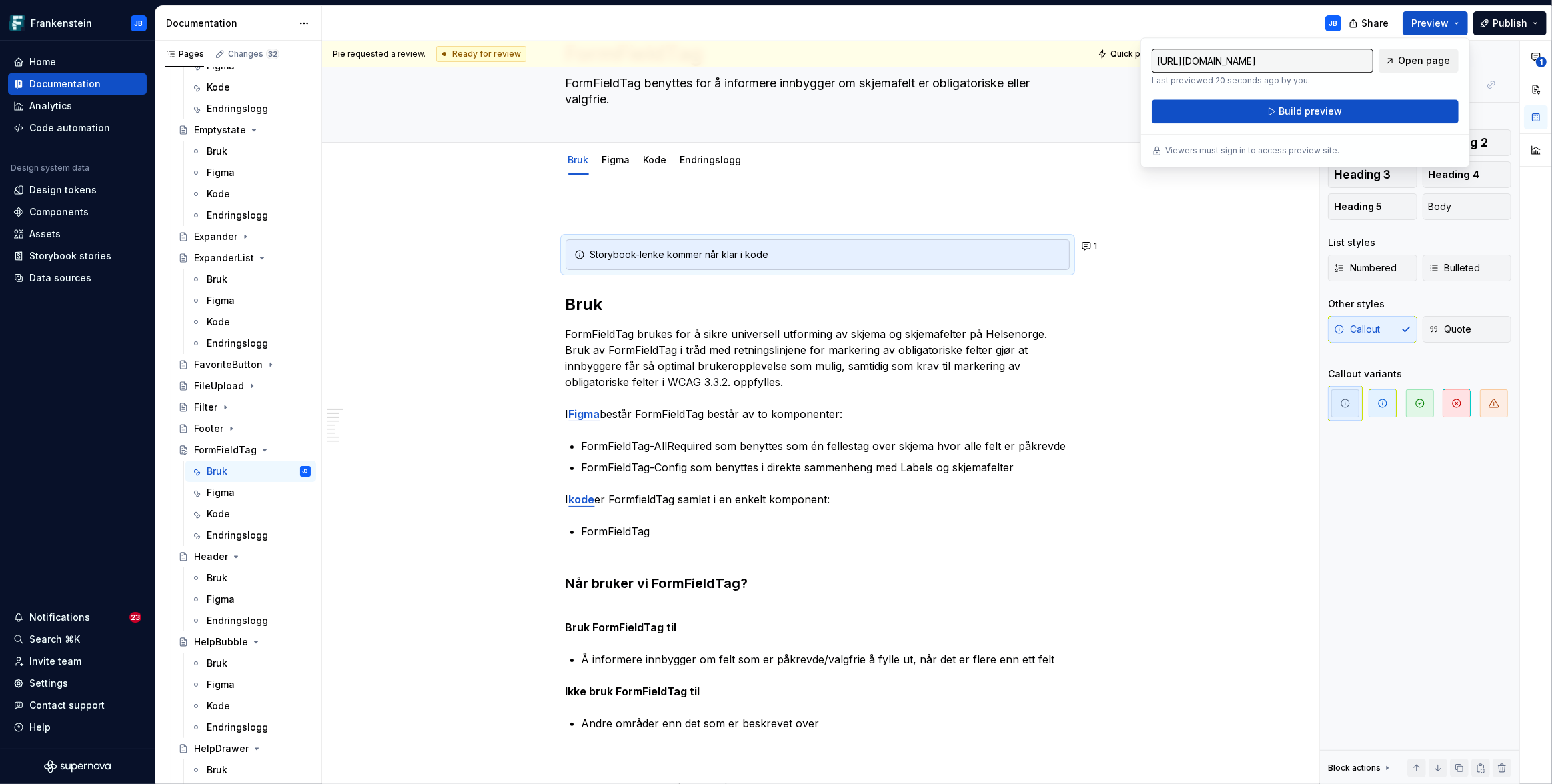
click at [1408, 64] on span "Open page" at bounding box center [1424, 60] width 52 height 13
type textarea "*"
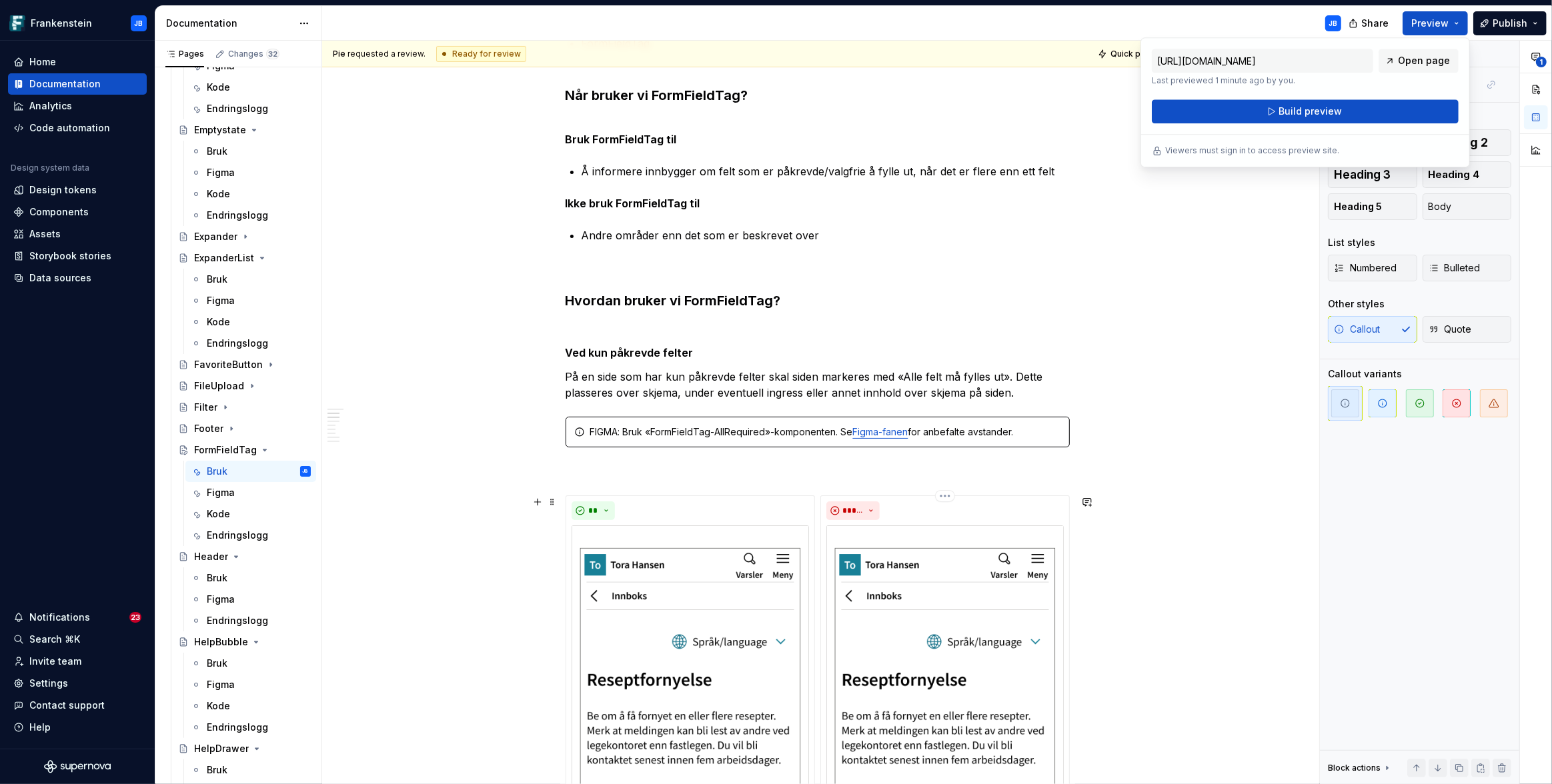
scroll to position [563, 0]
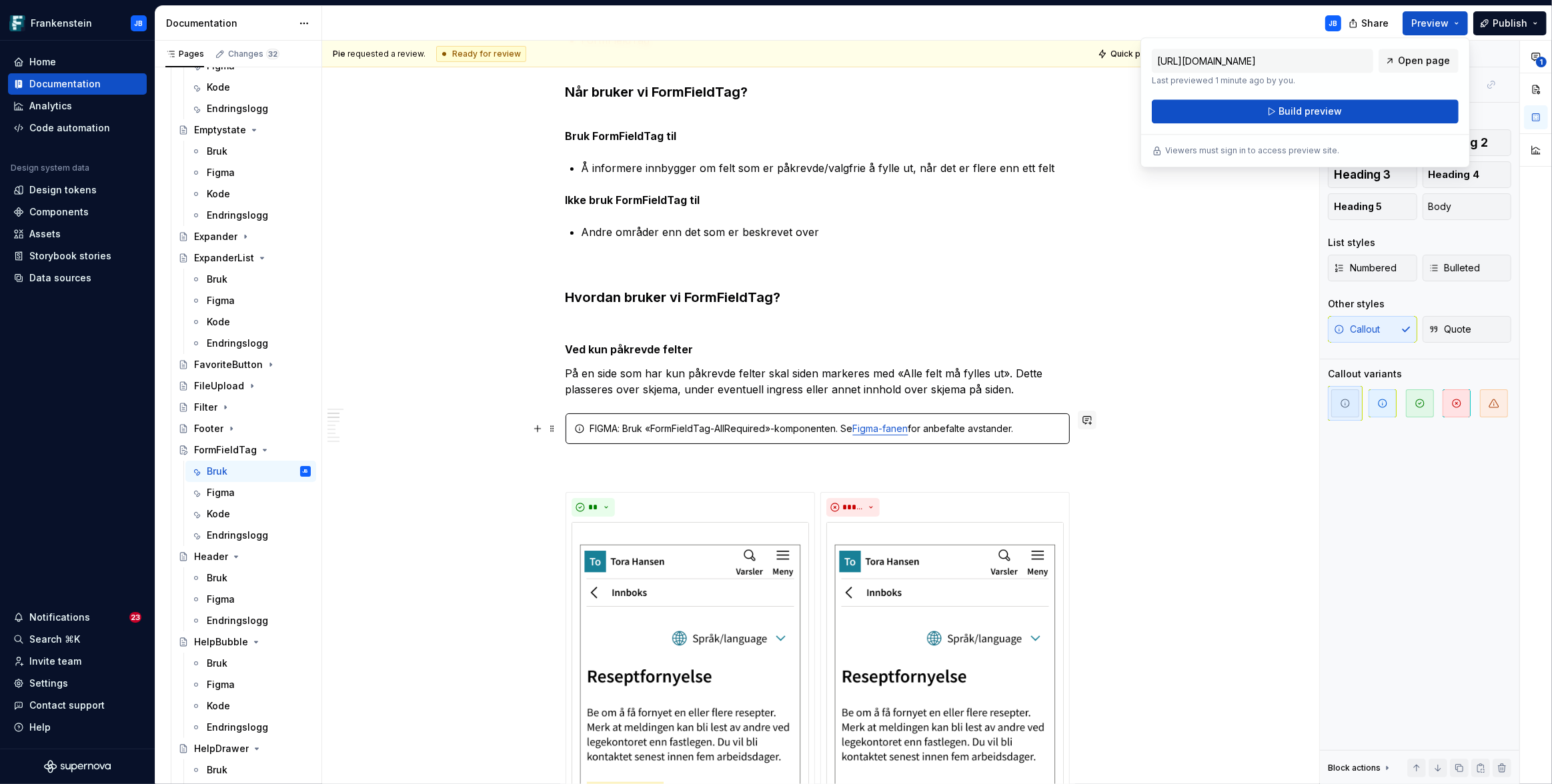
click at [1089, 423] on button "button" at bounding box center [1086, 420] width 18 height 18
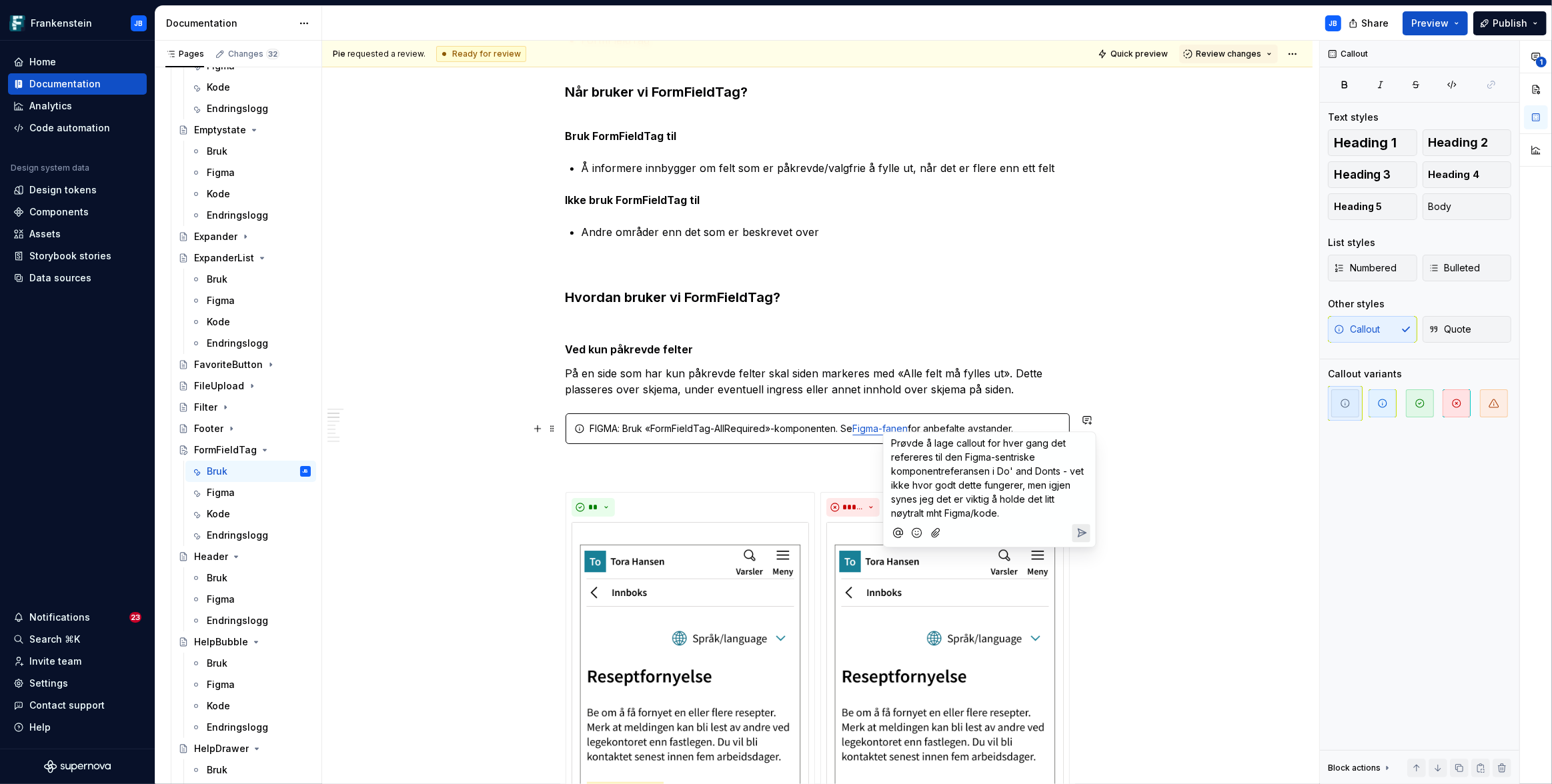
click at [1078, 532] on icon "Send" at bounding box center [1081, 532] width 8 height 8
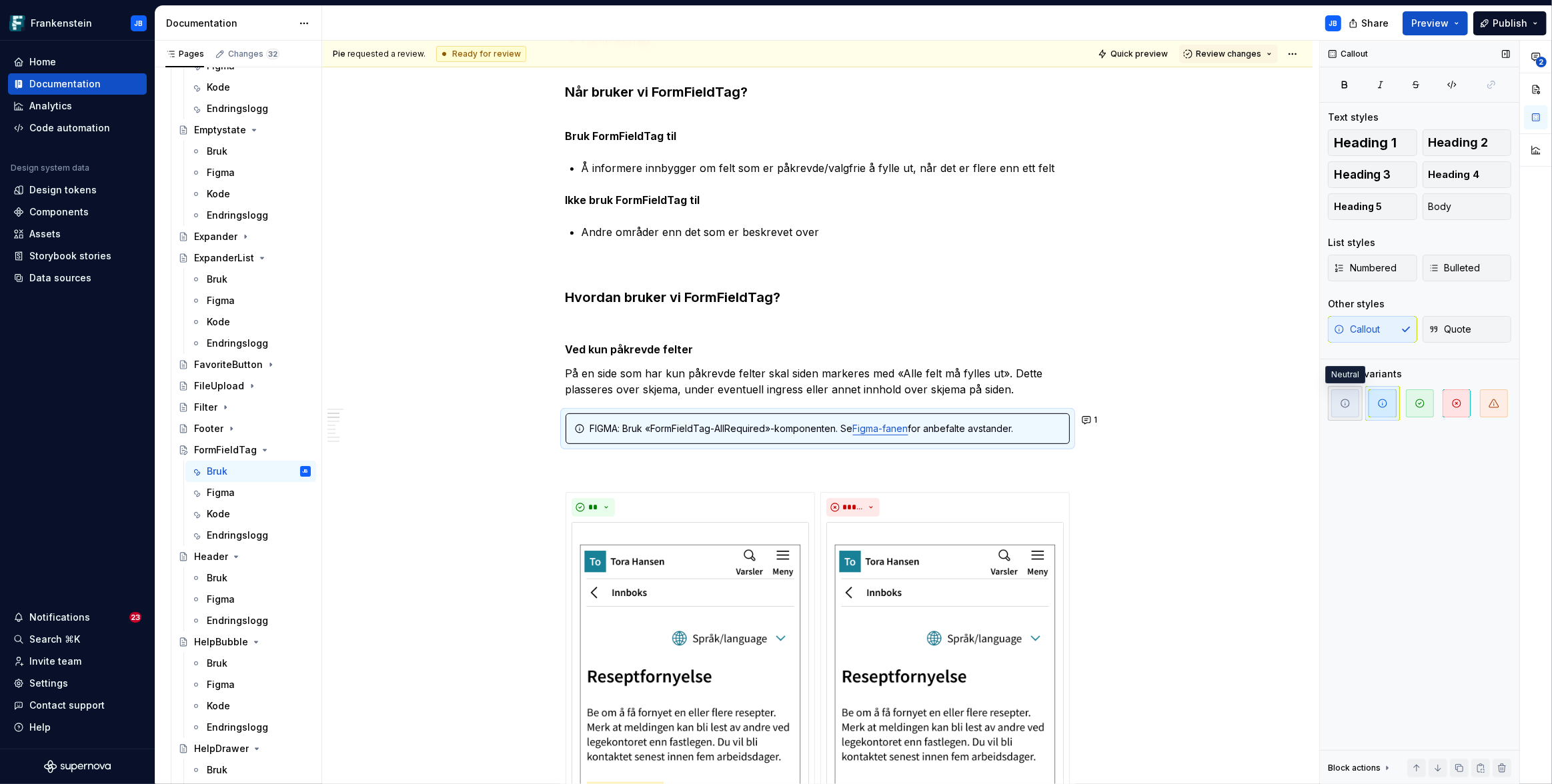
click at [1338, 407] on span "button" at bounding box center [1345, 404] width 28 height 28
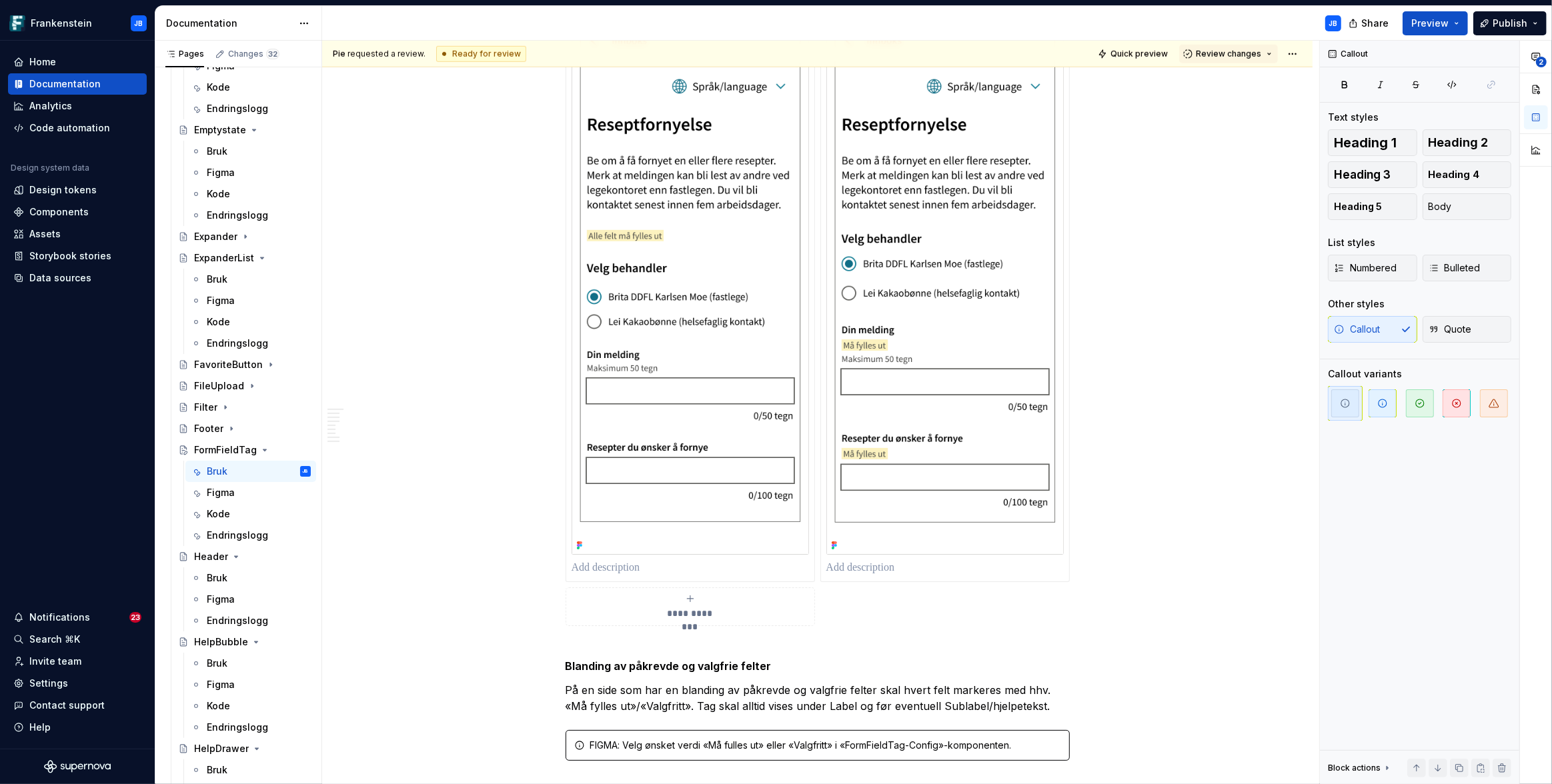
scroll to position [1232, 0]
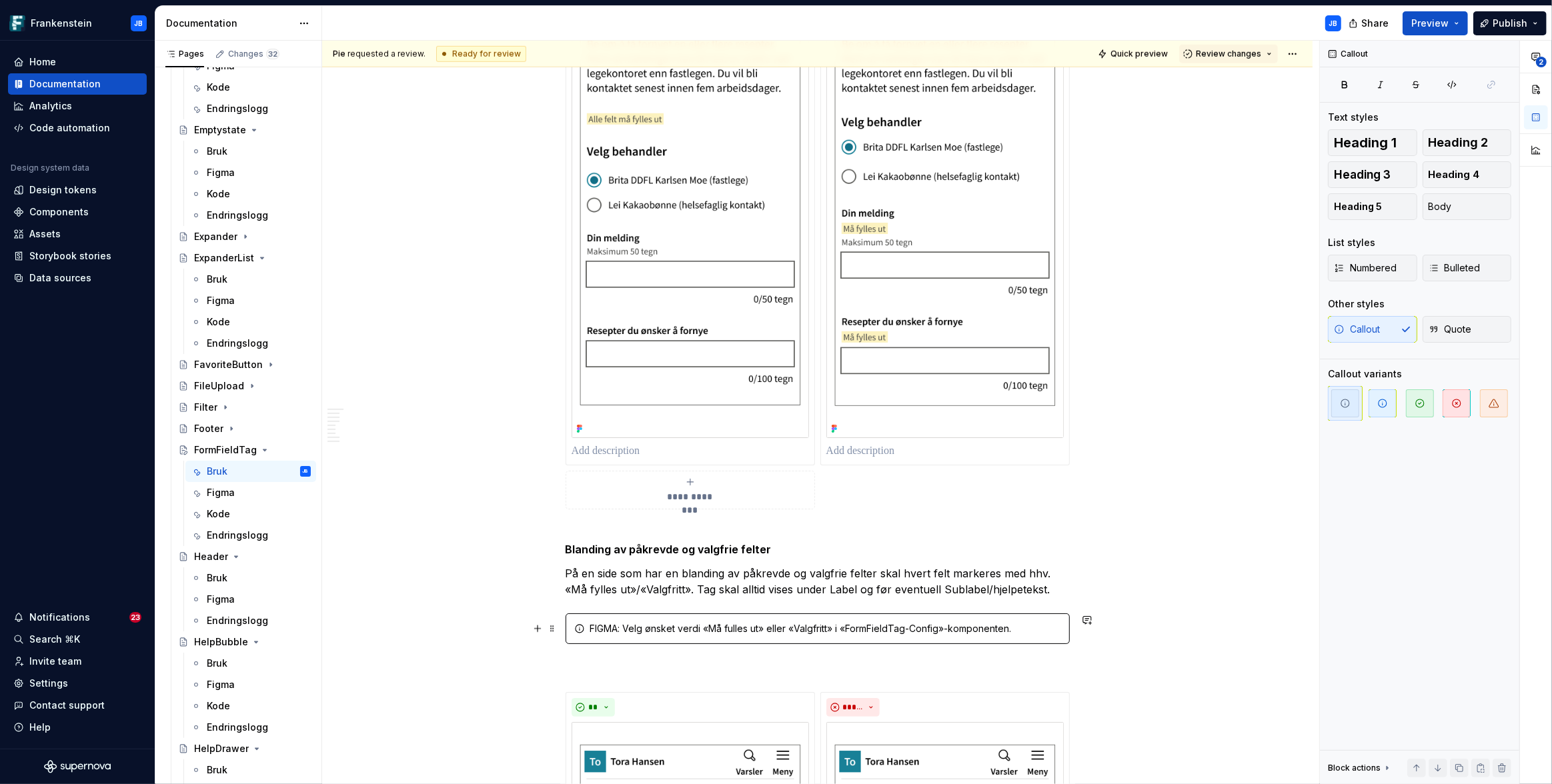
click at [569, 629] on div "FIGMA: Velg ønsket verdi «Må fulles ut» eller «Valgfritt» i «FormFieldTag-Confi…" at bounding box center [818, 628] width 504 height 30
click at [552, 630] on span at bounding box center [552, 629] width 11 height 18
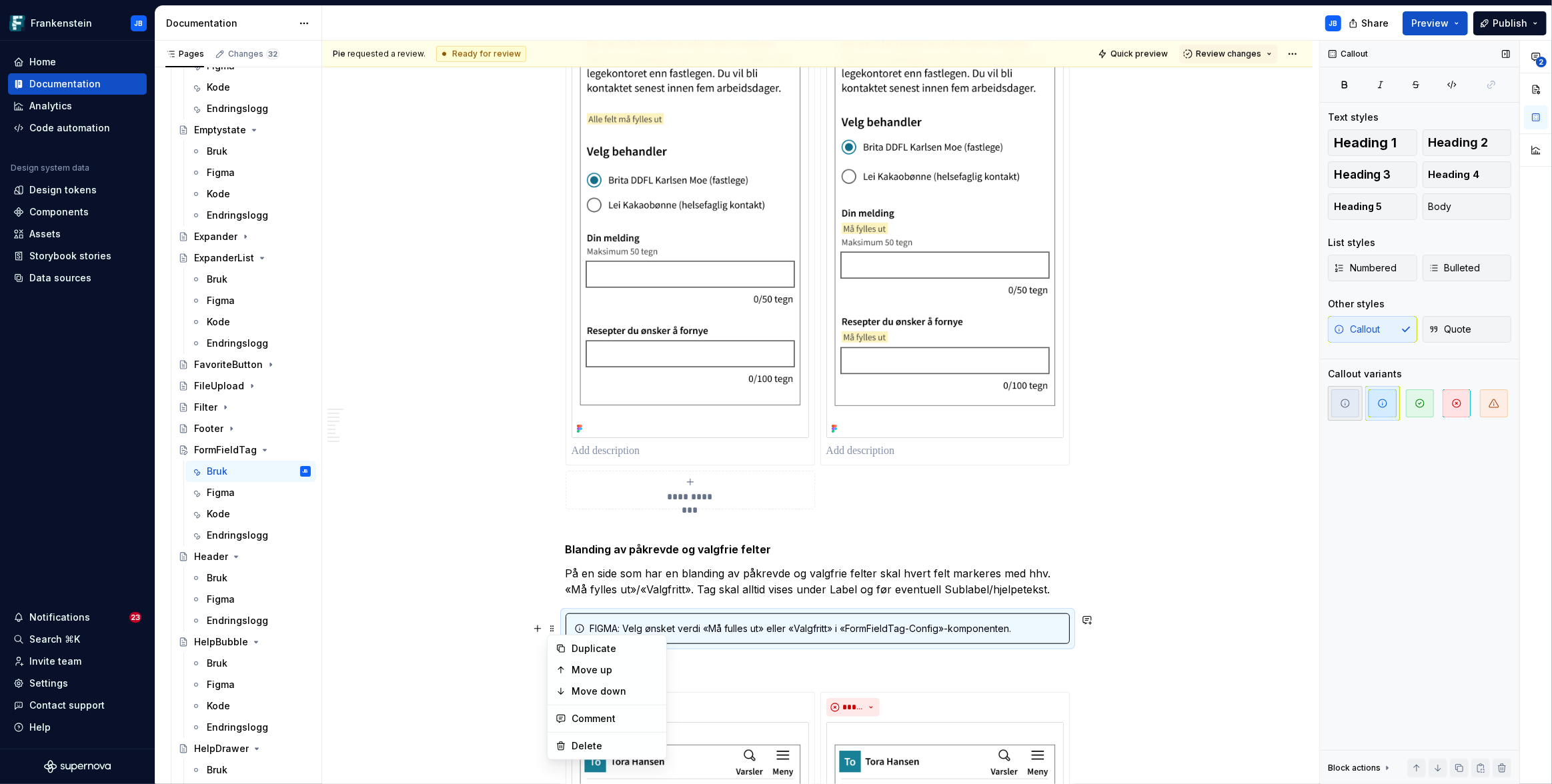
click at [1341, 411] on span "button" at bounding box center [1345, 404] width 28 height 28
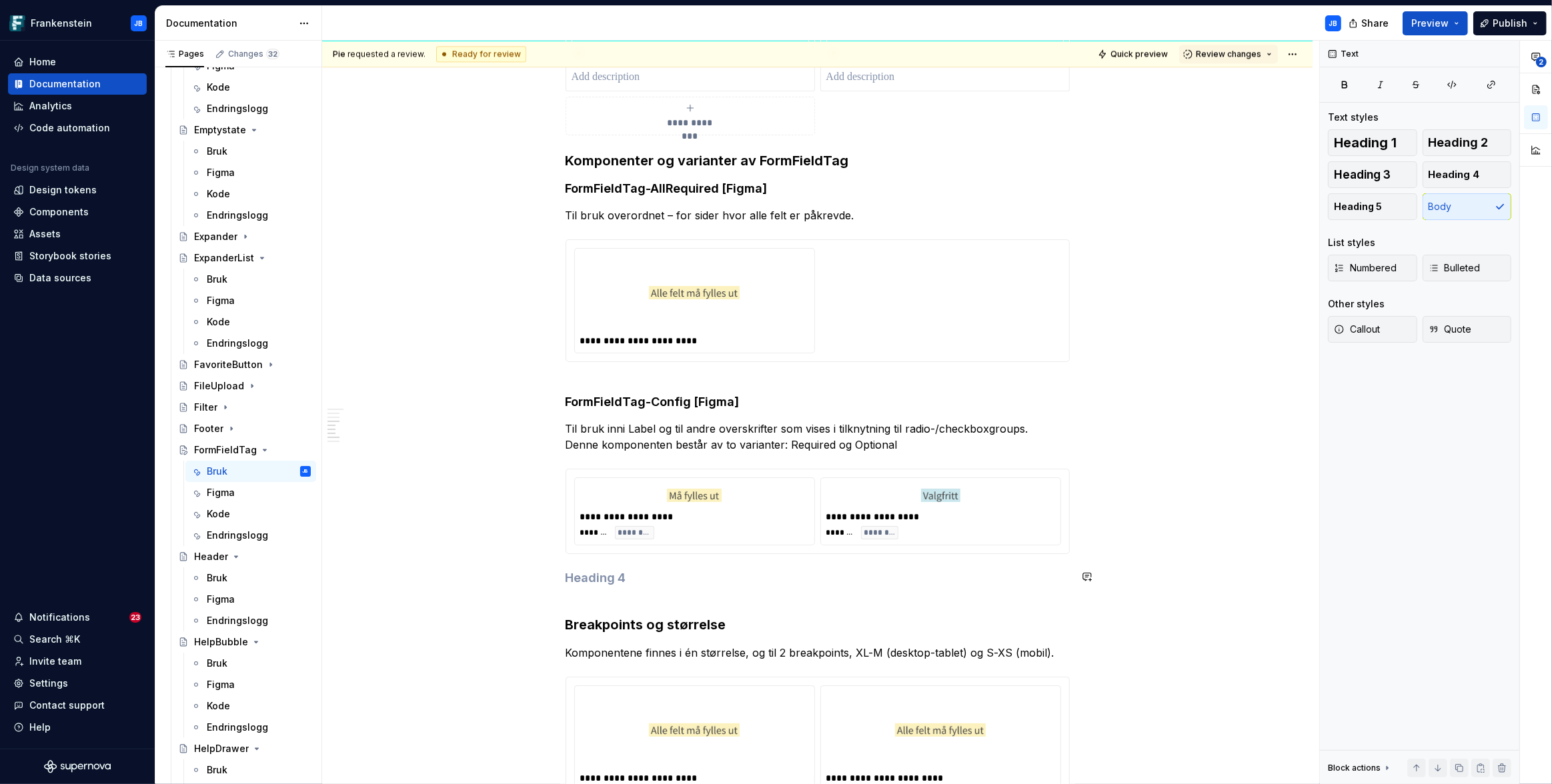
scroll to position [3667, 0]
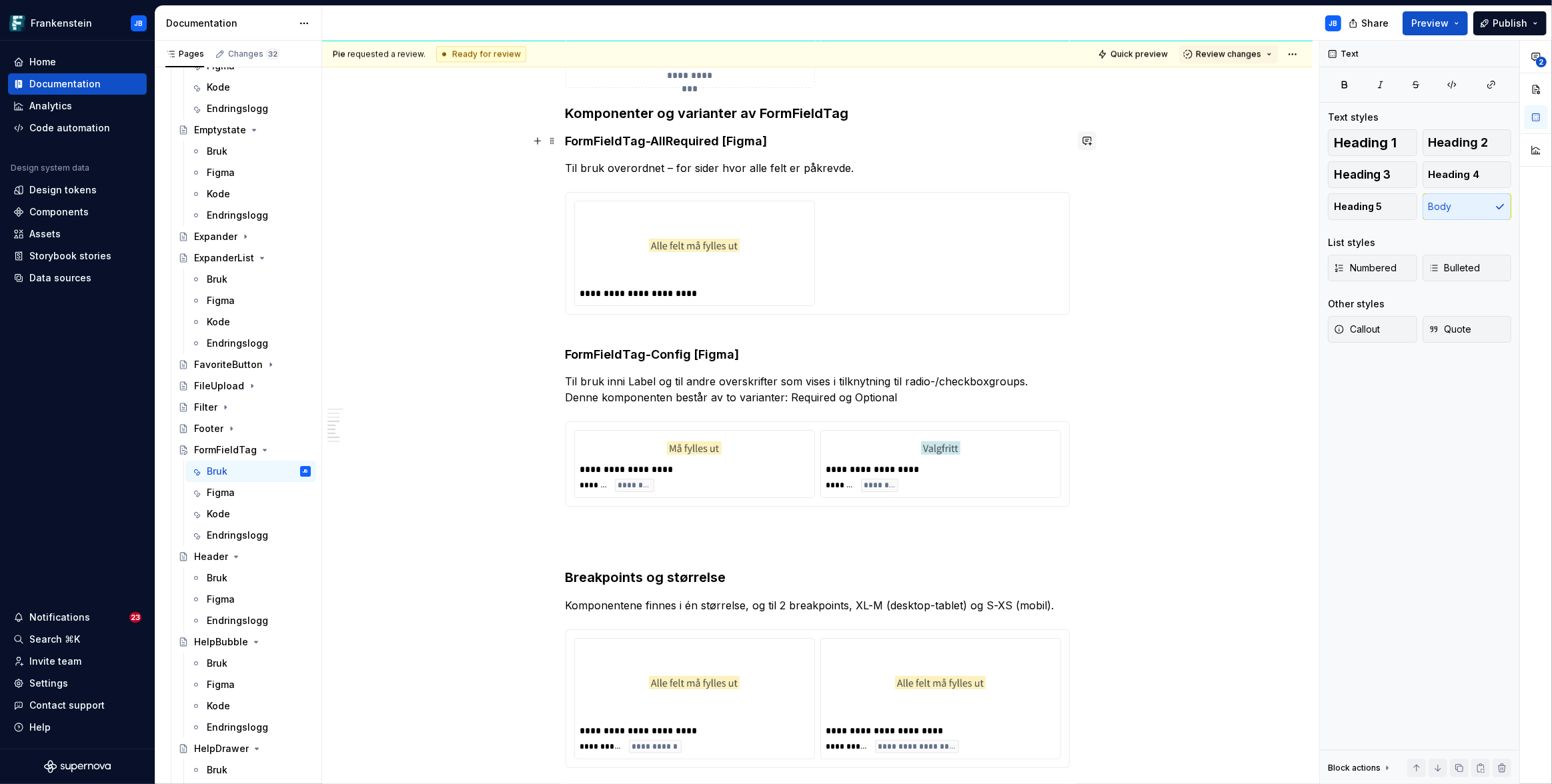
click at [1089, 141] on button "button" at bounding box center [1086, 140] width 18 height 18
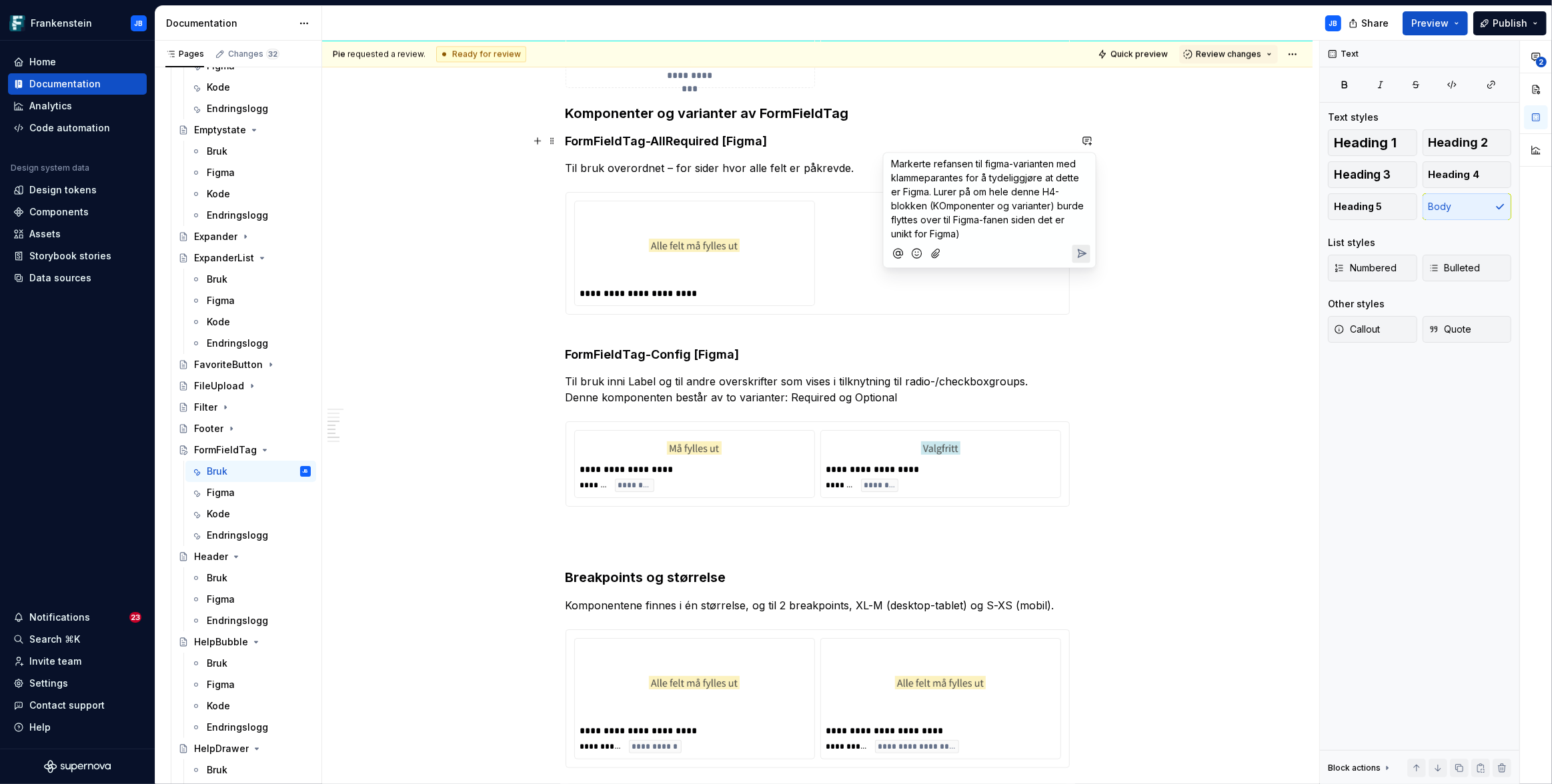
click at [942, 205] on span "Markerte refansen til figma-varianten med klammeparantes for å tydeliggjøre at …" at bounding box center [988, 199] width 195 height 81
click at [994, 237] on p "Markerte refansen til figma-varianten med klammeparantes for å tydeliggjøre at …" at bounding box center [989, 199] width 196 height 84
click at [1071, 255] on div at bounding box center [989, 254] width 201 height 28
click at [1075, 254] on icon "Send" at bounding box center [1081, 253] width 13 height 13
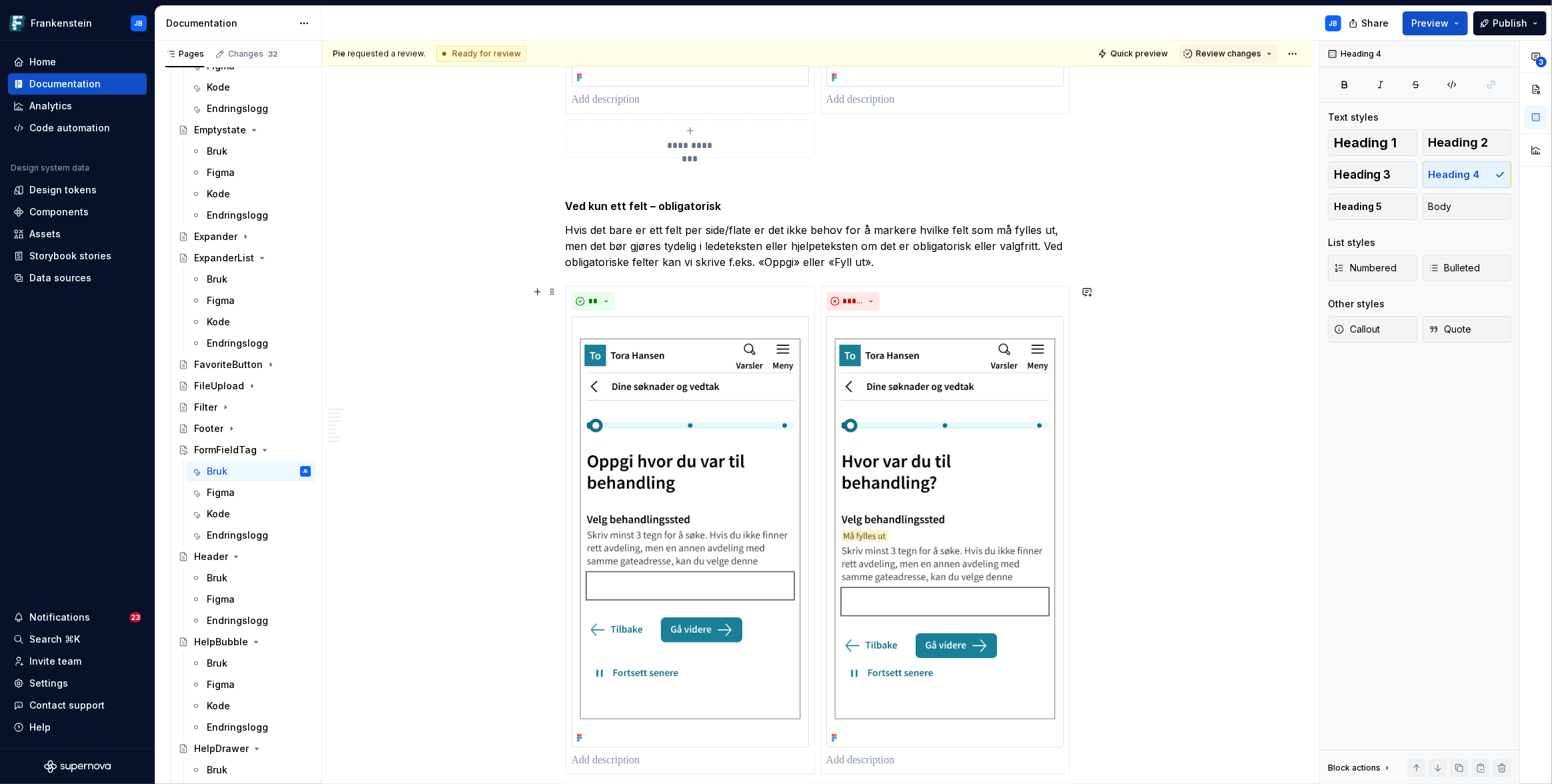
scroll to position [2076, 0]
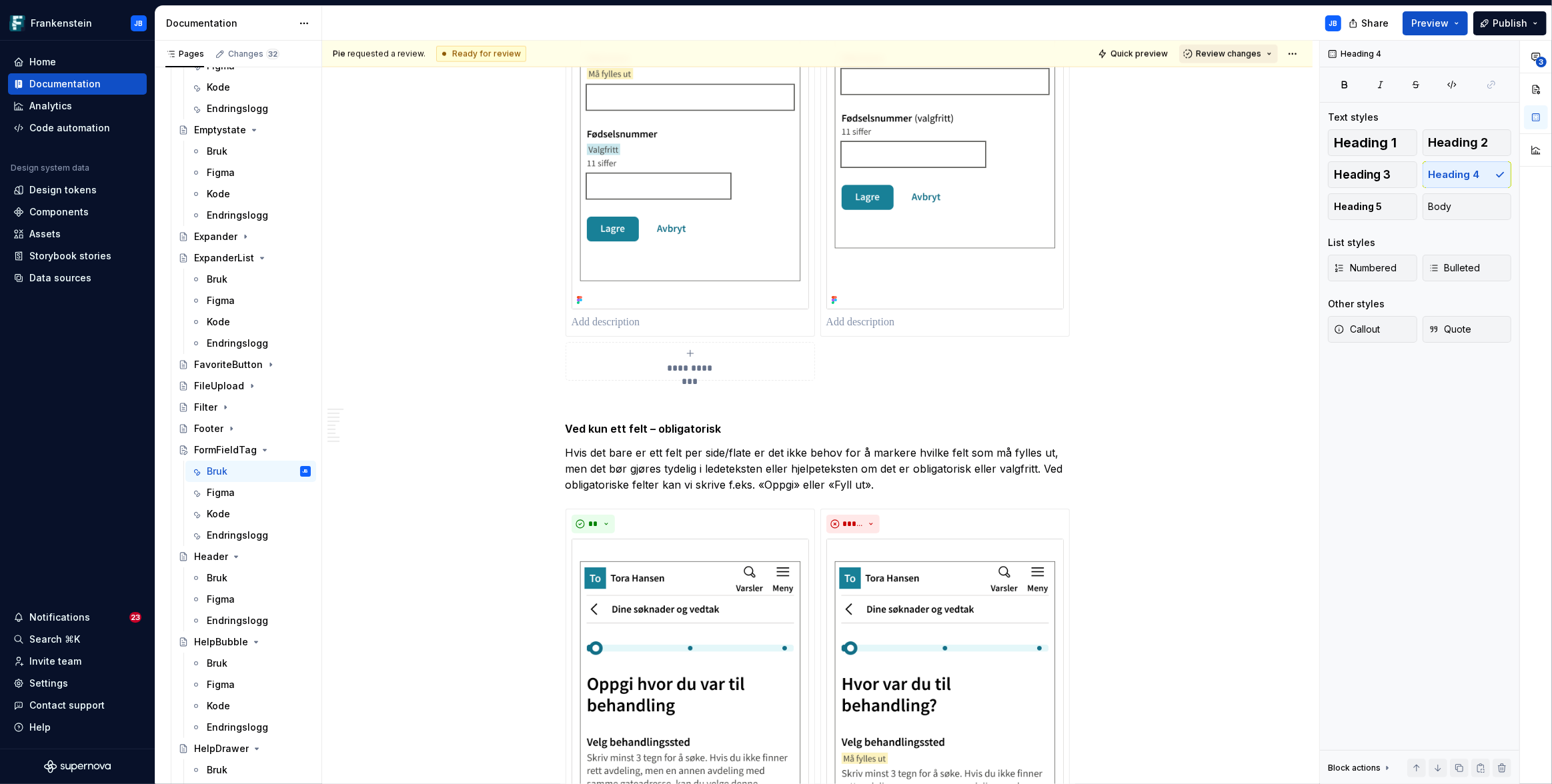
click at [1255, 59] on button "Review changes" at bounding box center [1228, 54] width 99 height 18
click at [1256, 131] on div "Submit feedback to be addressed." at bounding box center [1276, 127] width 139 height 11
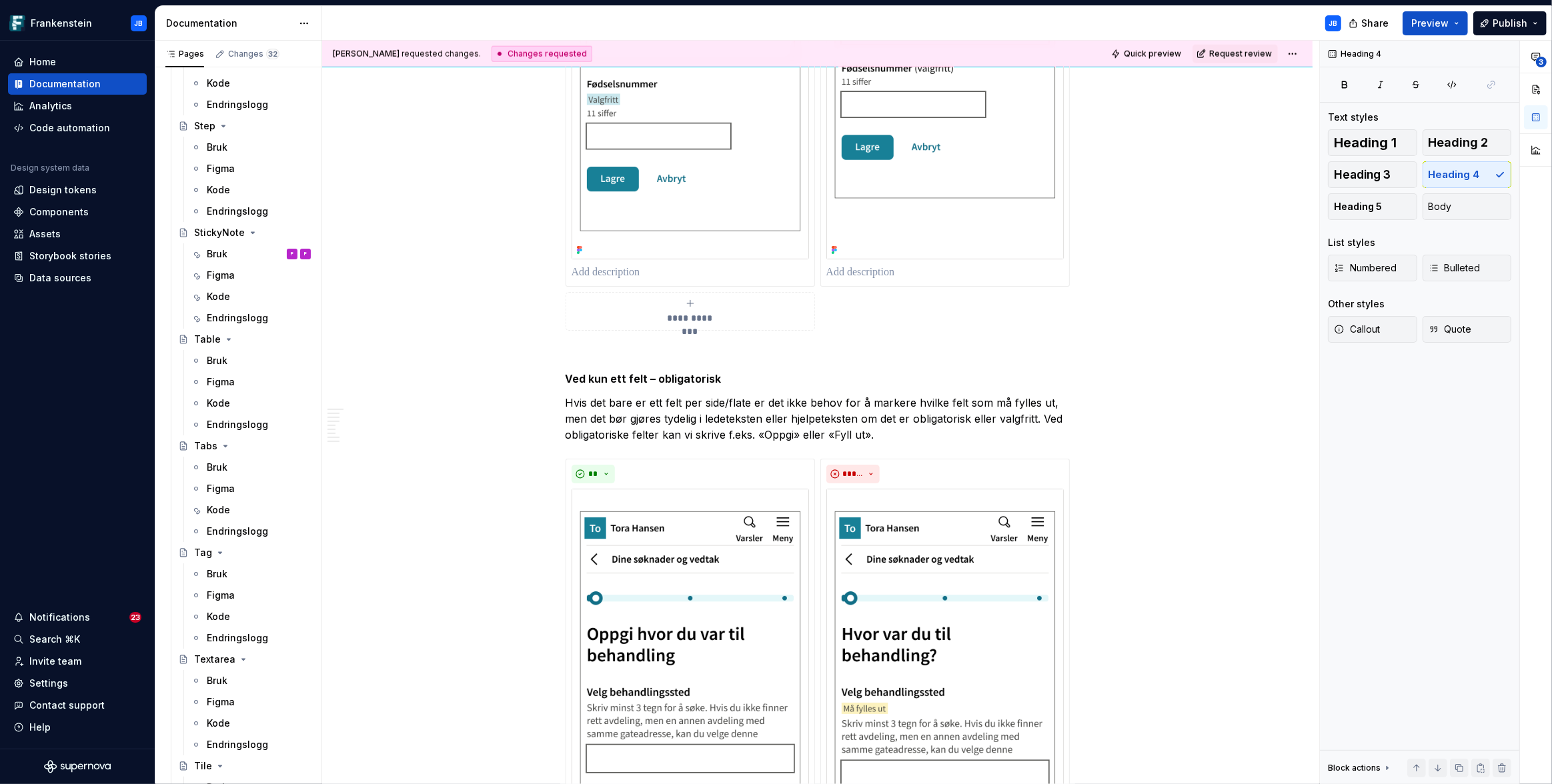
scroll to position [4190, 0]
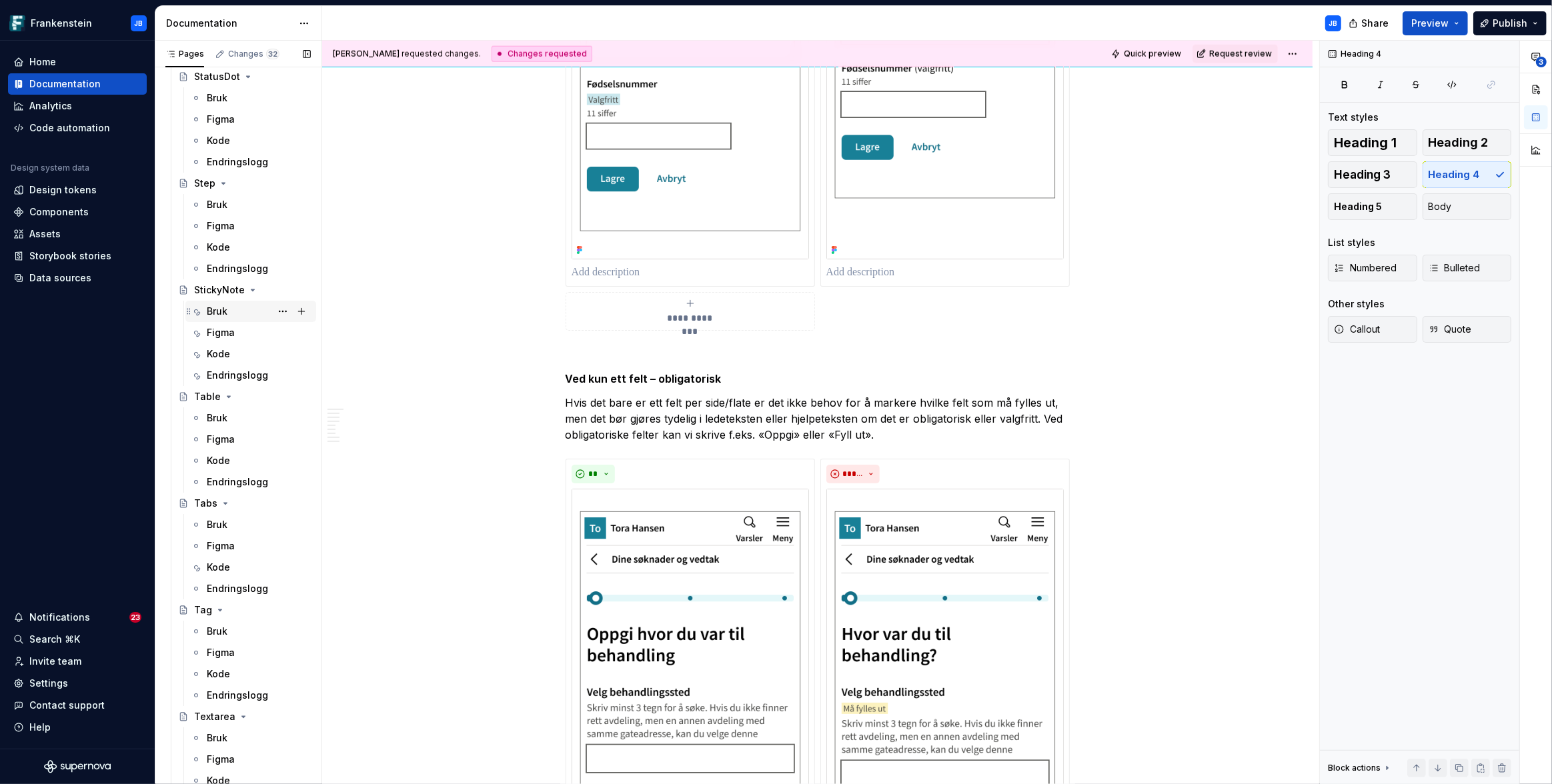
click at [218, 308] on div "Bruk" at bounding box center [217, 311] width 20 height 13
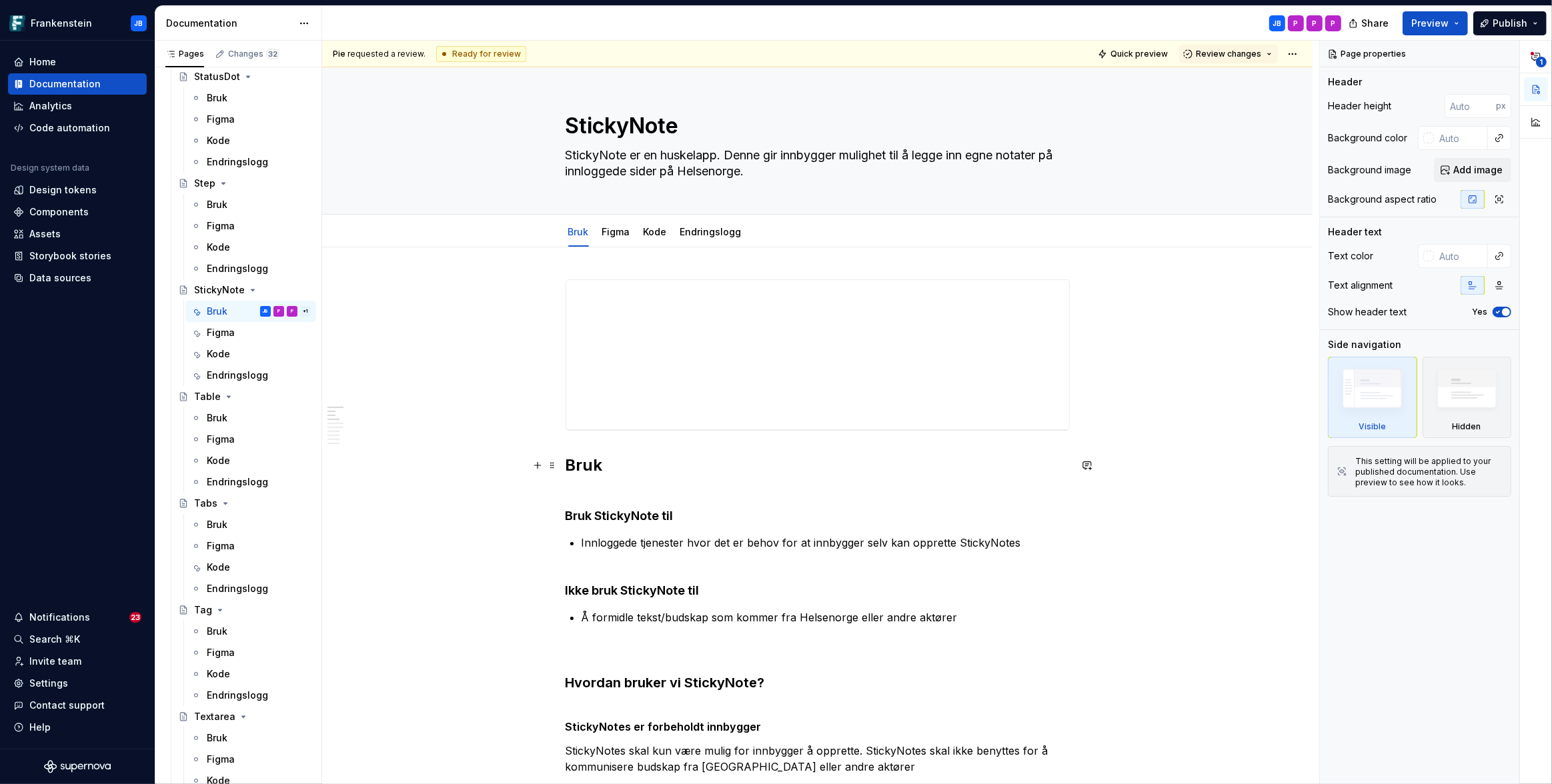
click at [600, 479] on h2 "Bruk" at bounding box center [818, 476] width 504 height 42
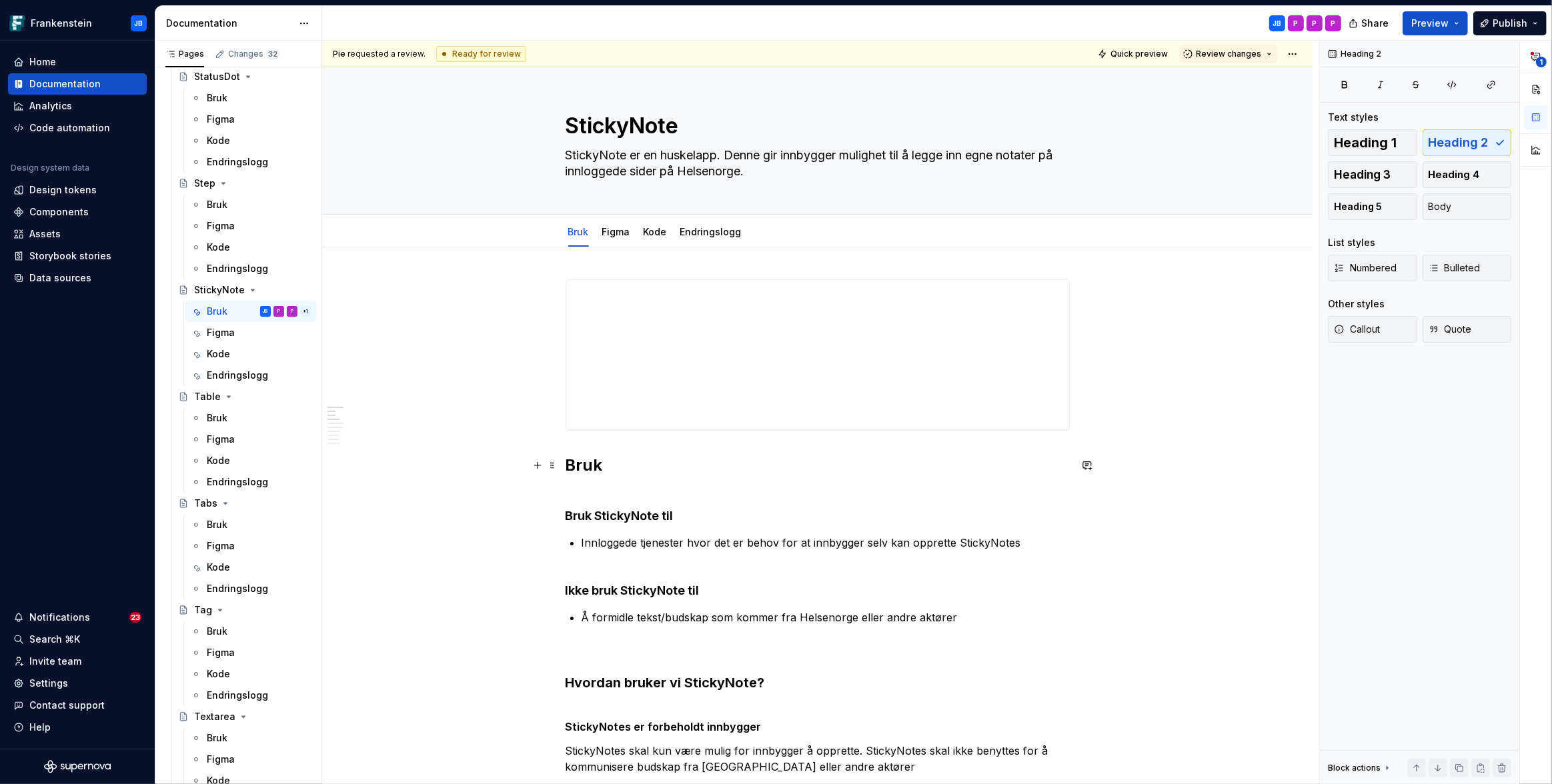
type textarea "*"
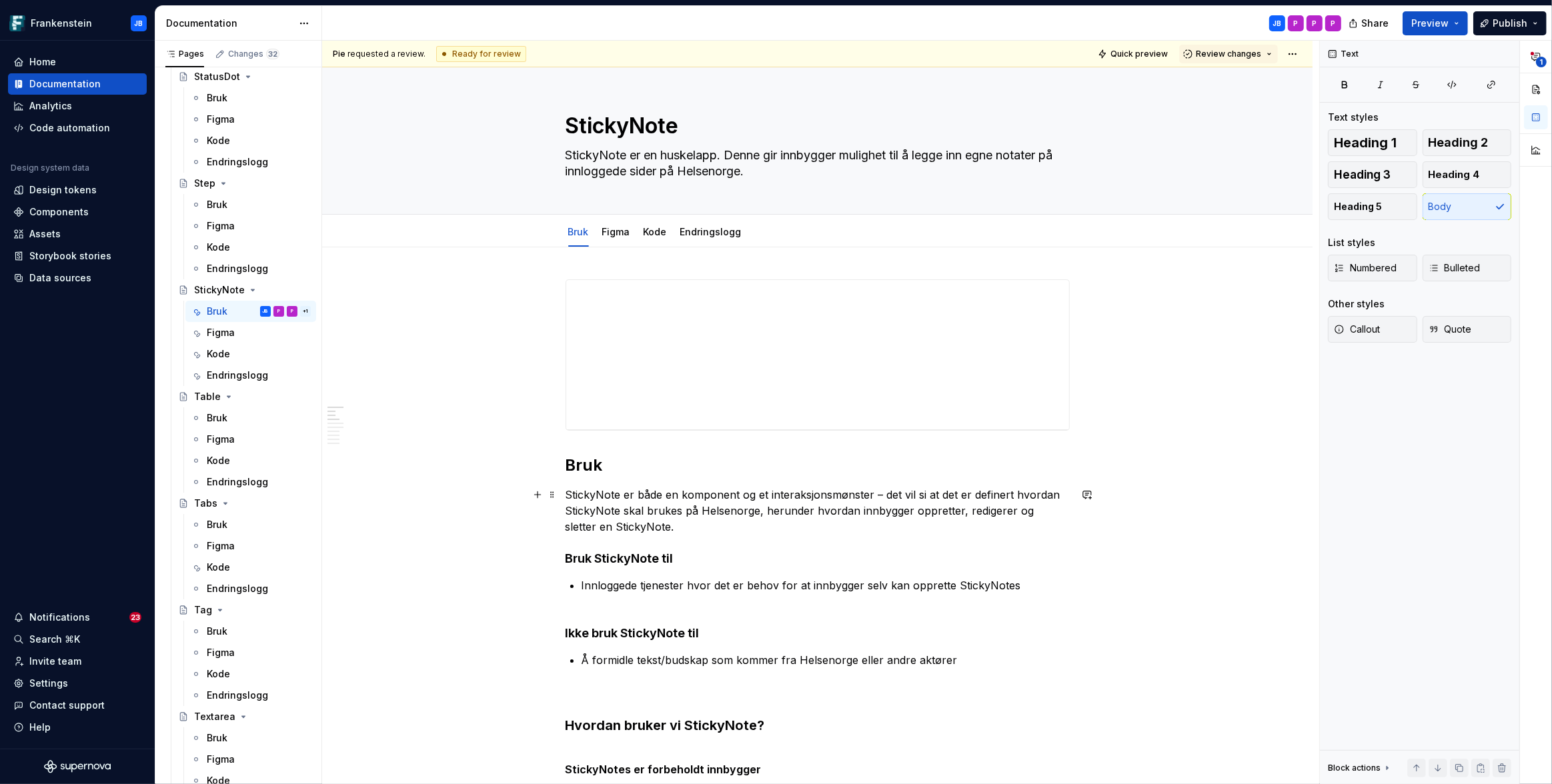
click at [825, 526] on p "StickyNote er både en komponent og et interaksjonsmønster – det vil si at det e…" at bounding box center [818, 511] width 504 height 48
click at [756, 510] on p "StickyNote er både en komponent og et interaksjonsmønster – det vil si at det e…" at bounding box center [818, 511] width 504 height 48
drag, startPoint x: 684, startPoint y: 513, endPoint x: 732, endPoint y: 523, distance: 49.0
click at [684, 513] on p "StickyNote er både en komponent og et interaksjonsmønster – det vil si at det e…" at bounding box center [818, 511] width 504 height 48
click at [838, 507] on p "StickyNote er både en komponent og et interaksjonsmønster – det vil si at det e…" at bounding box center [818, 511] width 504 height 48
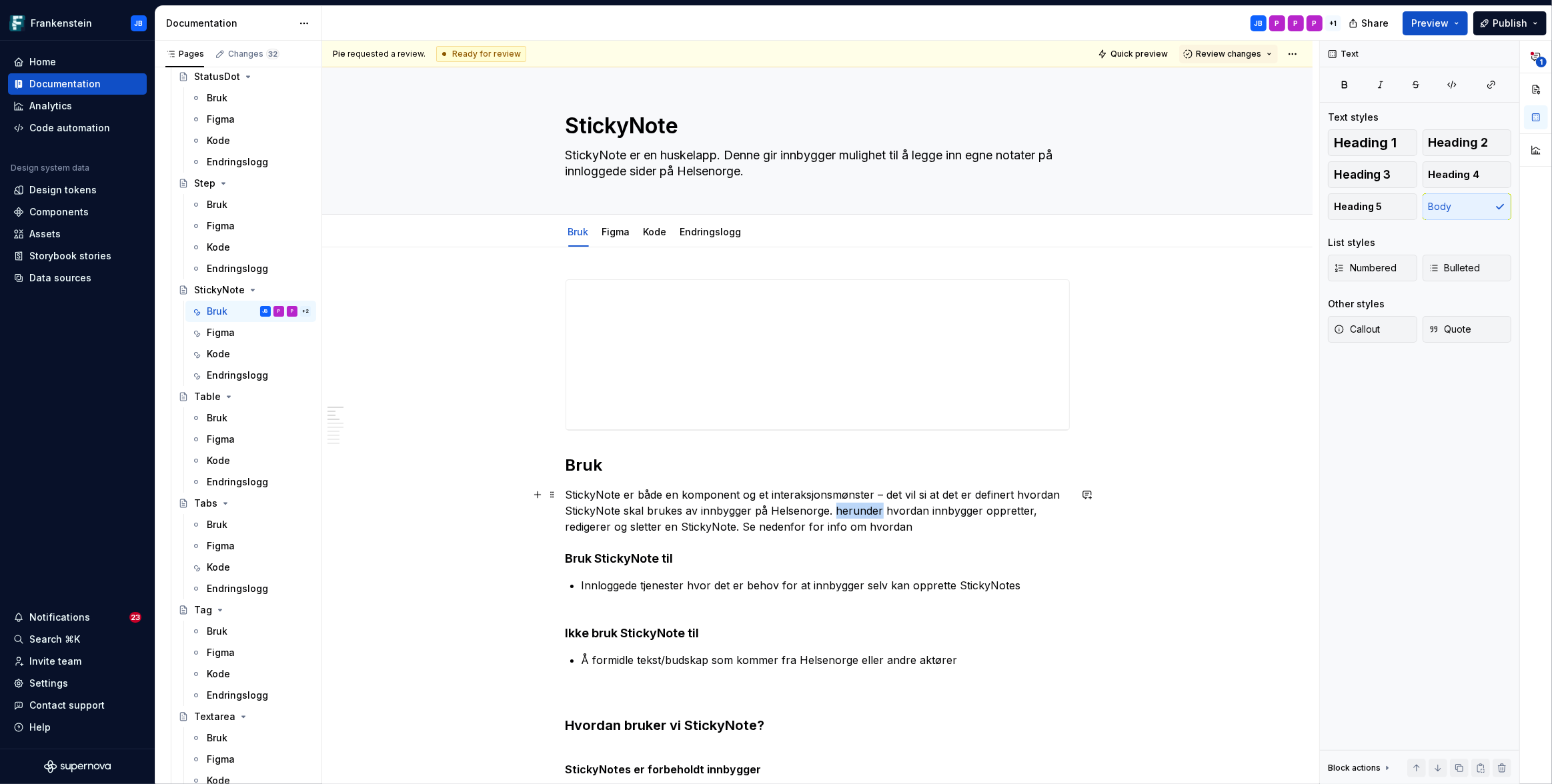
click at [838, 507] on p "StickyNote er både en komponent og et interaksjonsmønster – det vil si at det e…" at bounding box center [818, 511] width 504 height 48
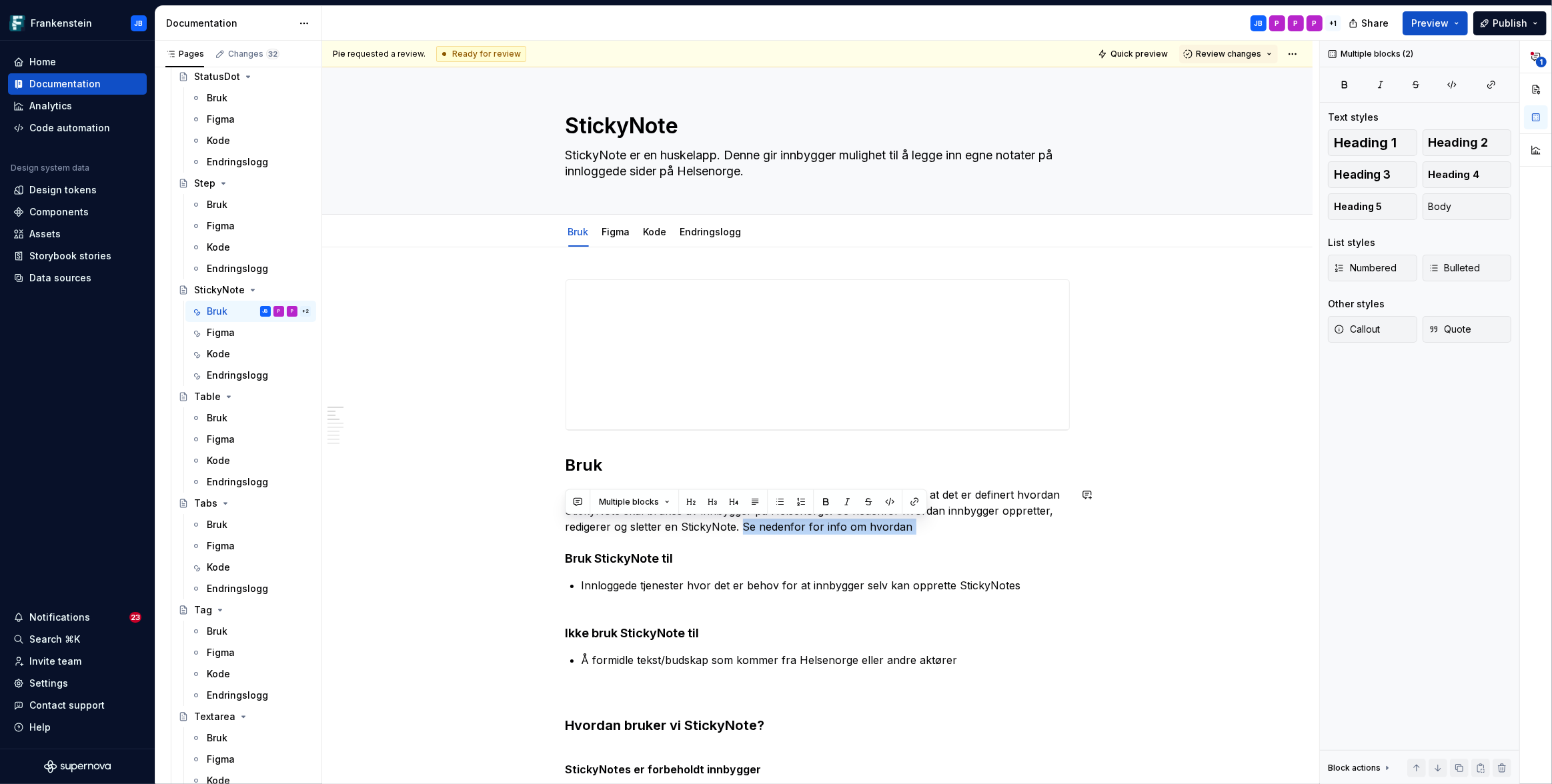
drag, startPoint x: 741, startPoint y: 526, endPoint x: 942, endPoint y: 535, distance: 201.2
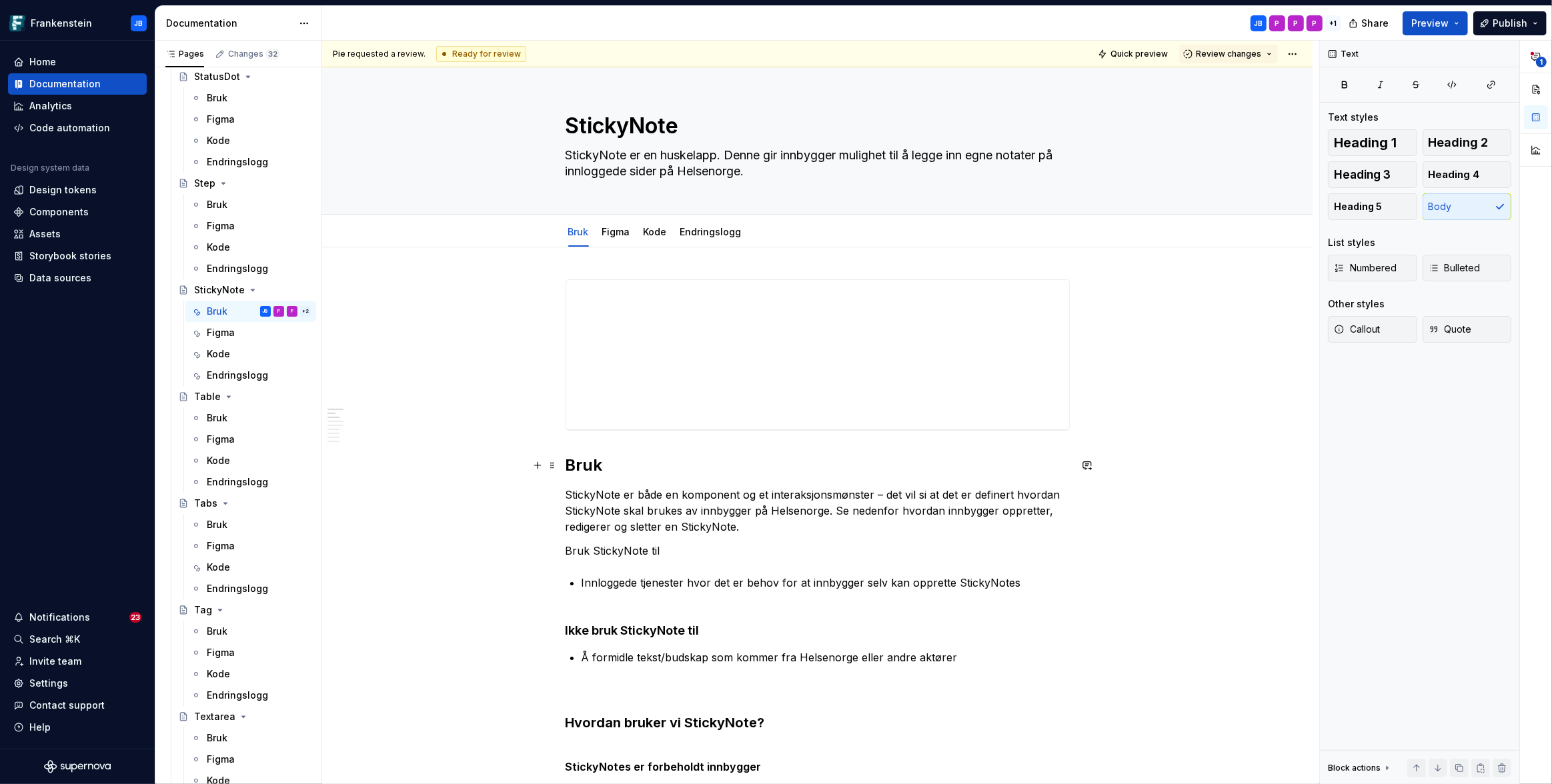
click at [582, 469] on h2 "Bruk" at bounding box center [818, 464] width 504 height 21
click at [576, 548] on p "Bruk StickyNote til" at bounding box center [818, 550] width 504 height 16
click at [1376, 178] on span "Heading 3" at bounding box center [1362, 175] width 56 height 13
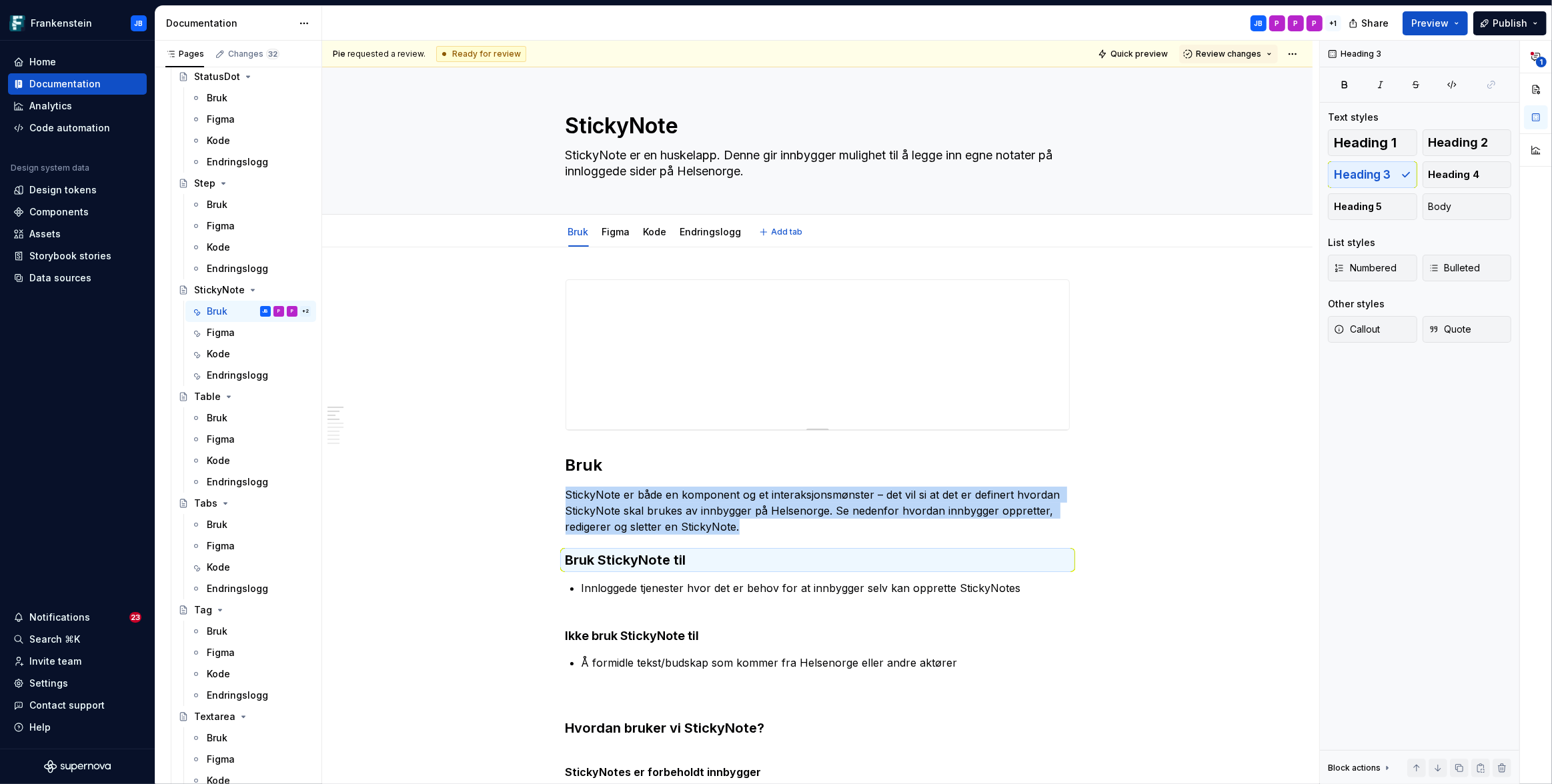
type textarea "*"
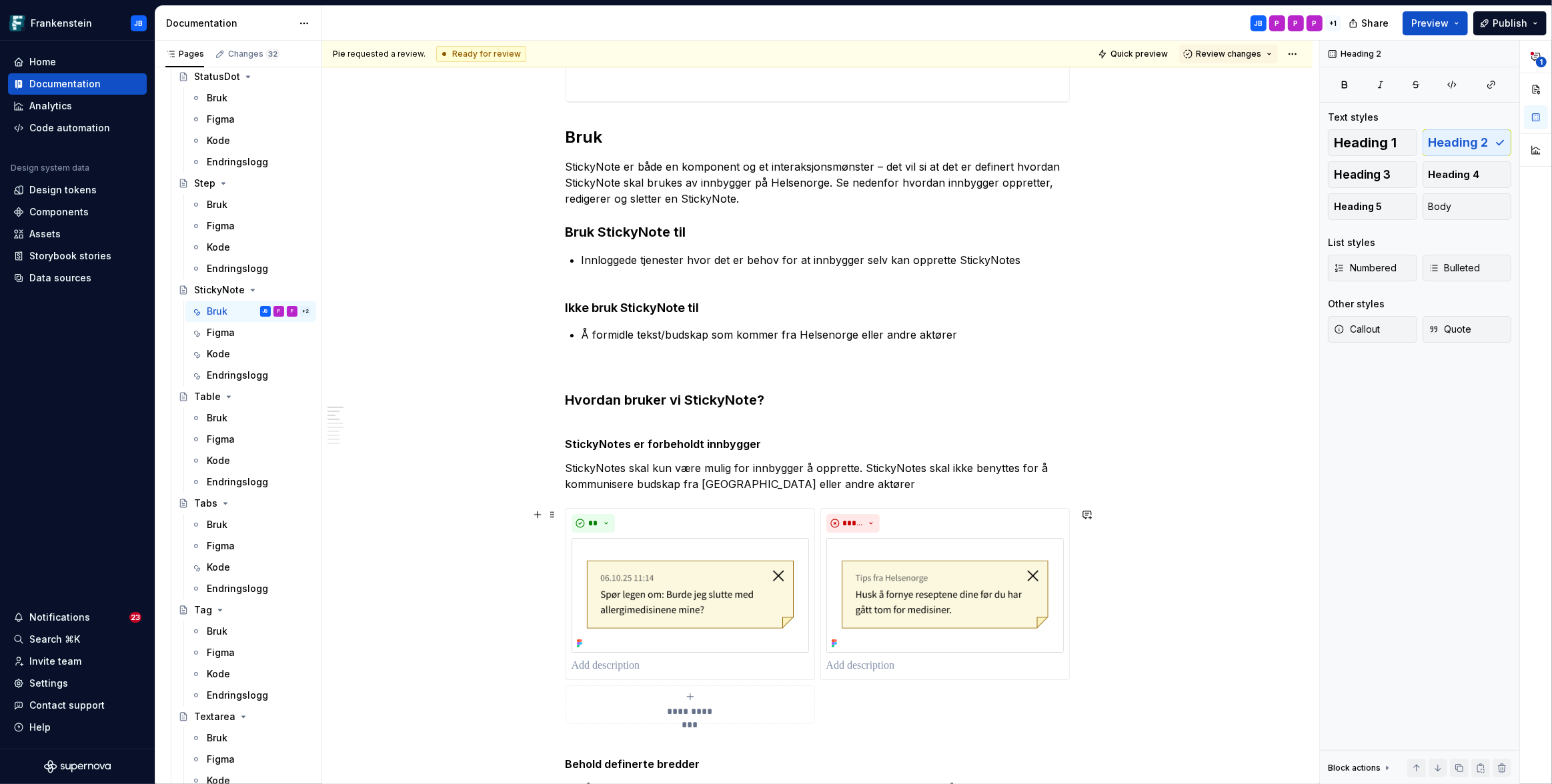
scroll to position [326, 0]
click at [632, 307] on h4 "Ikke bruk StickyNote til" at bounding box center [818, 309] width 504 height 16
click at [629, 236] on h3 "Bruk StickyNote til" at bounding box center [818, 234] width 504 height 18
click at [1464, 175] on span "Heading 4" at bounding box center [1454, 175] width 52 height 13
click at [1090, 169] on button "button" at bounding box center [1086, 169] width 18 height 18
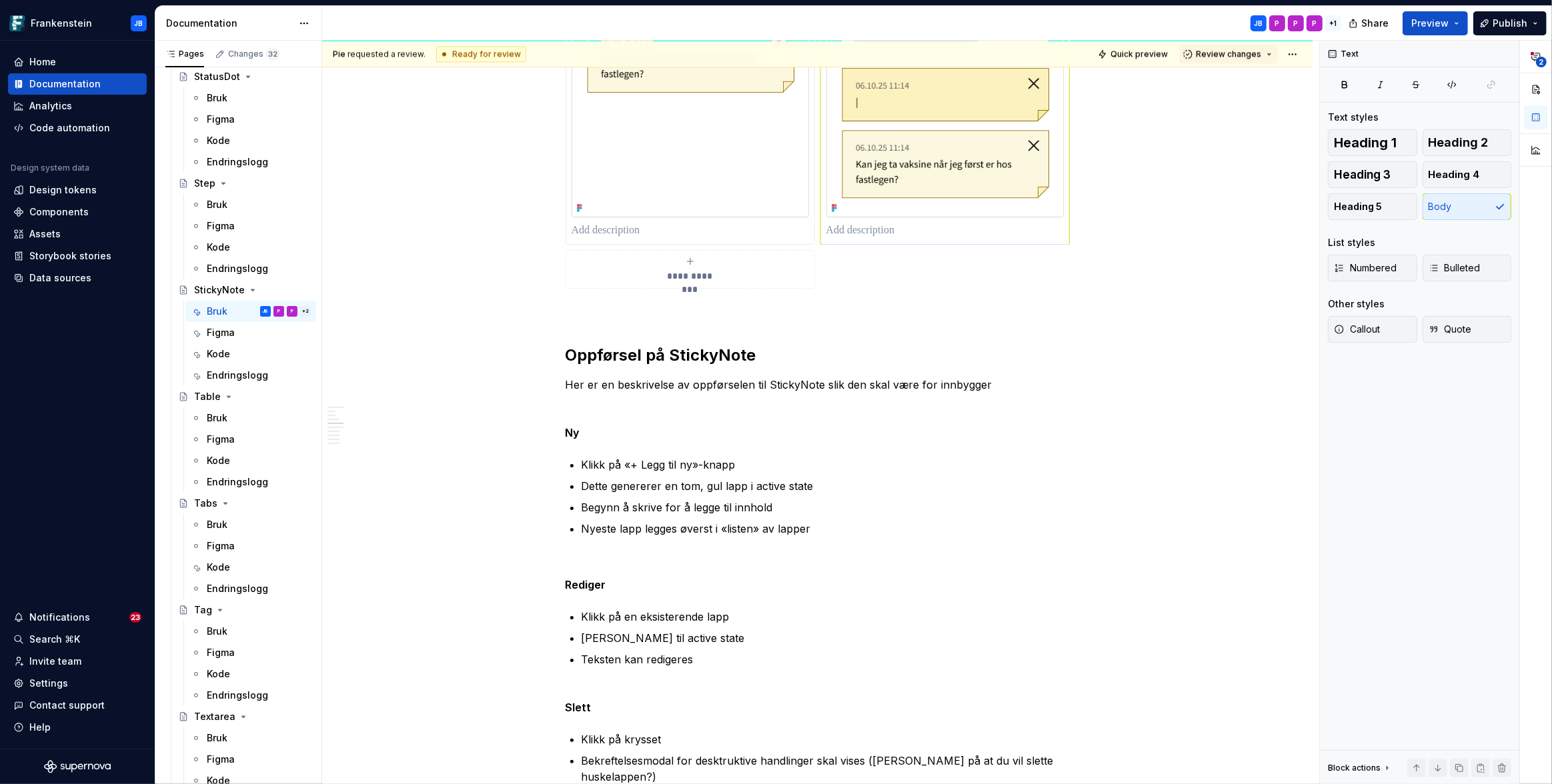
scroll to position [3468, 0]
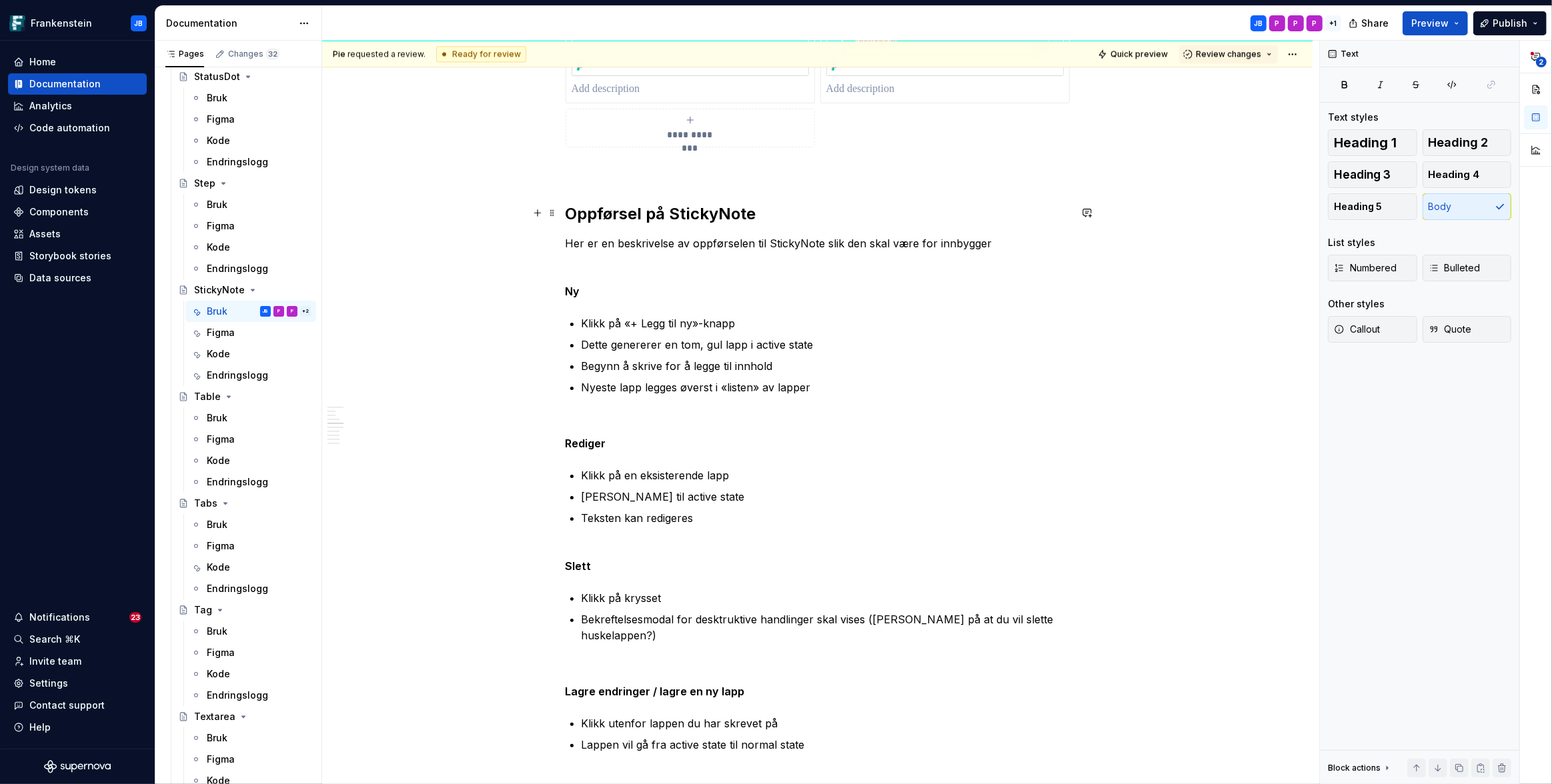
click at [792, 210] on h2 "Oppførsel på StickyNote" at bounding box center [818, 213] width 504 height 21
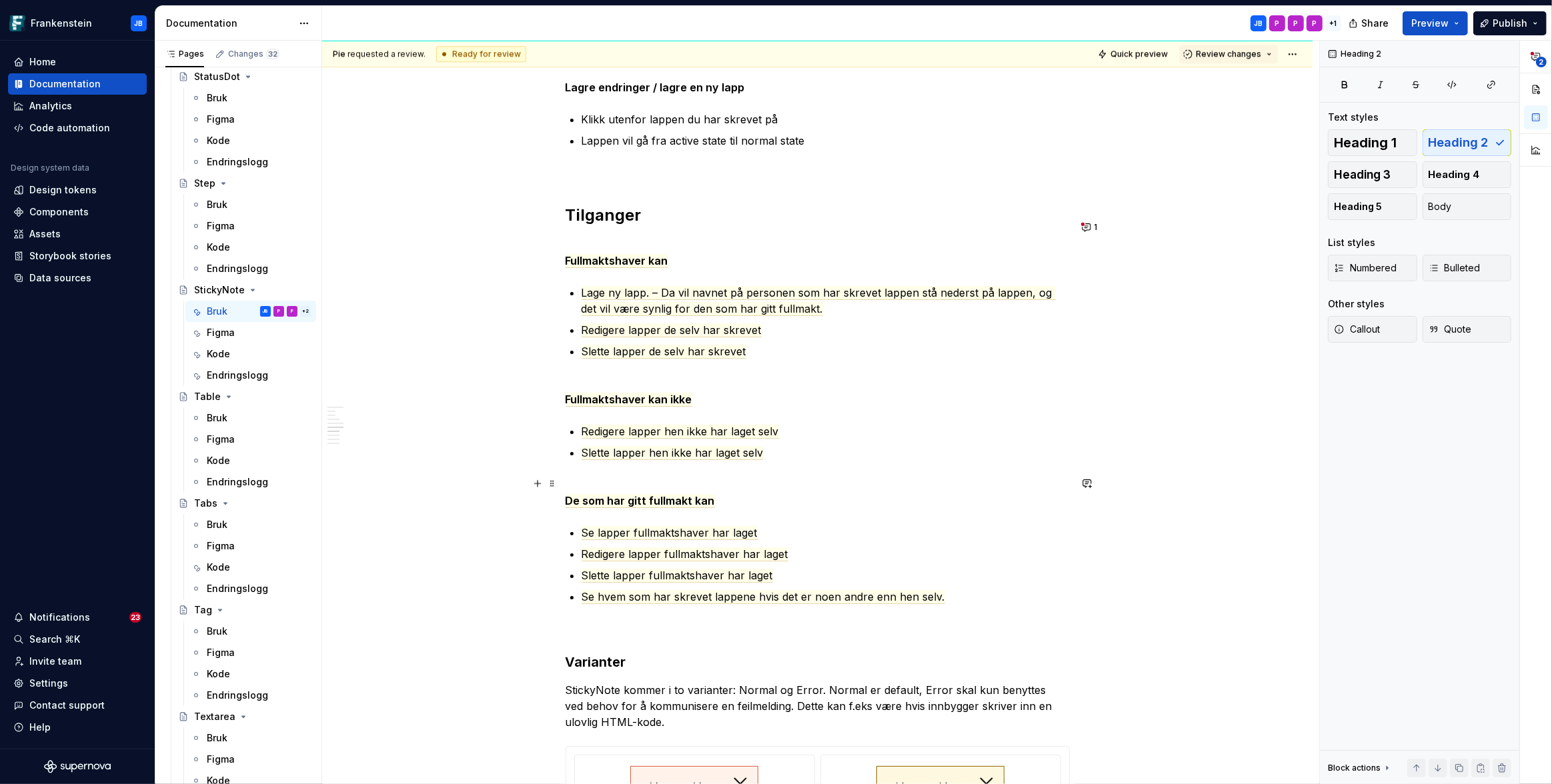
scroll to position [4071, 0]
click at [1085, 227] on button "1" at bounding box center [1090, 226] width 26 height 18
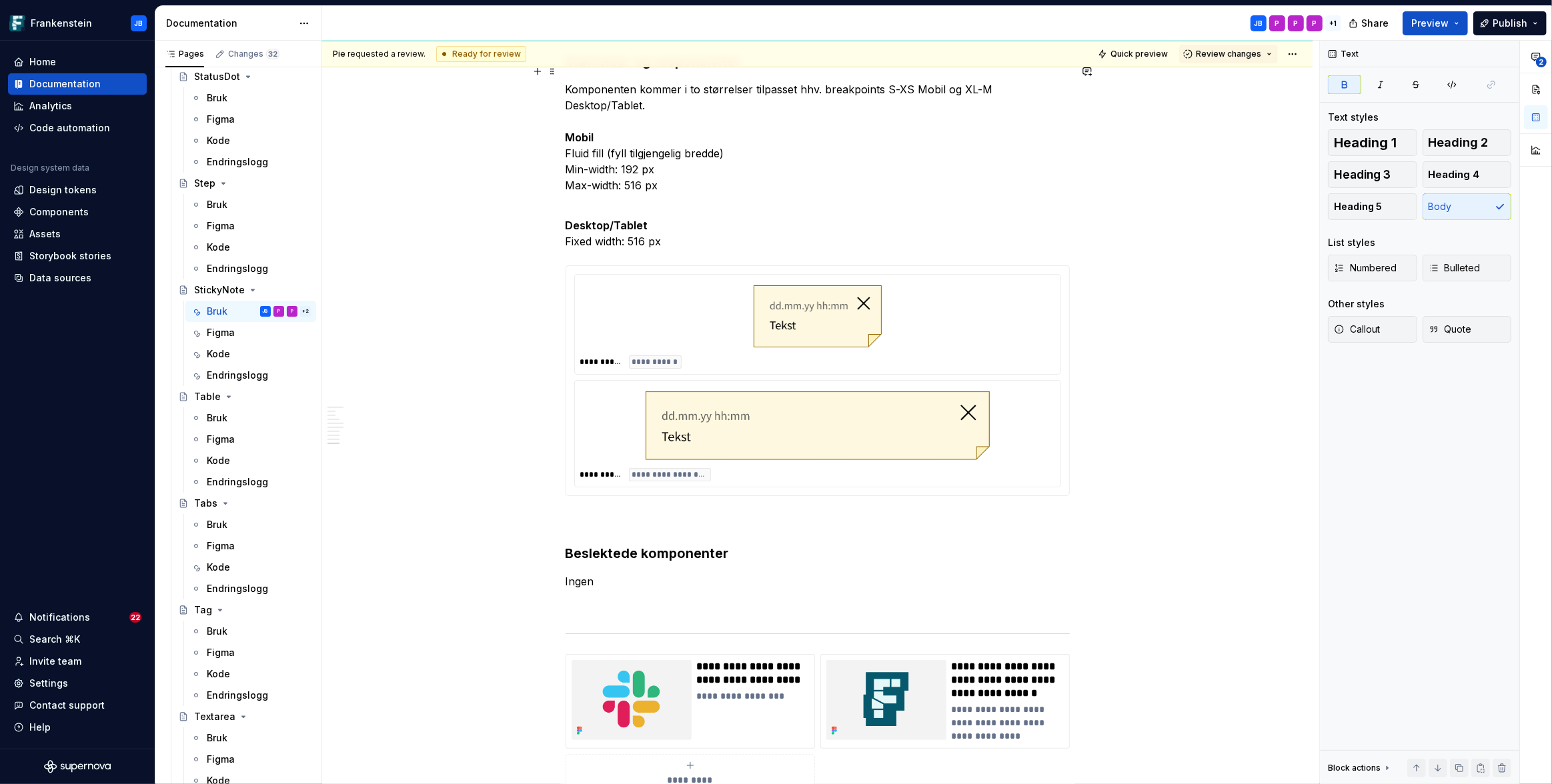
scroll to position [5703, 0]
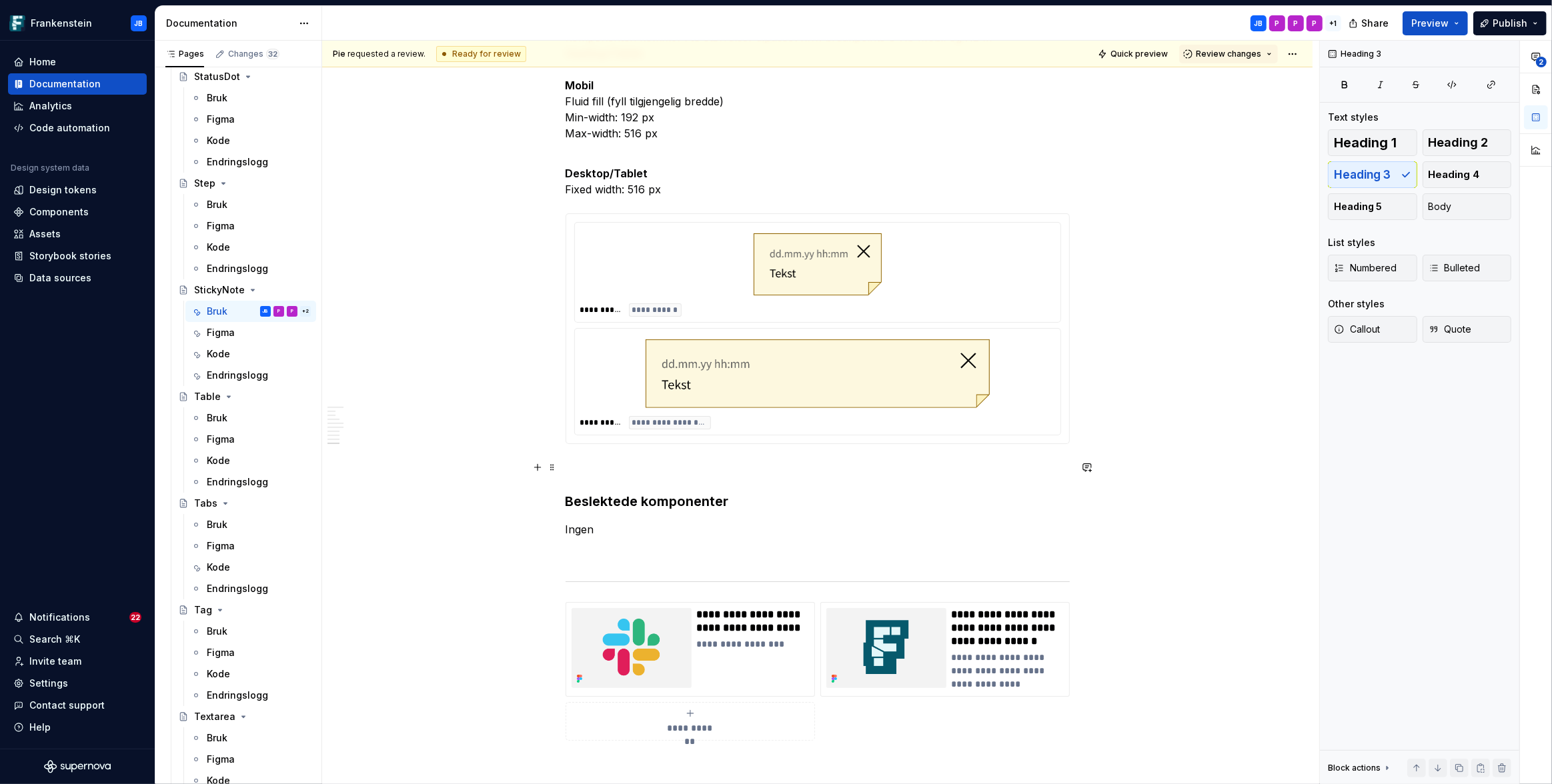
click at [721, 492] on h3 "Beslektede komponenter" at bounding box center [818, 501] width 504 height 18
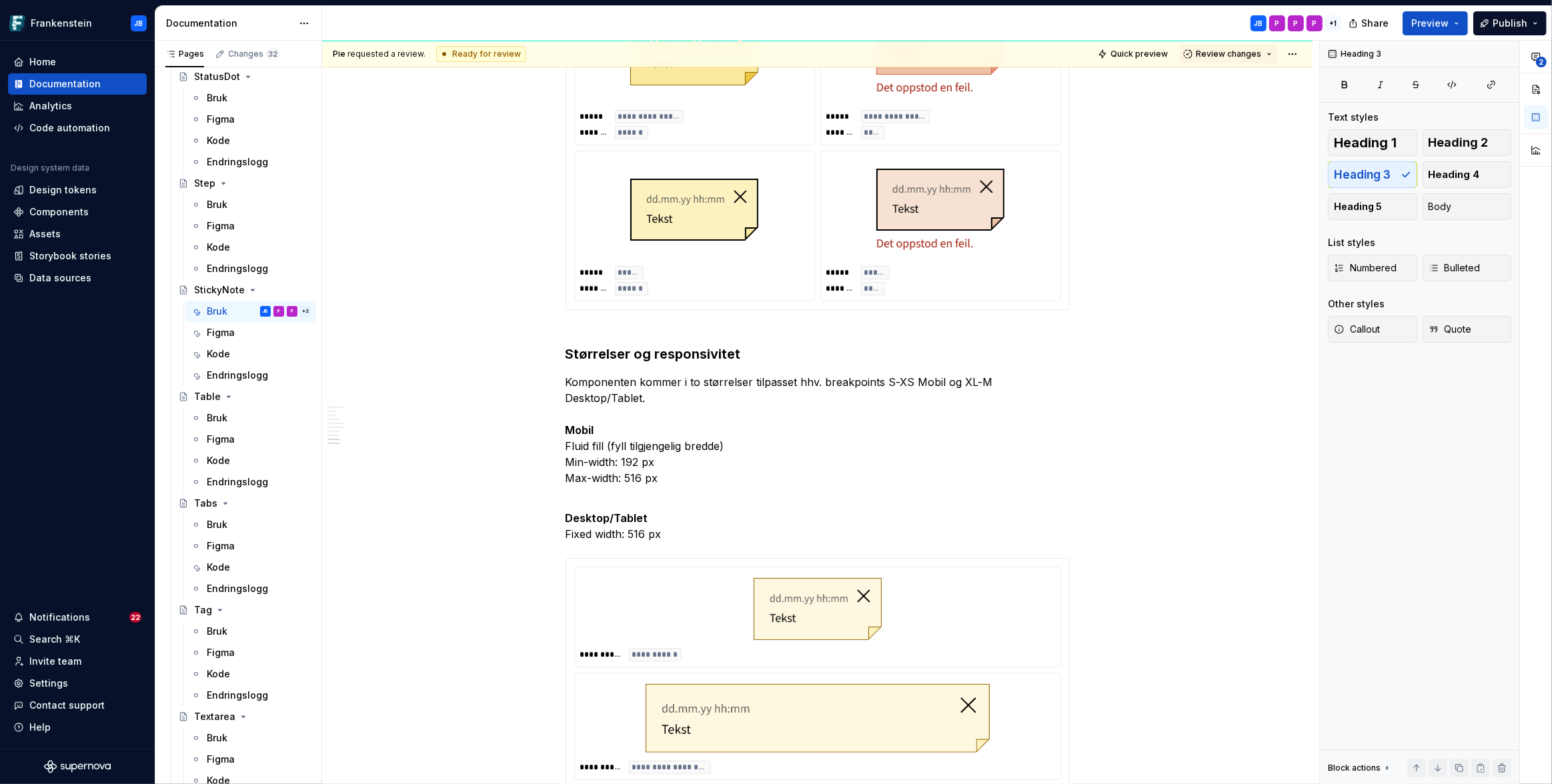
scroll to position [5339, 0]
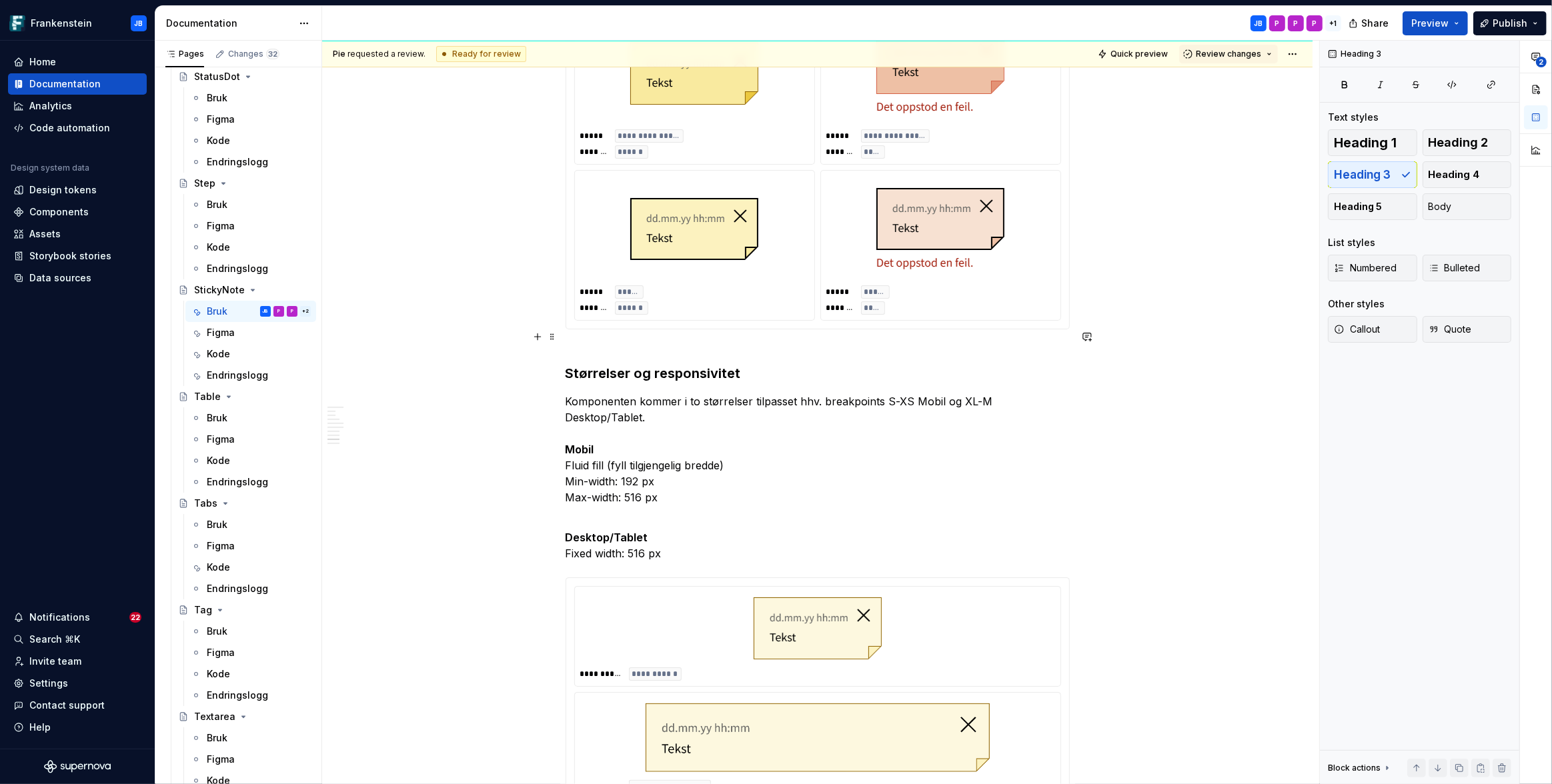
click at [684, 352] on h3 "Størrelser og responsivitet" at bounding box center [818, 364] width 504 height 37
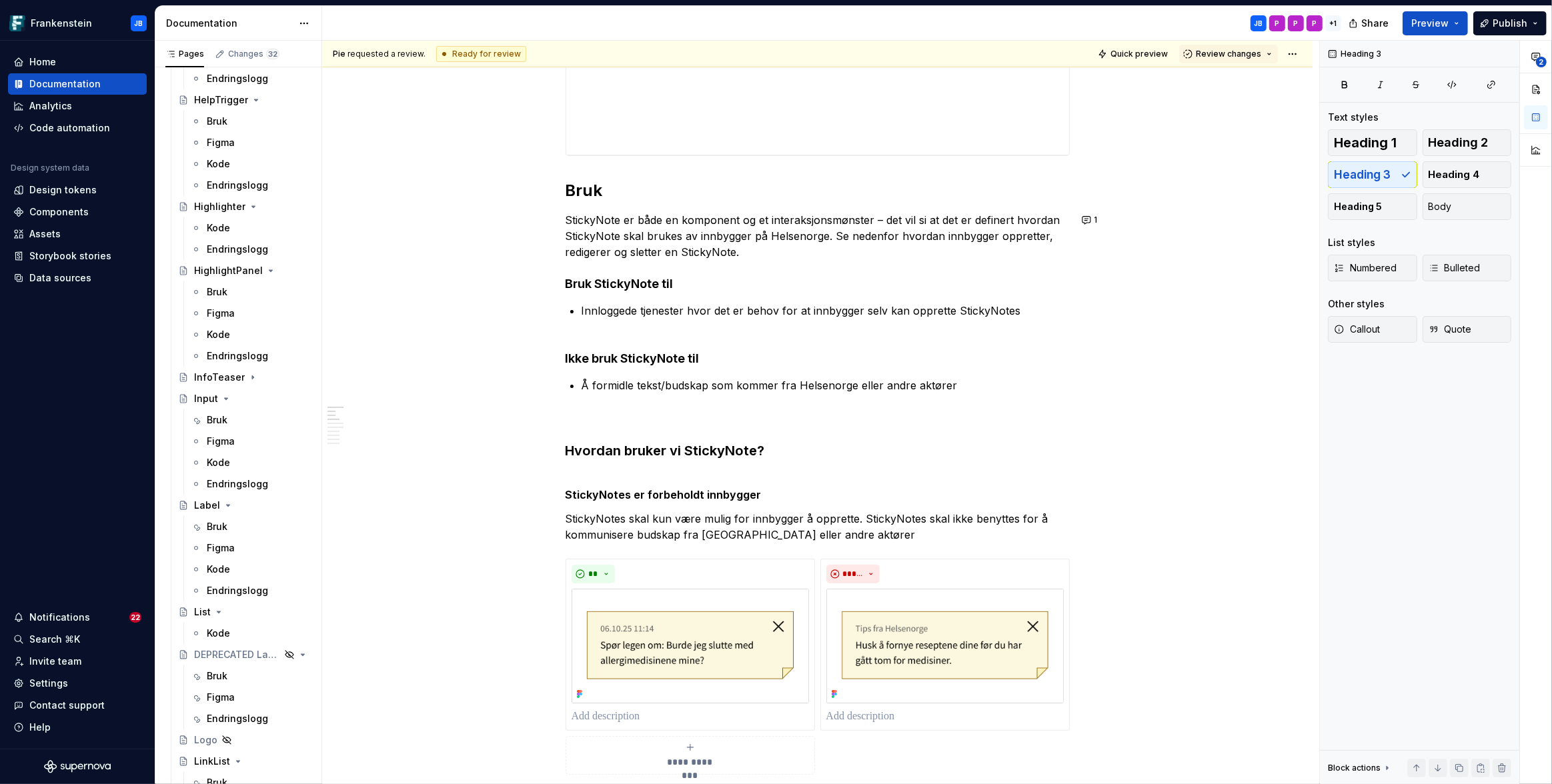
scroll to position [2248, 0]
click at [220, 525] on div "Bruk" at bounding box center [217, 525] width 20 height 13
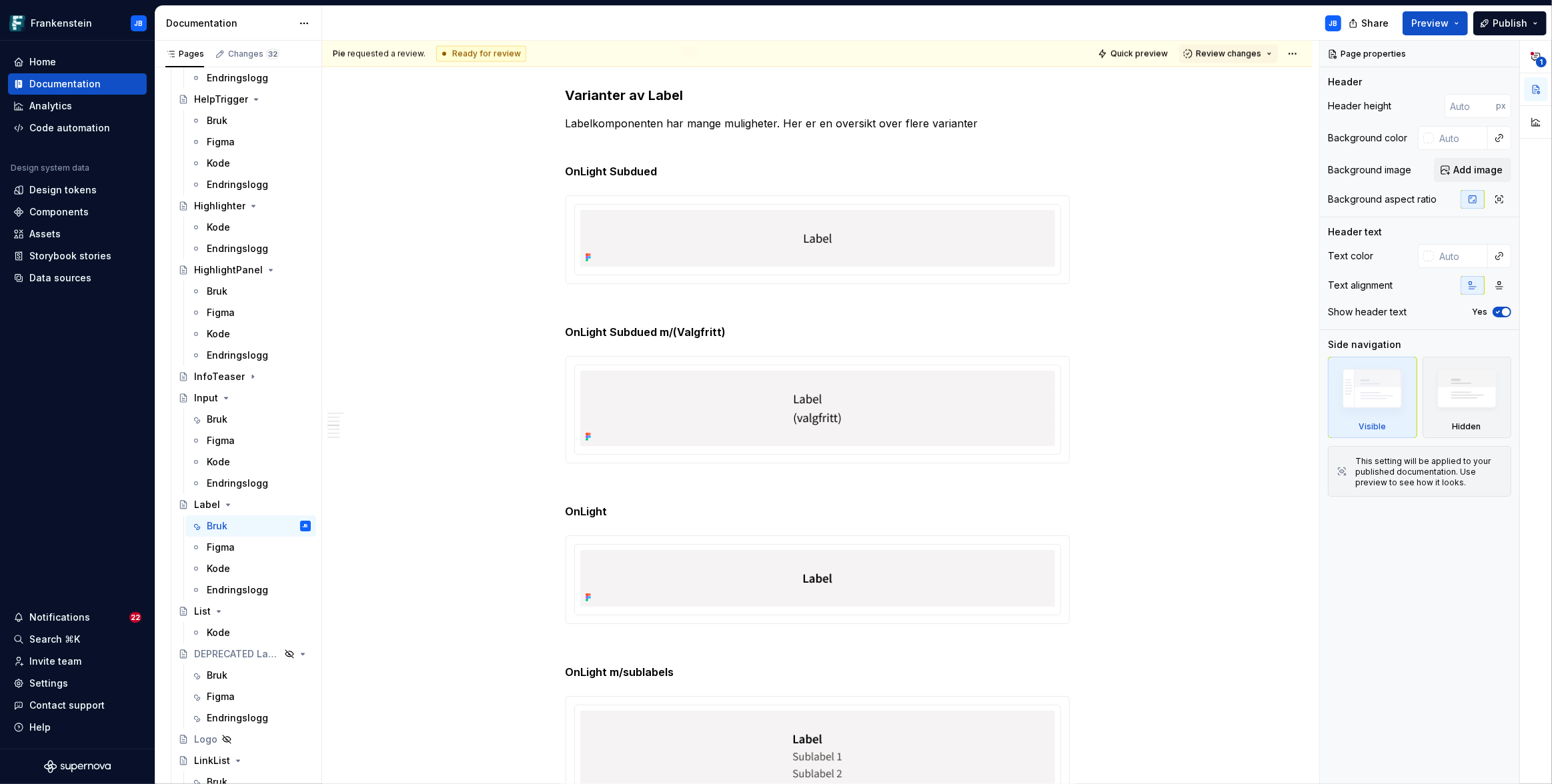
scroll to position [2530, 0]
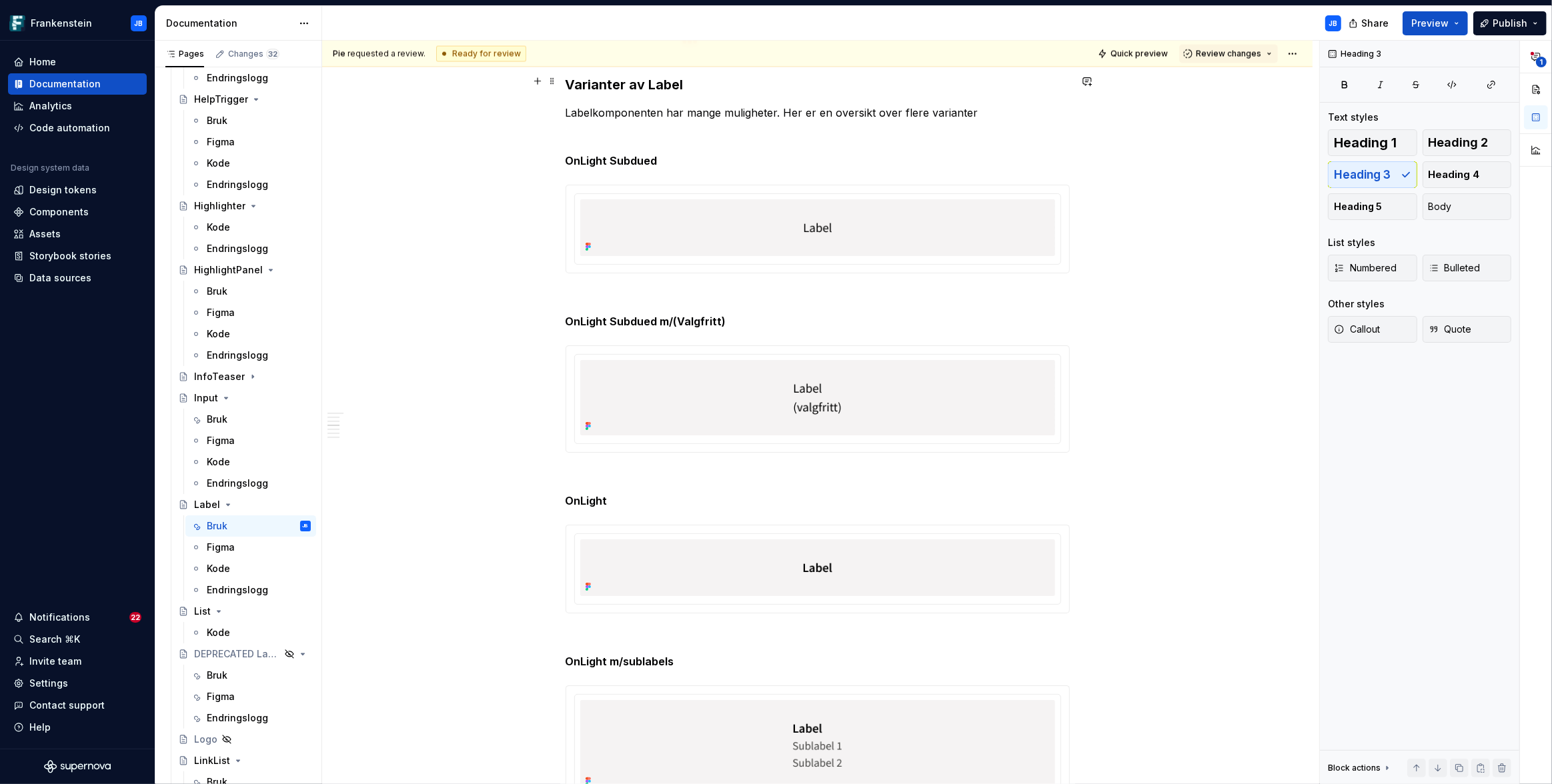
click at [646, 94] on h3 "Varianter av Label" at bounding box center [818, 75] width 504 height 37
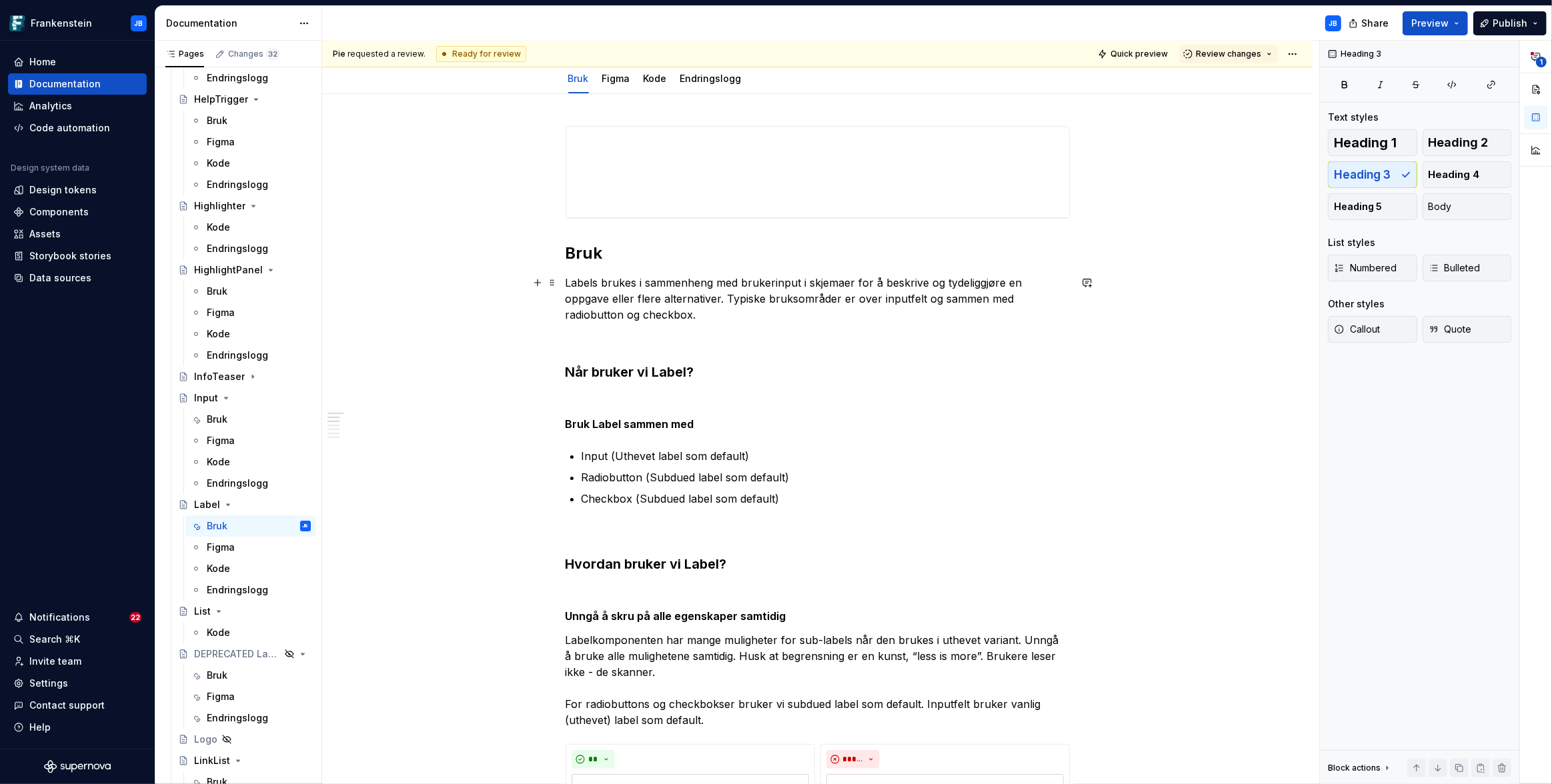
scroll to position [0, 0]
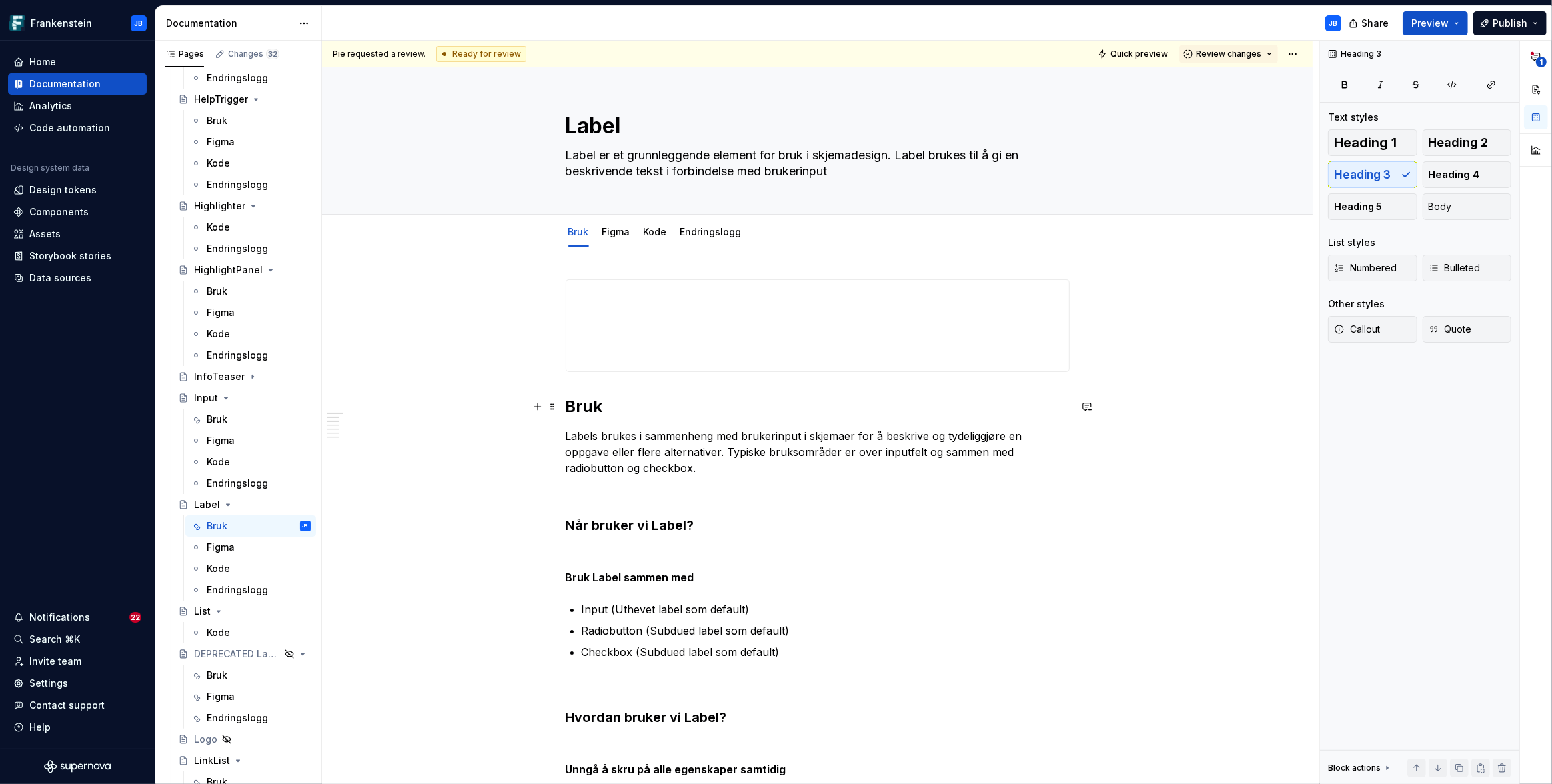
click at [586, 411] on h2 "Bruk" at bounding box center [818, 406] width 504 height 21
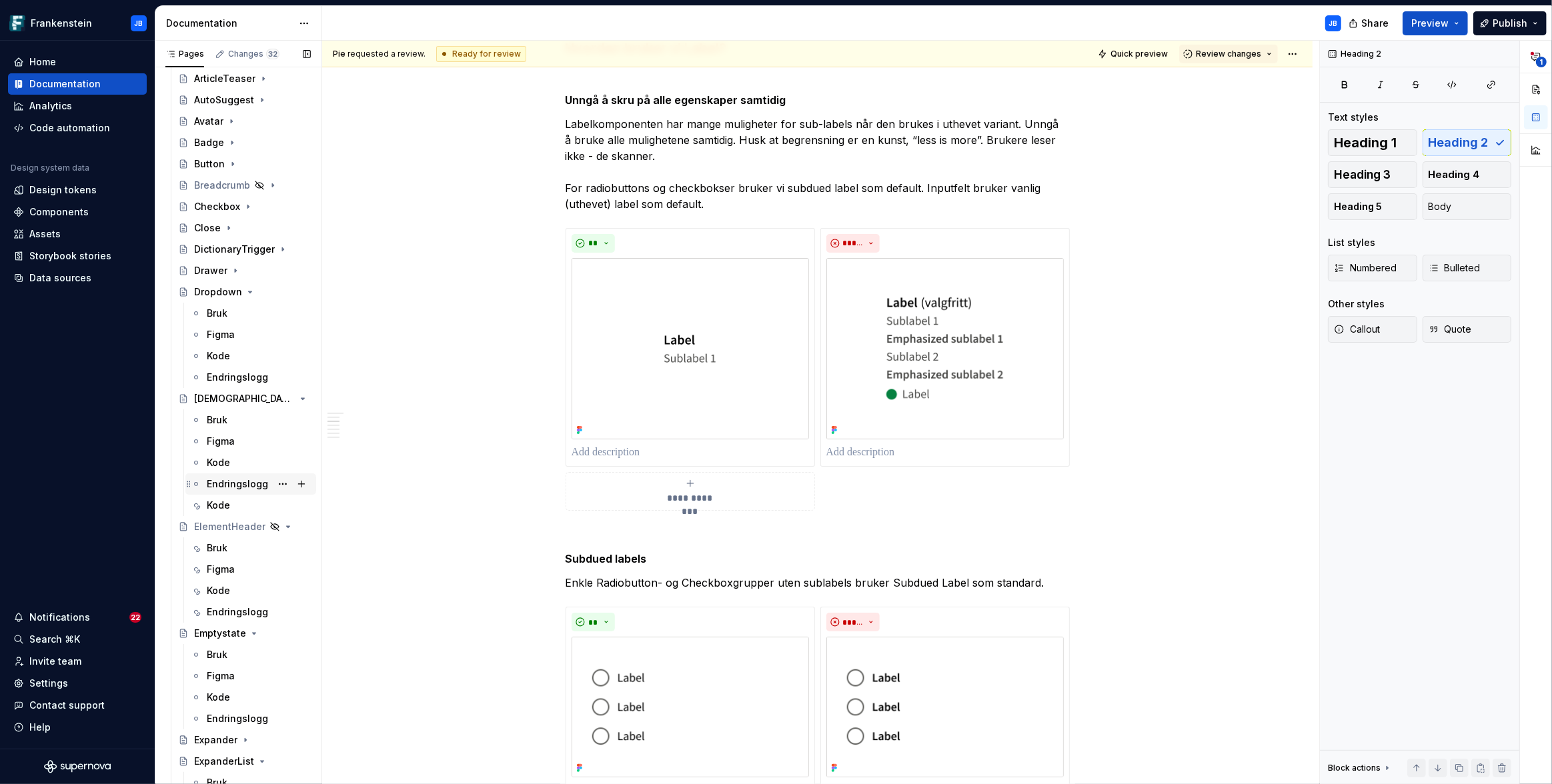
scroll to position [383, 0]
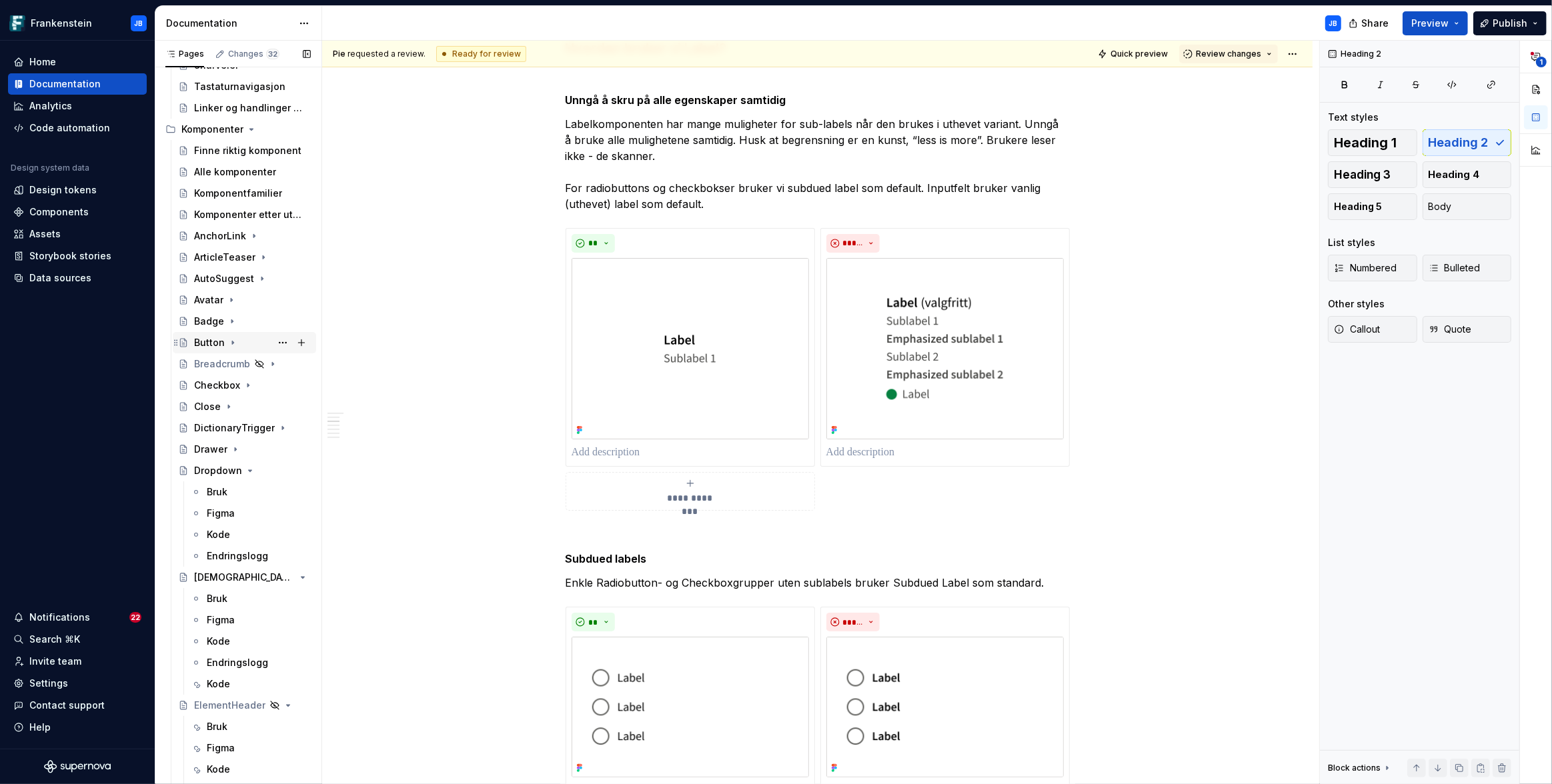
click at [208, 338] on div "Button" at bounding box center [209, 343] width 30 height 13
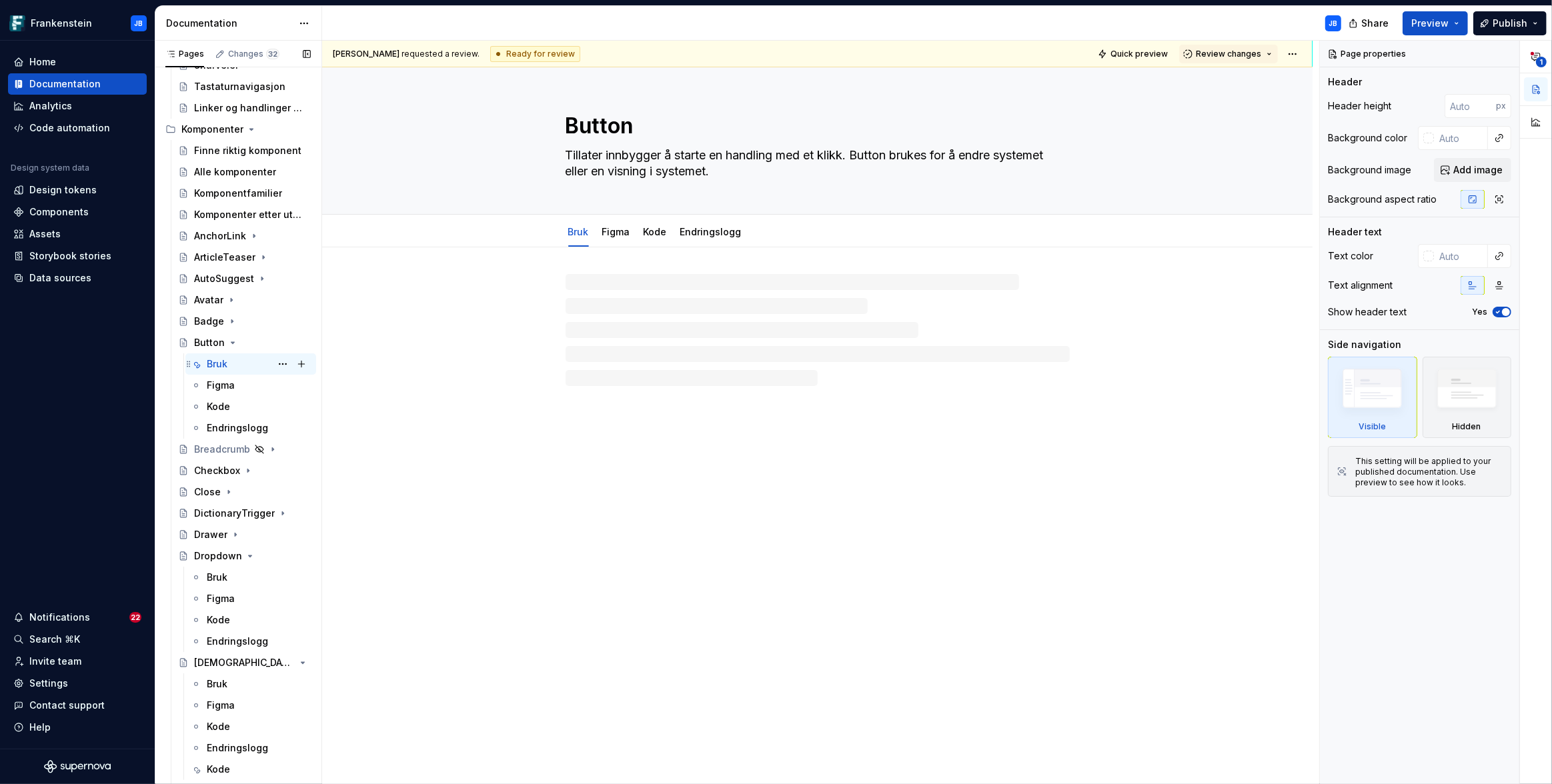
click at [216, 368] on div "Bruk" at bounding box center [217, 364] width 20 height 13
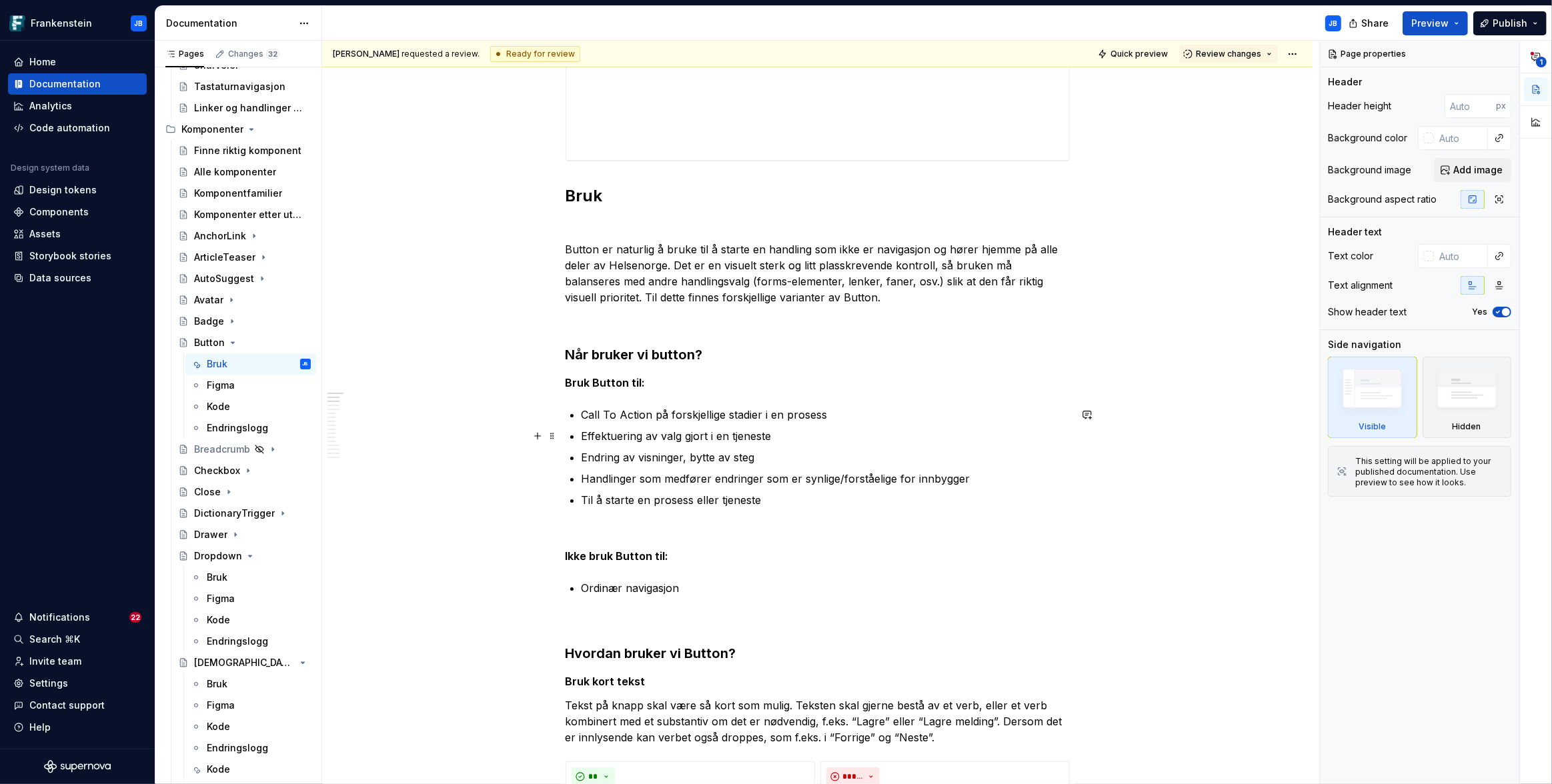
scroll to position [333, 0]
click at [593, 195] on h2 "Bruk" at bounding box center [818, 193] width 504 height 21
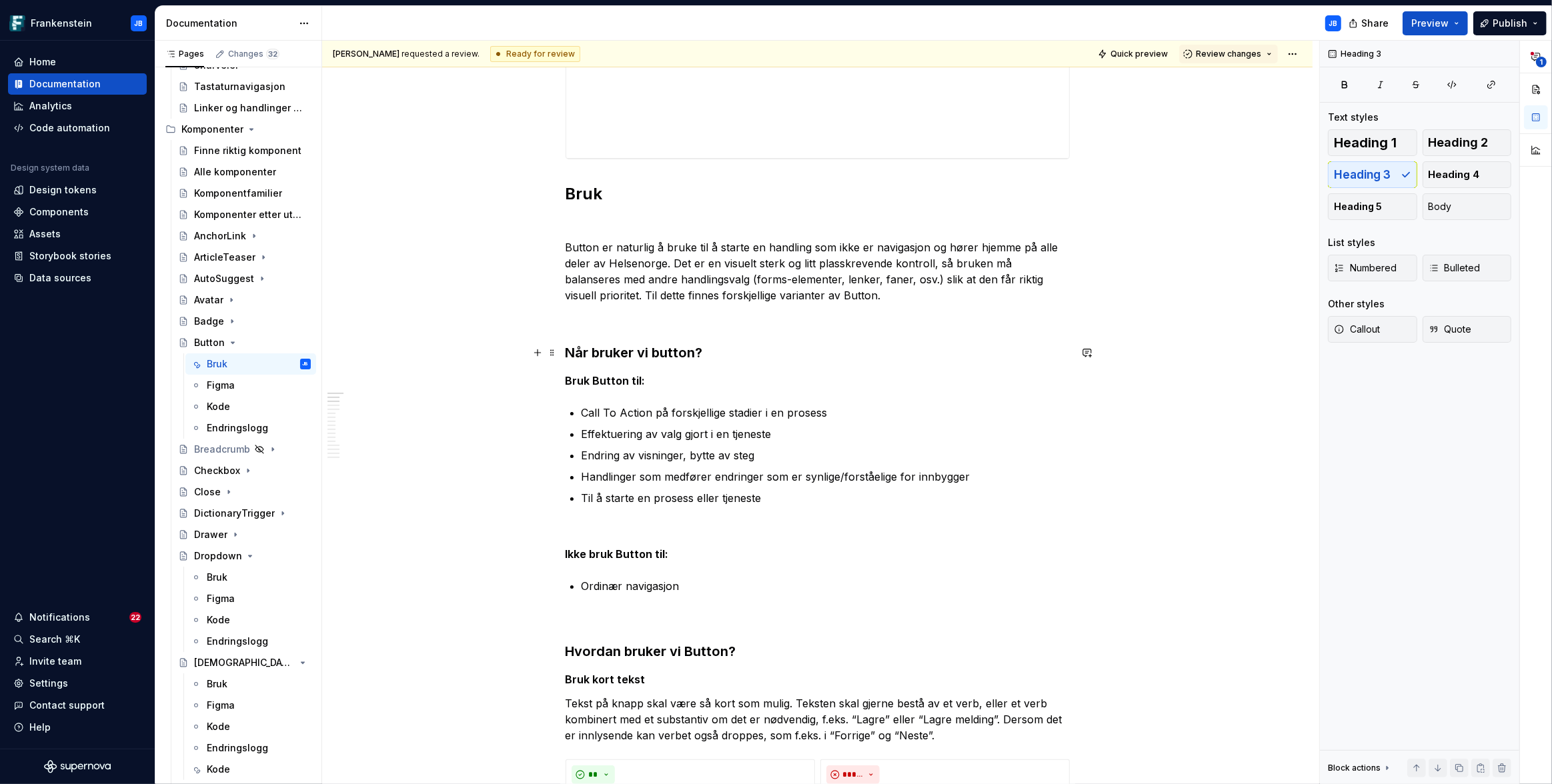
click at [639, 352] on h3 "Når bruker vi button?" at bounding box center [818, 353] width 504 height 18
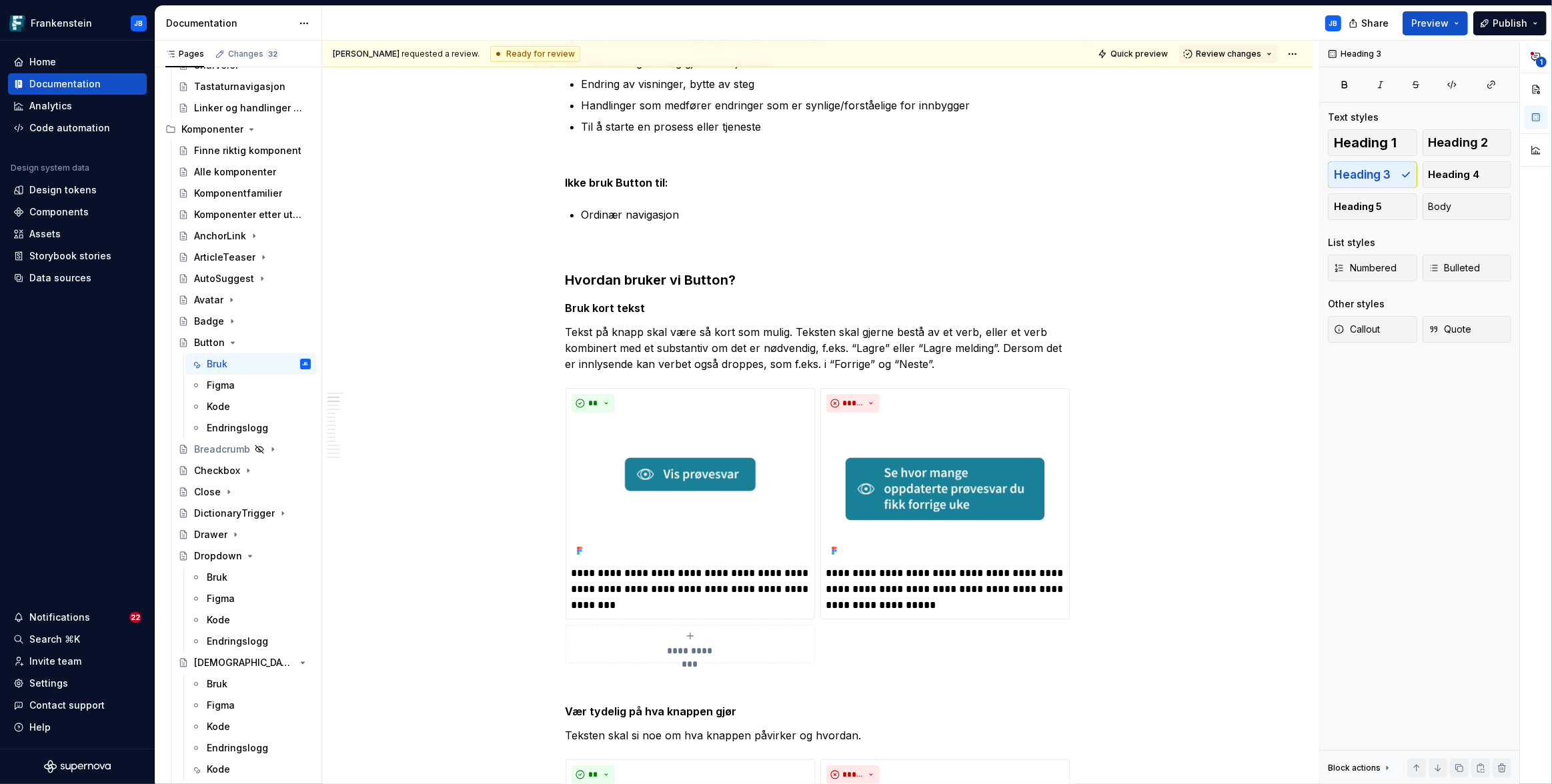
scroll to position [836, 0]
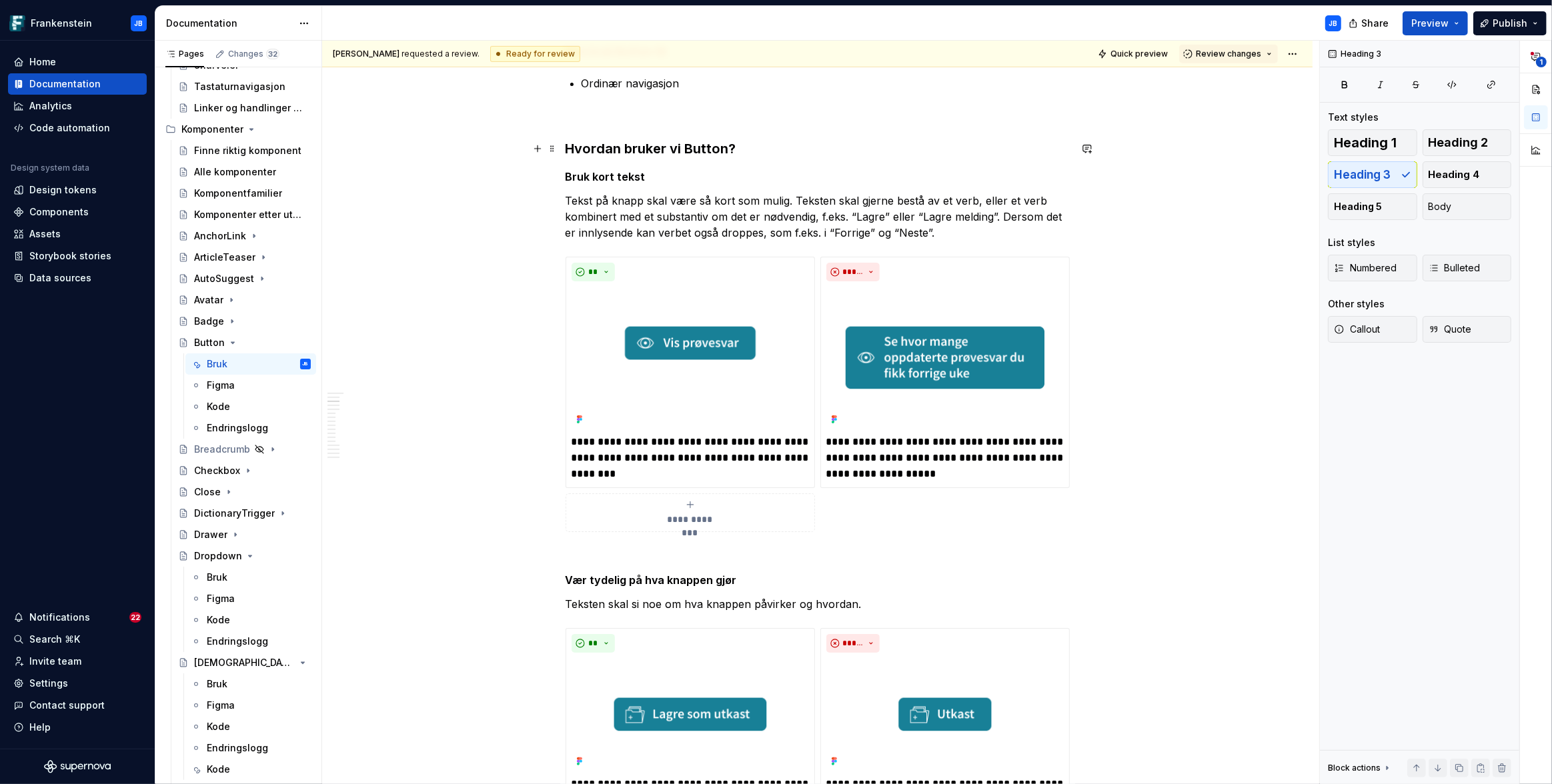
click at [676, 150] on h3 "Hvordan bruker vi Button?" at bounding box center [818, 149] width 504 height 18
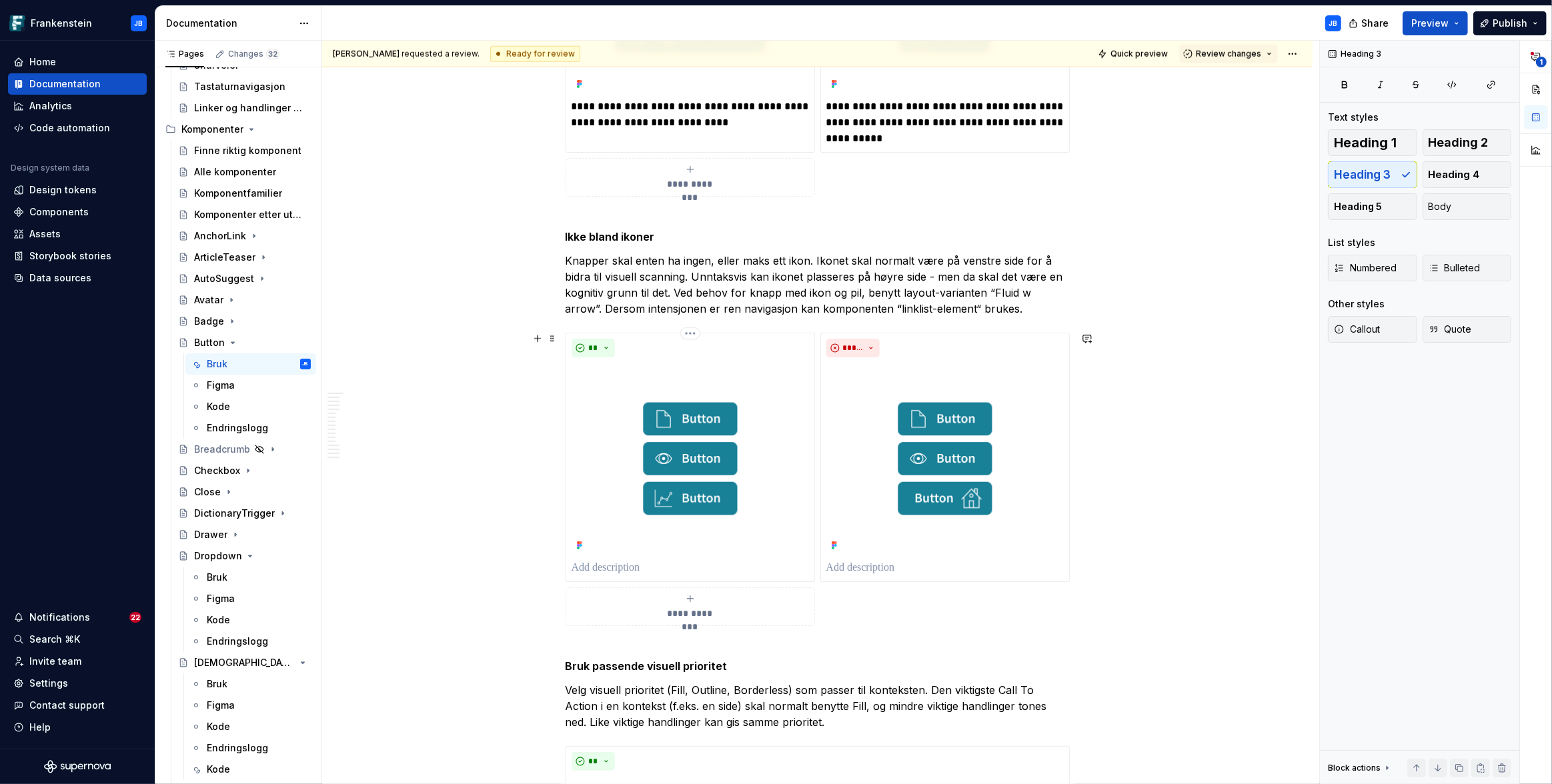
scroll to position [1460, 0]
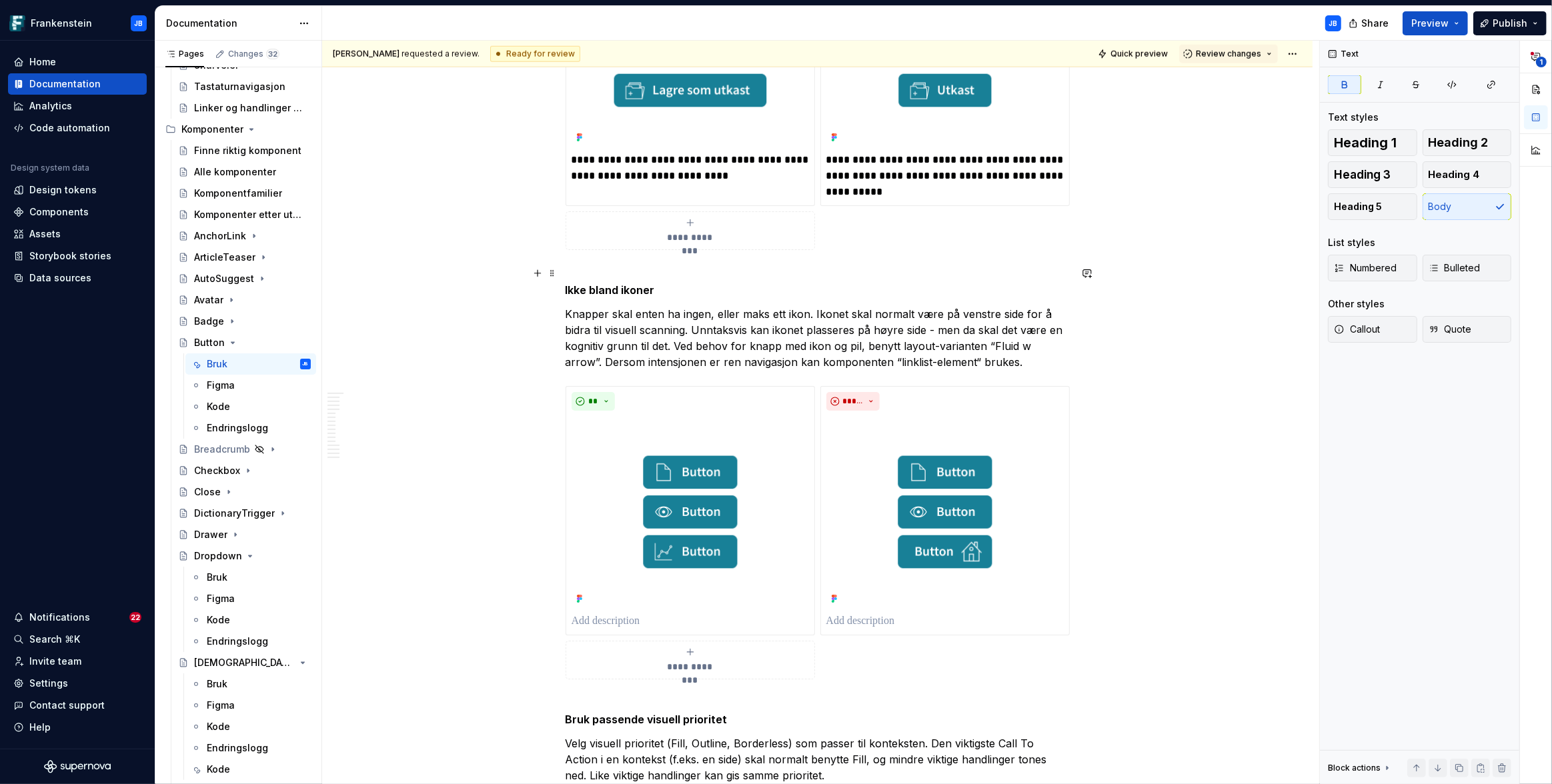
click at [593, 294] on strong "Ikke bland ikoner" at bounding box center [610, 290] width 90 height 13
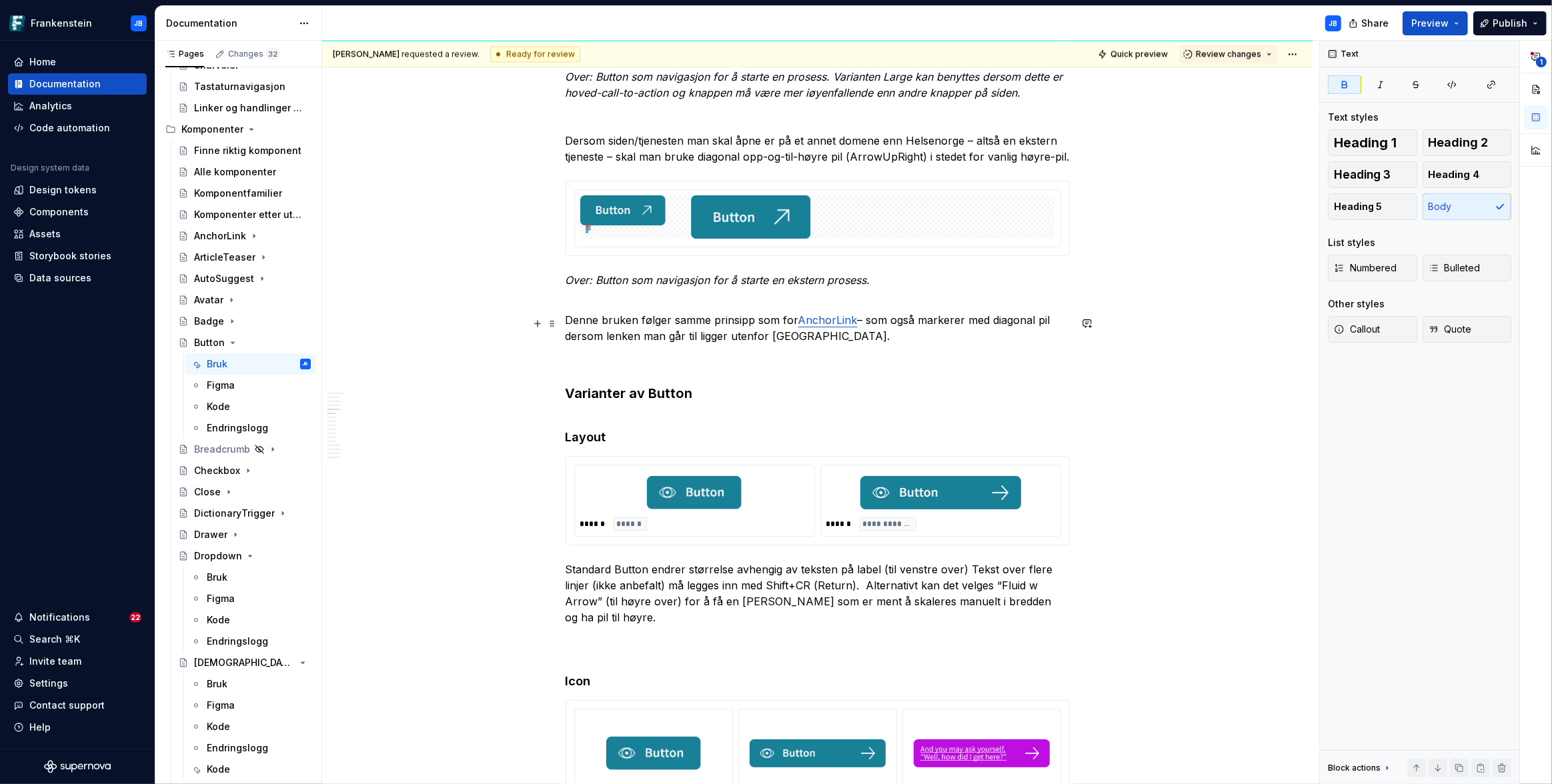
scroll to position [3637, 0]
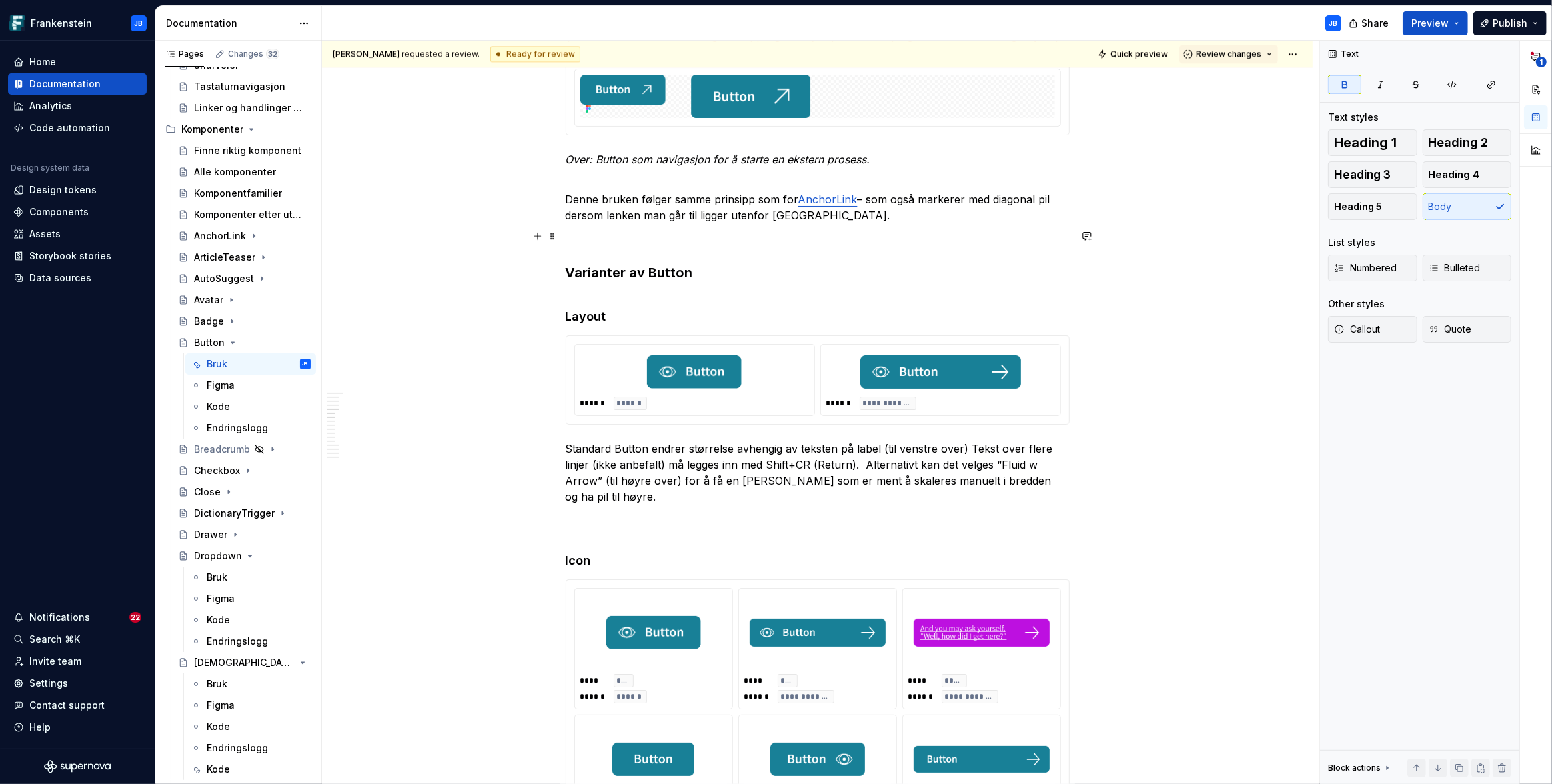
click at [613, 263] on h3 "Varianter av Button" at bounding box center [818, 272] width 504 height 18
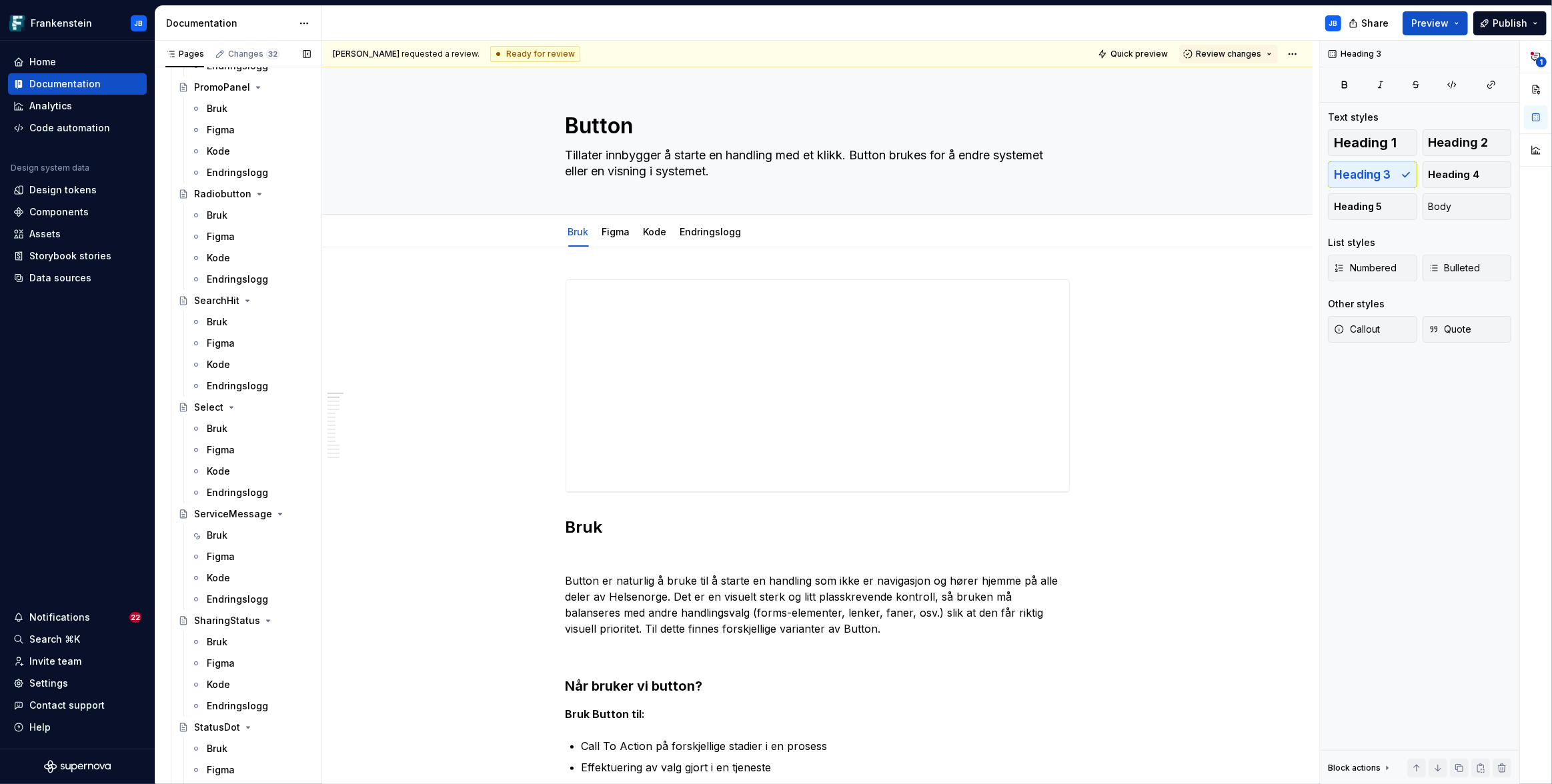
scroll to position [3634, 0]
type textarea "*"
